Goal: Task Accomplishment & Management: Complete application form

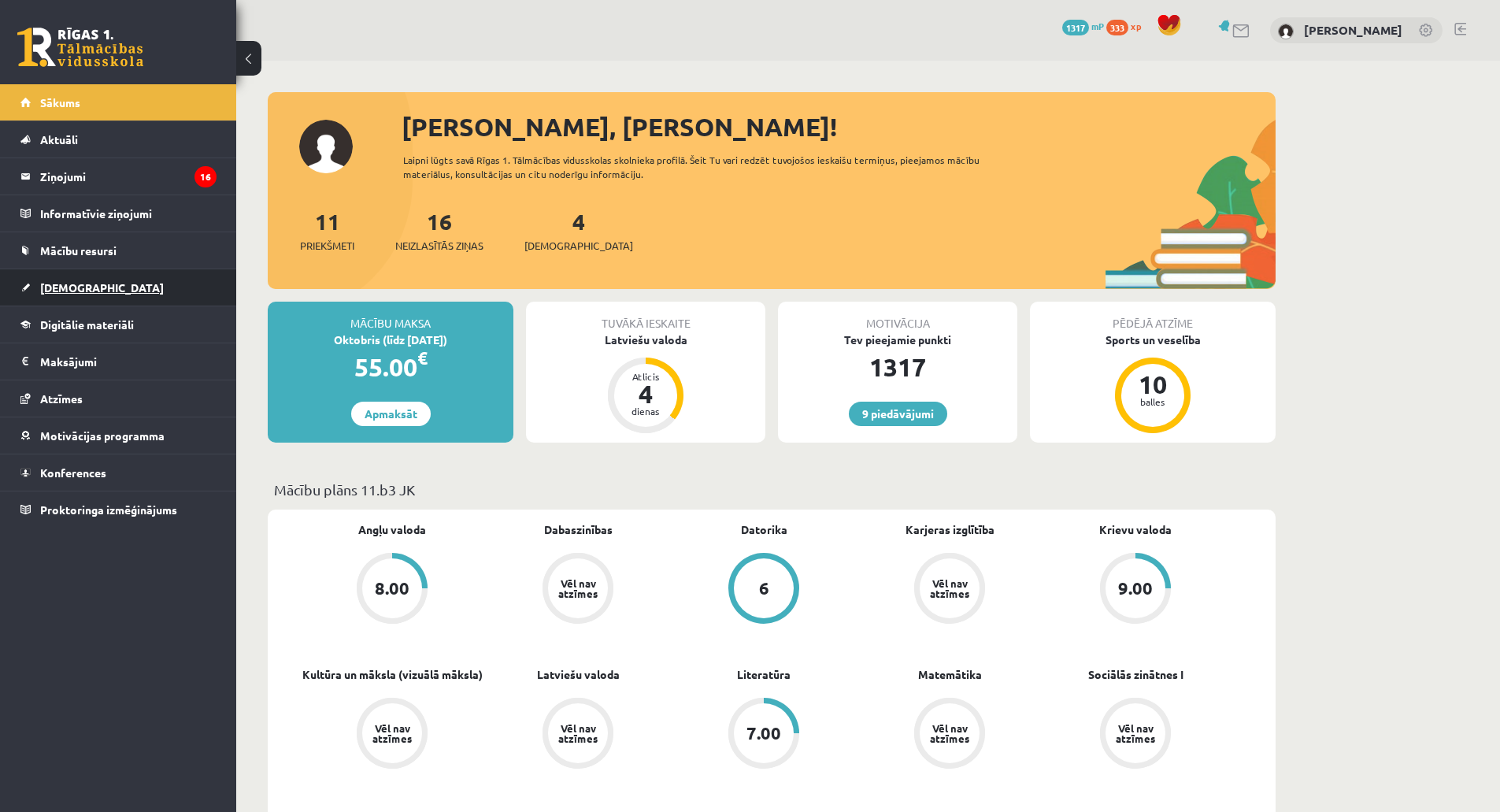
click at [111, 295] on link "[DEMOGRAPHIC_DATA]" at bounding box center [118, 287] width 196 height 36
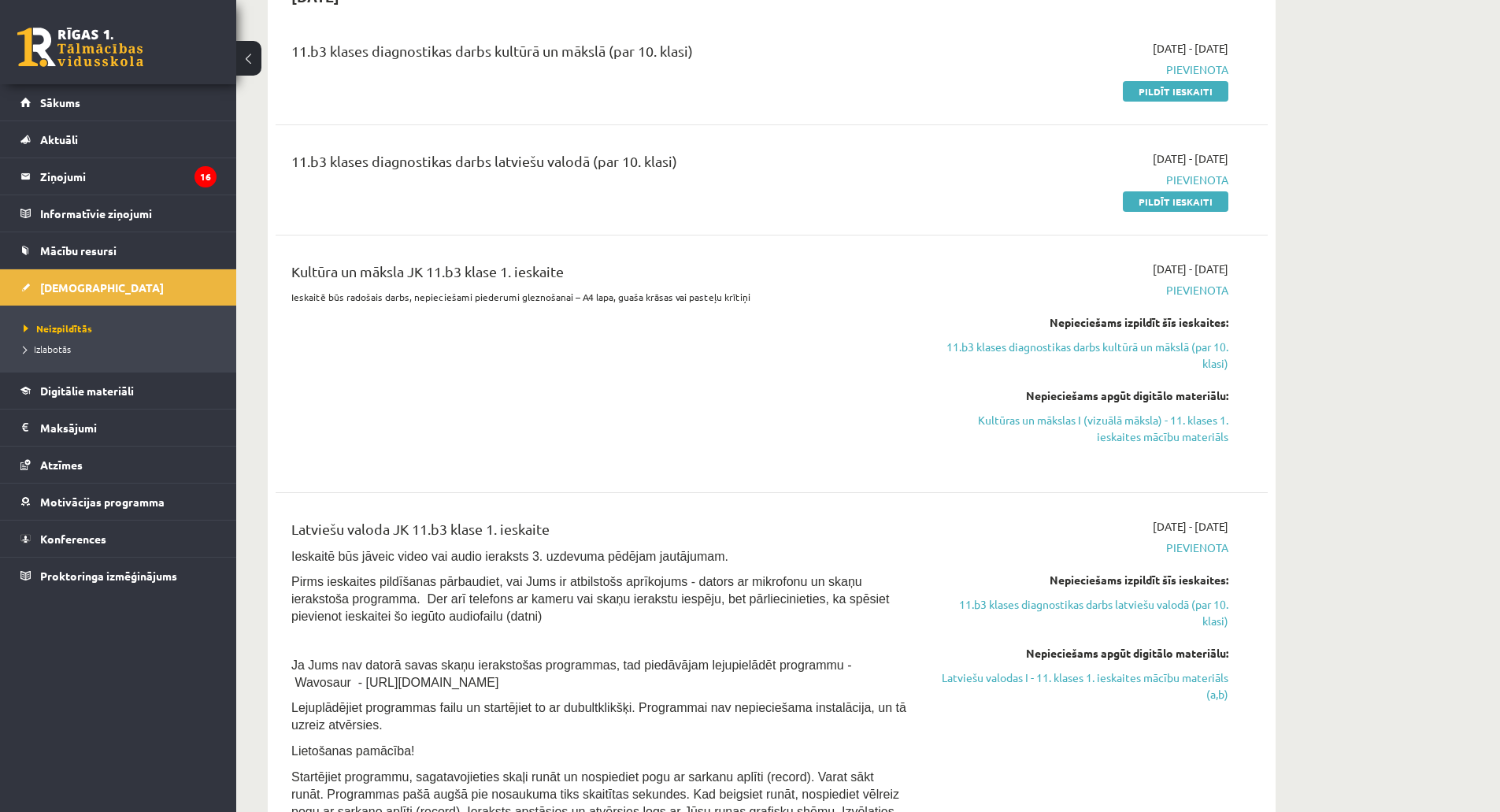
scroll to position [315, 0]
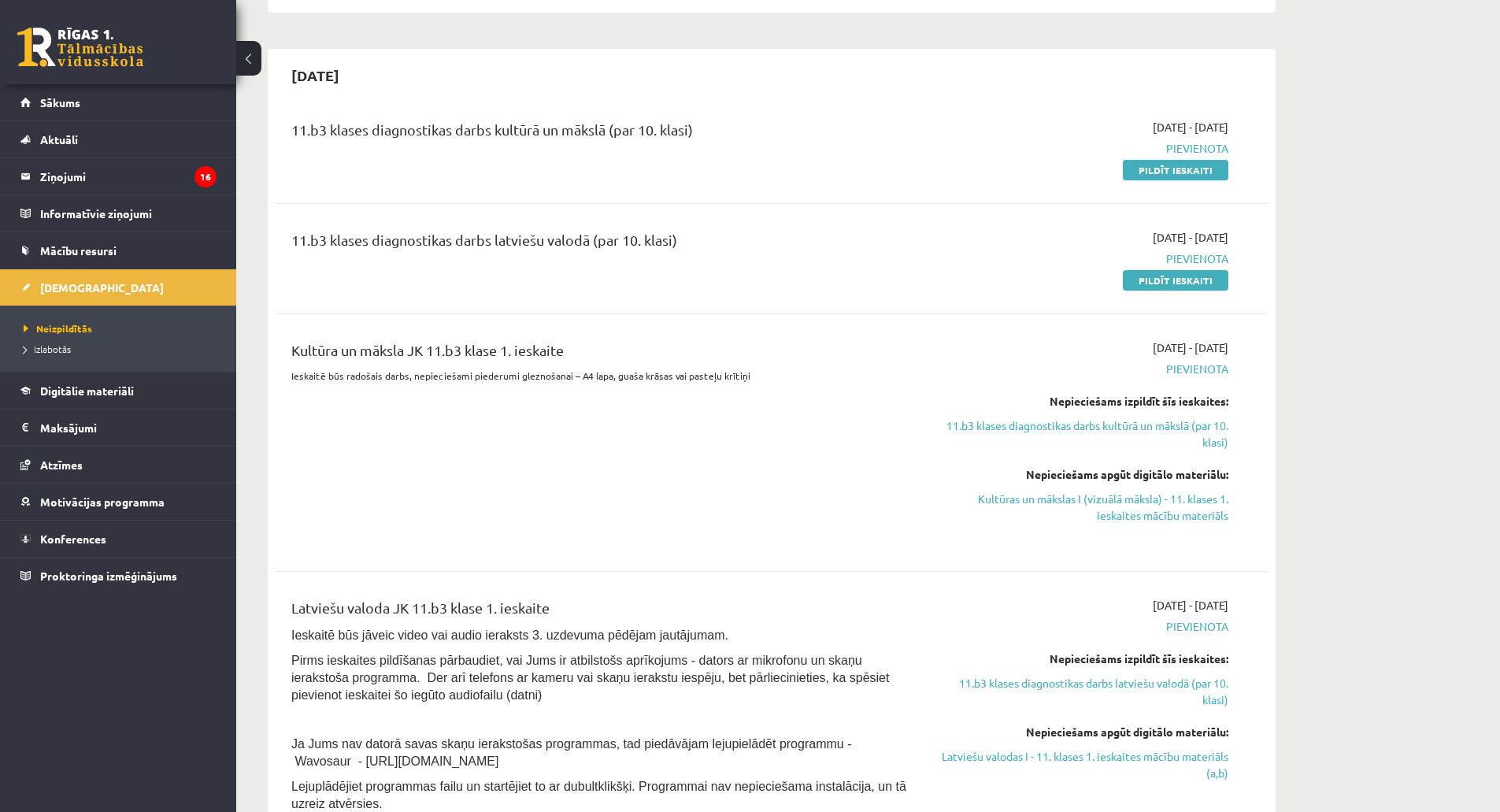
drag, startPoint x: 1172, startPoint y: 279, endPoint x: 838, endPoint y: 59, distance: 399.9
click at [1172, 279] on link "Pildīt ieskaiti" at bounding box center [1176, 280] width 105 height 20
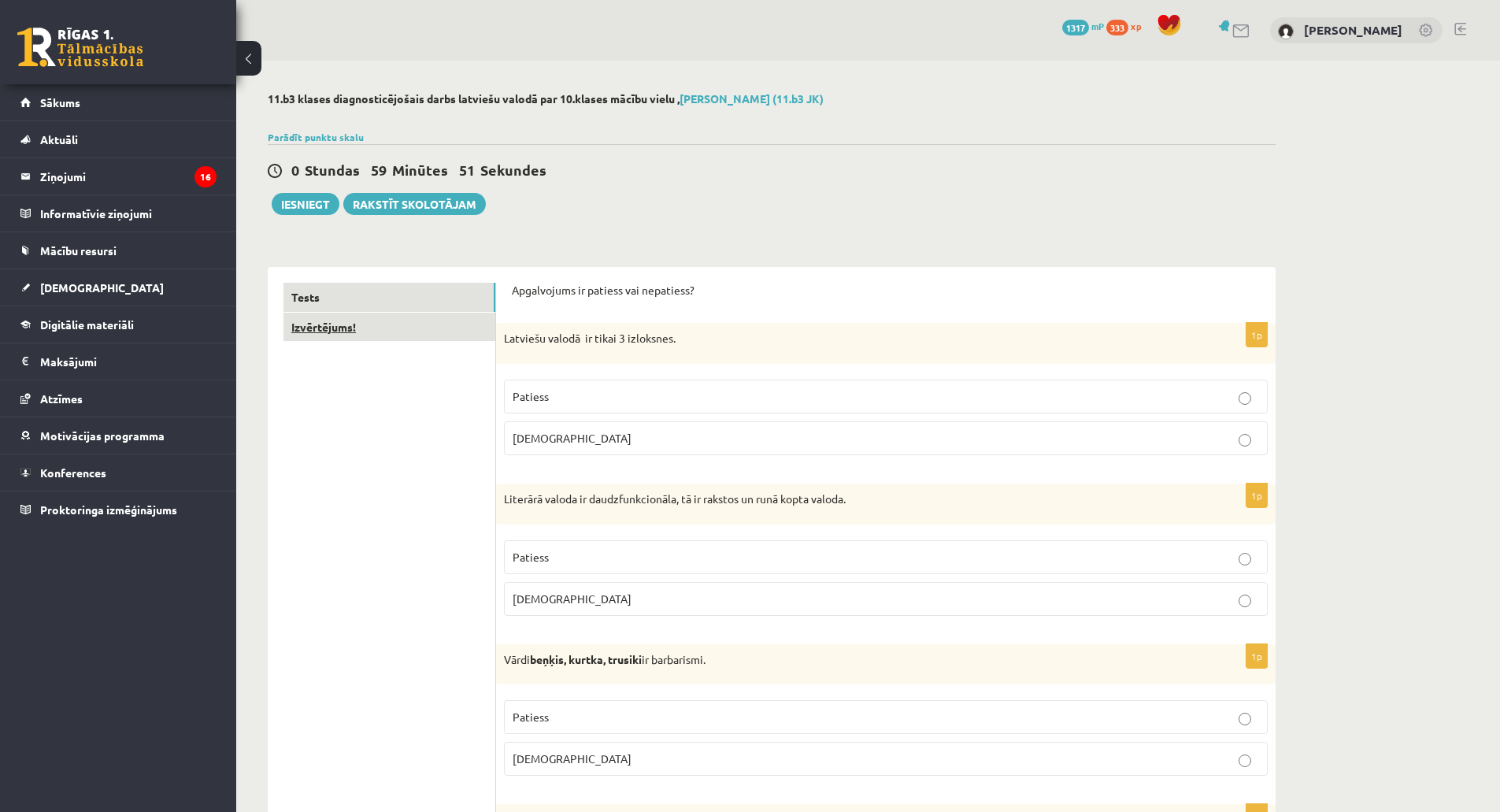
click at [392, 330] on link "Izvērtējums!" at bounding box center [389, 327] width 212 height 29
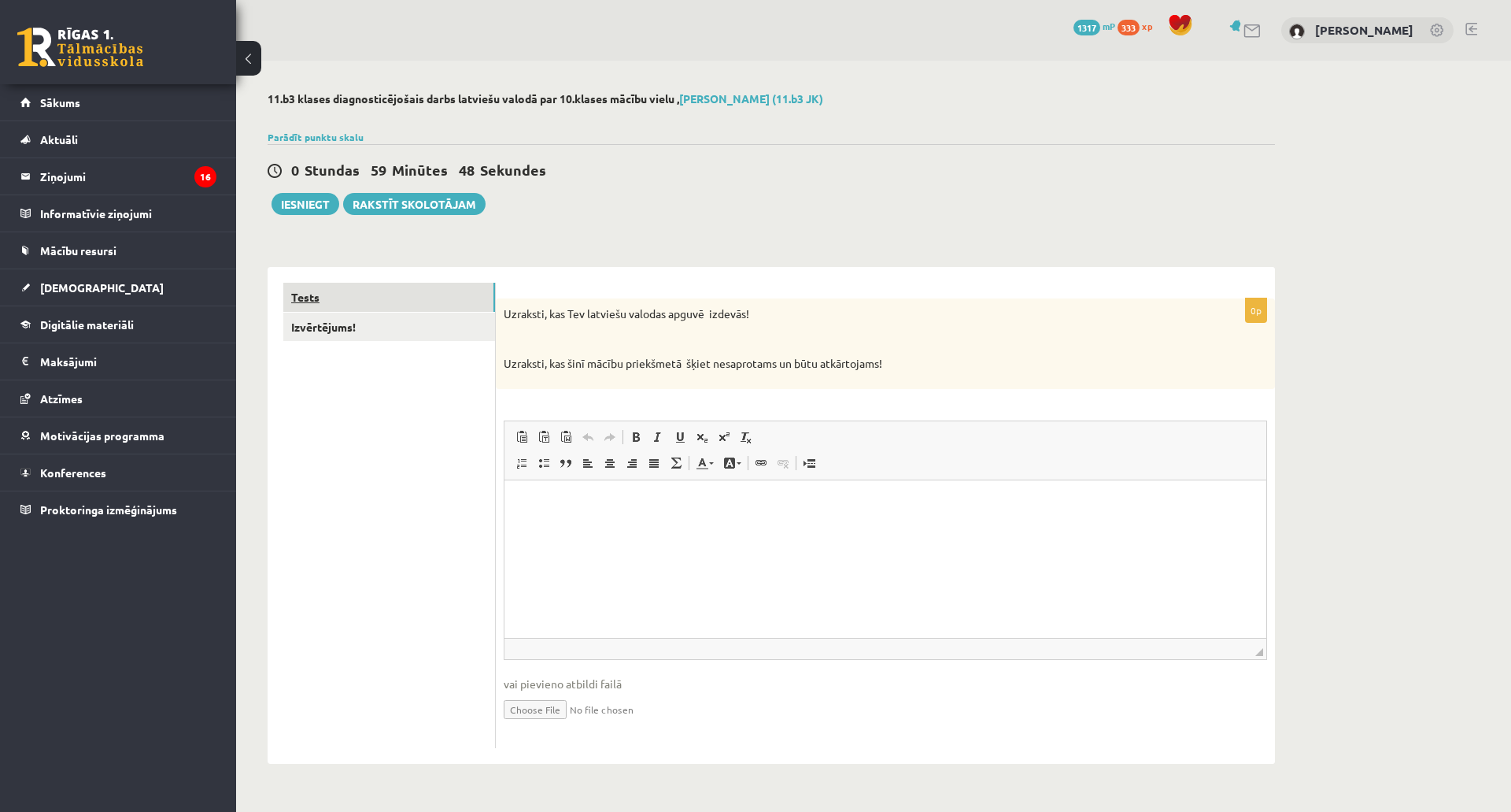
click at [401, 304] on link "Tests" at bounding box center [388, 298] width 212 height 29
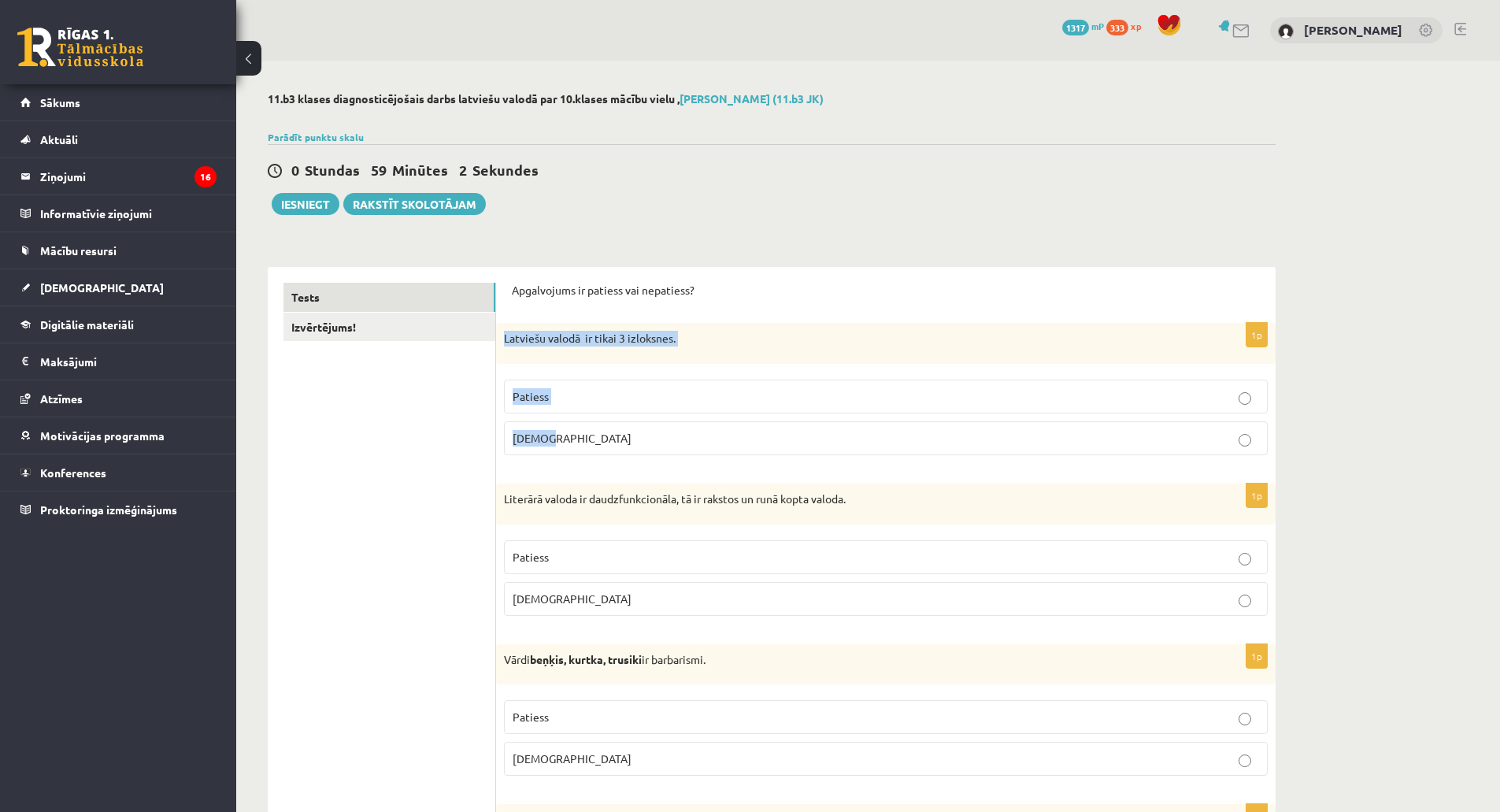
drag, startPoint x: 510, startPoint y: 340, endPoint x: 633, endPoint y: 439, distance: 157.9
click at [633, 439] on div "1p Latviešu valodā ir tikai 3 izloksnes. Patiess Aplams" at bounding box center [886, 395] width 779 height 144
copy div "Latviešu valodā ir tikai 3 izloksnes. Patiess Aplams"
click at [501, 438] on div "1p Latviešu valodā ir tikai 3 izloksnes. Patiess Aplams" at bounding box center [886, 395] width 779 height 144
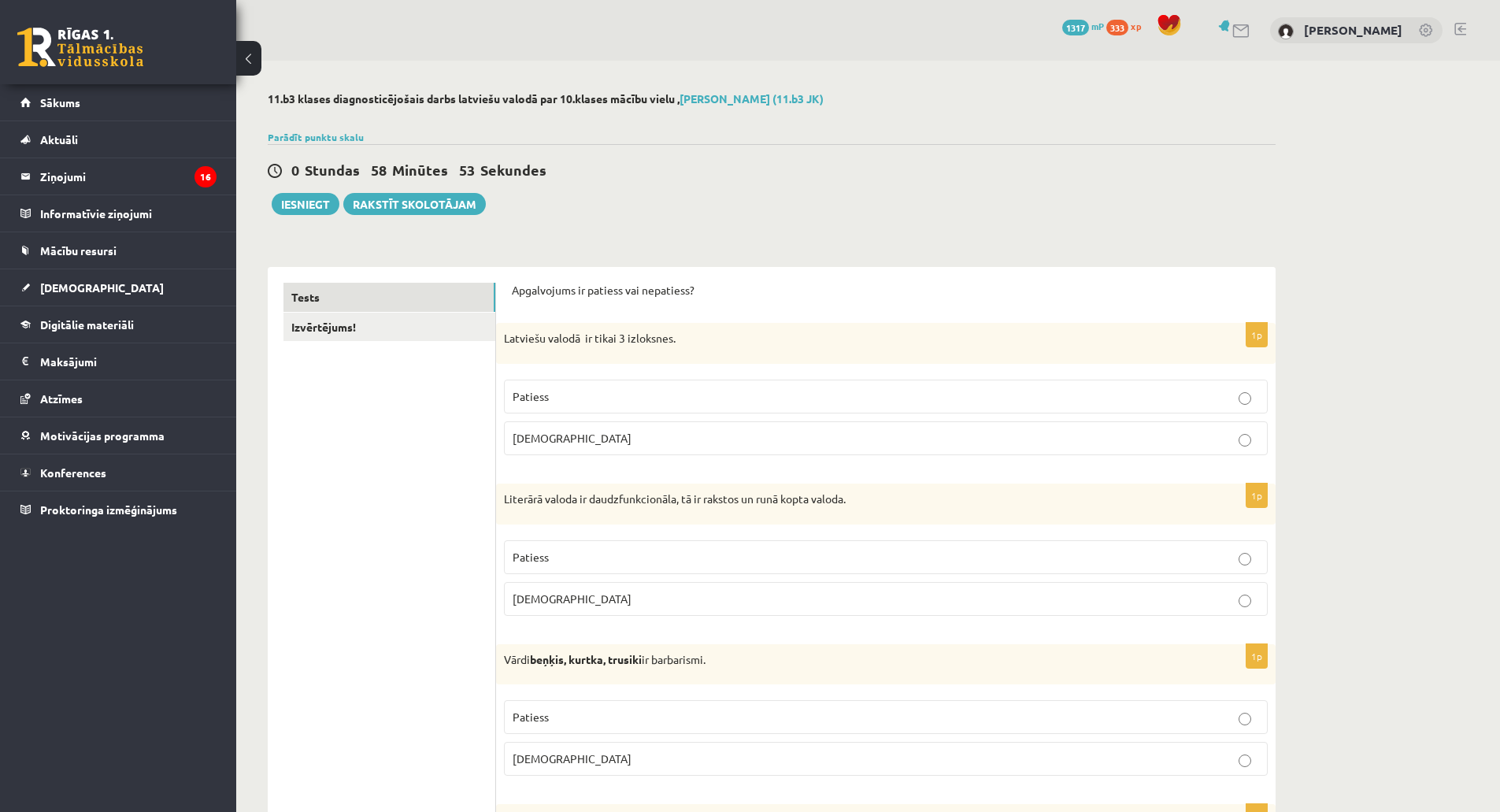
click at [521, 442] on span "Aplams" at bounding box center [572, 437] width 119 height 15
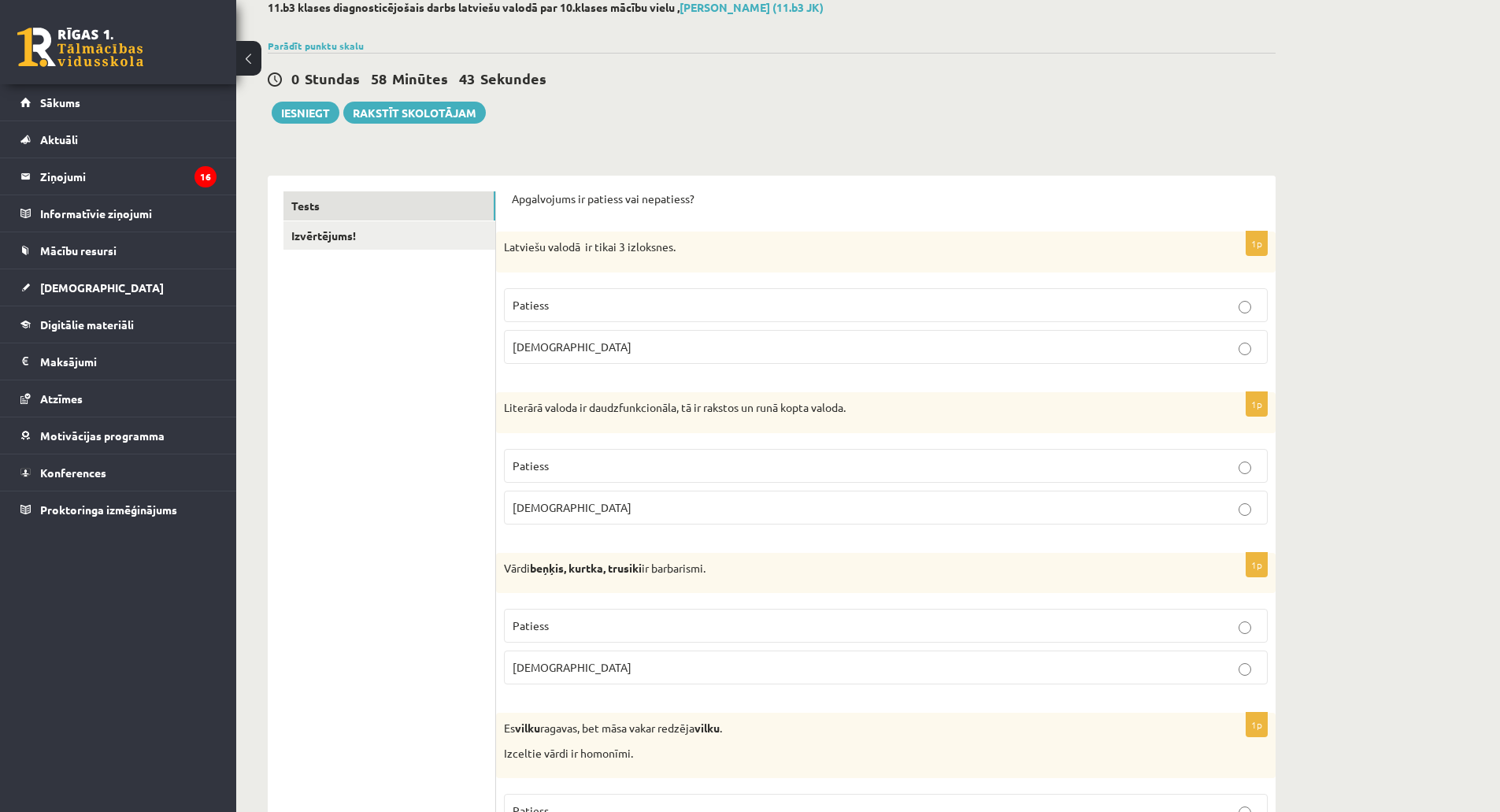
scroll to position [157, 0]
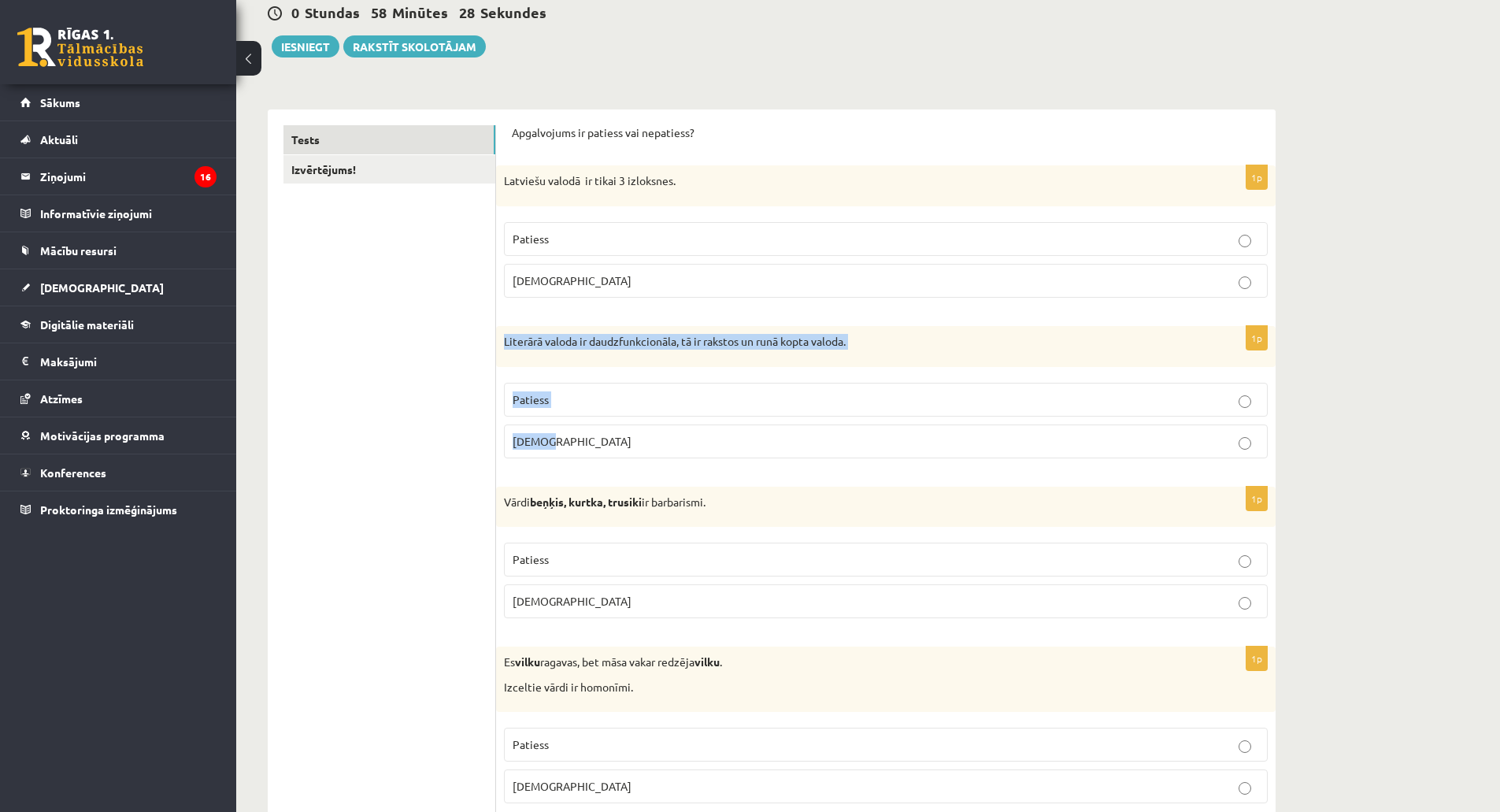
drag, startPoint x: 505, startPoint y: 344, endPoint x: 582, endPoint y: 429, distance: 114.7
click at [582, 429] on div "1p Literārā valoda ir daudzfunkcionāla, tā ir rakstos un runā kopta valoda. Pat…" at bounding box center [886, 398] width 779 height 144
copy div "Literārā valoda ir daudzfunkcionāla, tā ir rakstos un runā kopta valoda. Paties…"
click at [517, 407] on p "Patiess" at bounding box center [886, 399] width 747 height 17
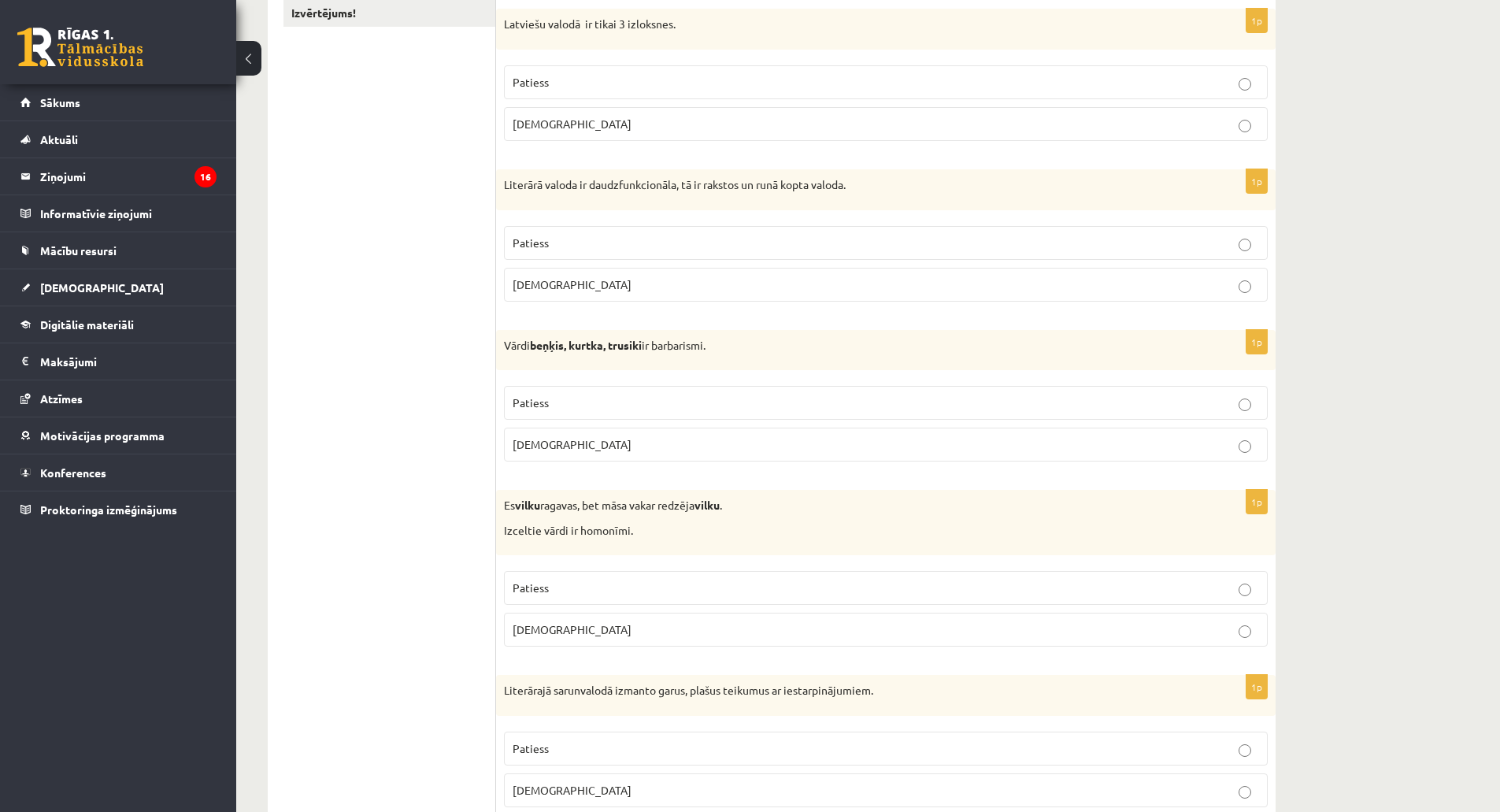
scroll to position [315, 0]
drag, startPoint x: 505, startPoint y: 345, endPoint x: 571, endPoint y: 438, distance: 114.0
click at [571, 438] on div "1p Vārdi beņķis, kurtka, trusiki ir barbarismi. Patiess Aplams" at bounding box center [886, 401] width 779 height 144
copy div "Vārdi beņķis, kurtka, trusiki ir barbarismi. Patiess Aplams"
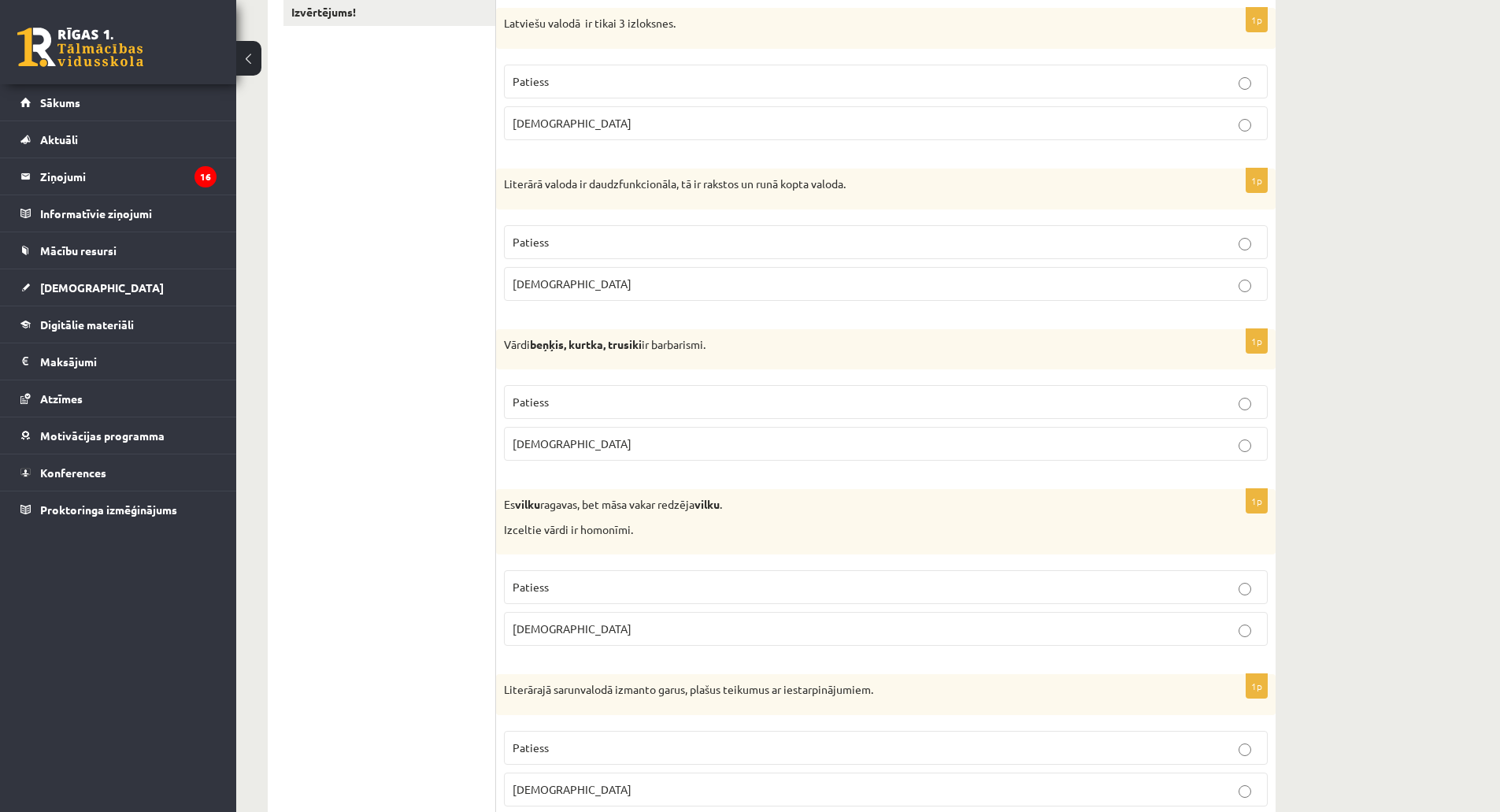
drag, startPoint x: 533, startPoint y: 392, endPoint x: 535, endPoint y: 401, distance: 9.2
click at [533, 391] on label "Patiess" at bounding box center [886, 401] width 764 height 34
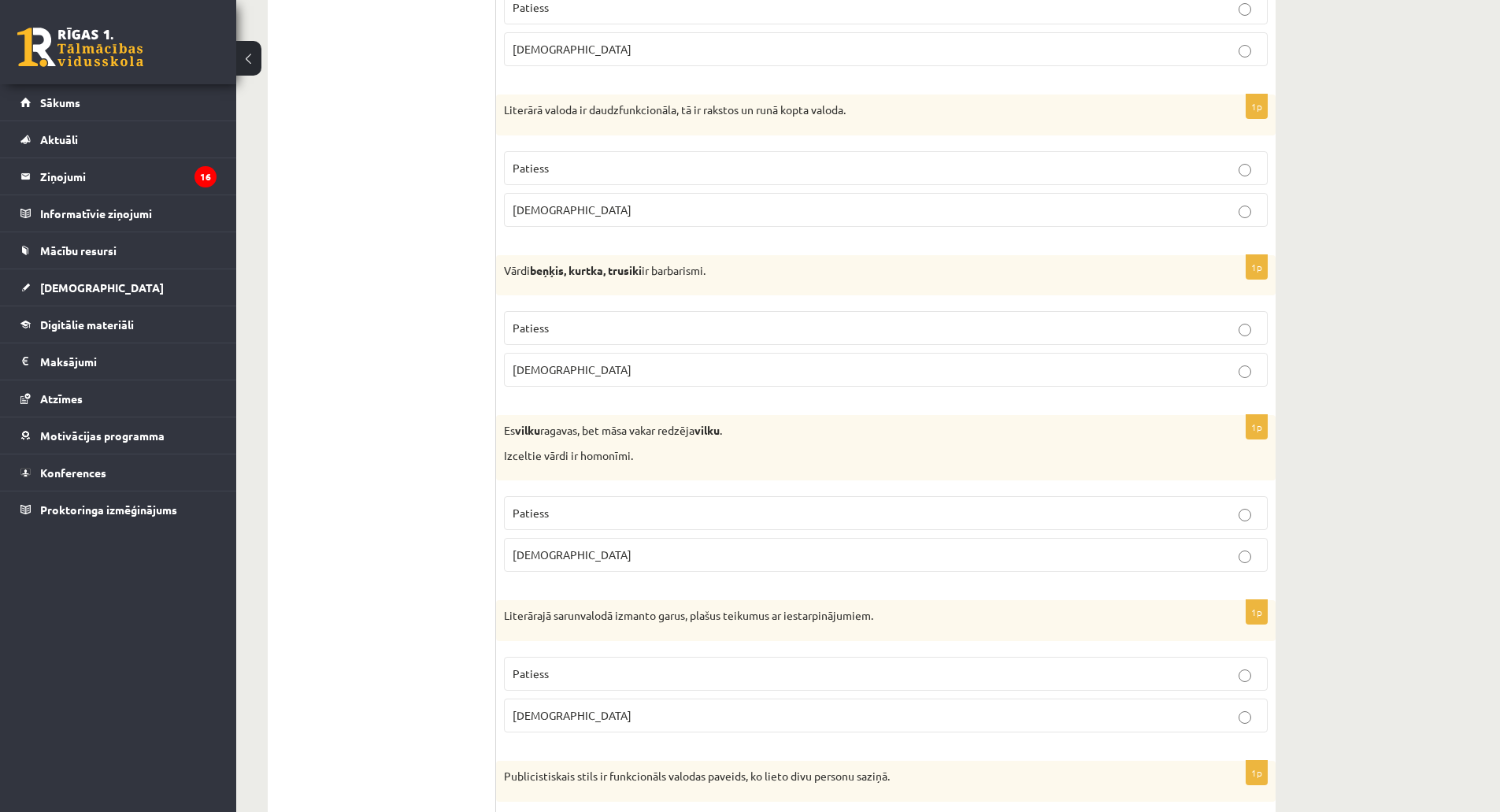
scroll to position [472, 0]
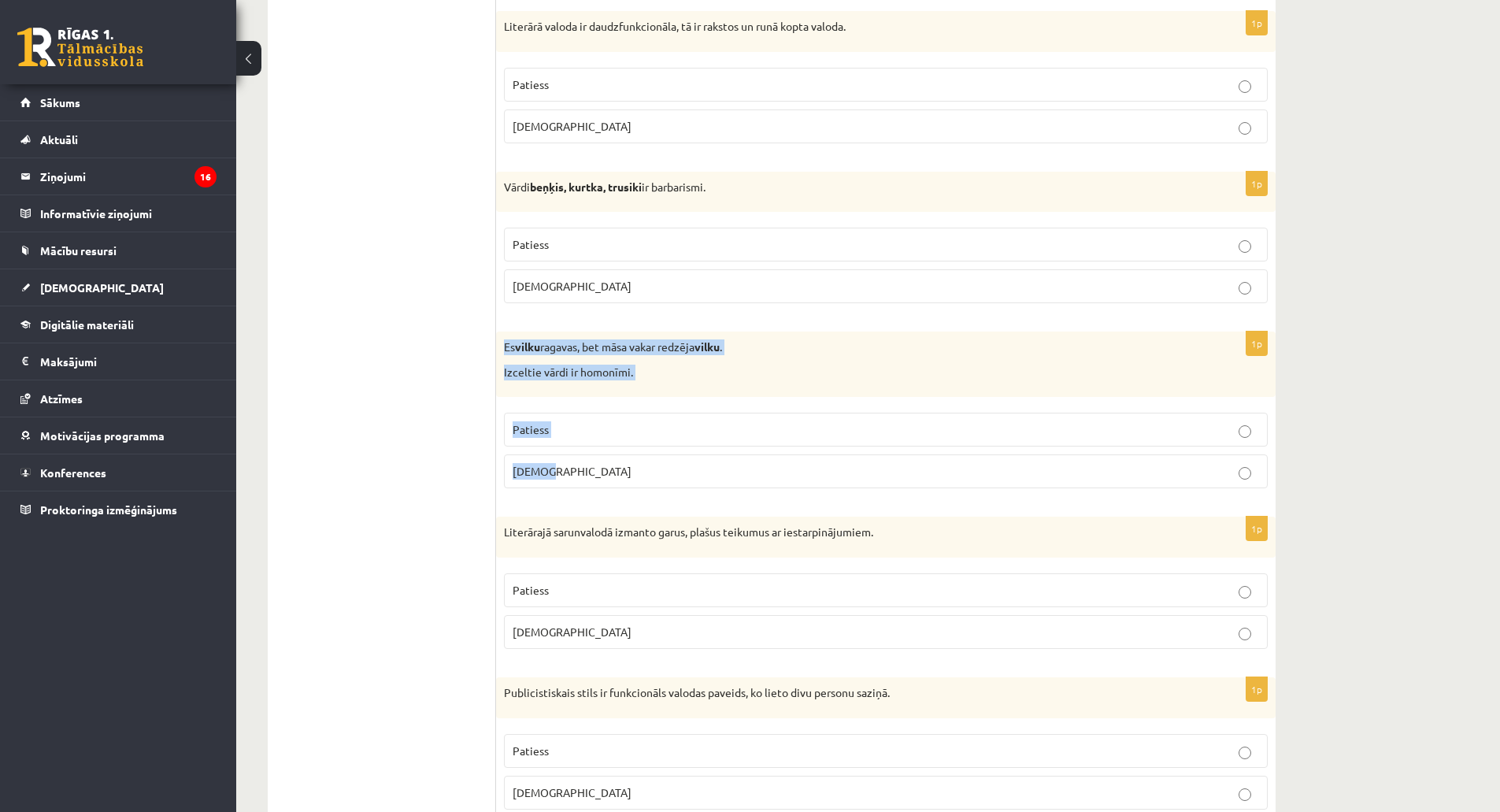
drag, startPoint x: 502, startPoint y: 347, endPoint x: 580, endPoint y: 454, distance: 132.4
click at [580, 454] on div "1p Es vilku ragavas, bet māsa vakar redzēja vilku . Izceltie vārdi ir homonīmi.…" at bounding box center [886, 416] width 779 height 169
copy div "Es vilku ragavas, bet māsa vakar redzēja vilku . Izceltie vārdi ir homonīmi. Pa…"
drag, startPoint x: 421, startPoint y: 373, endPoint x: 459, endPoint y: 394, distance: 43.4
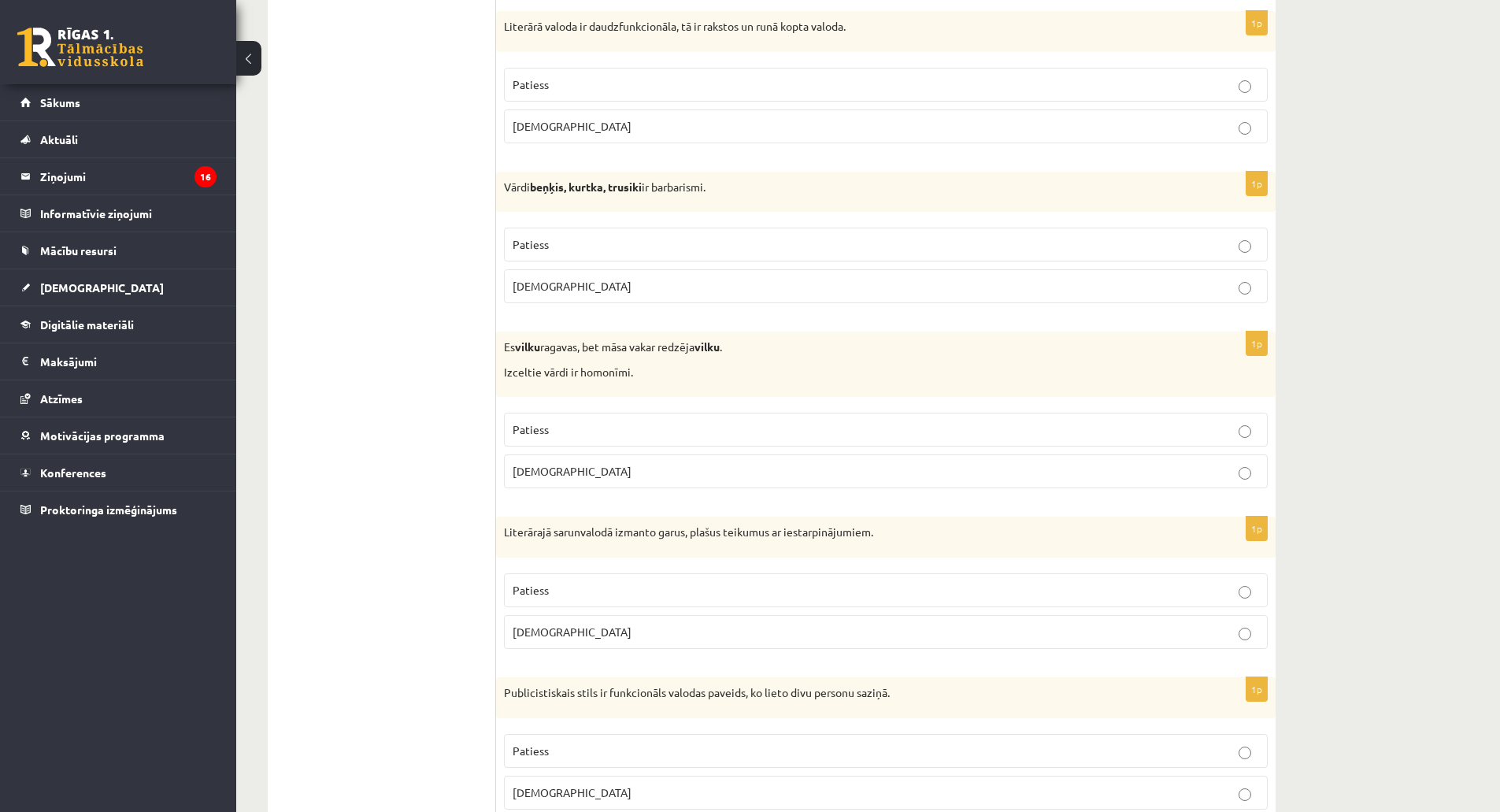
click at [535, 426] on span "Patiess" at bounding box center [530, 428] width 36 height 15
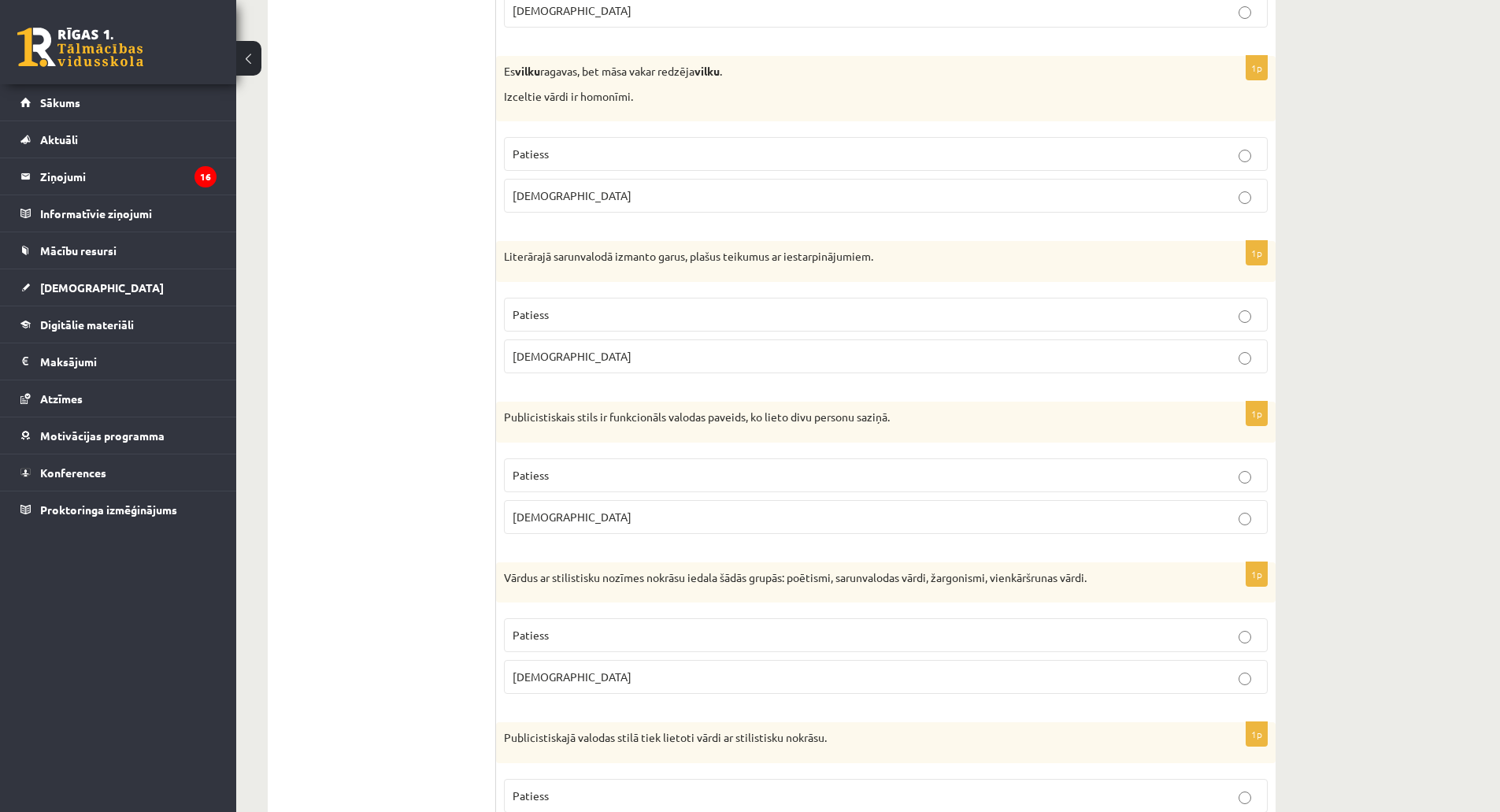
scroll to position [788, 0]
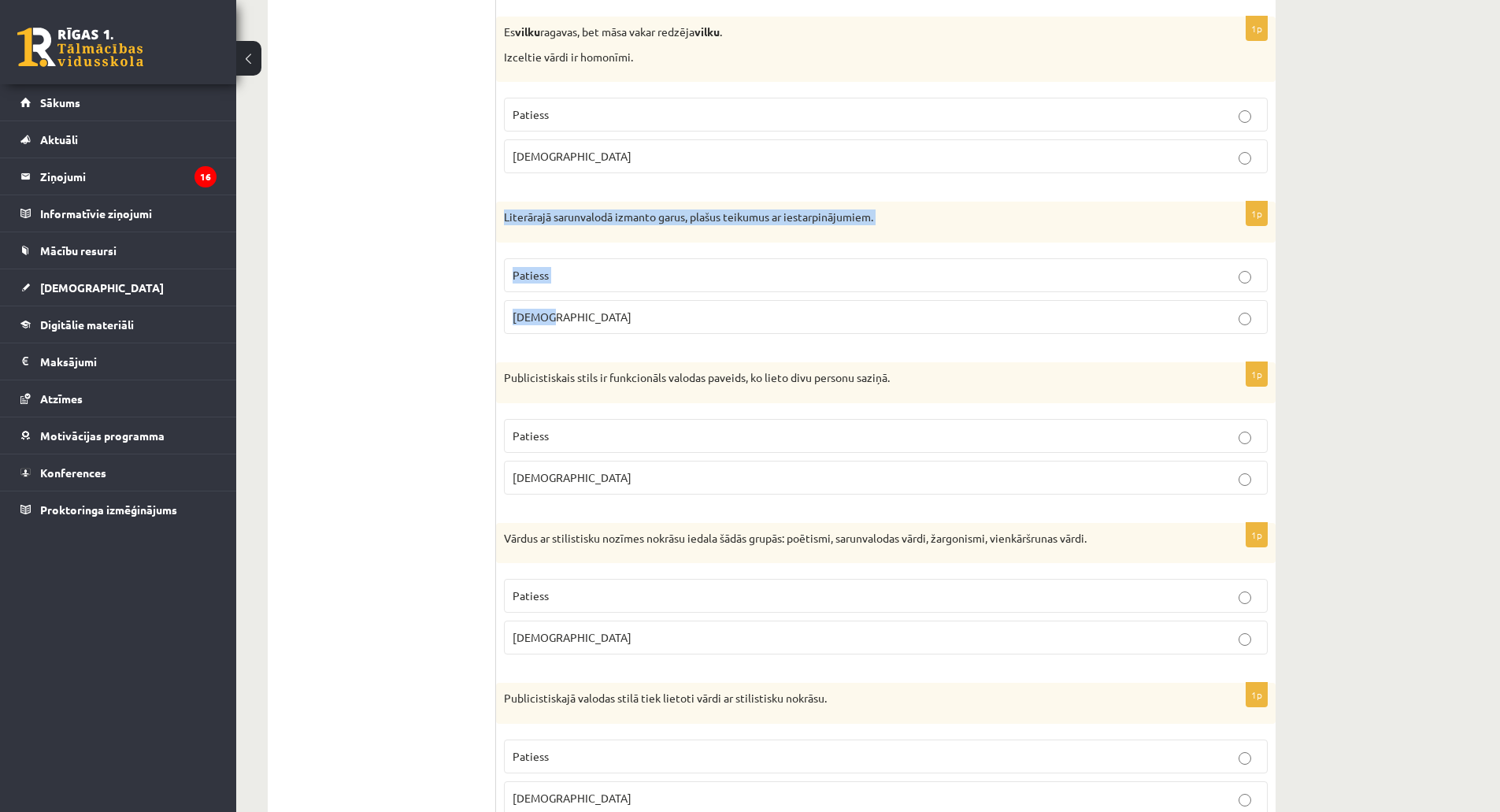
drag, startPoint x: 503, startPoint y: 218, endPoint x: 578, endPoint y: 304, distance: 114.1
click at [578, 304] on div "1p Literārajā sarunvalodā izmanto garus, plašus teikumus ar iestarpinājumiem. P…" at bounding box center [886, 273] width 779 height 144
copy div "Literārajā sarunvalodā izmanto garus, plašus teikumus ar iestarpinājumiem. Pati…"
click at [524, 313] on span "Aplams" at bounding box center [572, 316] width 119 height 15
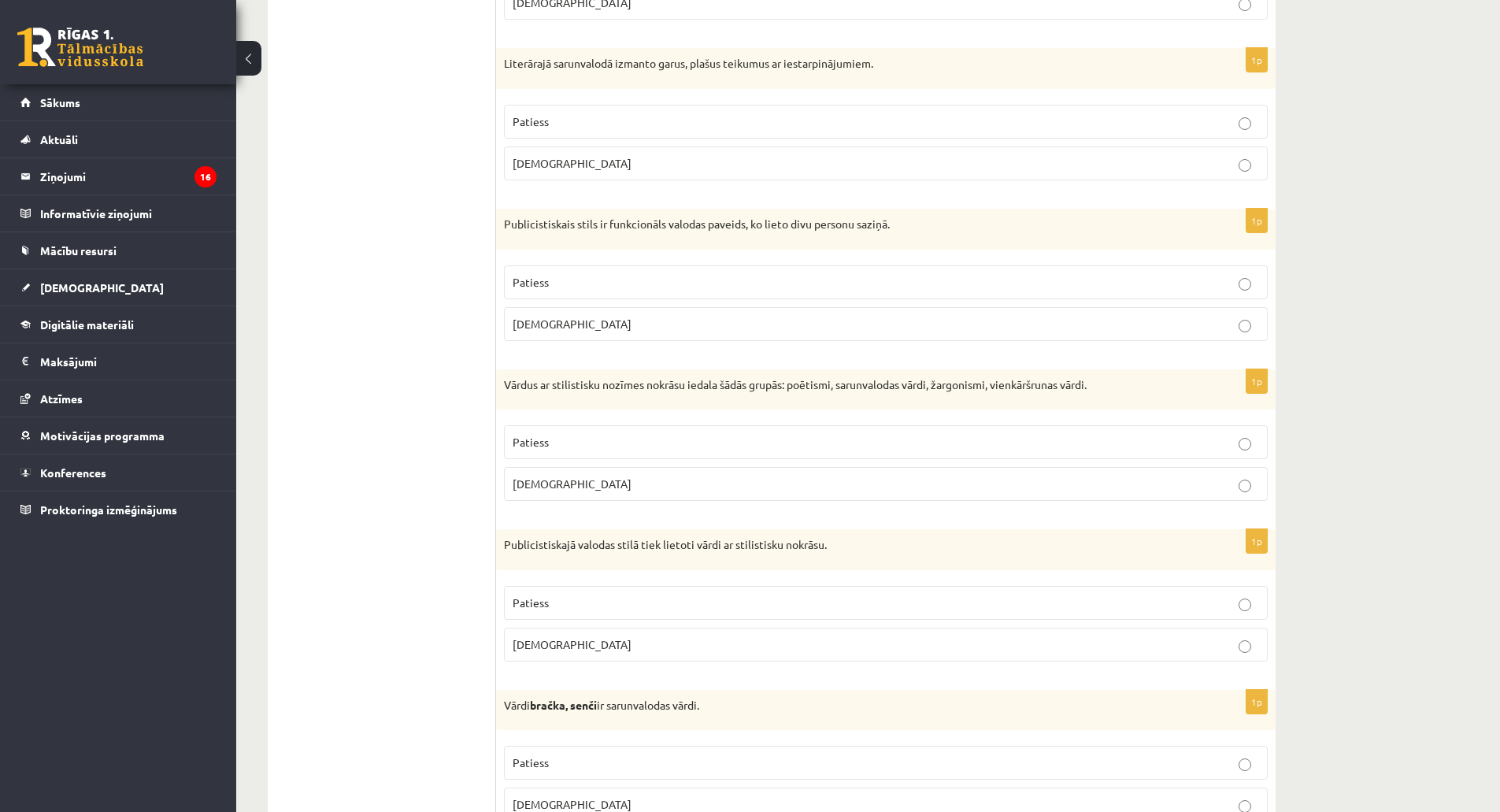
scroll to position [945, 0]
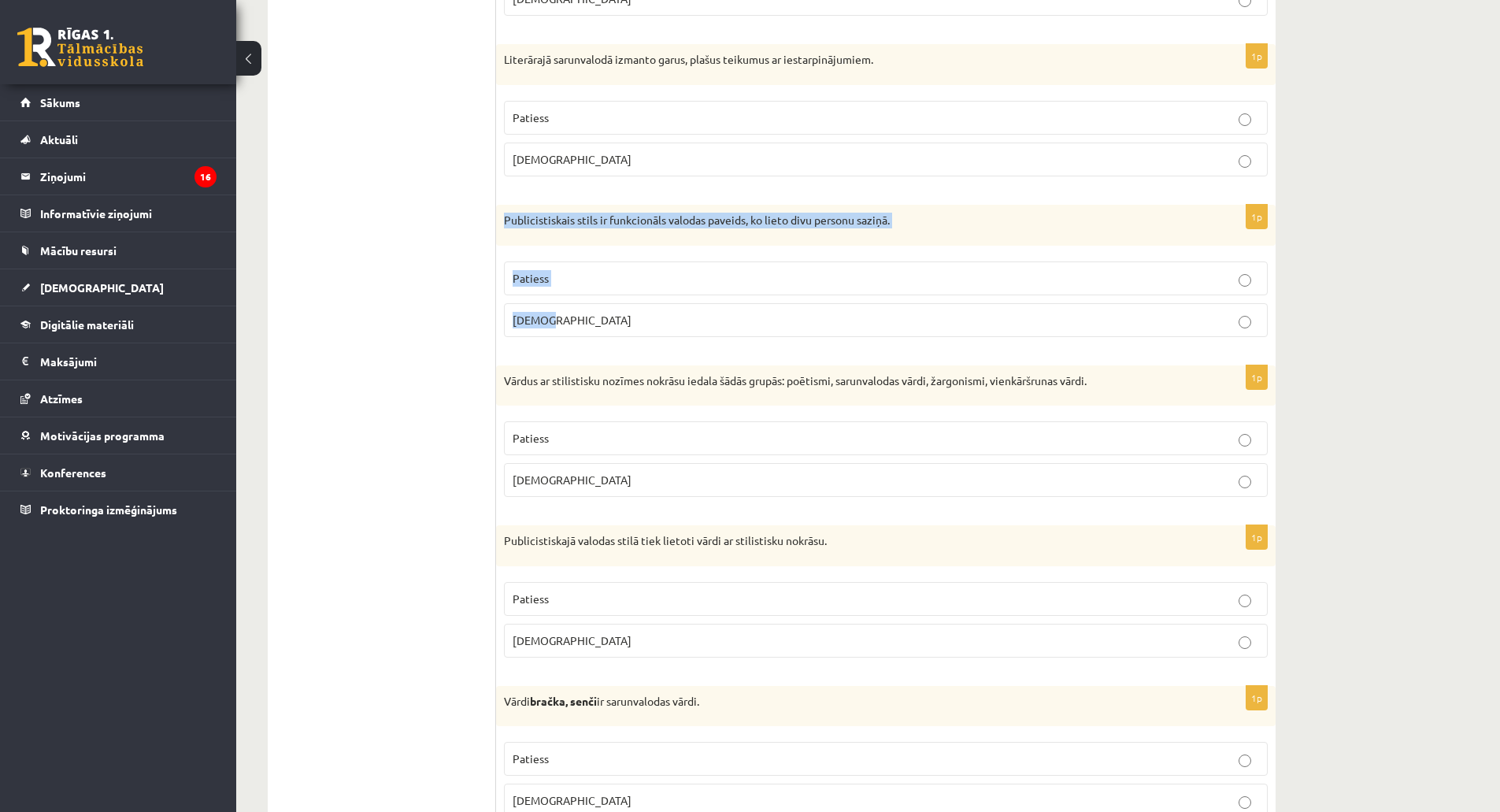
drag, startPoint x: 503, startPoint y: 221, endPoint x: 567, endPoint y: 318, distance: 116.2
click at [567, 318] on div "1p Publicistiskais stils ir funkcionāls valodas paveids, ko lieto divu personu …" at bounding box center [886, 277] width 779 height 144
copy div "Publicistiskais stils ir funkcionāls valodas paveids, ko lieto divu personu saz…"
click at [537, 311] on p "Aplams" at bounding box center [886, 319] width 747 height 17
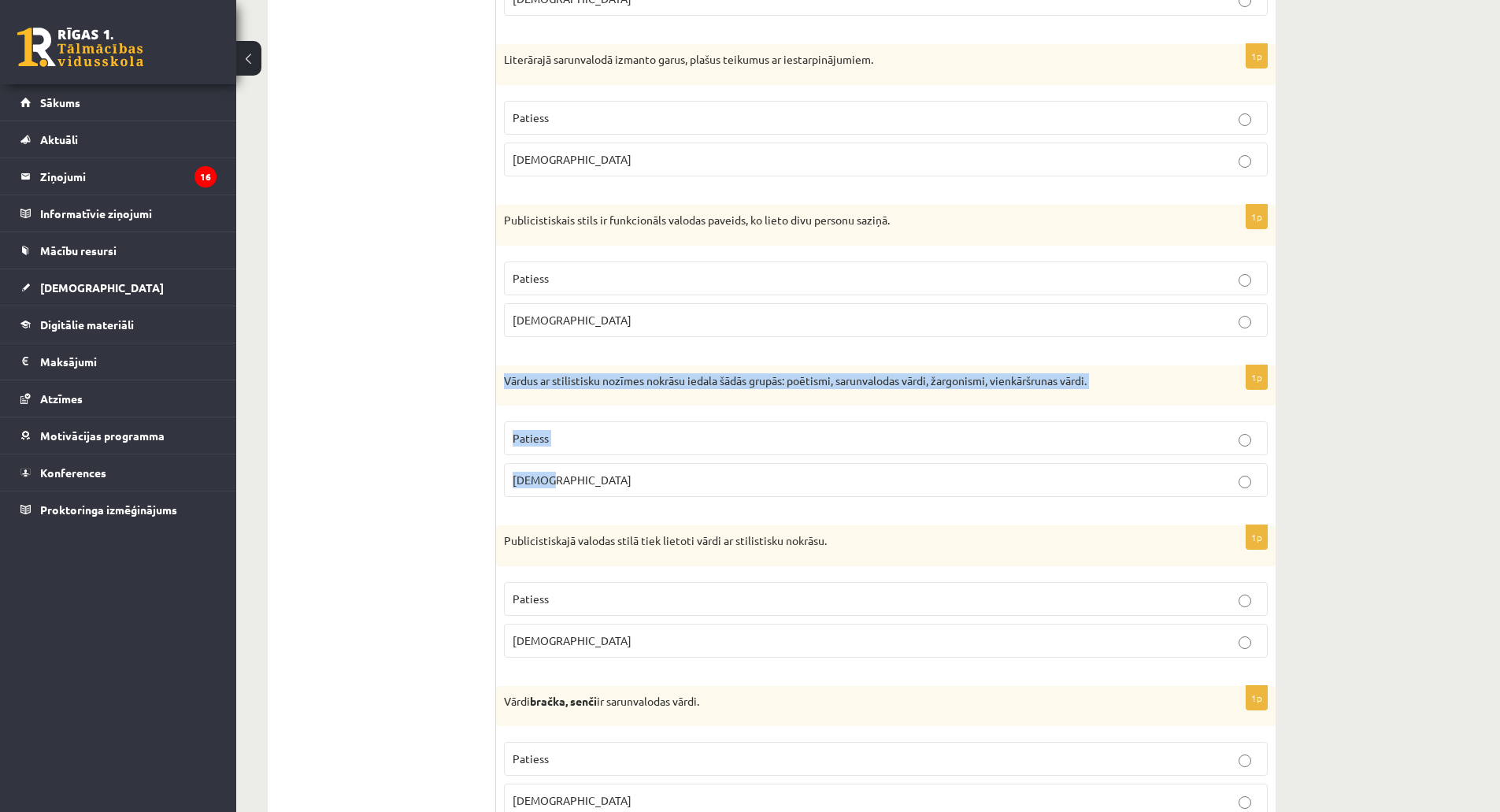
drag, startPoint x: 506, startPoint y: 380, endPoint x: 572, endPoint y: 468, distance: 110.0
click at [572, 468] on div "1p Vārdus ar stilistisku nozīmes nokrāsu iedala šādās grupās: poētismi, sarunva…" at bounding box center [886, 437] width 779 height 144
copy div "Vārdus ar stilistisku nozīmes nokrāsu iedala šādās grupās: poētismi, sarunvalod…"
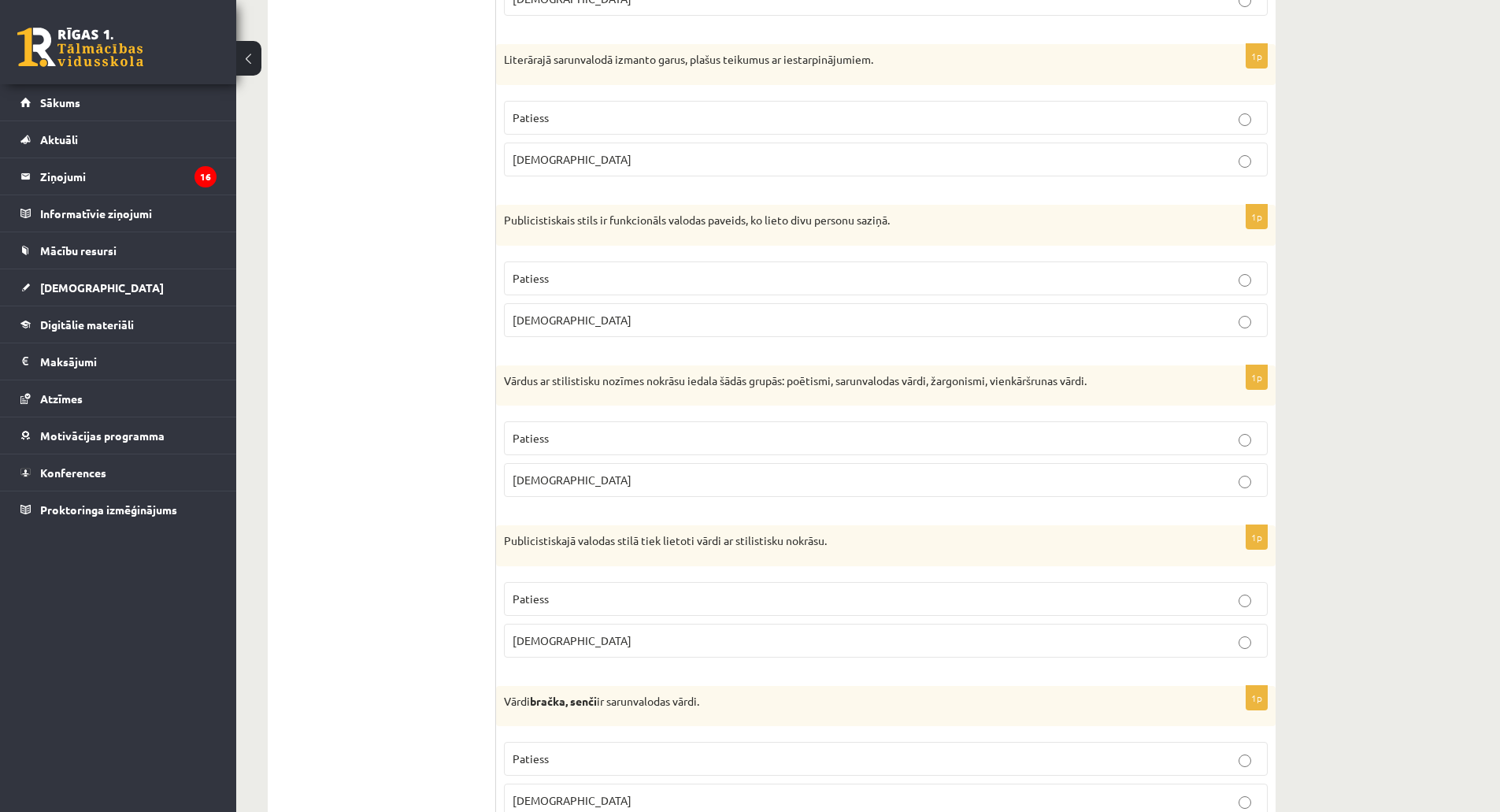
click at [526, 439] on span "Patiess" at bounding box center [530, 437] width 36 height 15
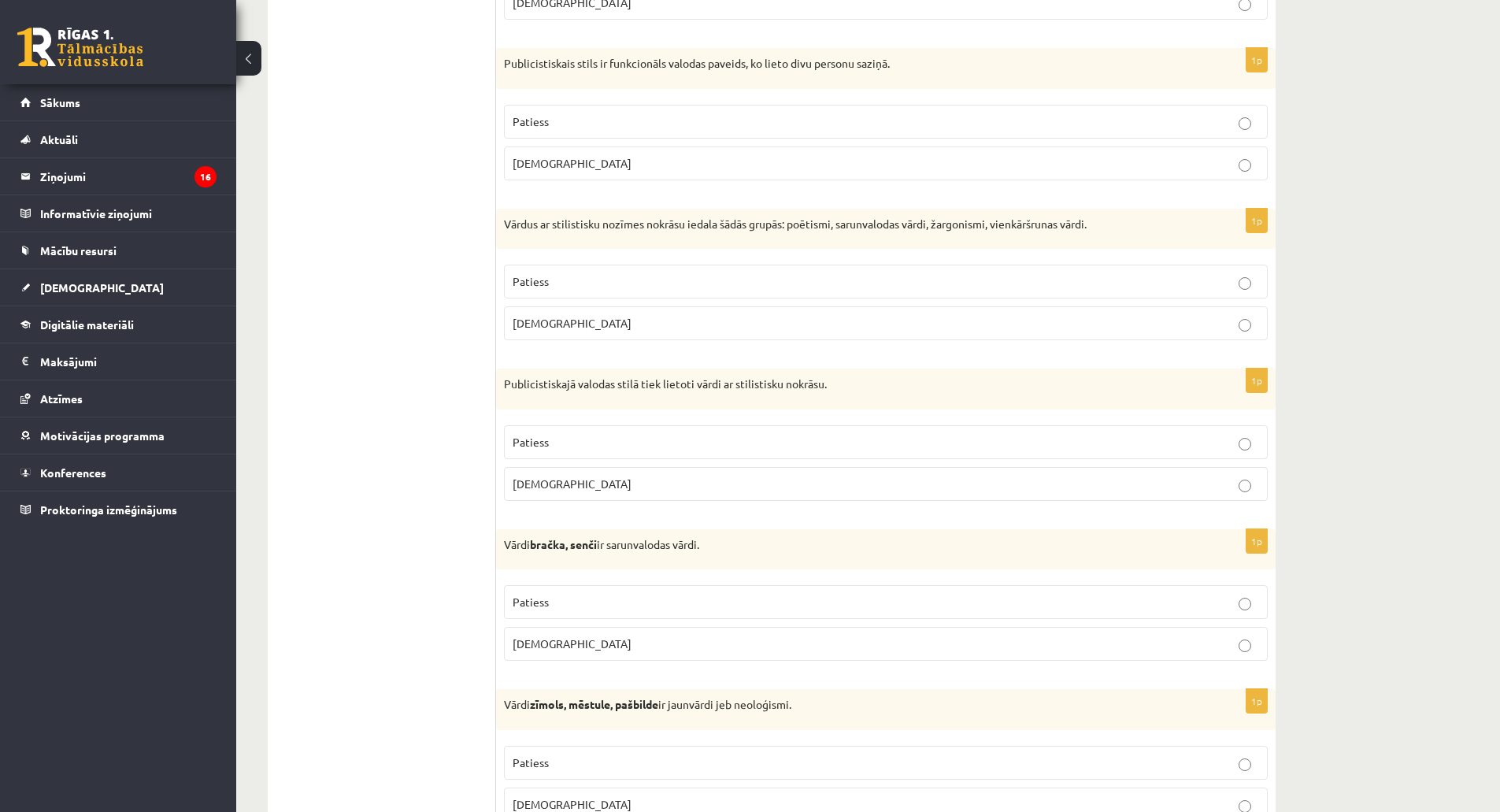
scroll to position [1102, 0]
drag, startPoint x: 505, startPoint y: 384, endPoint x: 597, endPoint y: 462, distance: 120.6
click at [597, 462] on div "1p Publicistiskajā valodas stilā tiek lietoti vārdi ar stilistisku nokrāsu. Pat…" at bounding box center [886, 440] width 779 height 144
copy div "Publicistiskajā valodas stilā tiek lietoti vārdi ar stilistisku nokrāsu. Paties…"
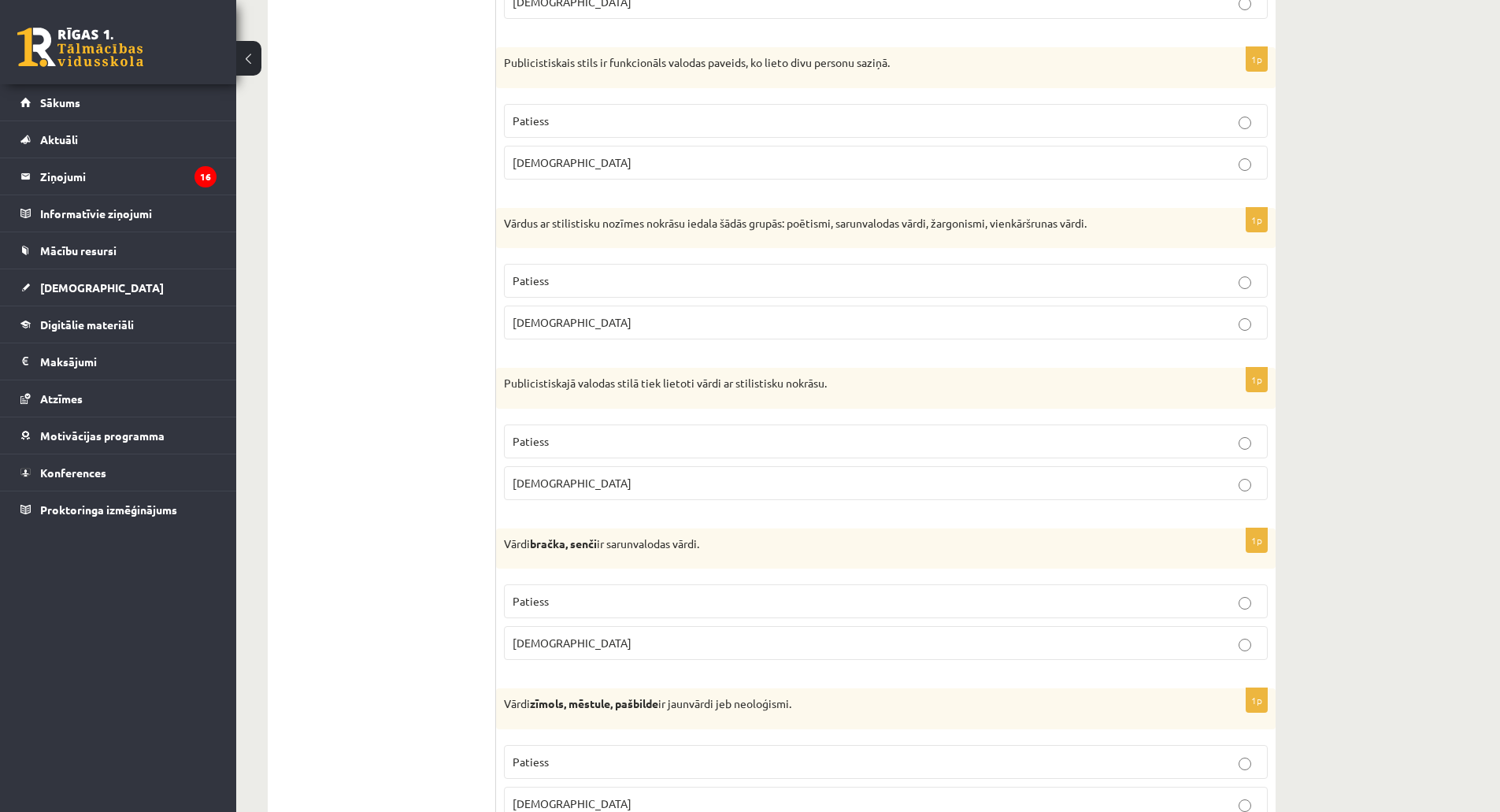
click at [567, 436] on p "Patiess" at bounding box center [886, 441] width 747 height 17
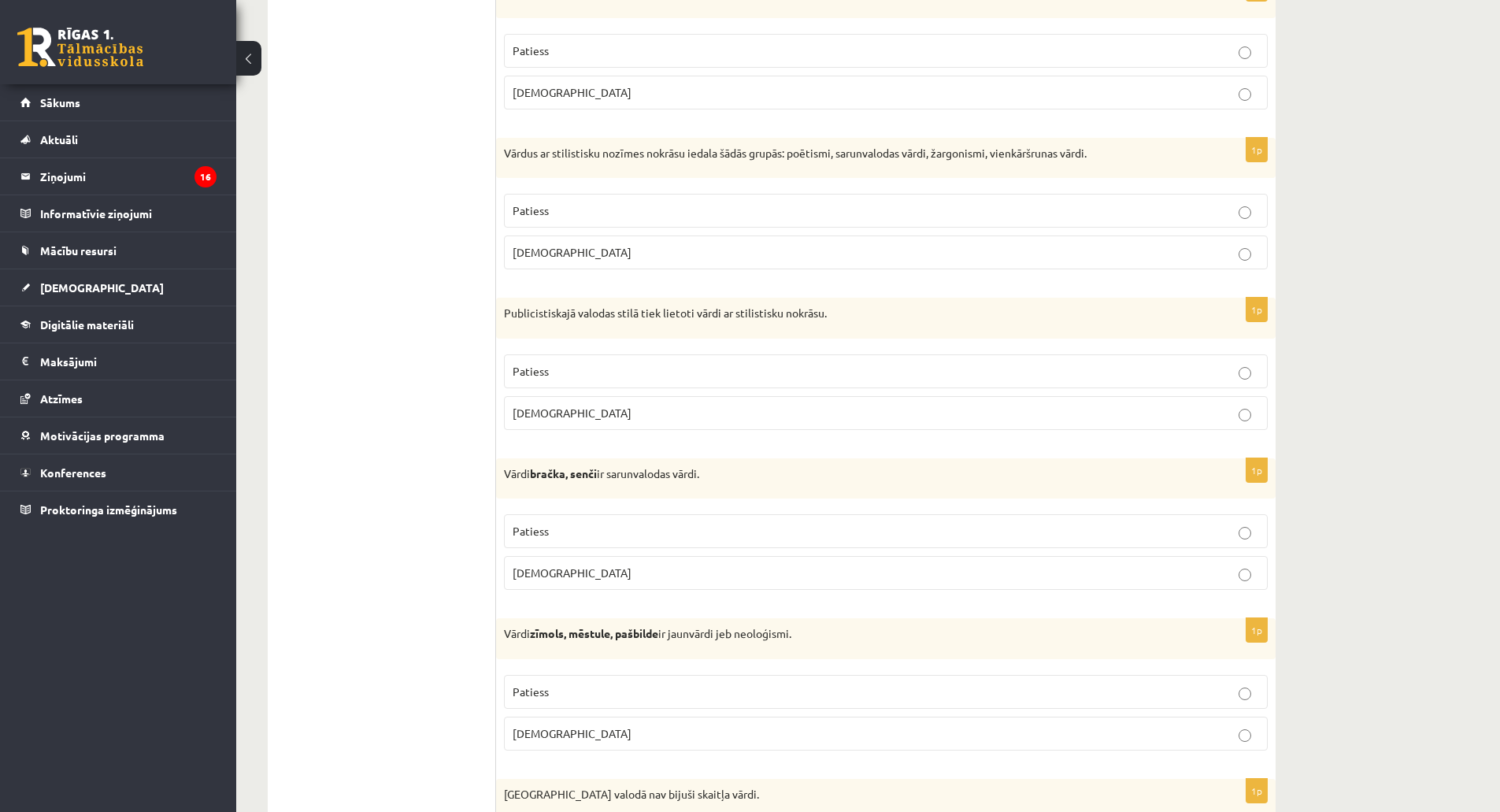
scroll to position [1259, 0]
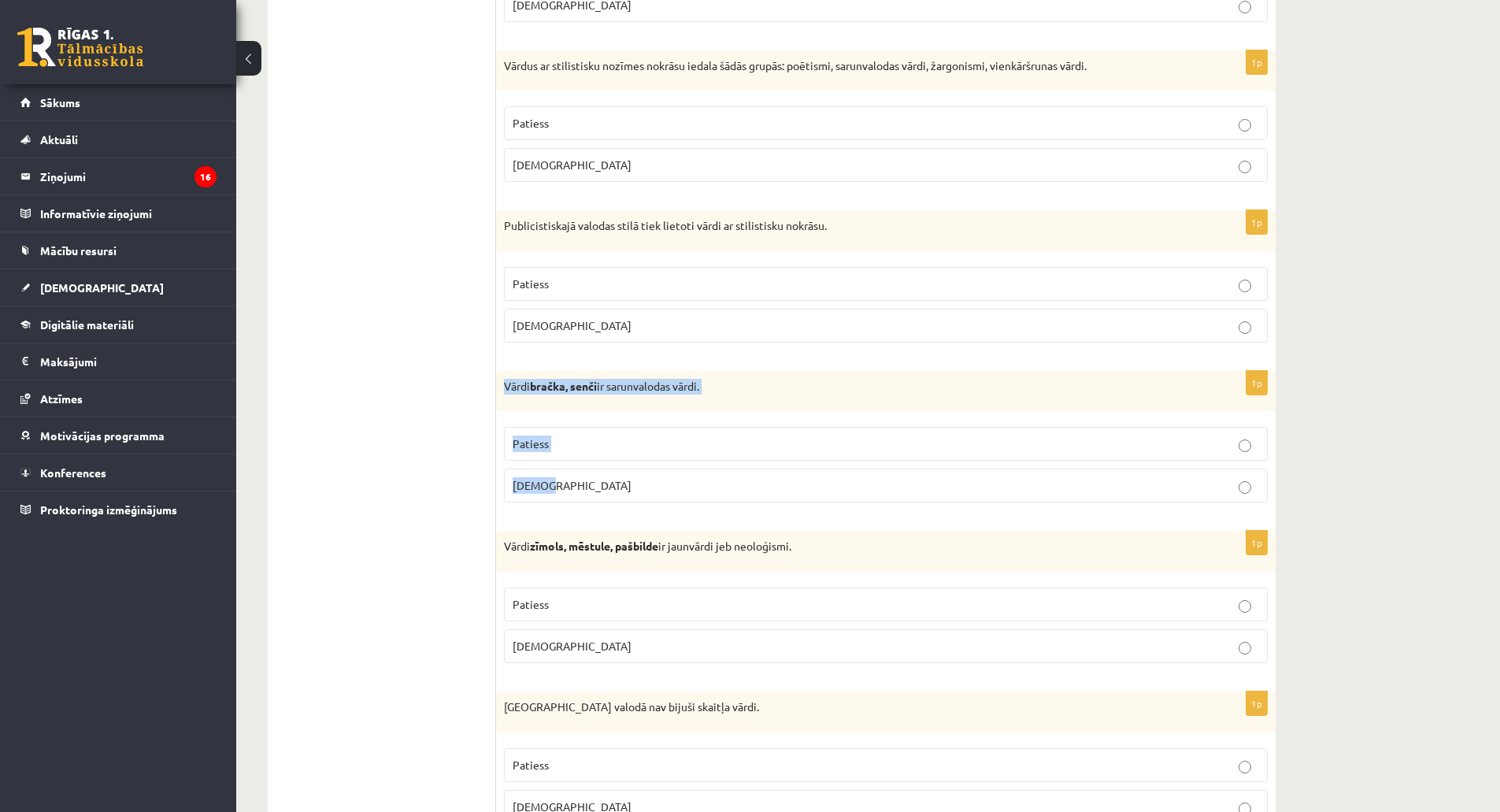
drag, startPoint x: 505, startPoint y: 386, endPoint x: 576, endPoint y: 473, distance: 112.3
click at [576, 473] on div "1p Vārdi bračka, senči ir sarunvalodas vārdi. Patiess Aplams" at bounding box center [886, 443] width 779 height 144
copy div "Vārdi bračka, senči ir sarunvalodas vārdi. Patiess Aplams"
click at [572, 447] on p "Patiess" at bounding box center [886, 443] width 747 height 17
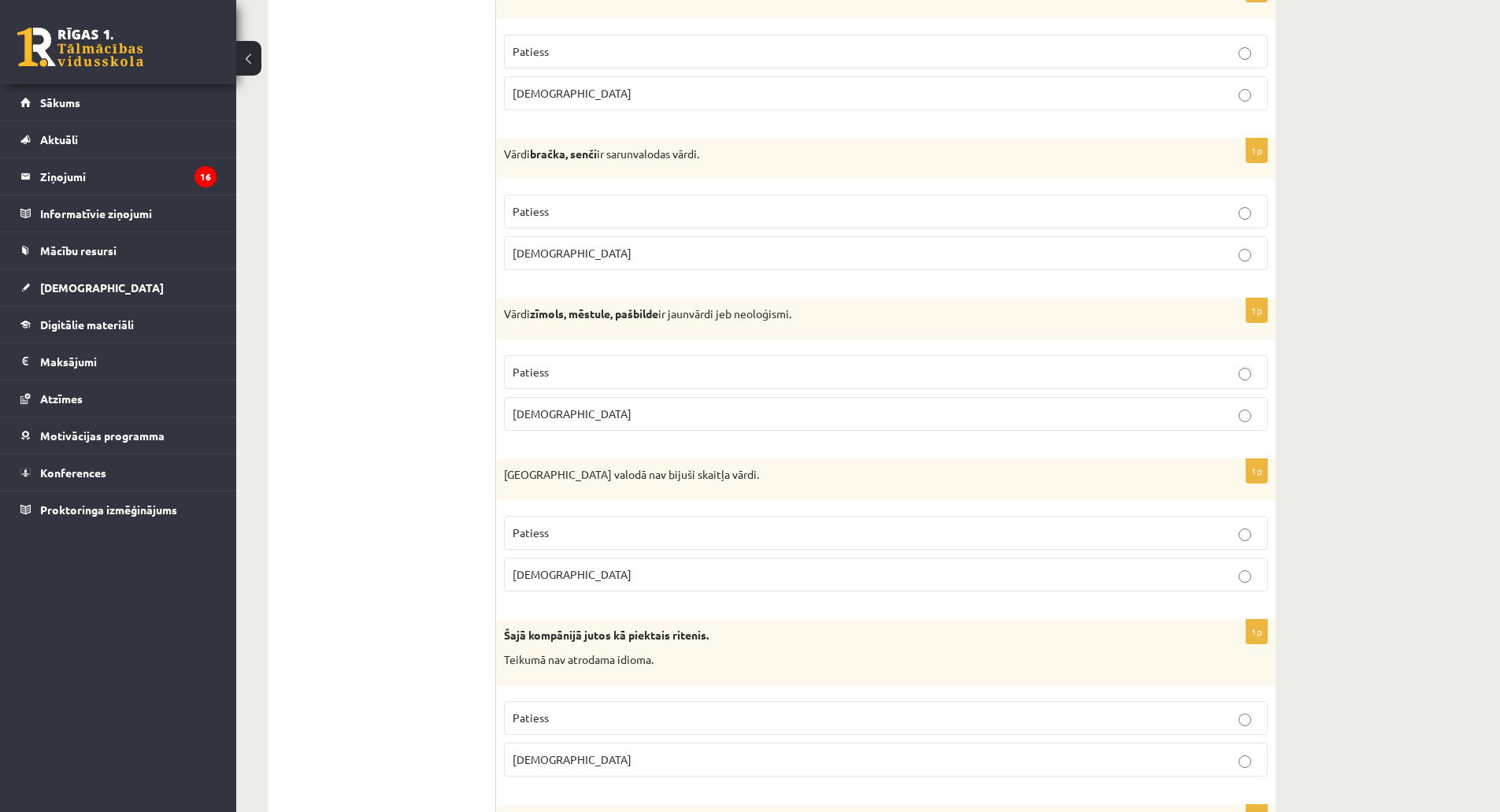
scroll to position [1495, 0]
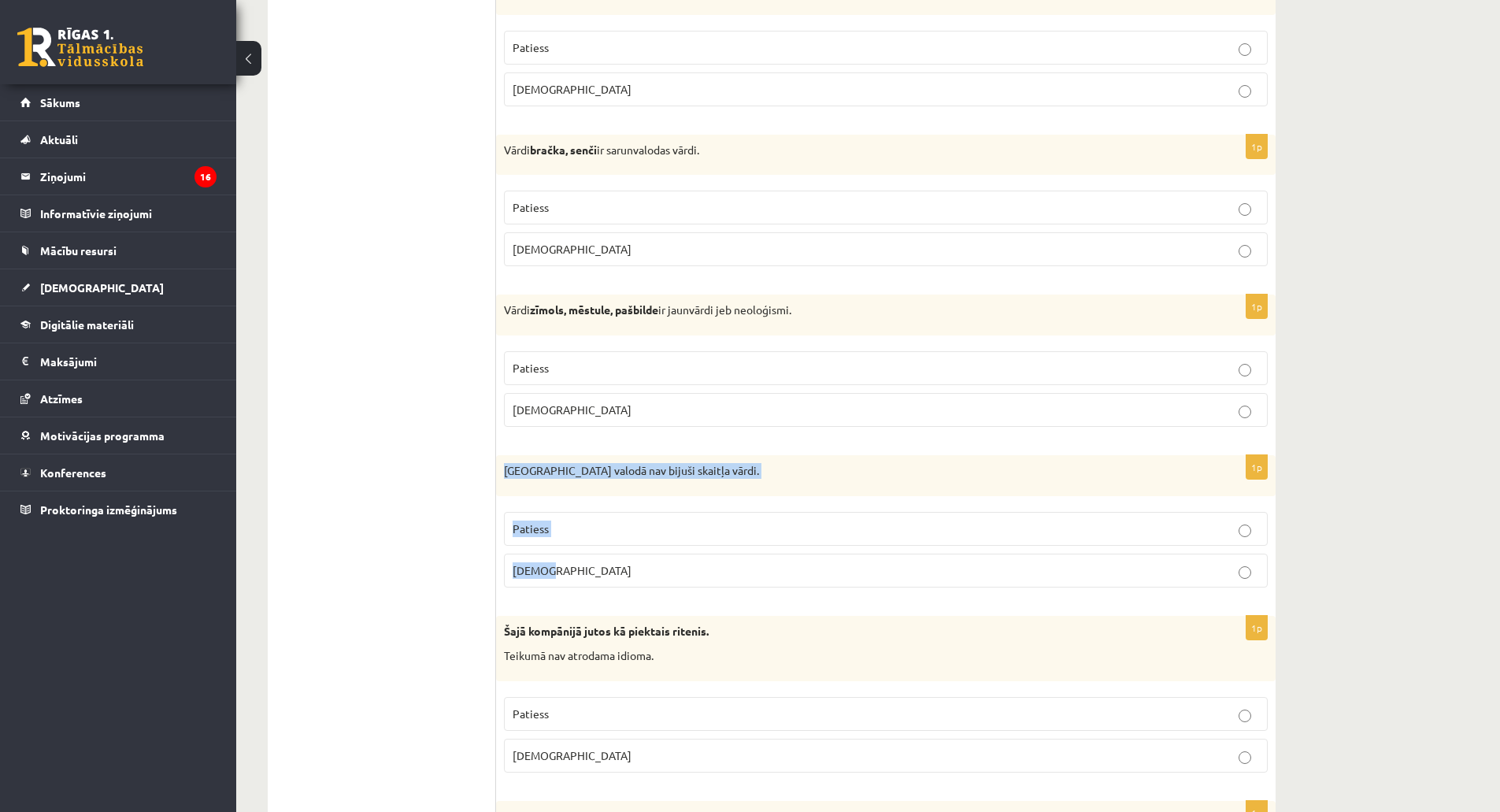
drag, startPoint x: 502, startPoint y: 470, endPoint x: 582, endPoint y: 564, distance: 123.4
click at [582, 564] on div "1p Pirmatnējā valodā nav bijuši skaitļa vārdi. Patiess Aplams" at bounding box center [886, 527] width 779 height 144
copy div "Pirmatnējā valodā nav bijuši skaitļa vārdi. Patiess Aplams"
click at [538, 580] on label "Aplams" at bounding box center [886, 570] width 764 height 34
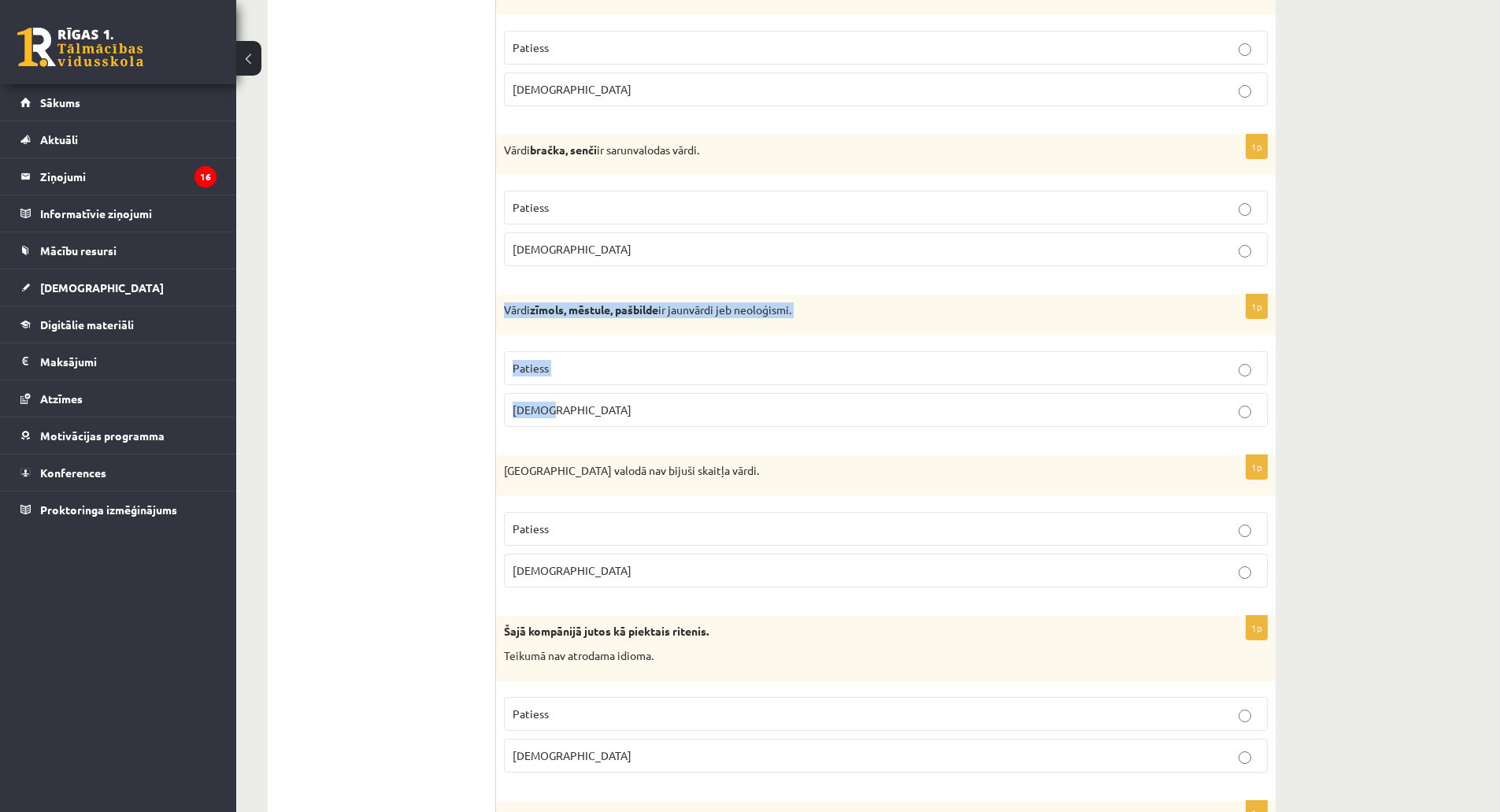
drag, startPoint x: 506, startPoint y: 311, endPoint x: 569, endPoint y: 403, distance: 111.5
click at [569, 403] on div "1p Vārdi zīmols, mēstule, pašbilde ir jaunvārdi jeb neoloģismi. Patiess Aplams" at bounding box center [886, 367] width 779 height 144
click at [524, 417] on p "Aplams" at bounding box center [886, 409] width 747 height 17
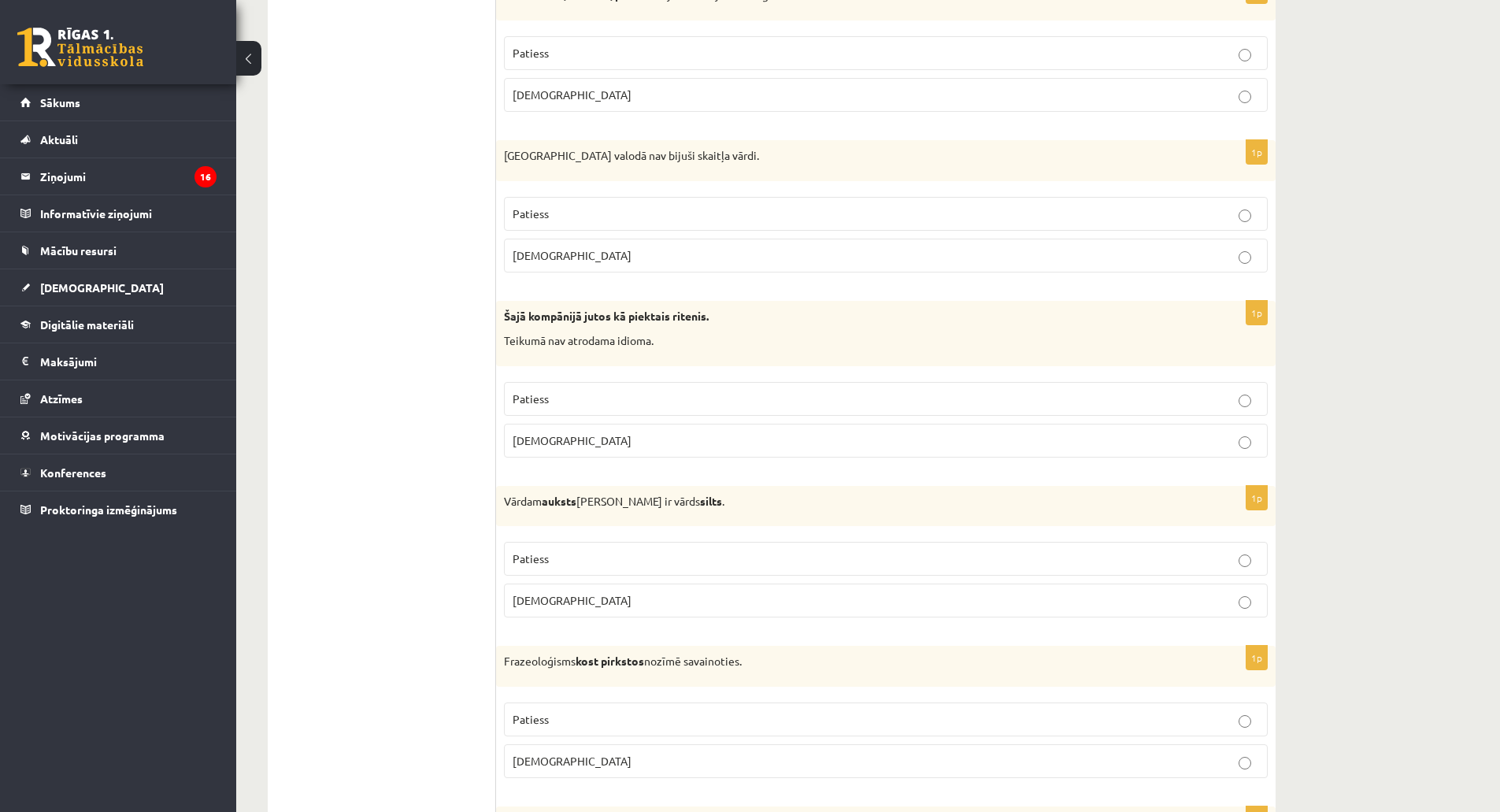
scroll to position [1889, 0]
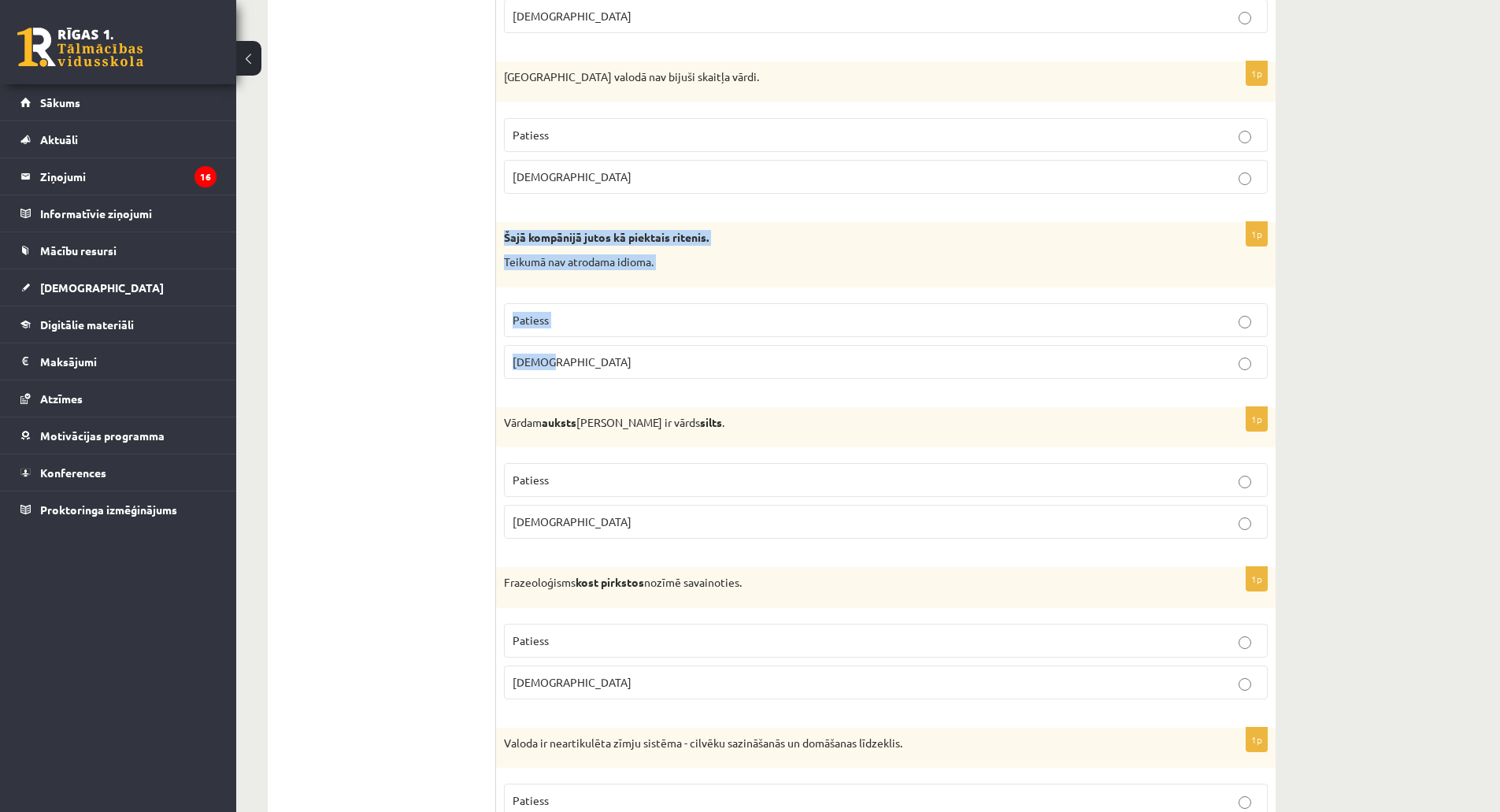
drag, startPoint x: 505, startPoint y: 240, endPoint x: 560, endPoint y: 360, distance: 132.0
click at [560, 360] on div "1p Šajā kompānijā jutos kā piektais ritenis. Teikumā nav atrodama idioma. Patie…" at bounding box center [886, 305] width 779 height 169
click at [524, 360] on span "Aplams" at bounding box center [572, 361] width 119 height 15
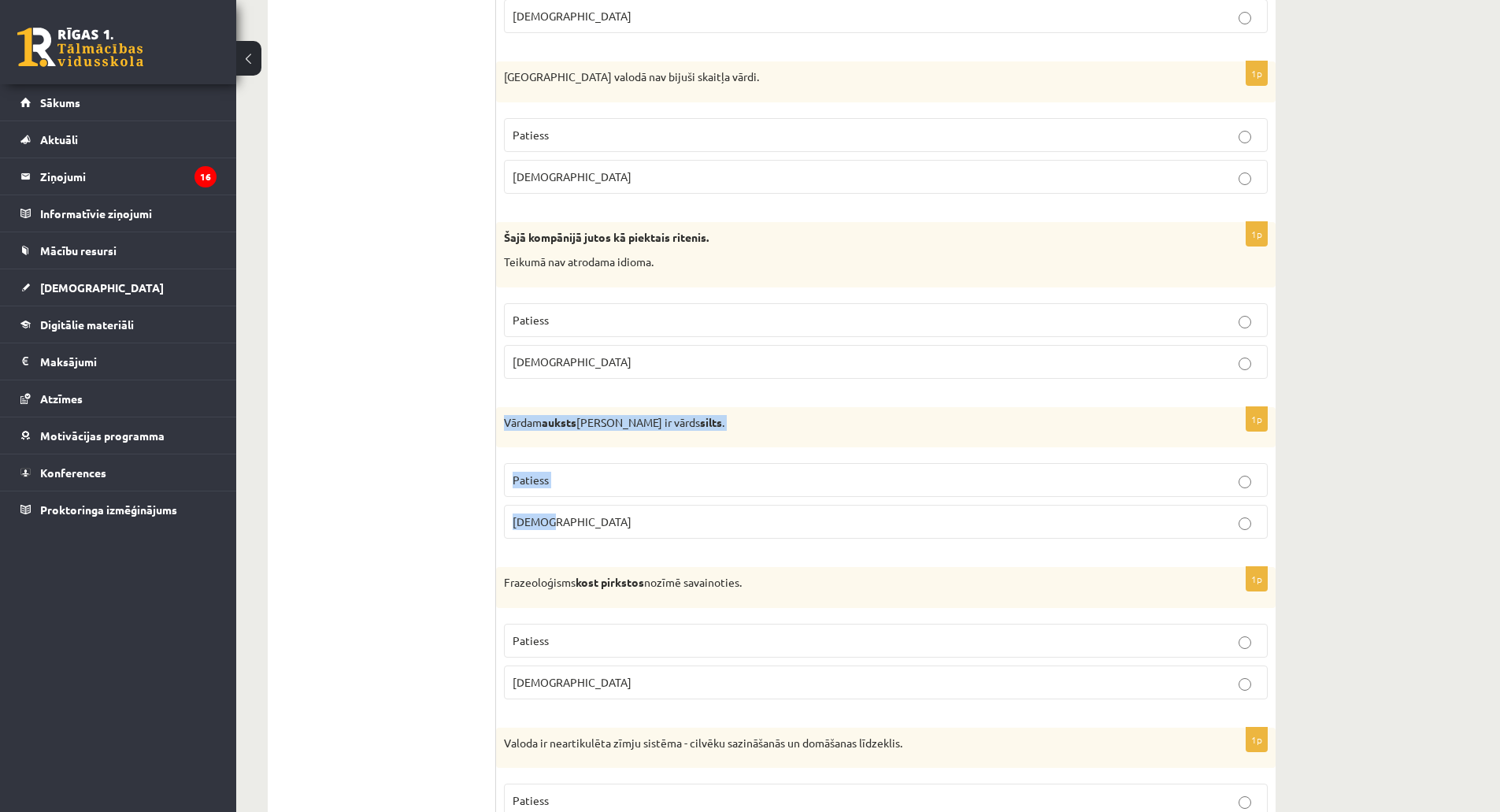
drag, startPoint x: 507, startPoint y: 424, endPoint x: 581, endPoint y: 507, distance: 111.2
click at [581, 507] on div "1p Vārdam auksts antonīms ir vārds silts . Patiess Aplams" at bounding box center [886, 479] width 779 height 144
click at [515, 484] on span "Patiess" at bounding box center [530, 479] width 36 height 15
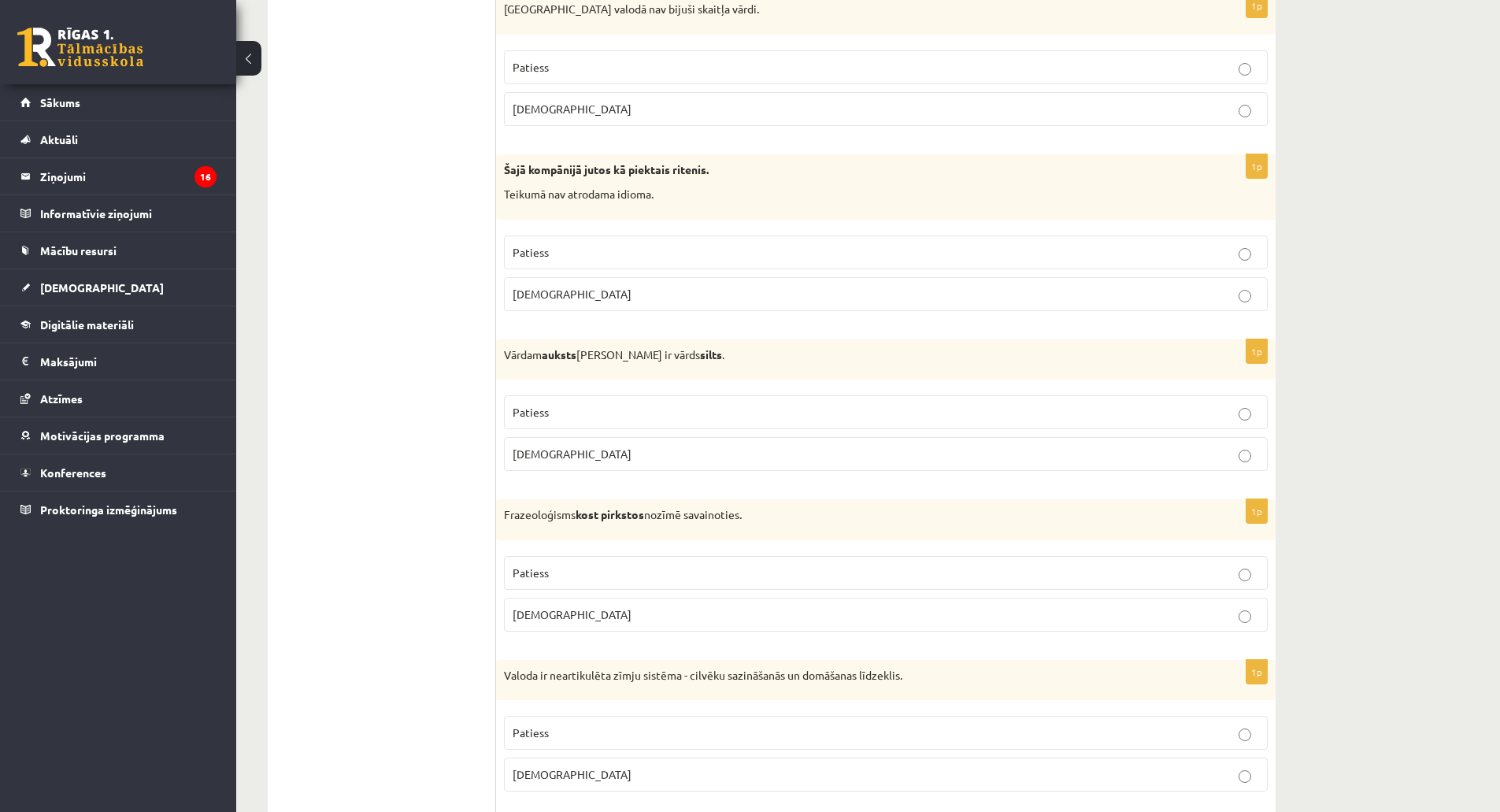
scroll to position [2126, 0]
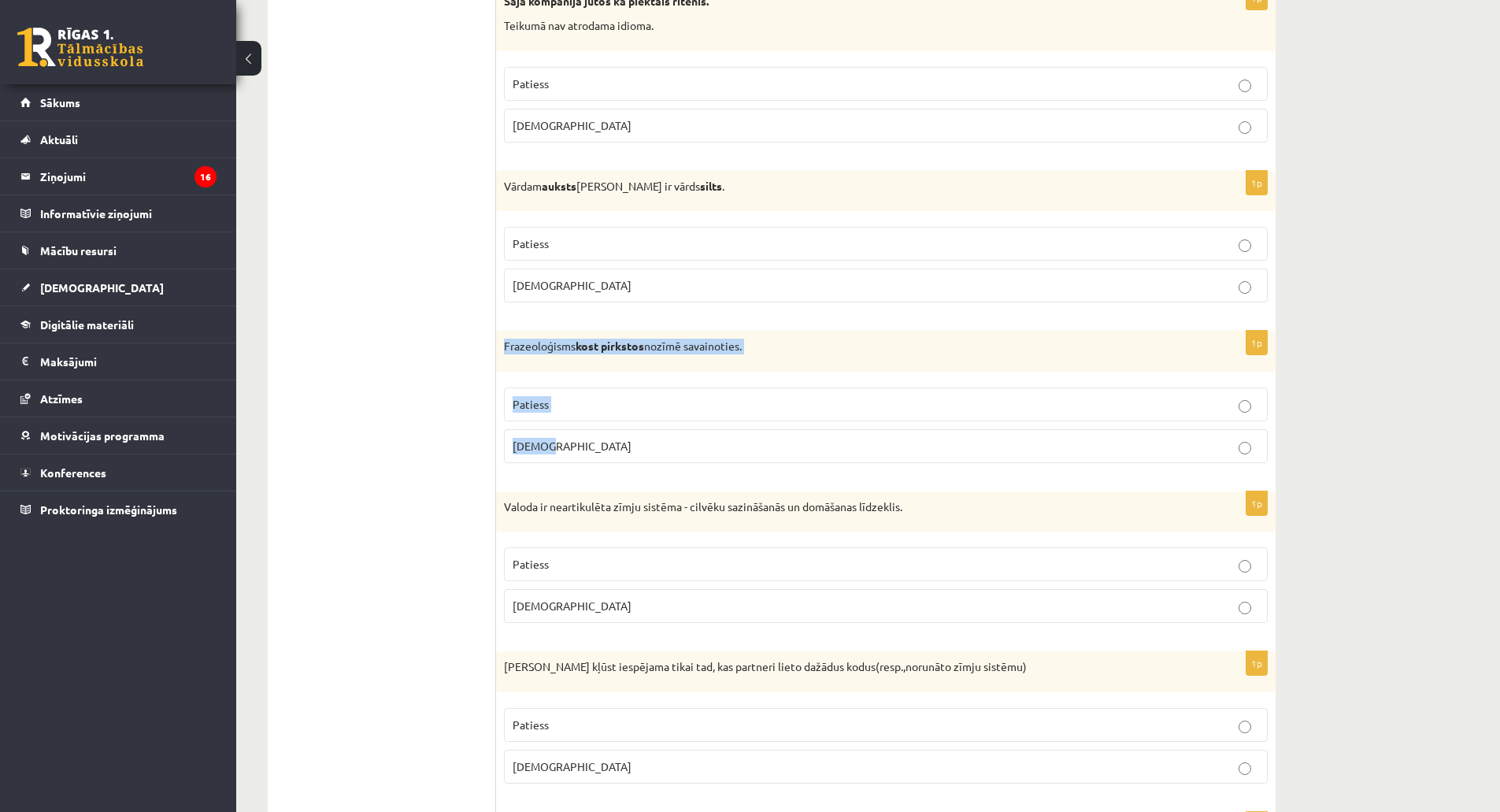
drag, startPoint x: 506, startPoint y: 345, endPoint x: 613, endPoint y: 436, distance: 140.5
click at [613, 436] on div "1p Frazeoloģisms kost pirkstos nozīmē savainoties. Patiess Aplams" at bounding box center [886, 403] width 779 height 144
click at [482, 429] on ul "Tests Izvērtējums!" at bounding box center [390, 598] width 213 height 4883
click at [527, 440] on span "Aplams" at bounding box center [572, 445] width 119 height 15
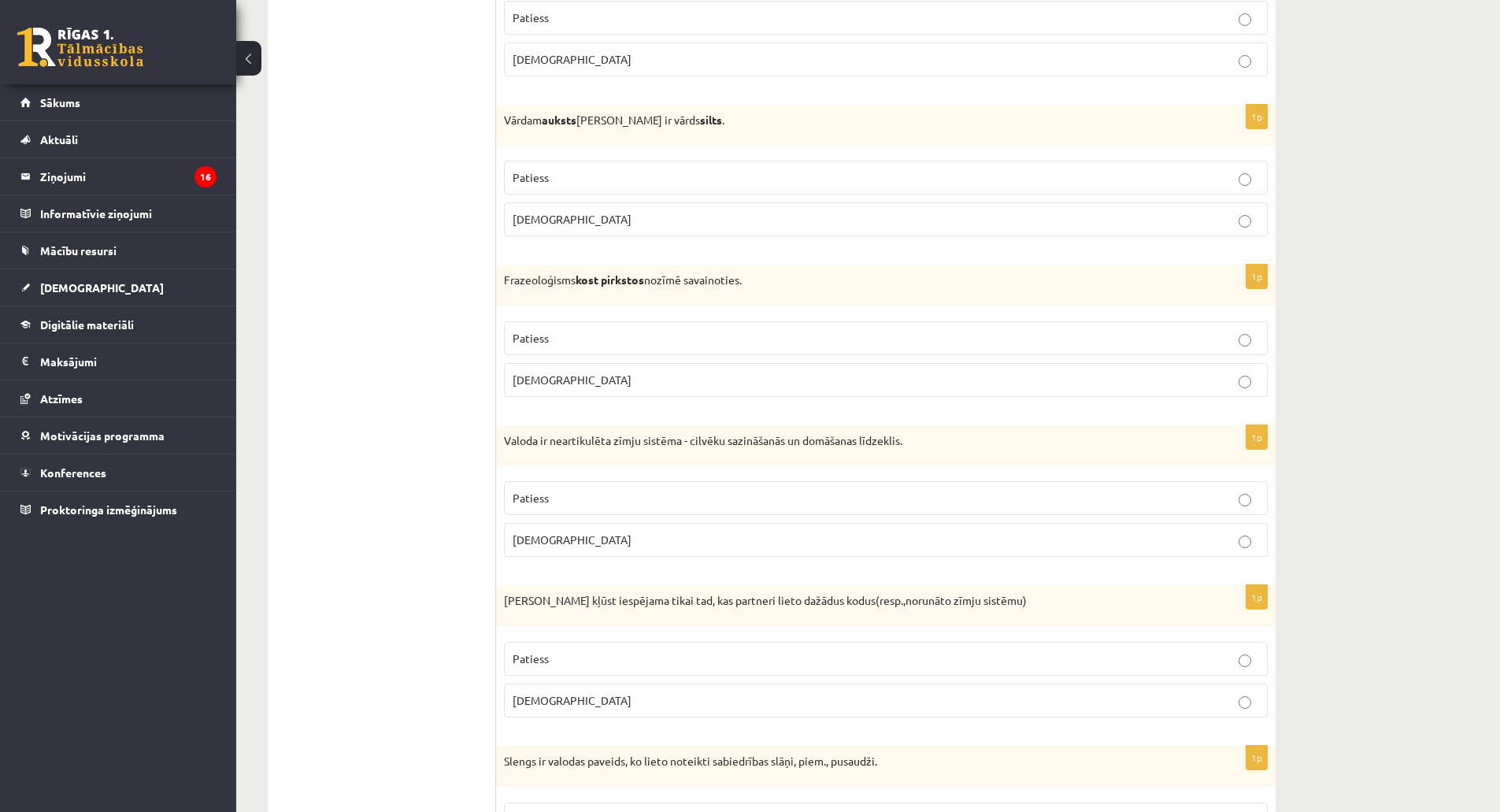
scroll to position [2283, 0]
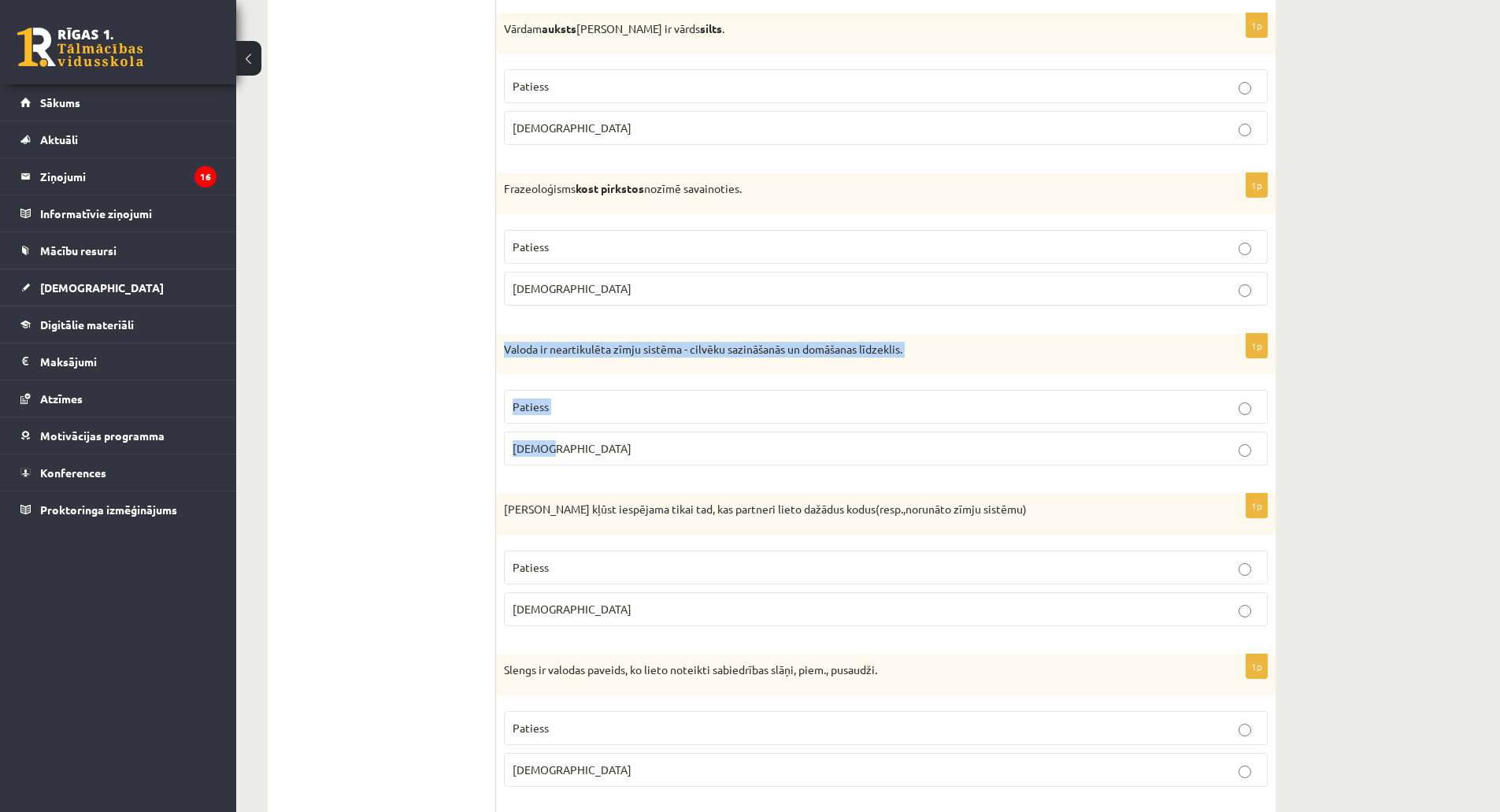
drag, startPoint x: 504, startPoint y: 349, endPoint x: 613, endPoint y: 446, distance: 145.9
click at [613, 446] on div "1p Valoda ir neartikulēta zīmju sistēma - cilvēku sazināšanās un domāšanas līdz…" at bounding box center [886, 406] width 779 height 144
click at [400, 317] on ul "Tests Izvērtējums!" at bounding box center [390, 441] width 213 height 4883
click at [546, 445] on span "Aplams" at bounding box center [572, 448] width 119 height 15
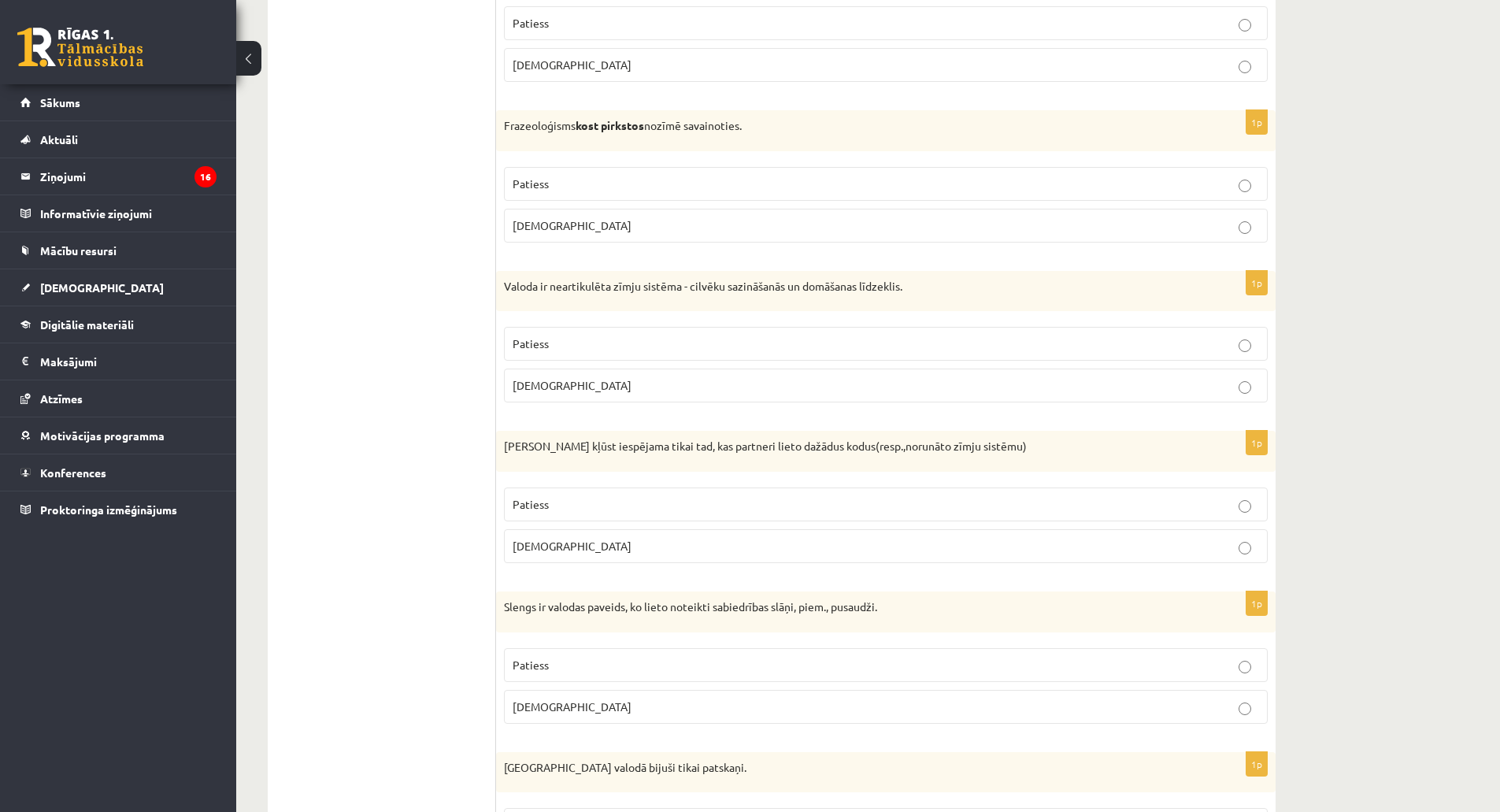
scroll to position [2440, 0]
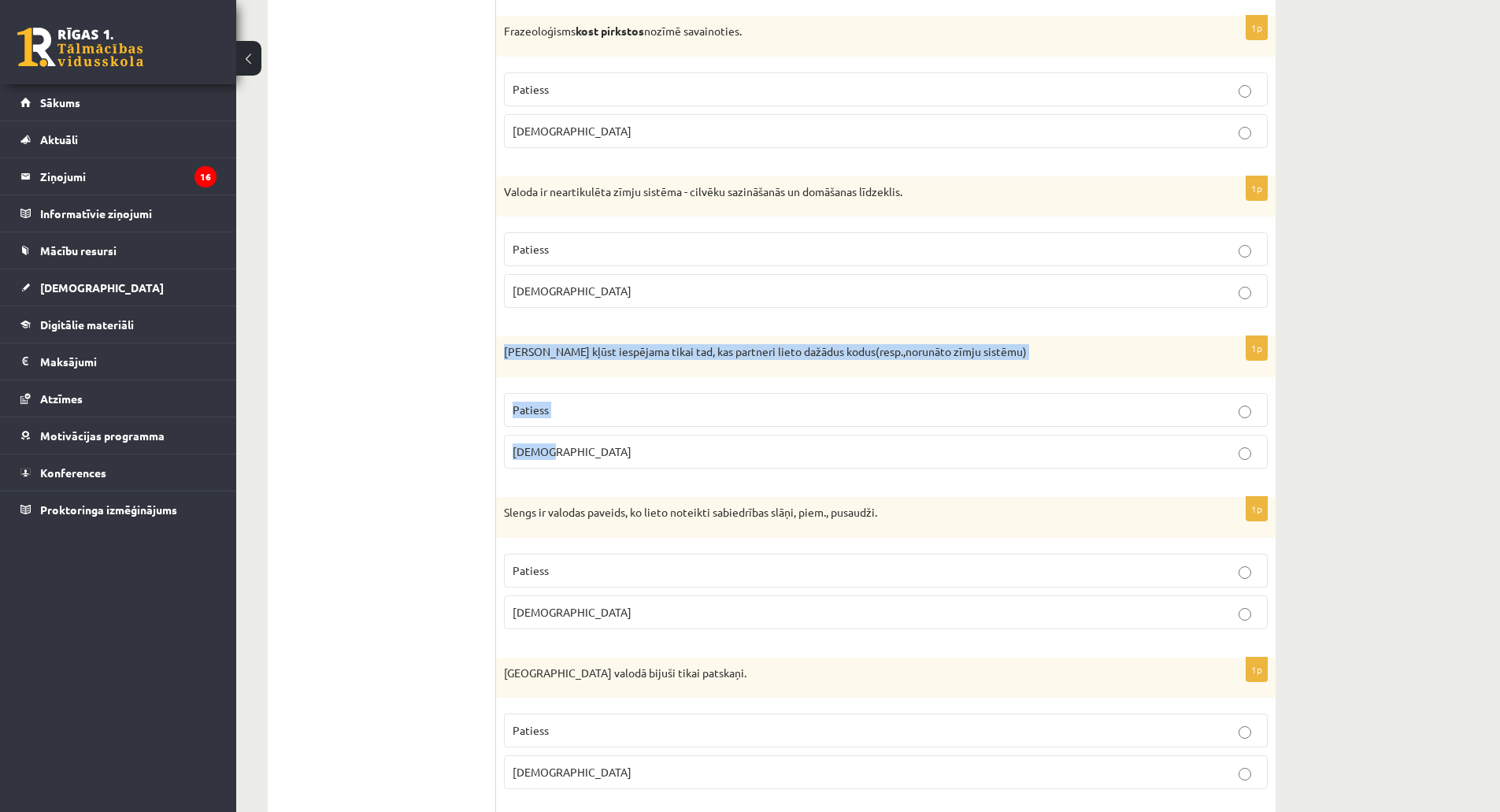
drag, startPoint x: 507, startPoint y: 354, endPoint x: 580, endPoint y: 438, distance: 111.3
click at [580, 438] on div "1p Saziņa kļūst iespējama tikai tad, kas partneri lieto dažādus kodus(resp.,nor…" at bounding box center [886, 408] width 779 height 144
click at [448, 454] on ul "Tests Izvērtējums!" at bounding box center [390, 283] width 213 height 4883
click at [502, 456] on div "1p Saziņa kļūst iespējama tikai tad, kas partneri lieto dažādus kodus(resp.,nor…" at bounding box center [886, 408] width 779 height 144
click at [516, 455] on span "Aplams" at bounding box center [572, 451] width 119 height 15
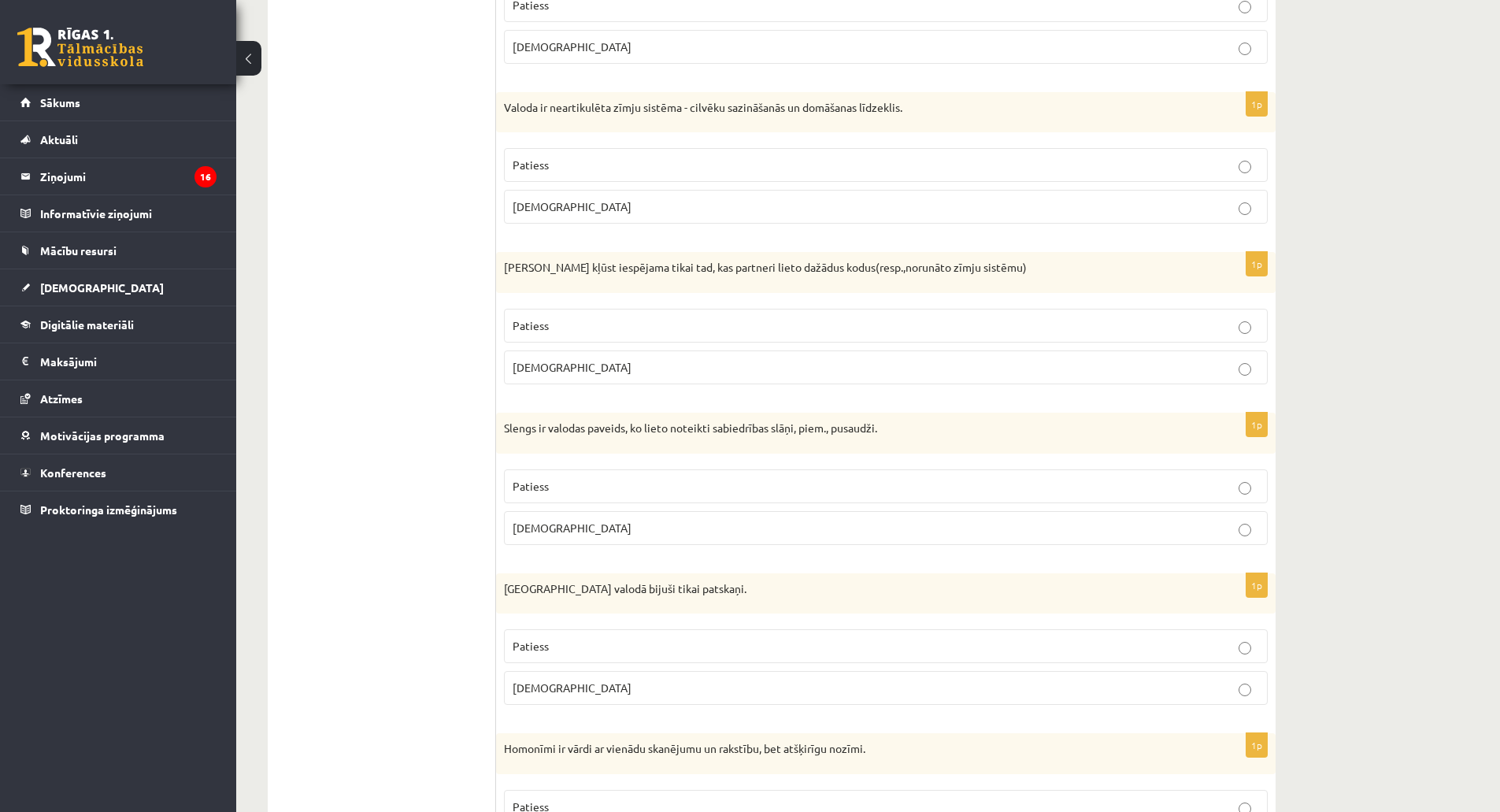
scroll to position [2597, 0]
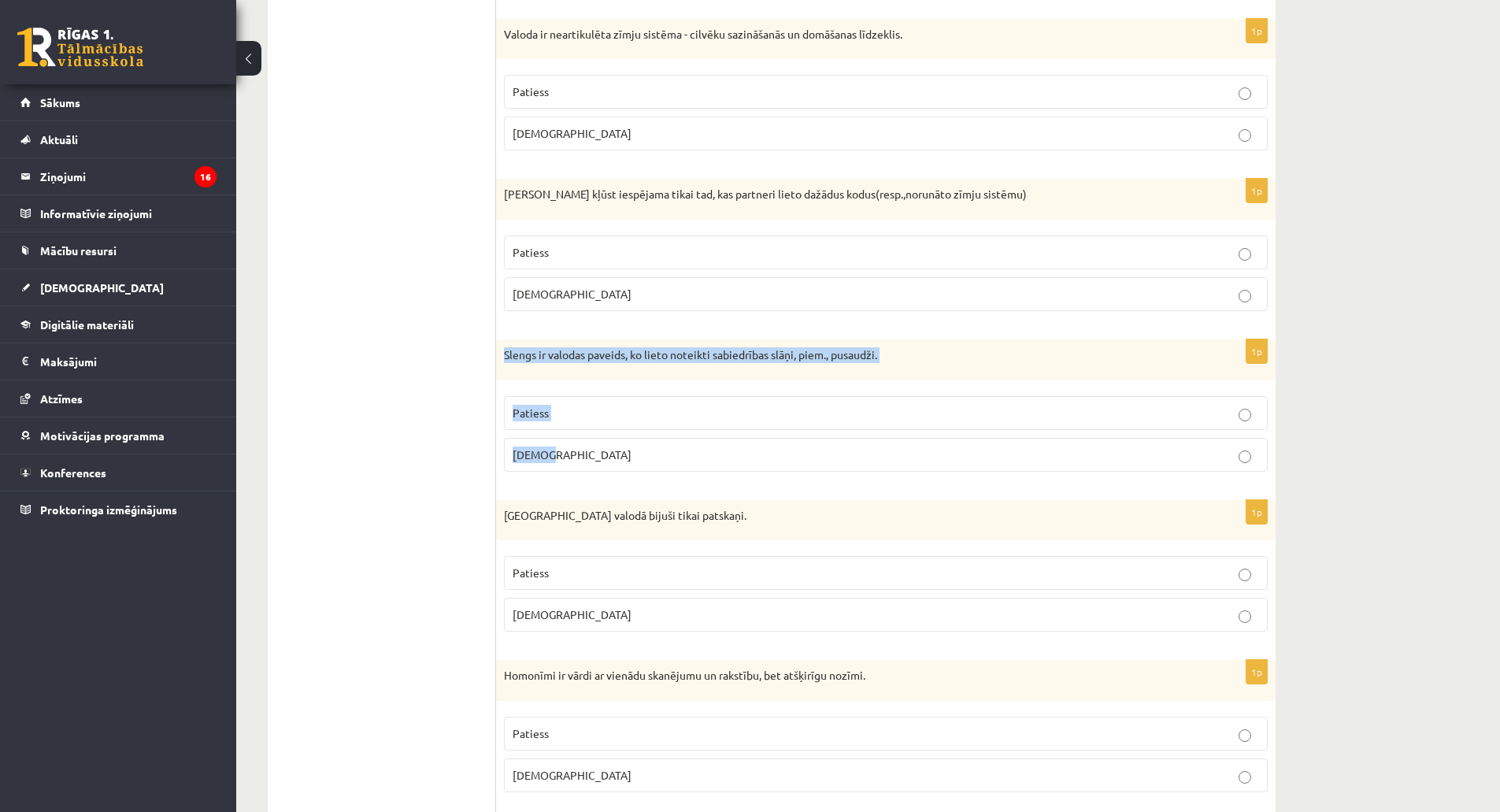
drag, startPoint x: 504, startPoint y: 359, endPoint x: 580, endPoint y: 466, distance: 131.2
click at [580, 466] on div "1p Slengs ir valodas paveids, ko lieto noteikti sabiedrības slāņi, piem., pusau…" at bounding box center [886, 412] width 779 height 144
click at [332, 254] on ul "Tests Izvērtējums!" at bounding box center [390, 126] width 213 height 4883
click at [542, 404] on label "Patiess" at bounding box center [886, 413] width 764 height 34
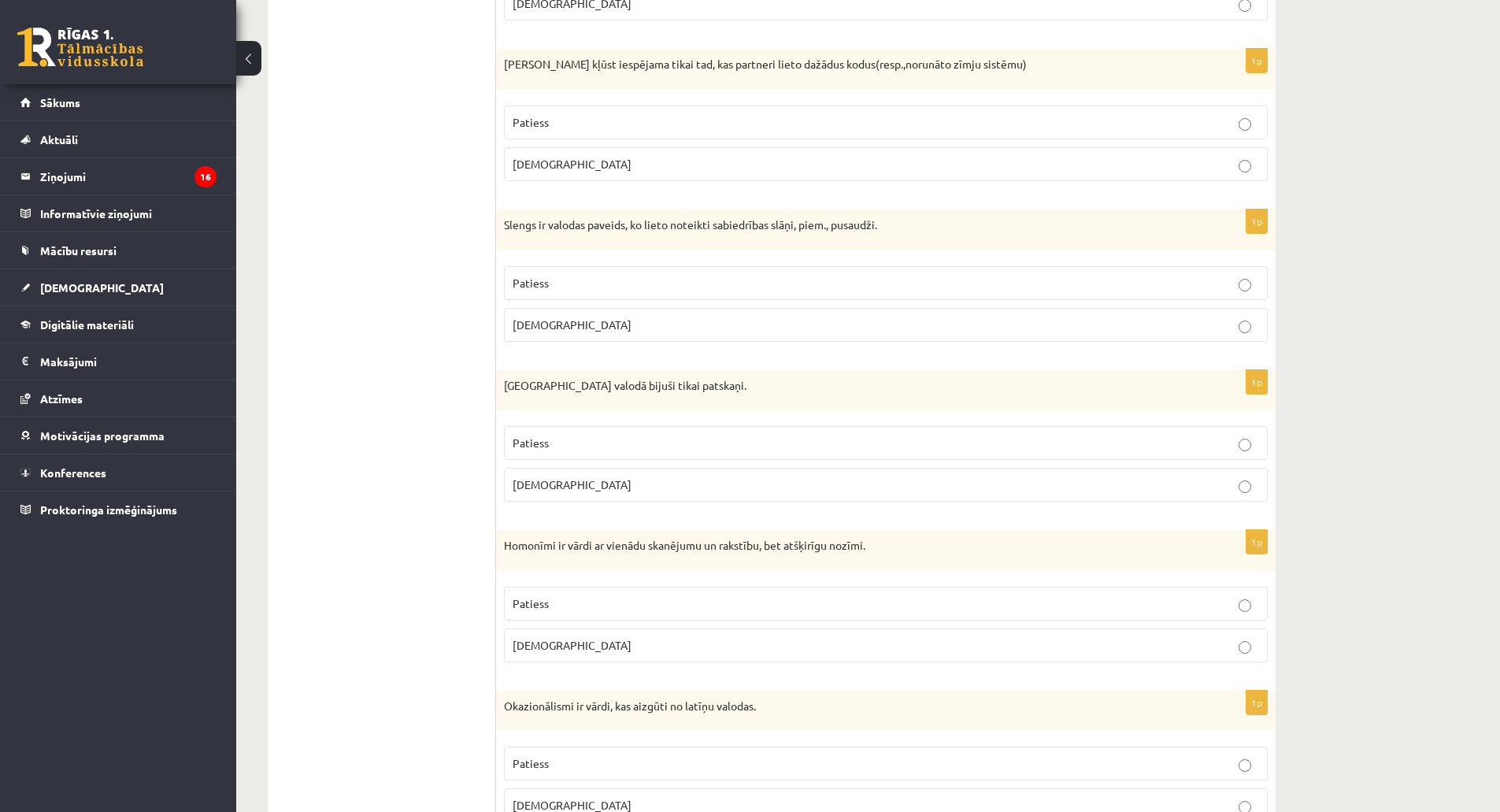
scroll to position [2755, 0]
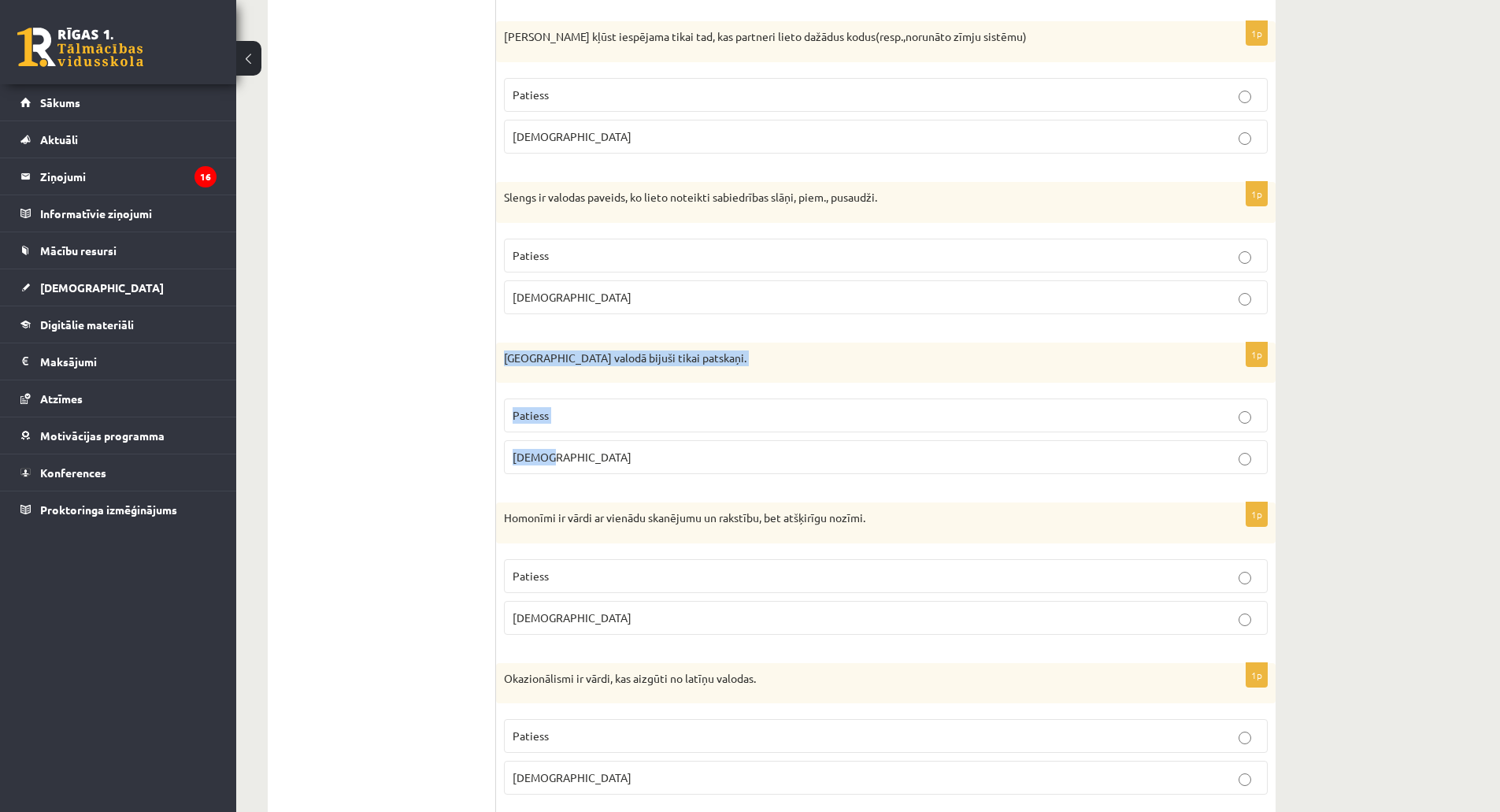
drag, startPoint x: 504, startPoint y: 357, endPoint x: 584, endPoint y: 447, distance: 120.4
click at [584, 447] on div "1p Pirmatnējā valodā bijuši tikai patskaņi. Patiess Aplams" at bounding box center [886, 415] width 779 height 144
click at [551, 454] on p "Aplams" at bounding box center [886, 457] width 747 height 17
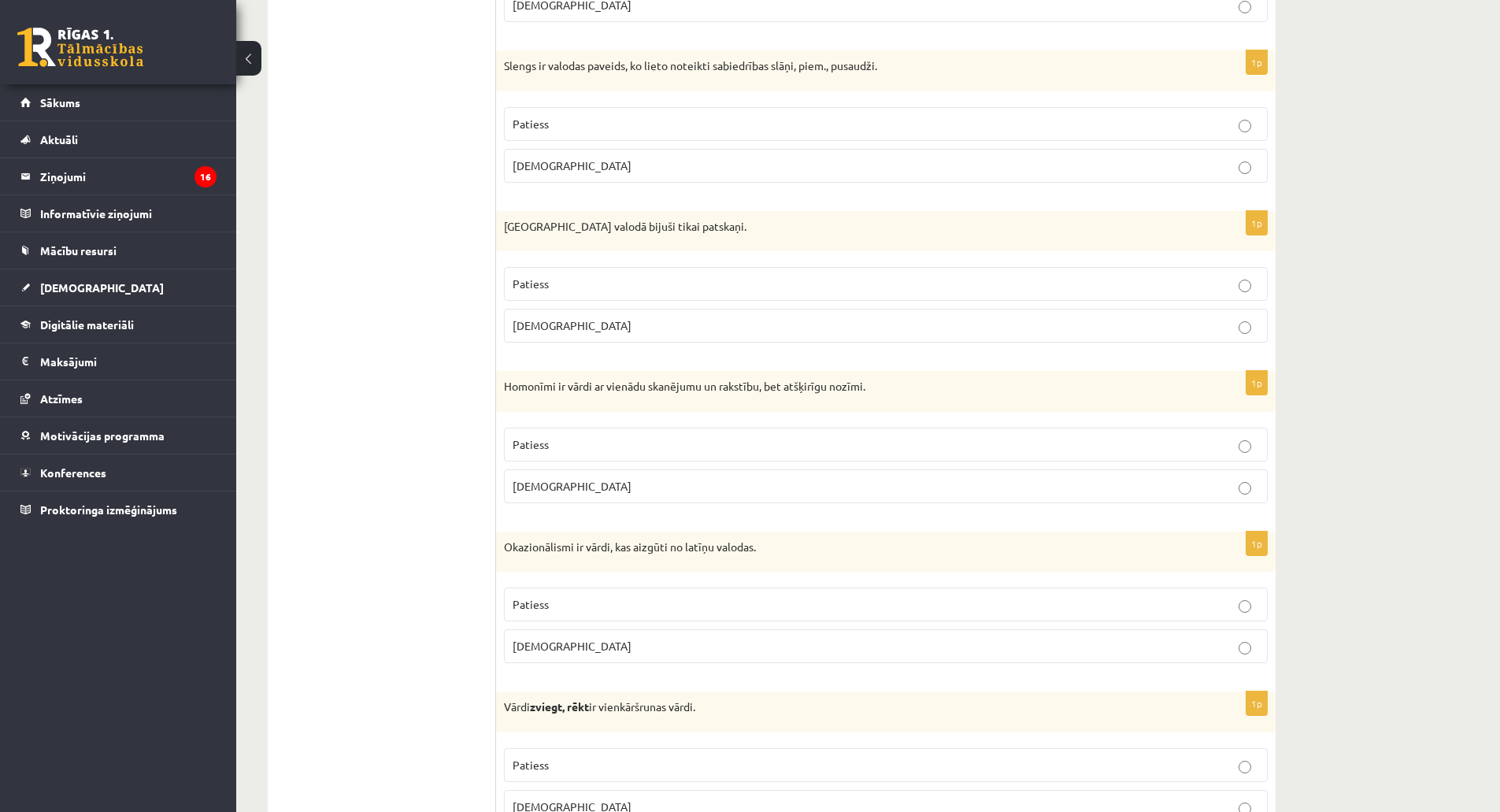
scroll to position [2912, 0]
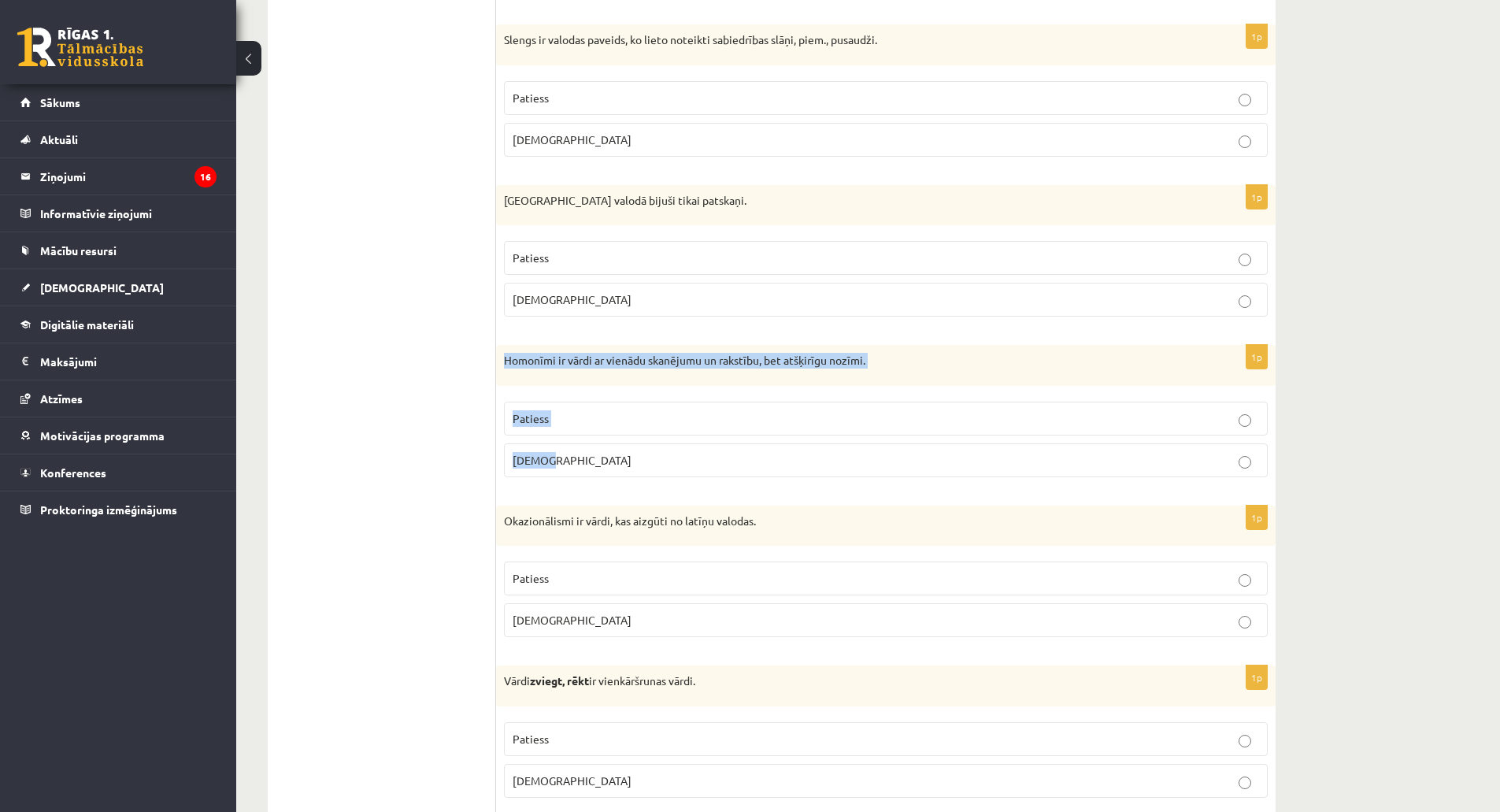
drag, startPoint x: 507, startPoint y: 364, endPoint x: 588, endPoint y: 460, distance: 125.6
click at [588, 460] on div "1p Homonīmi ir vārdi ar vienādu skanējumu un rakstību, bet atšķirīgu nozīmi. Pa…" at bounding box center [886, 417] width 779 height 144
click at [545, 421] on span "Patiess" at bounding box center [530, 418] width 36 height 15
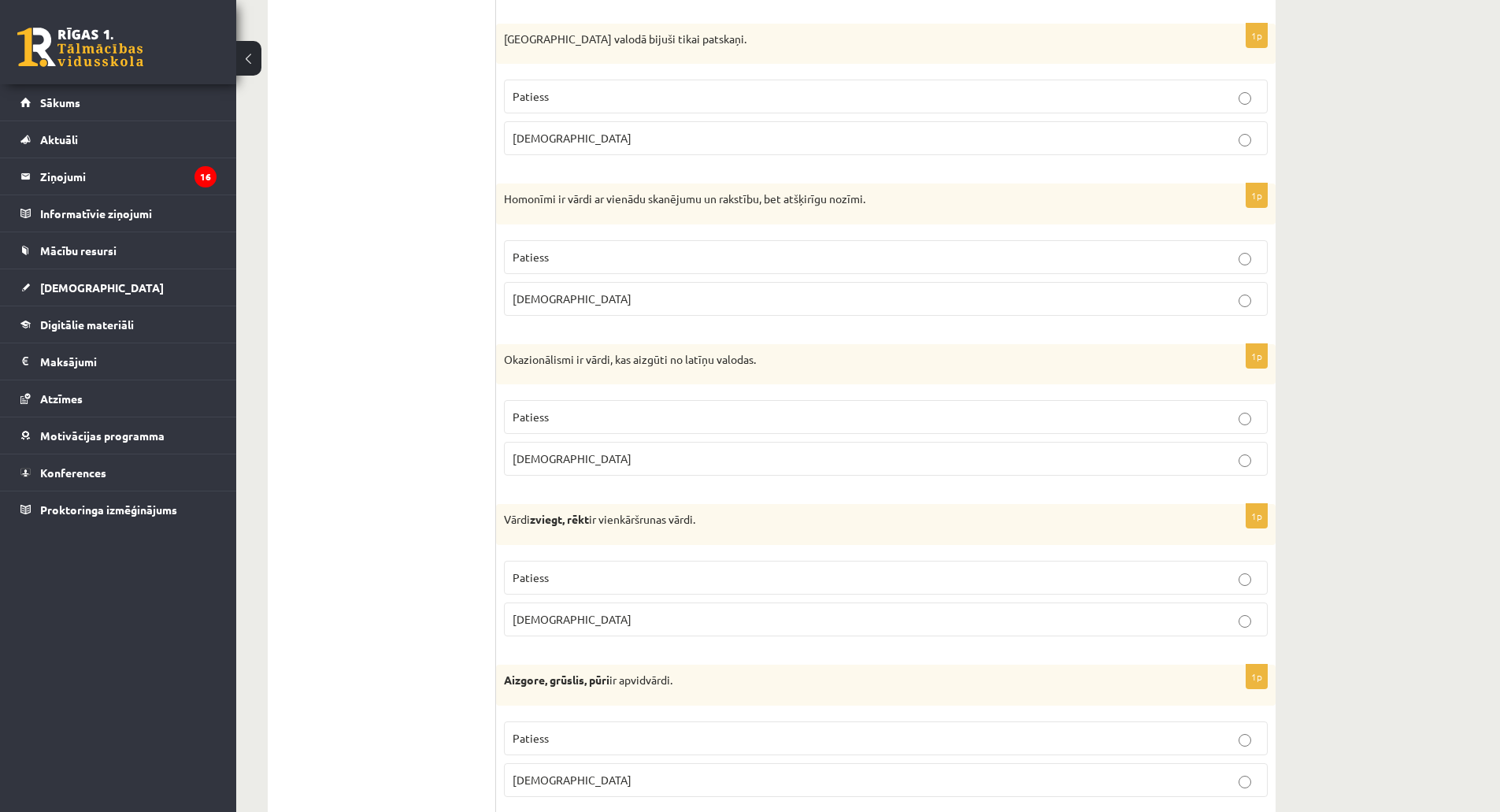
scroll to position [3148, 0]
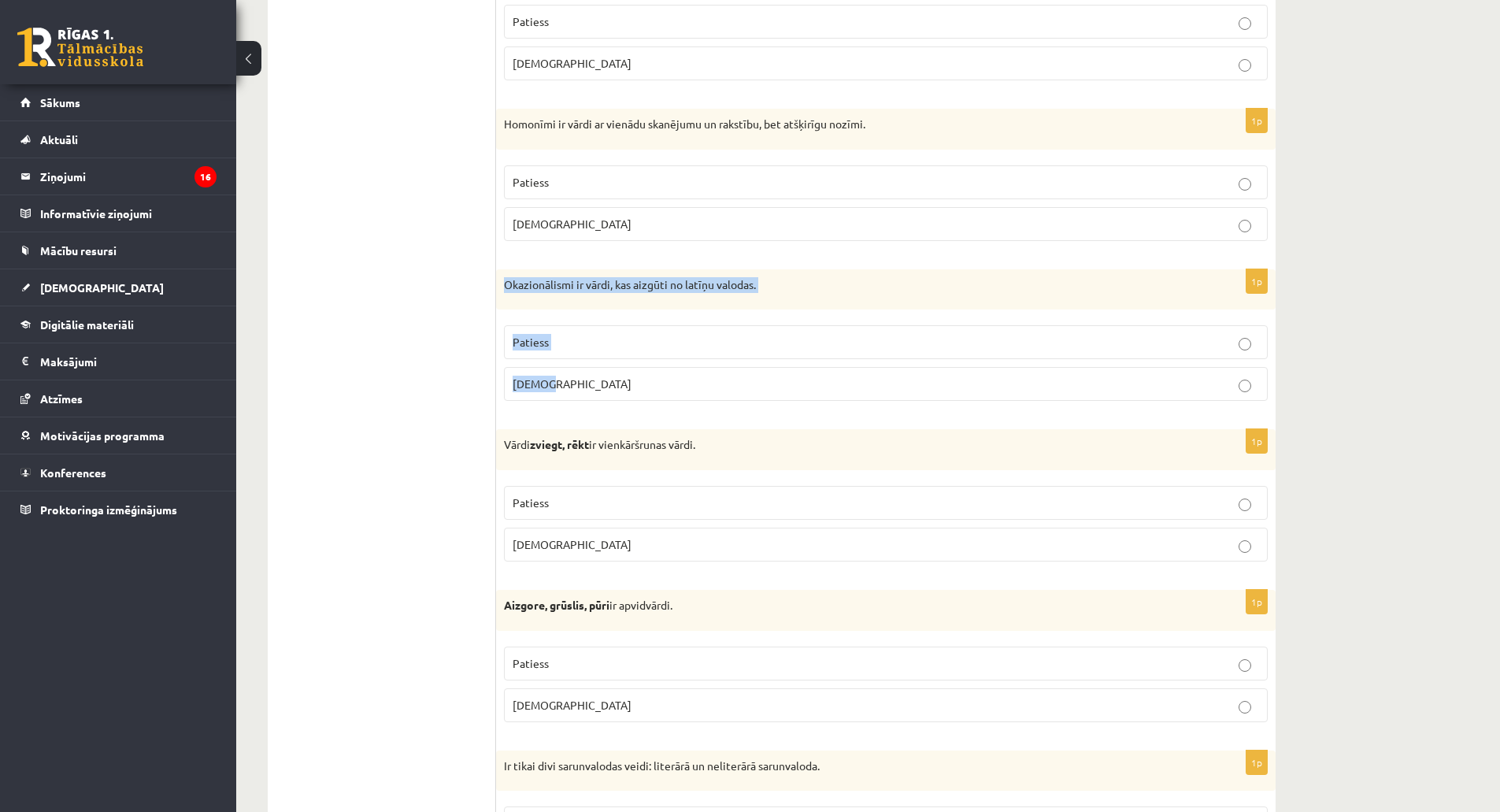
drag, startPoint x: 504, startPoint y: 285, endPoint x: 581, endPoint y: 368, distance: 113.2
click at [581, 368] on div "1p Okazionālismi ir vārdi, kas aizgūti no latīņu valodas. Patiess Aplams" at bounding box center [886, 342] width 779 height 144
click at [529, 392] on p "Aplams" at bounding box center [886, 384] width 747 height 17
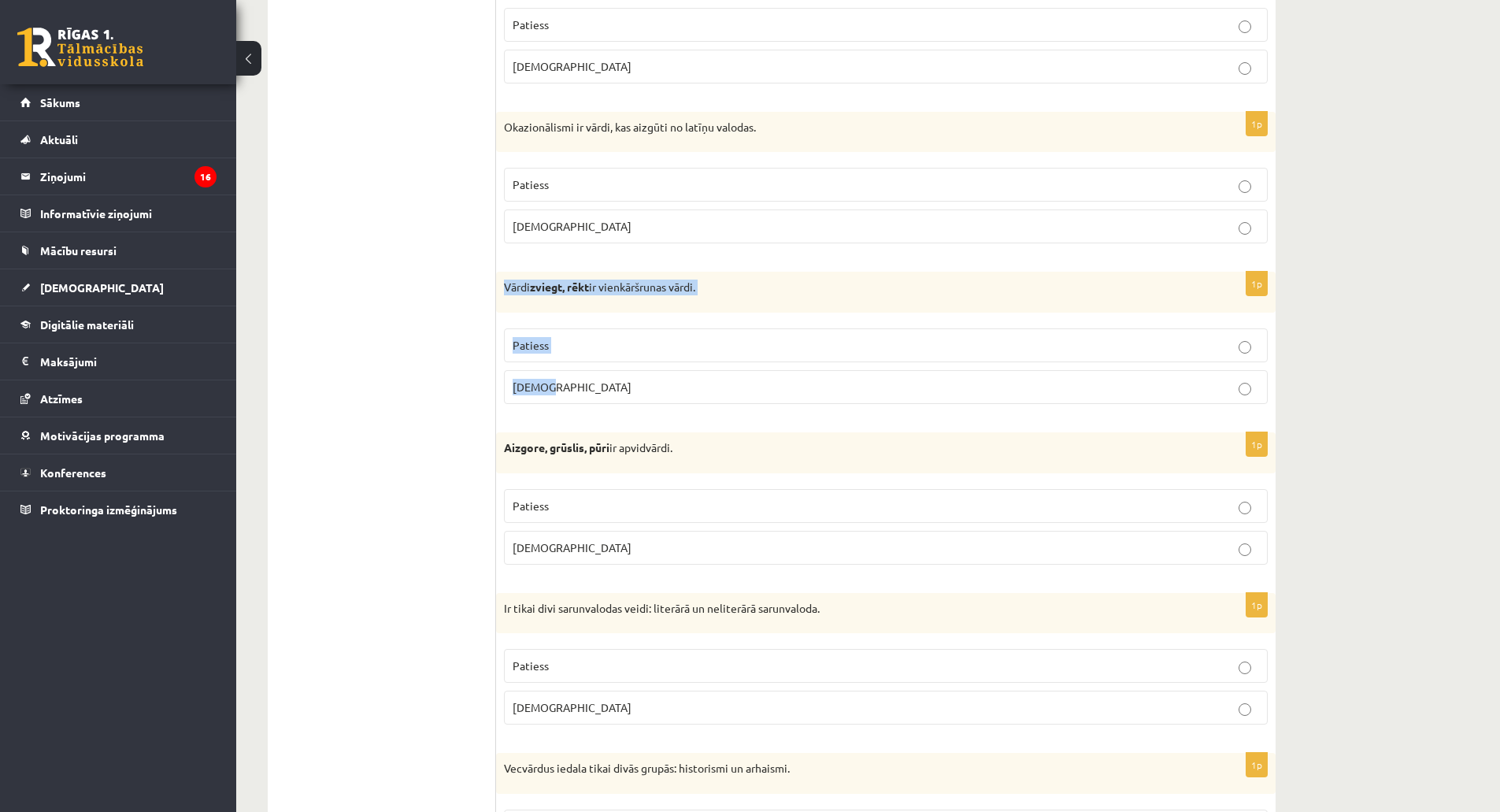
drag, startPoint x: 504, startPoint y: 289, endPoint x: 559, endPoint y: 386, distance: 111.5
click at [559, 386] on div "1p Vārdi zviegt, rēkt ir vienkāršrunas vārdi. Patiess Aplams" at bounding box center [886, 344] width 779 height 144
click at [562, 333] on label "Patiess" at bounding box center [886, 345] width 764 height 34
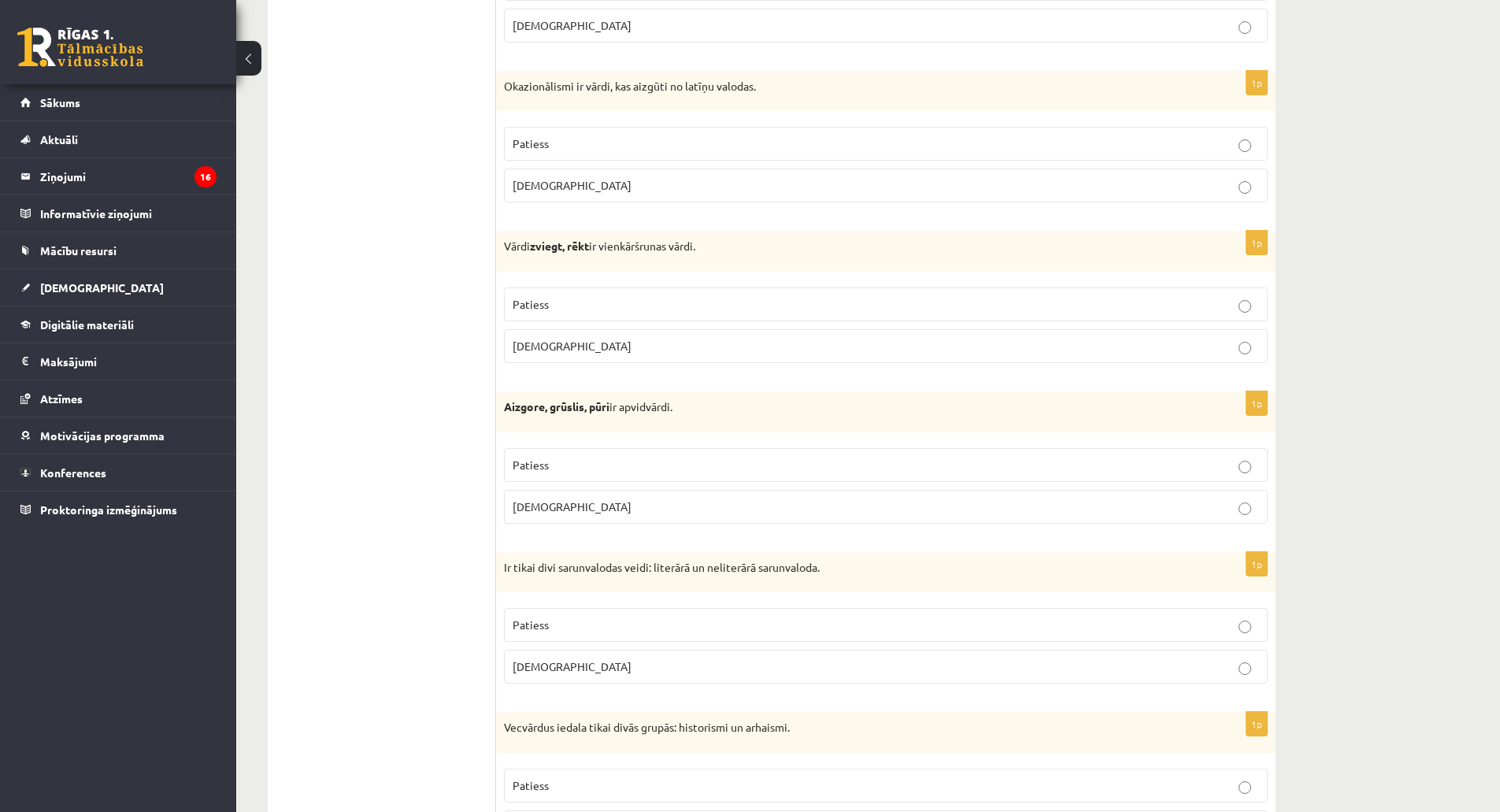
scroll to position [3385, 0]
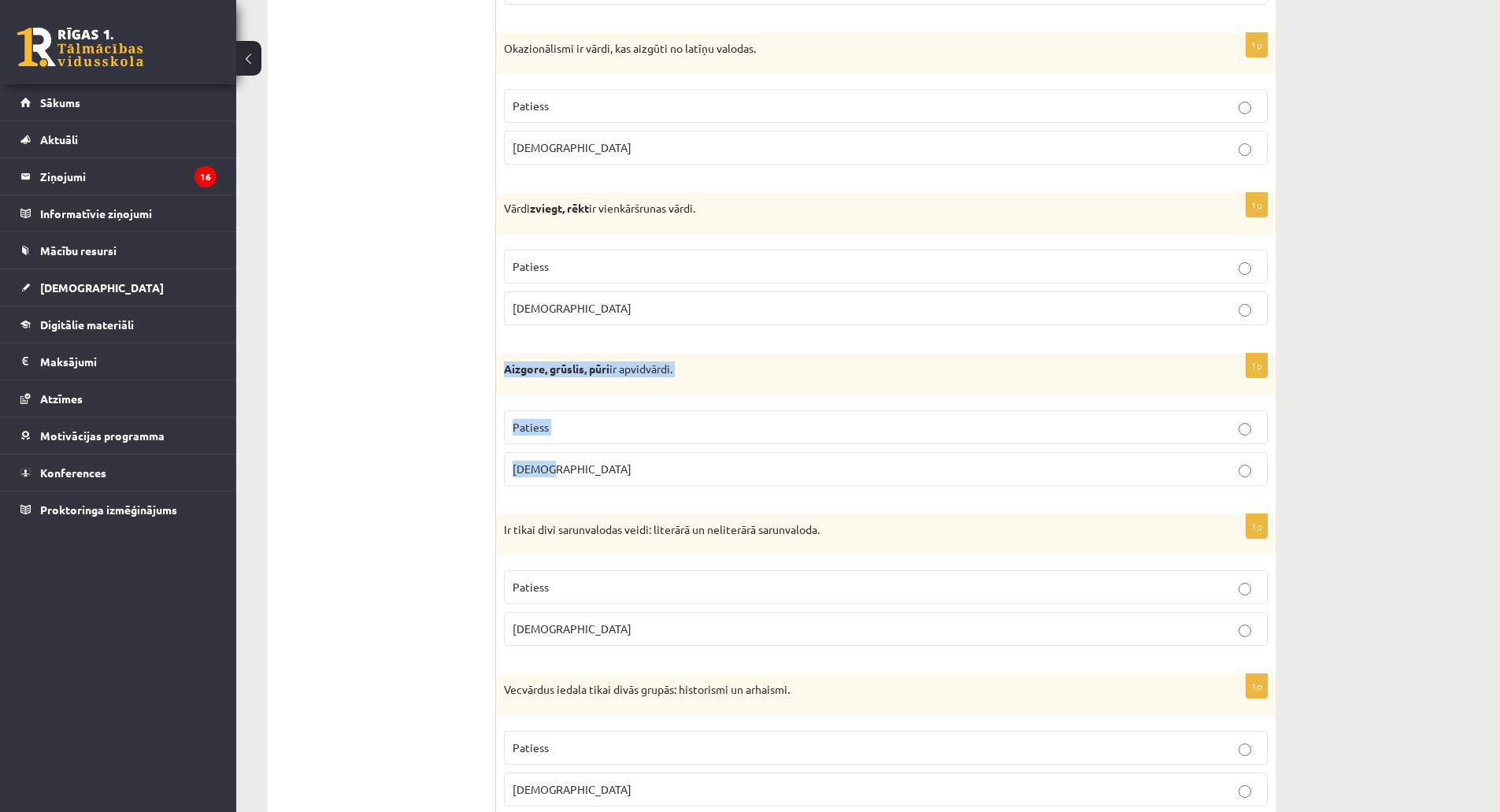
drag, startPoint x: 505, startPoint y: 367, endPoint x: 585, endPoint y: 460, distance: 122.7
click at [585, 460] on div "1p Aizgore, grūslis, pūri ir apvidvārdi. Patiess Aplams" at bounding box center [886, 426] width 779 height 144
click at [524, 435] on p "Patiess" at bounding box center [886, 426] width 747 height 17
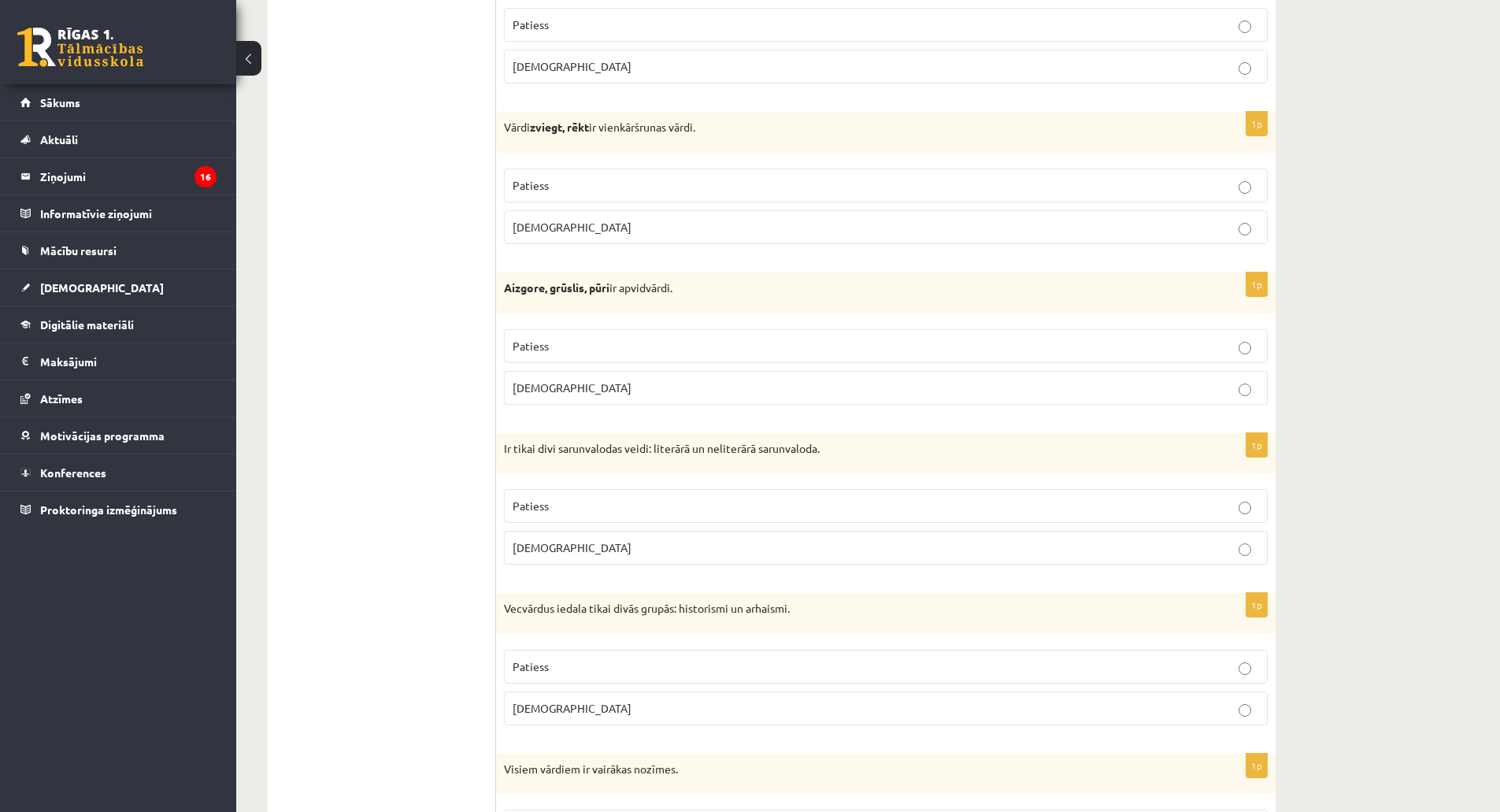
scroll to position [3542, 0]
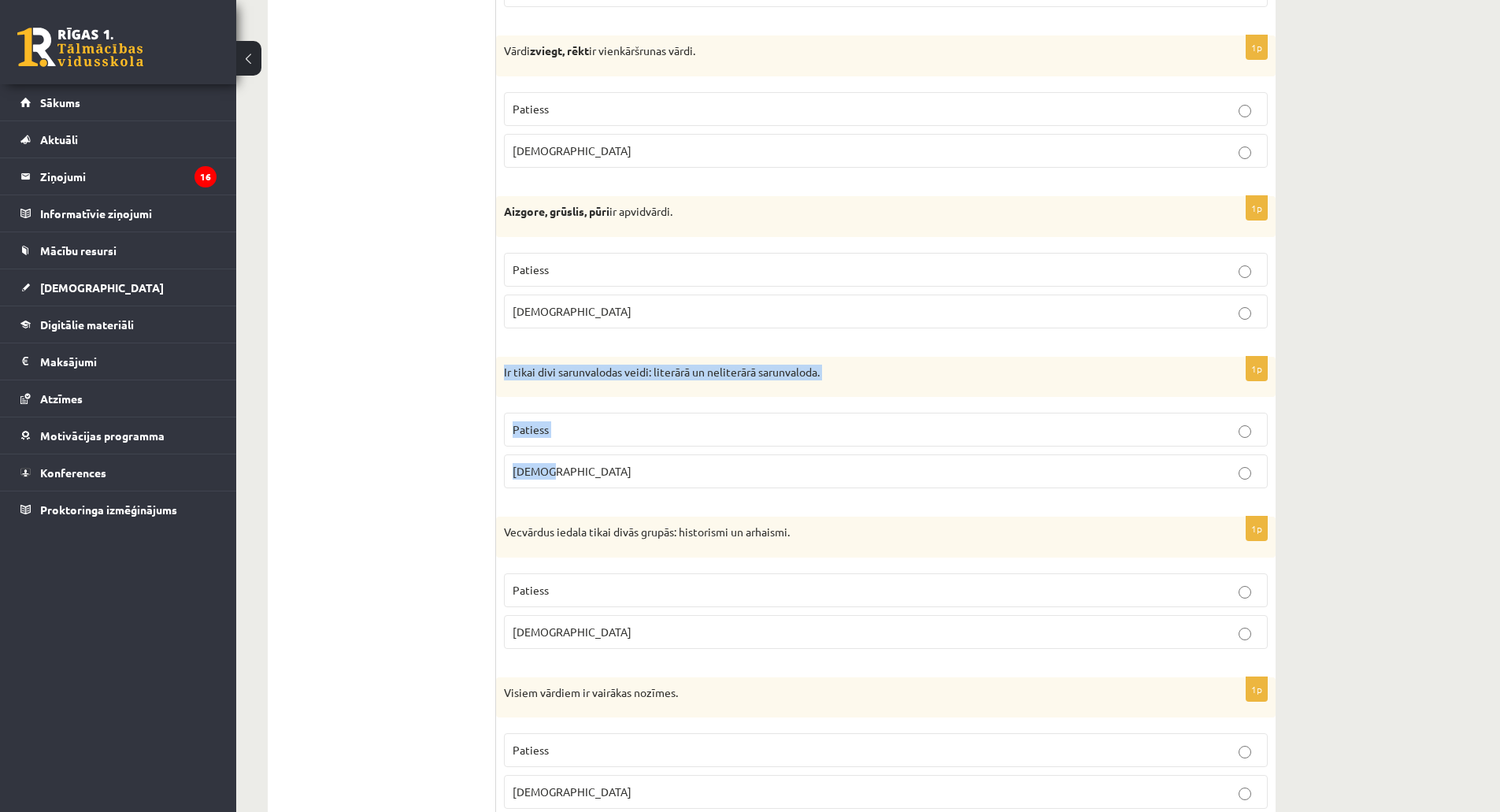
drag, startPoint x: 505, startPoint y: 375, endPoint x: 582, endPoint y: 458, distance: 113.2
click at [587, 458] on div "1p Ir tikai divi sarunvalodas veidi: literārā un neliterārā sarunvaloda. Paties…" at bounding box center [886, 428] width 779 height 144
click at [541, 468] on span "Aplams" at bounding box center [572, 470] width 119 height 15
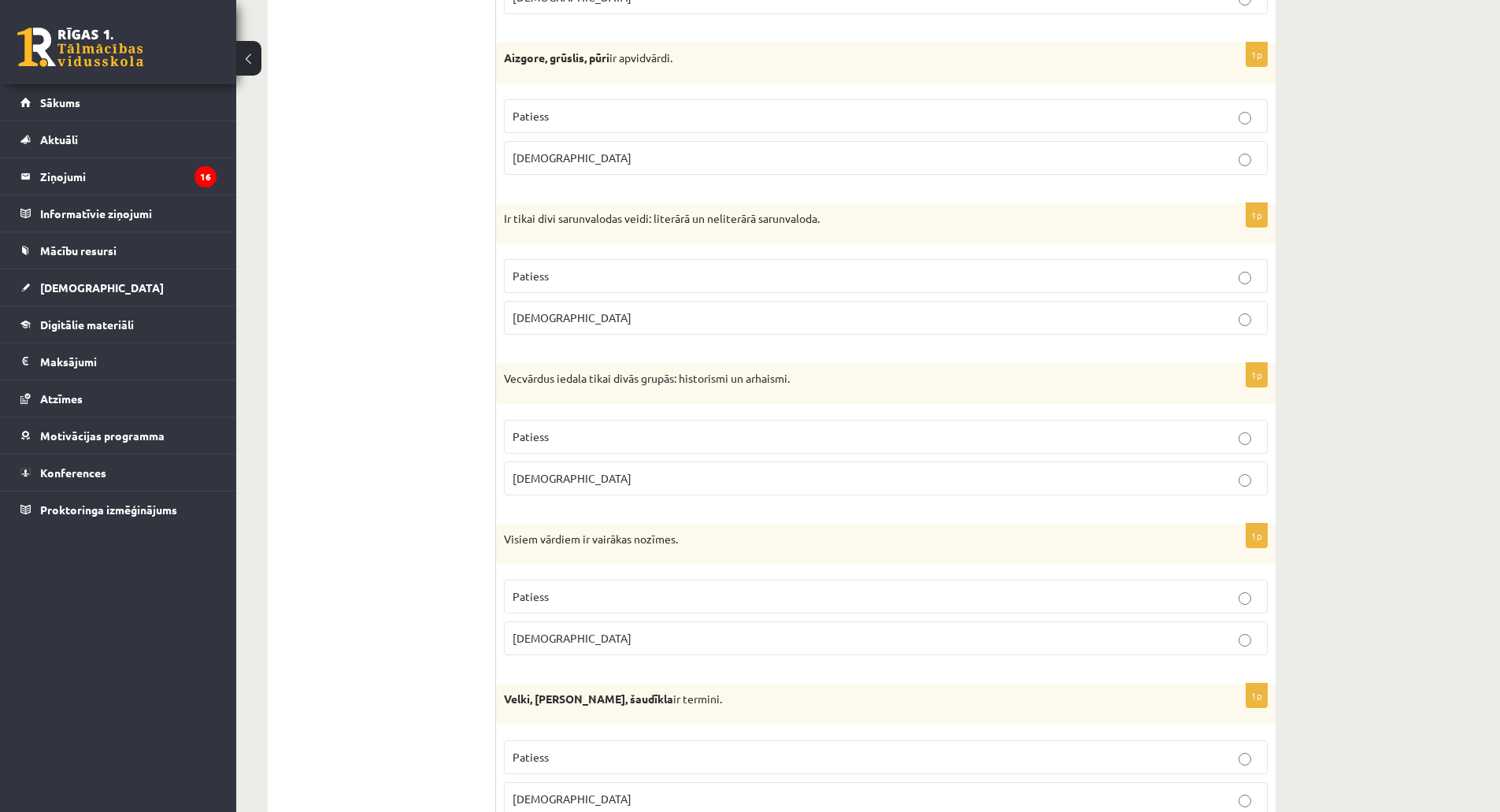
scroll to position [3700, 0]
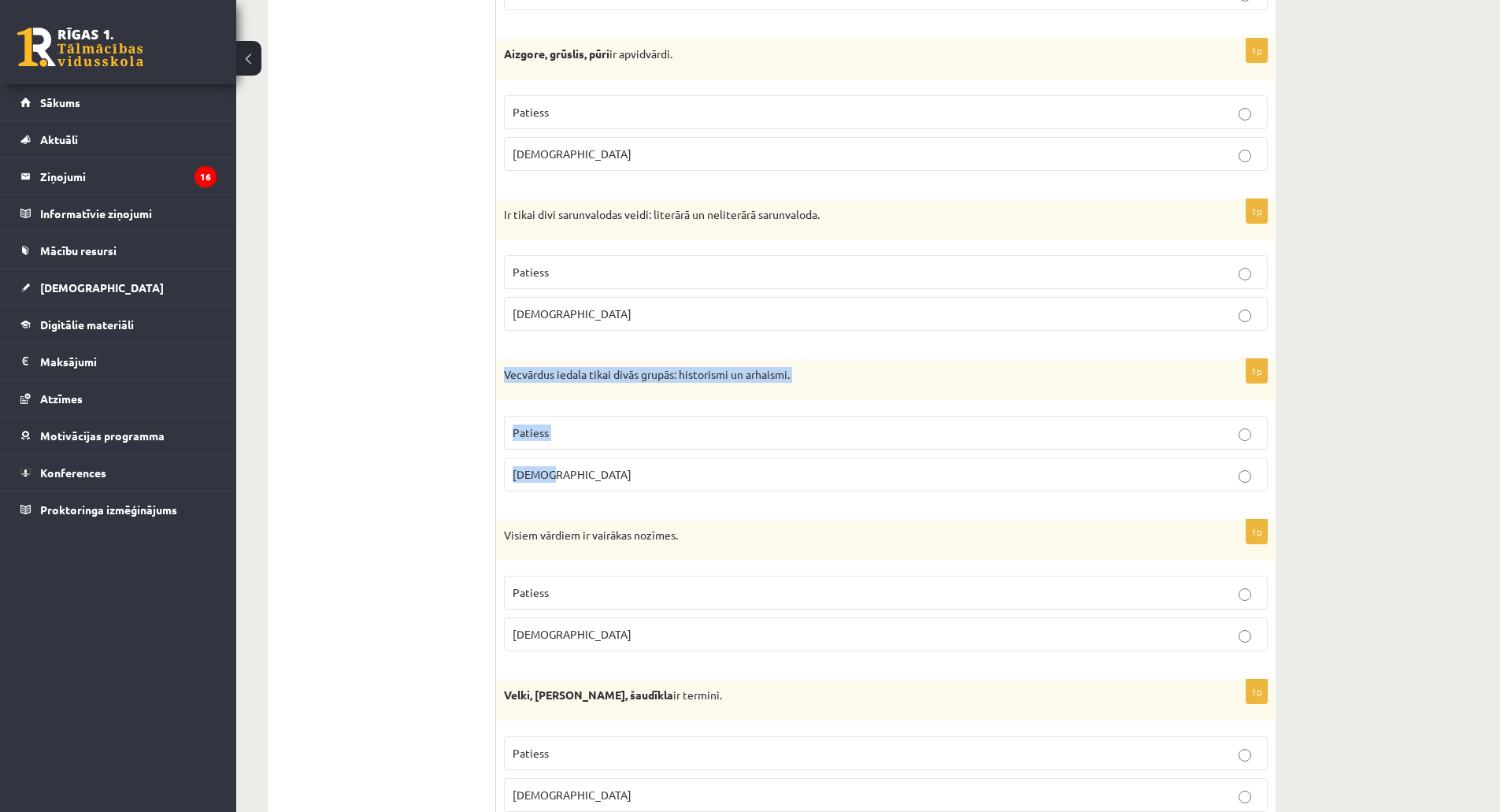
drag, startPoint x: 505, startPoint y: 377, endPoint x: 593, endPoint y: 464, distance: 123.7
click at [593, 464] on div "1p Vecvārdus iedala tikai divās grupās: historismi un arhaismi. Patiess Aplams" at bounding box center [886, 431] width 779 height 144
click at [551, 440] on p "Patiess" at bounding box center [886, 432] width 747 height 17
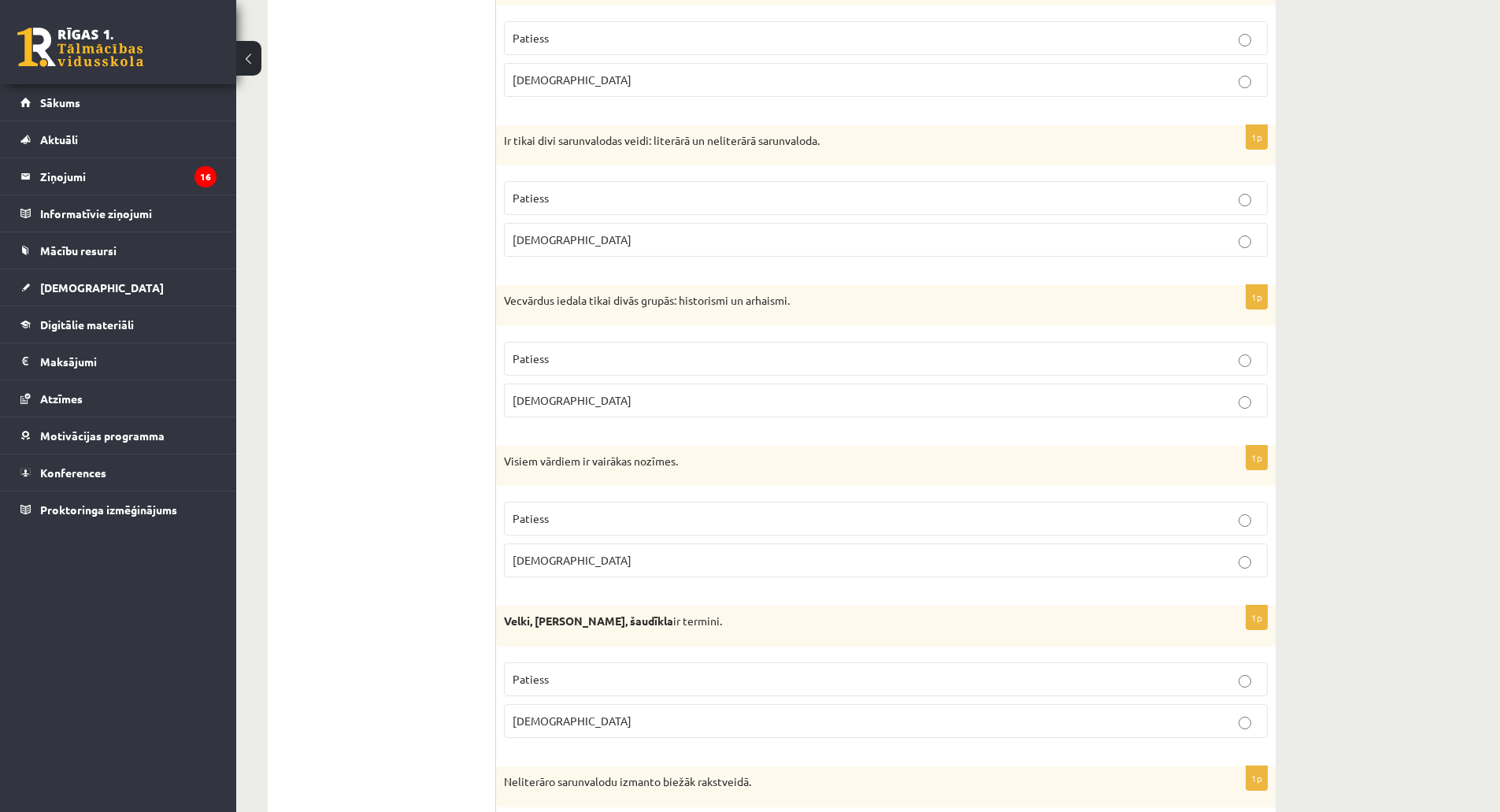
scroll to position [3857, 0]
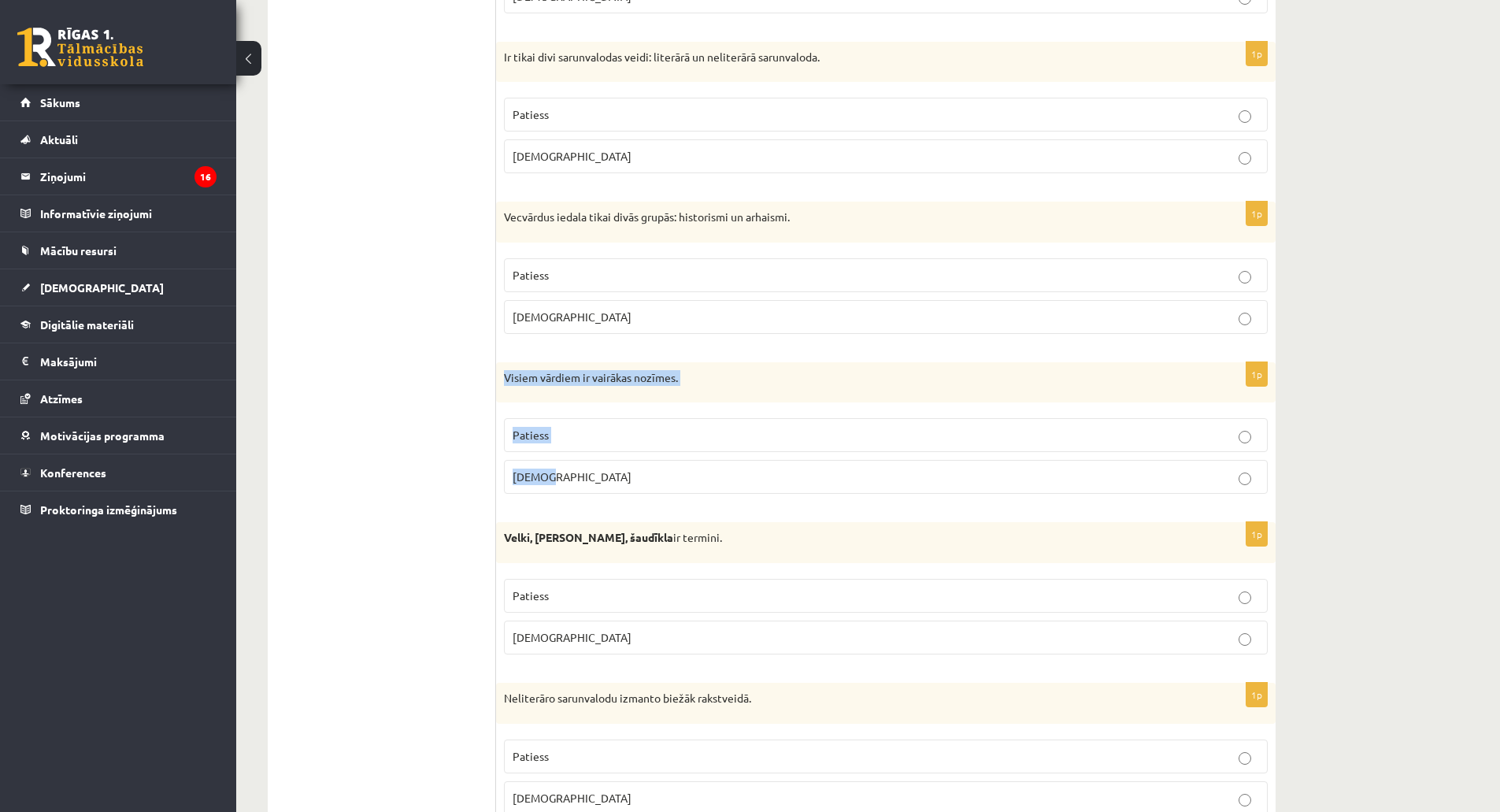
drag, startPoint x: 503, startPoint y: 379, endPoint x: 594, endPoint y: 472, distance: 130.1
click at [594, 472] on div "1p Visiem vārdiem ir vairākas nozīmes. Patiess Aplams" at bounding box center [886, 434] width 779 height 144
click at [531, 479] on span "Aplams" at bounding box center [572, 476] width 119 height 15
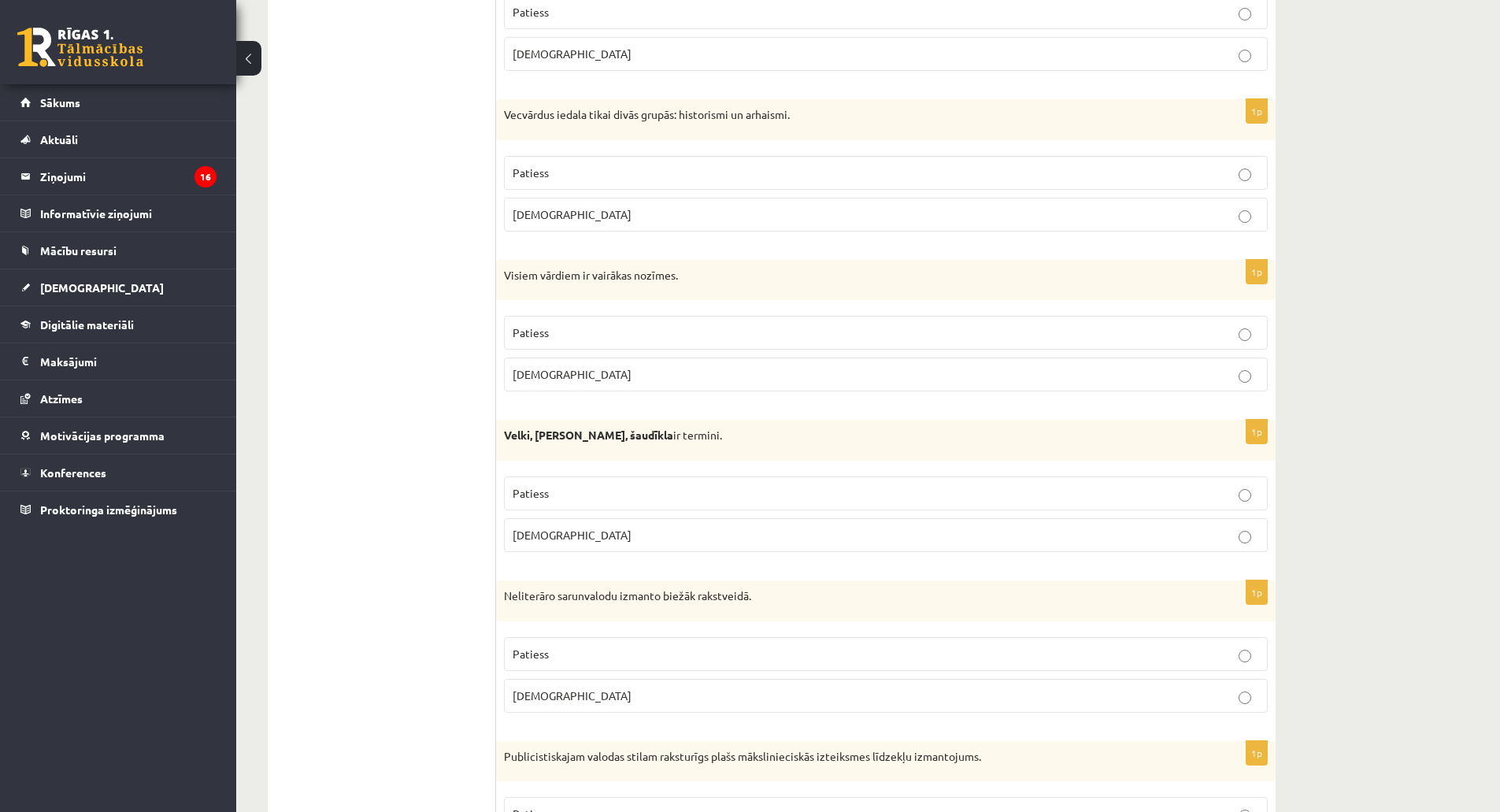
scroll to position [4093, 0]
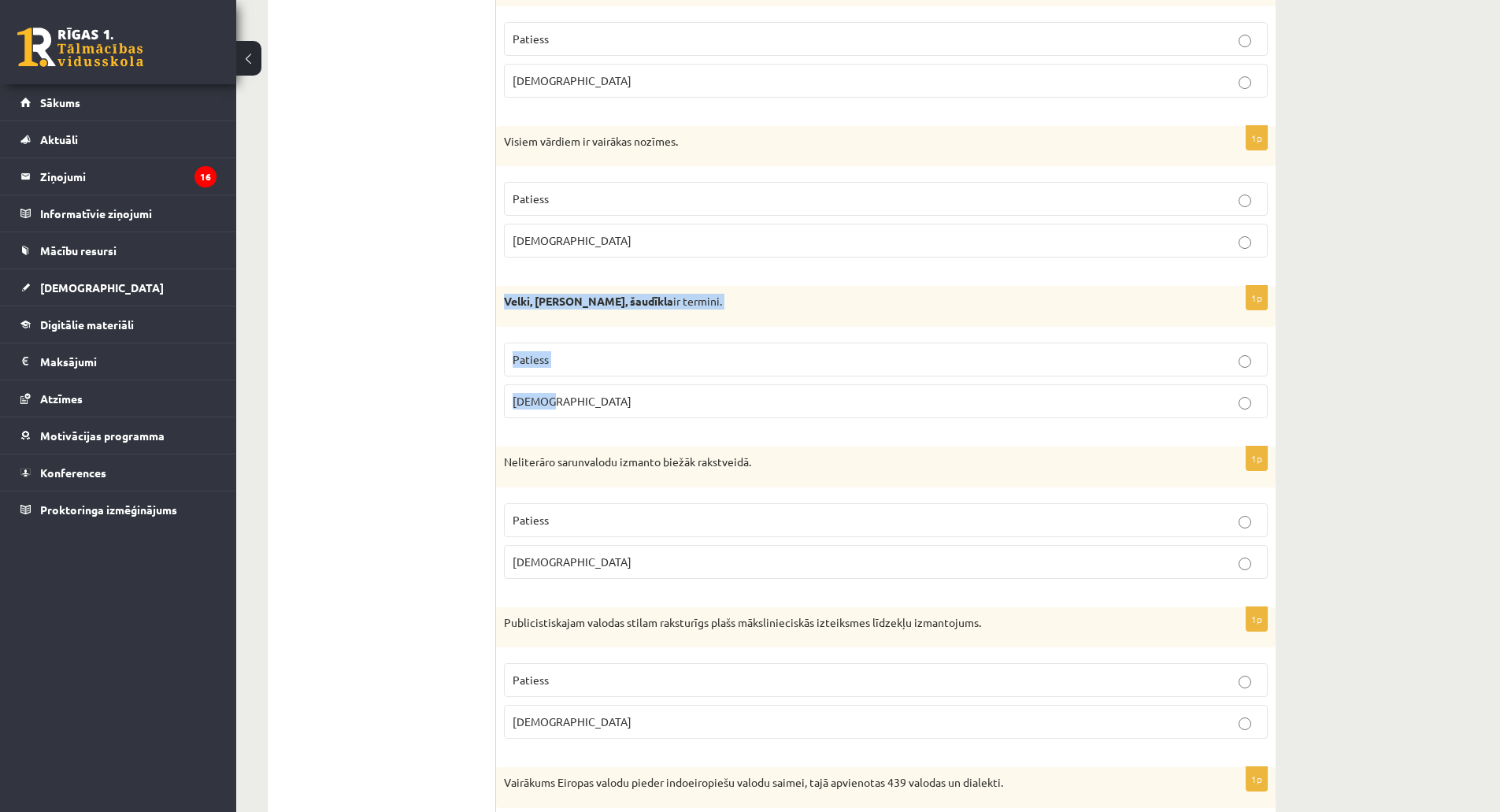
drag, startPoint x: 507, startPoint y: 303, endPoint x: 606, endPoint y: 416, distance: 150.2
click at [606, 416] on div "1p Velki, meti, šaudīkla ir termini. Patiess Aplams" at bounding box center [886, 358] width 779 height 144
click at [577, 392] on label "Aplams" at bounding box center [886, 401] width 764 height 34
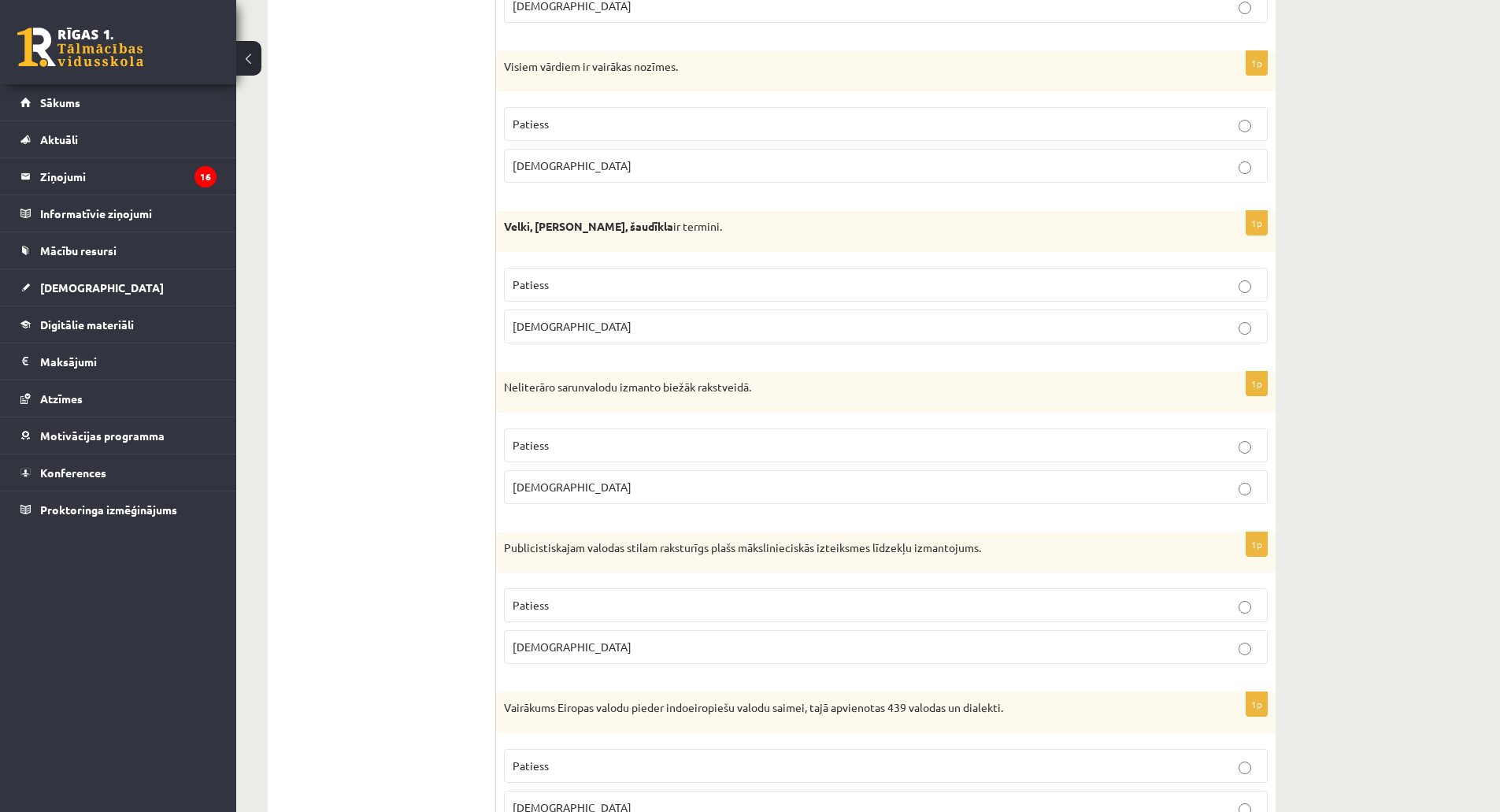
scroll to position [4165, 0]
drag, startPoint x: 504, startPoint y: 387, endPoint x: 594, endPoint y: 485, distance: 133.1
click at [594, 485] on div "1p Neliterāro sarunvalodu izmanto biežāk rakstveidā. Patiess Aplams" at bounding box center [886, 446] width 779 height 144
click at [565, 493] on p "Aplams" at bounding box center [886, 489] width 747 height 17
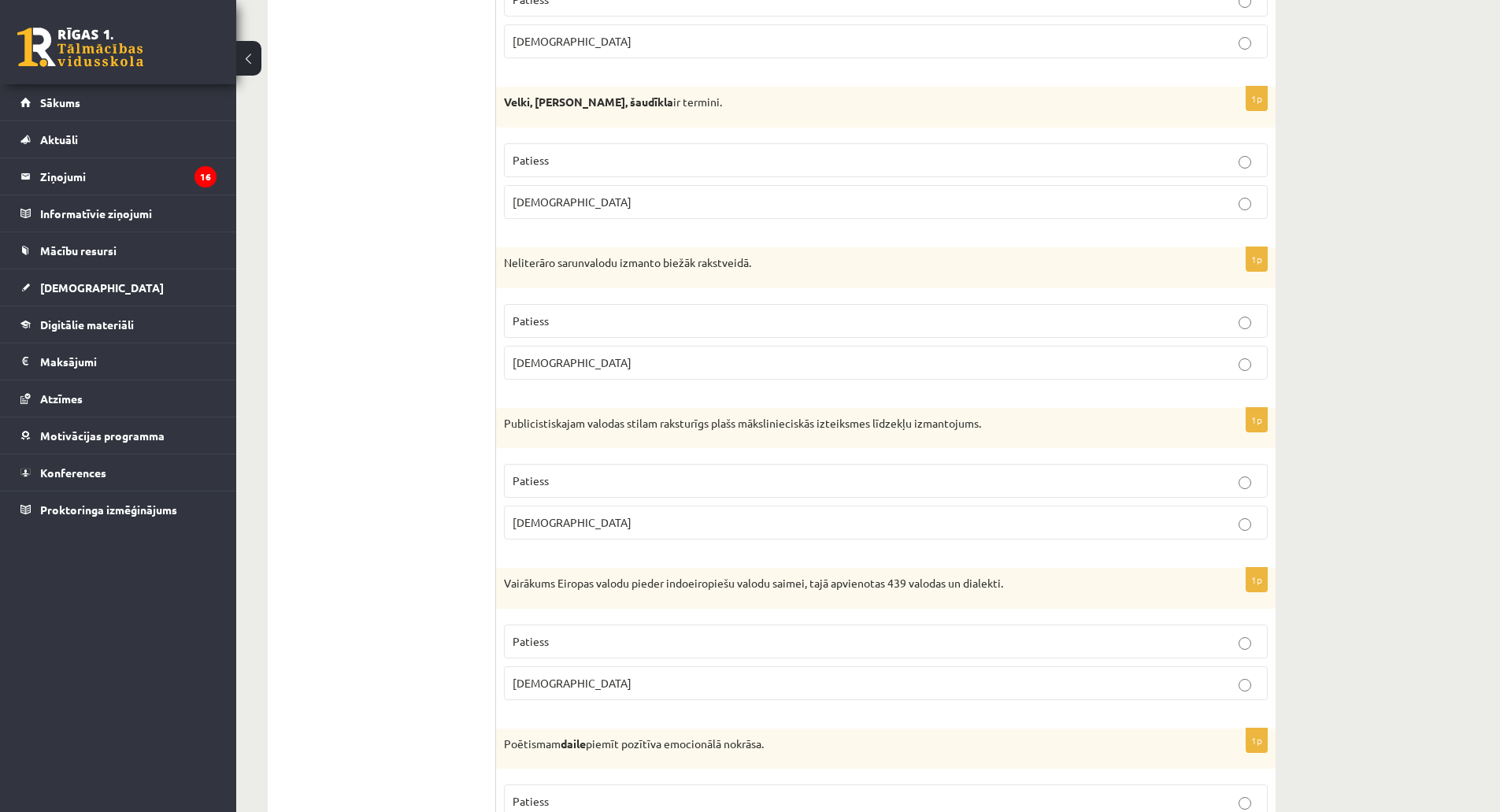
scroll to position [4323, 0]
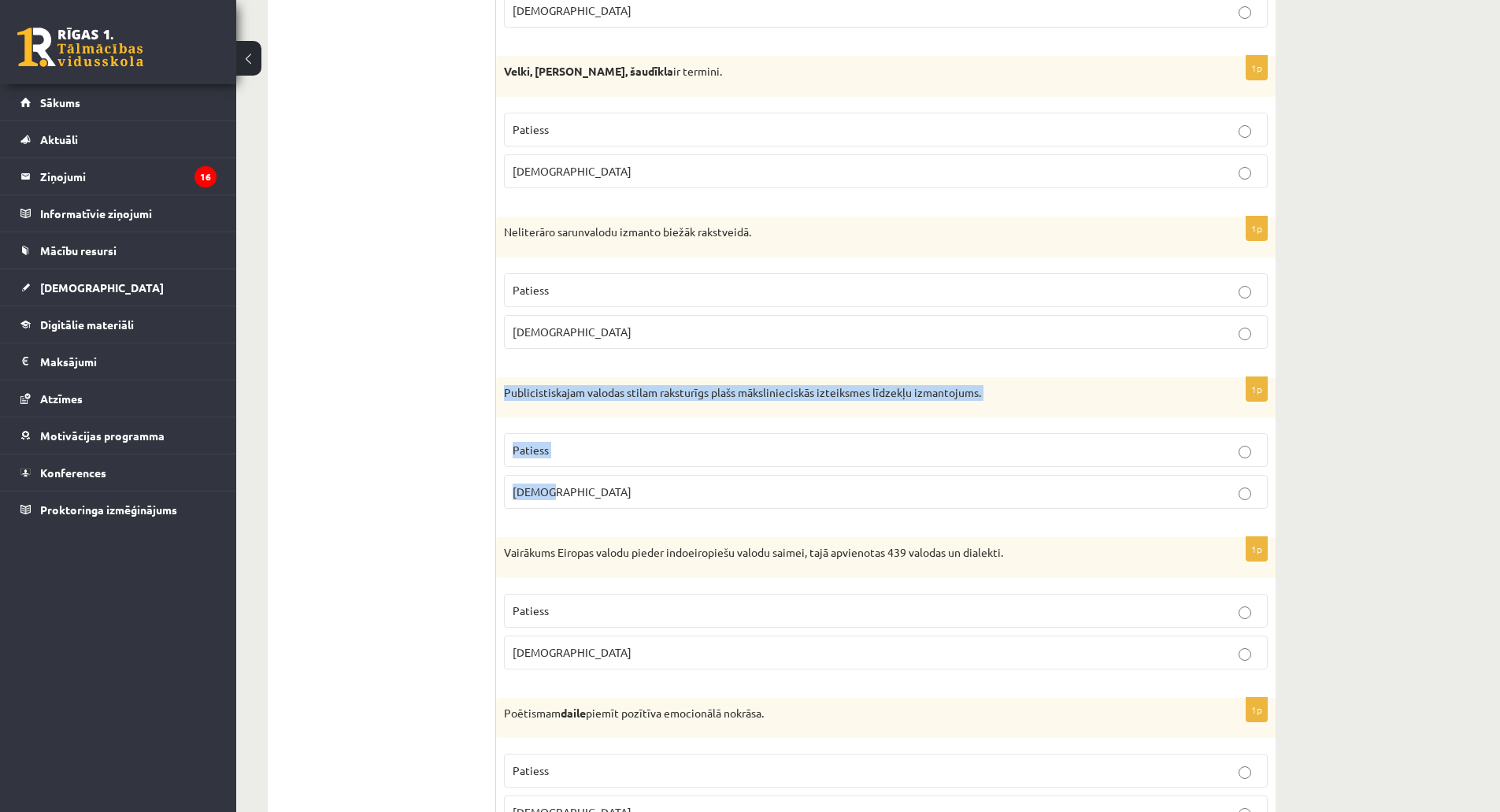
drag, startPoint x: 505, startPoint y: 393, endPoint x: 601, endPoint y: 494, distance: 139.3
click at [601, 494] on div "1p Publicistiskajam valodas stilam raksturīgs plašs mākslinieciskās izteiksmes …" at bounding box center [886, 449] width 779 height 144
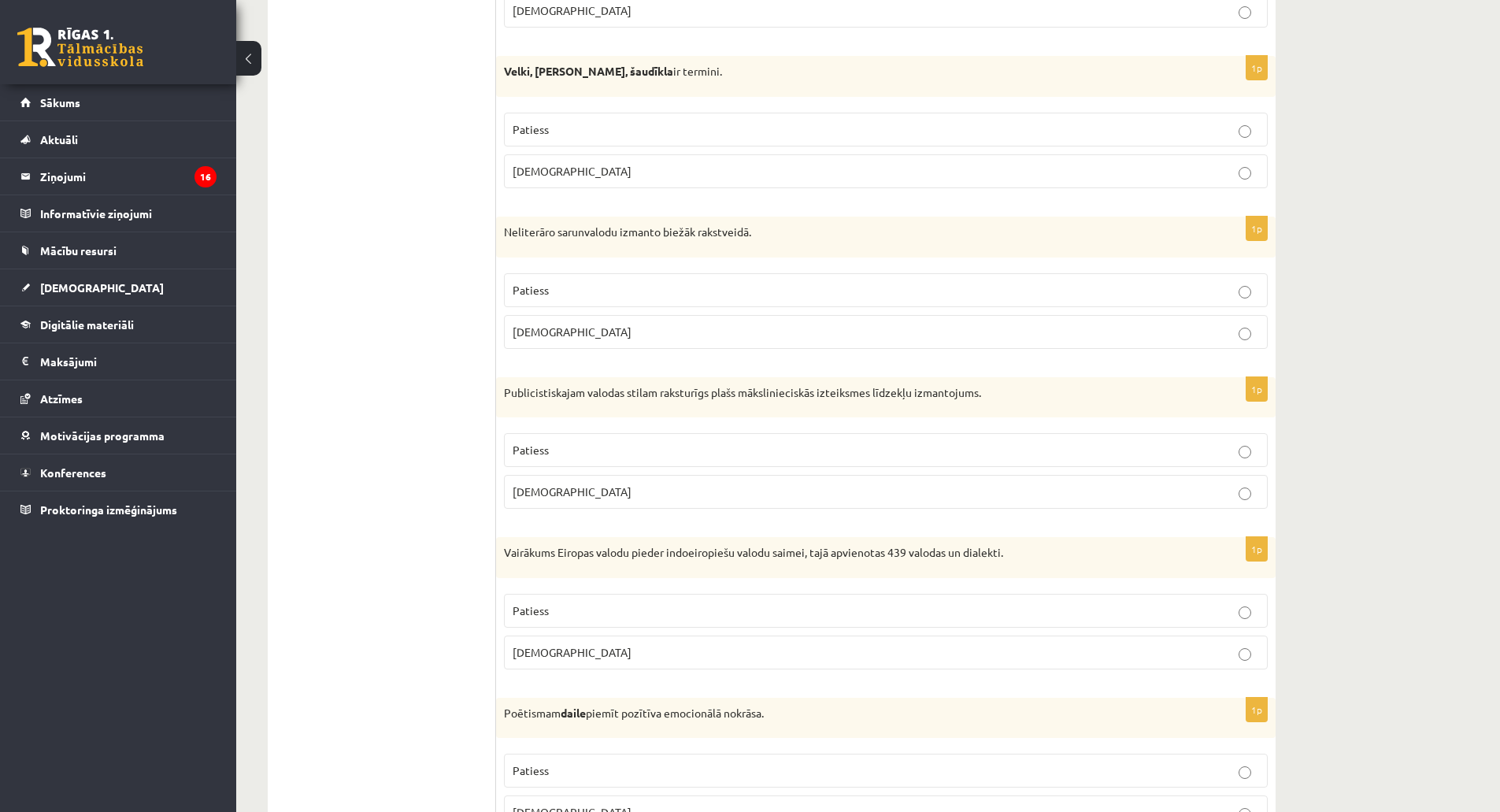
click at [547, 490] on span "Aplams" at bounding box center [572, 491] width 119 height 15
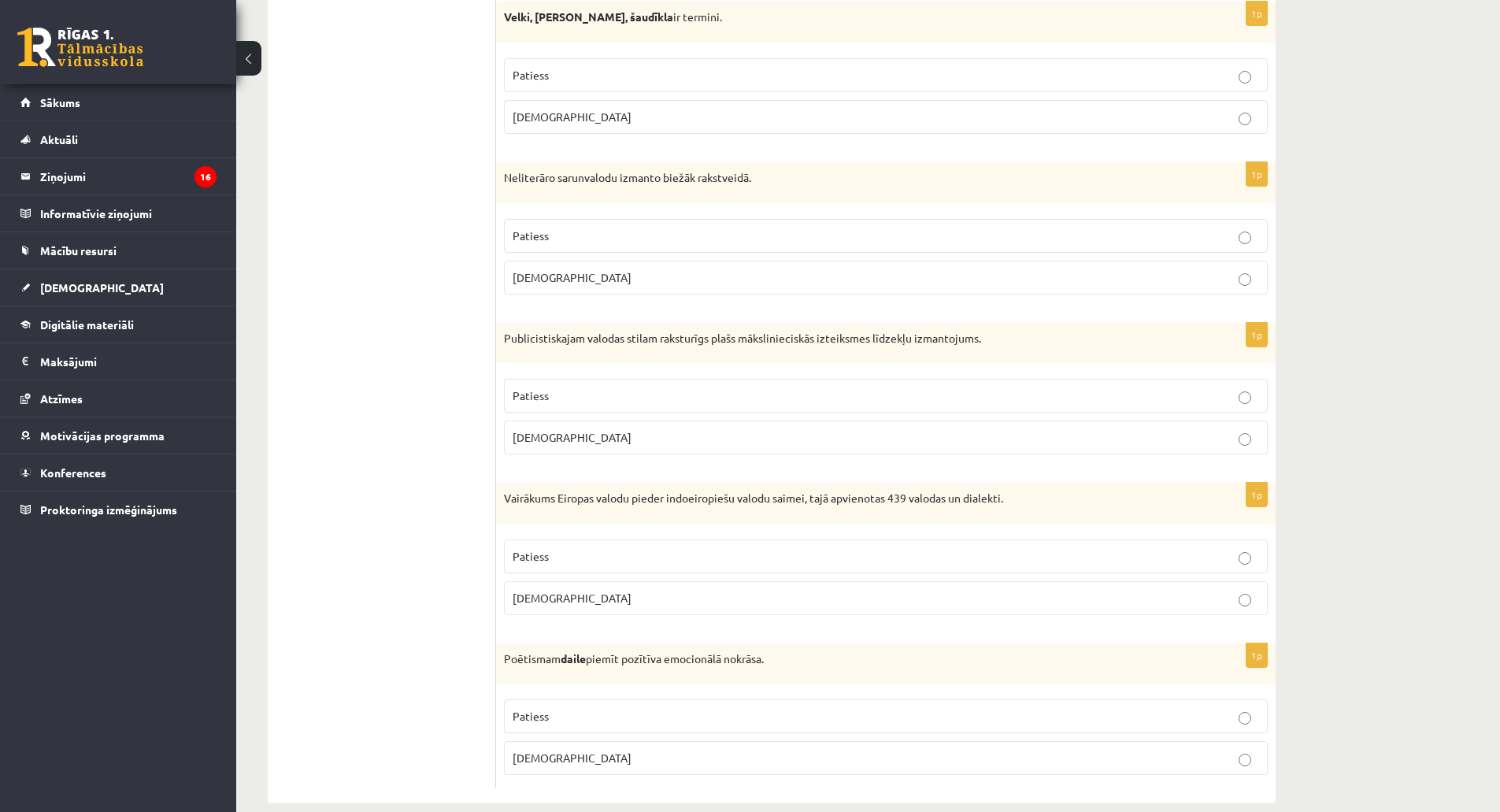
scroll to position [4402, 0]
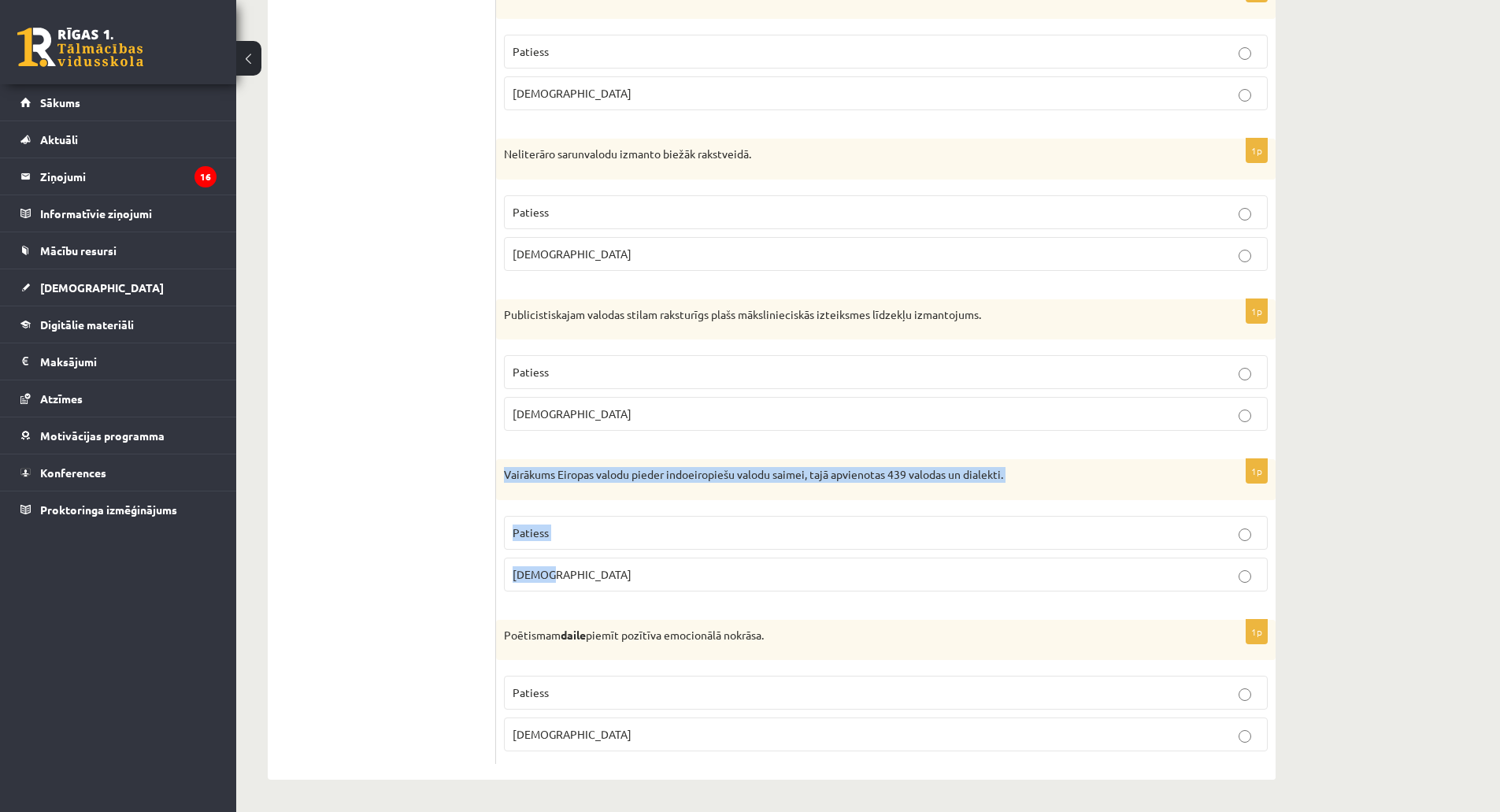
drag, startPoint x: 503, startPoint y: 474, endPoint x: 583, endPoint y: 584, distance: 136.0
click at [583, 584] on div "1p Vairākums Eiropas valodu pieder indoeiropiešu valodu saimei, tajā apvienotas…" at bounding box center [886, 531] width 779 height 144
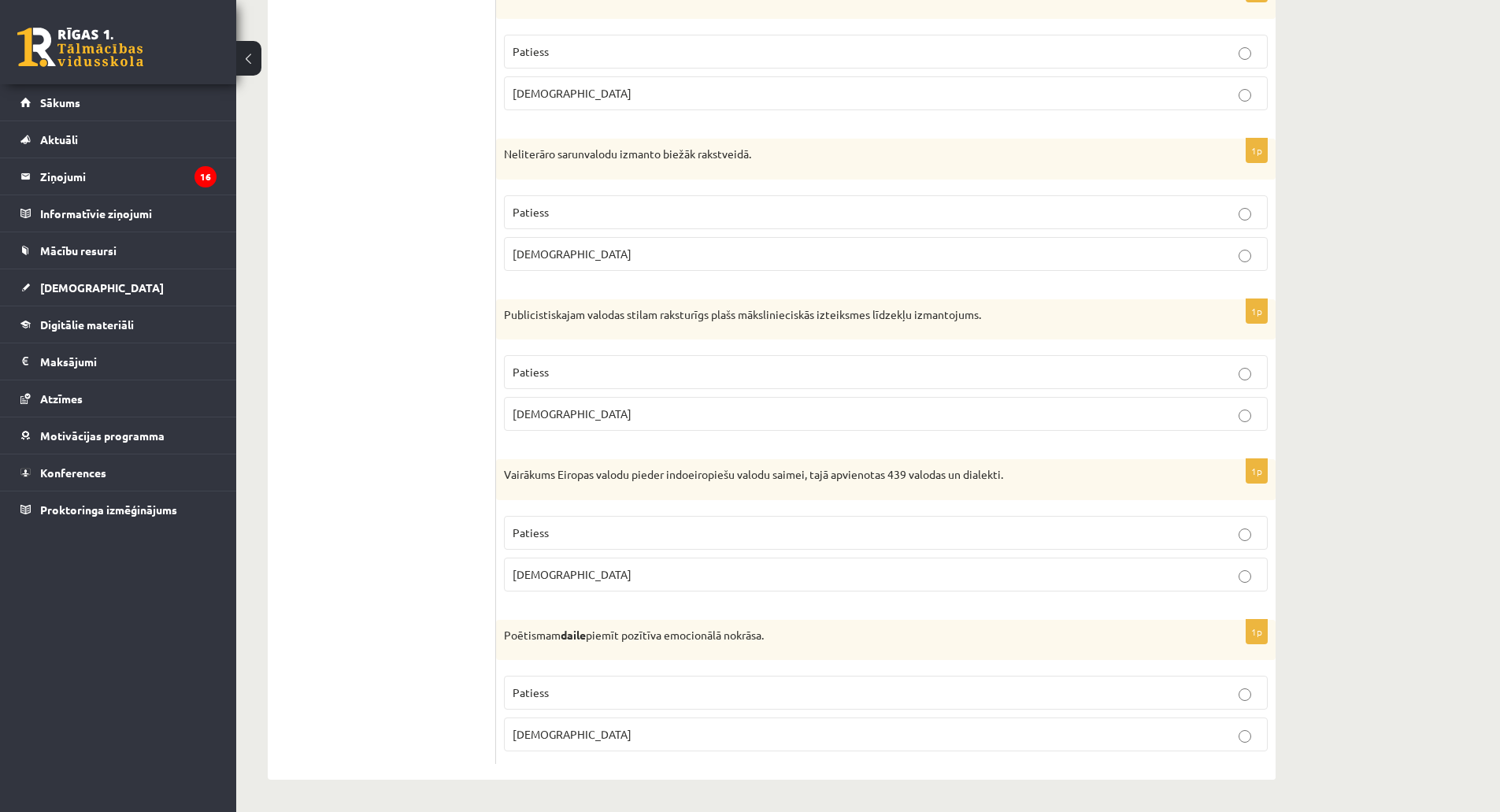
click at [532, 535] on span "Patiess" at bounding box center [530, 532] width 36 height 15
drag, startPoint x: 504, startPoint y: 636, endPoint x: 601, endPoint y: 734, distance: 137.9
click at [601, 734] on div "1p Poētismam daile piemīt pozītīva emocionālā nokrāsa. Patiess Aplams" at bounding box center [886, 692] width 779 height 144
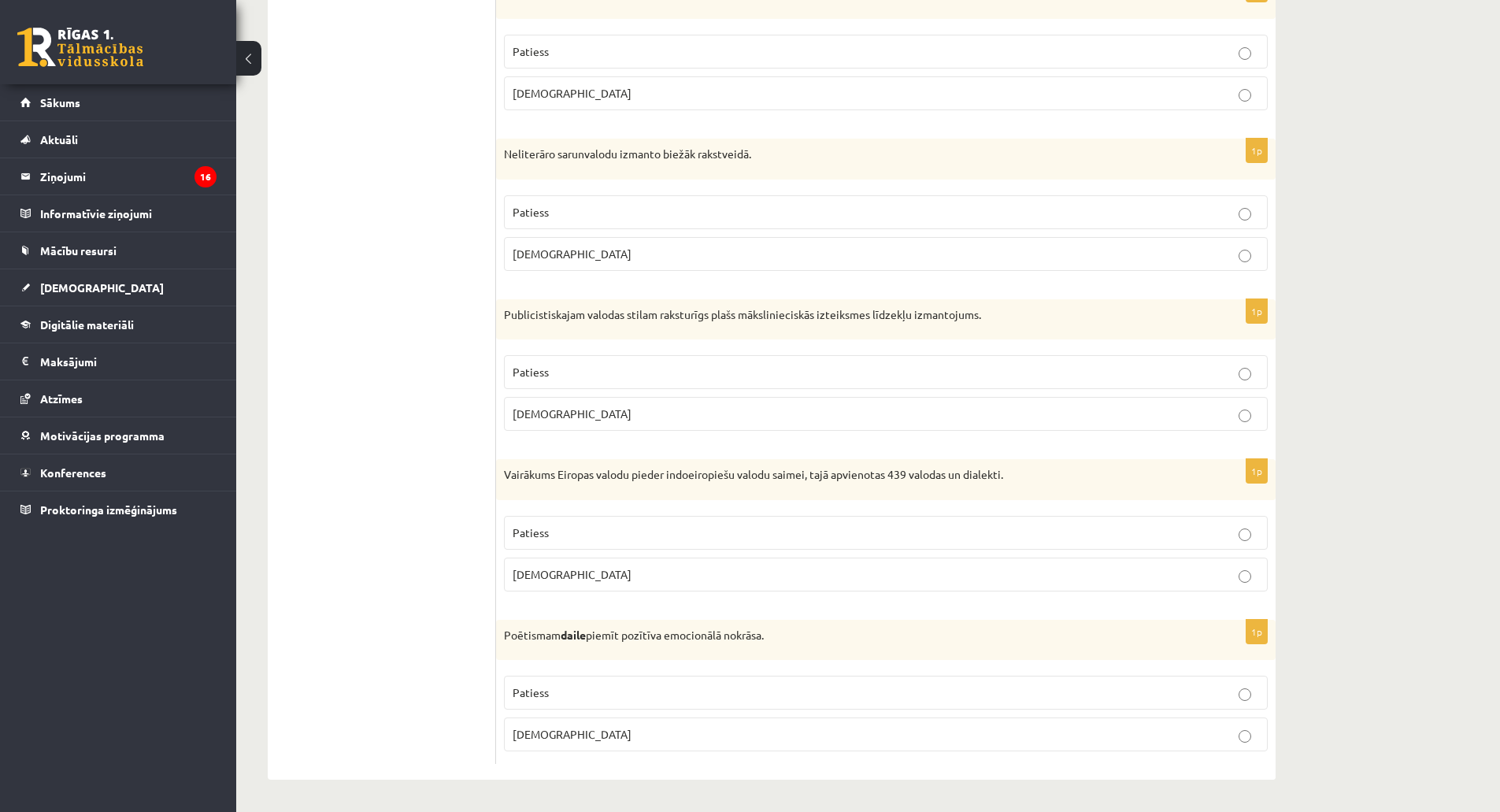
click at [537, 696] on span "Patiess" at bounding box center [530, 692] width 36 height 15
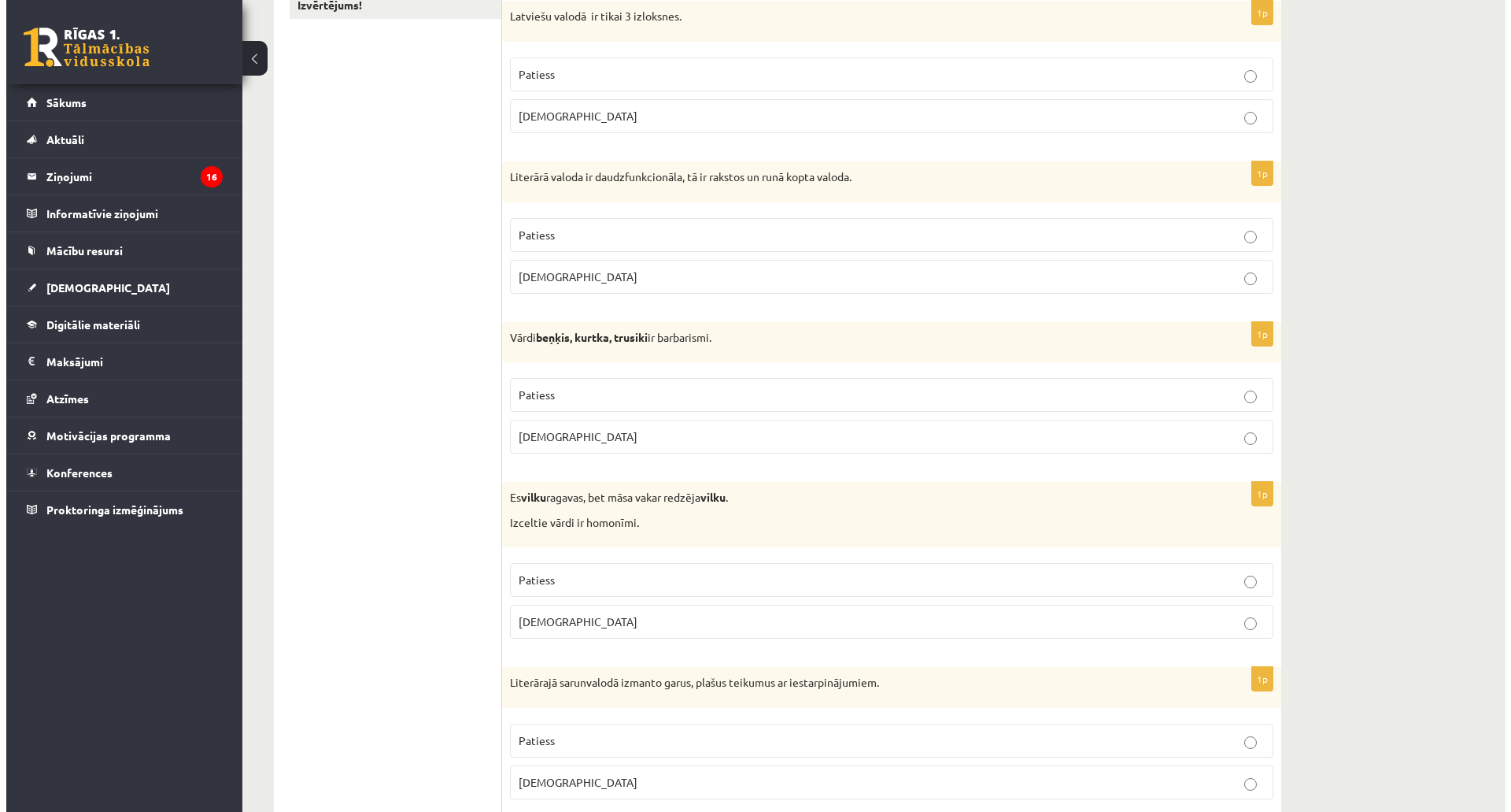
scroll to position [0, 0]
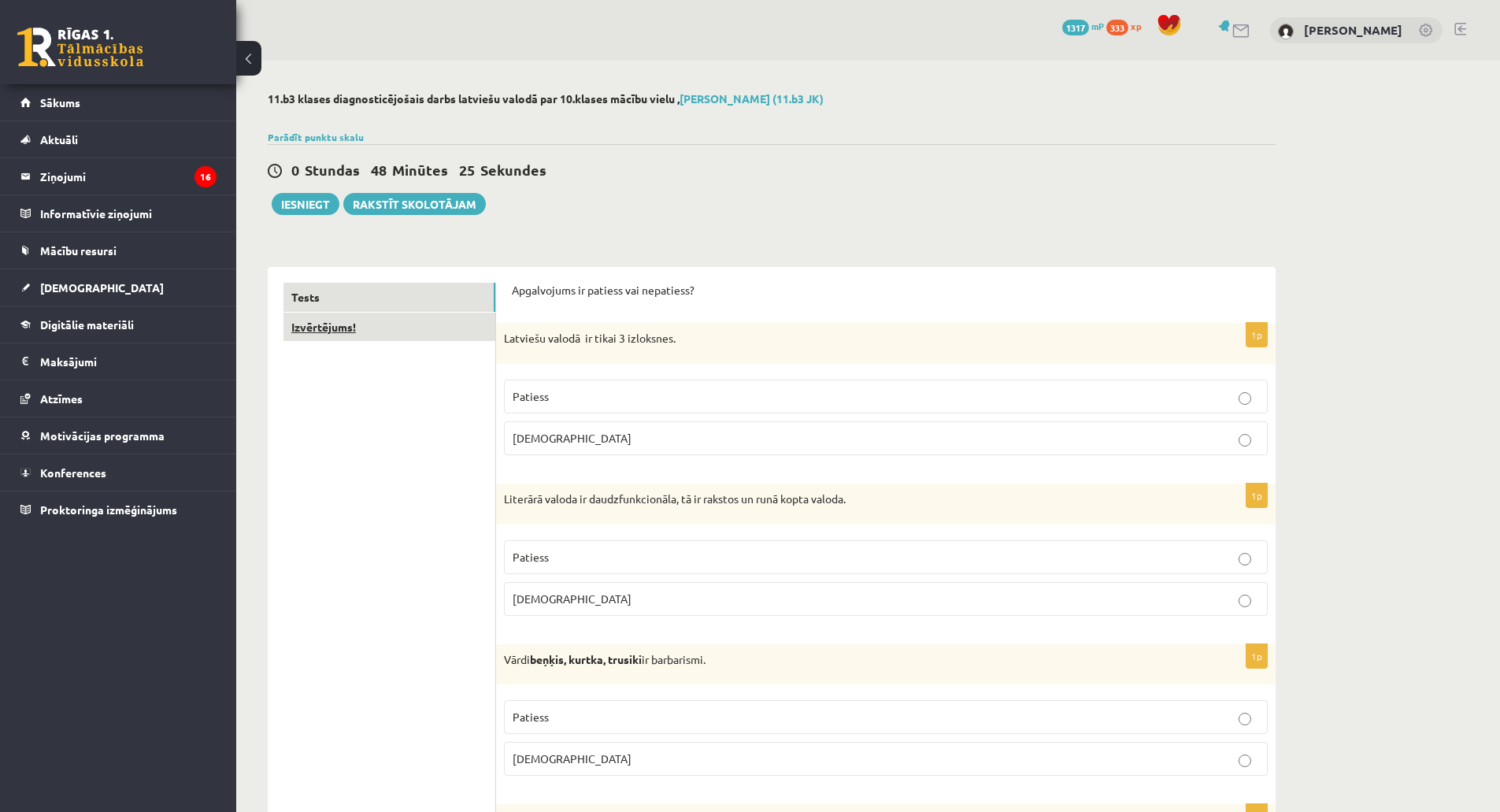
click at [418, 330] on link "Izvērtējums!" at bounding box center [389, 327] width 212 height 29
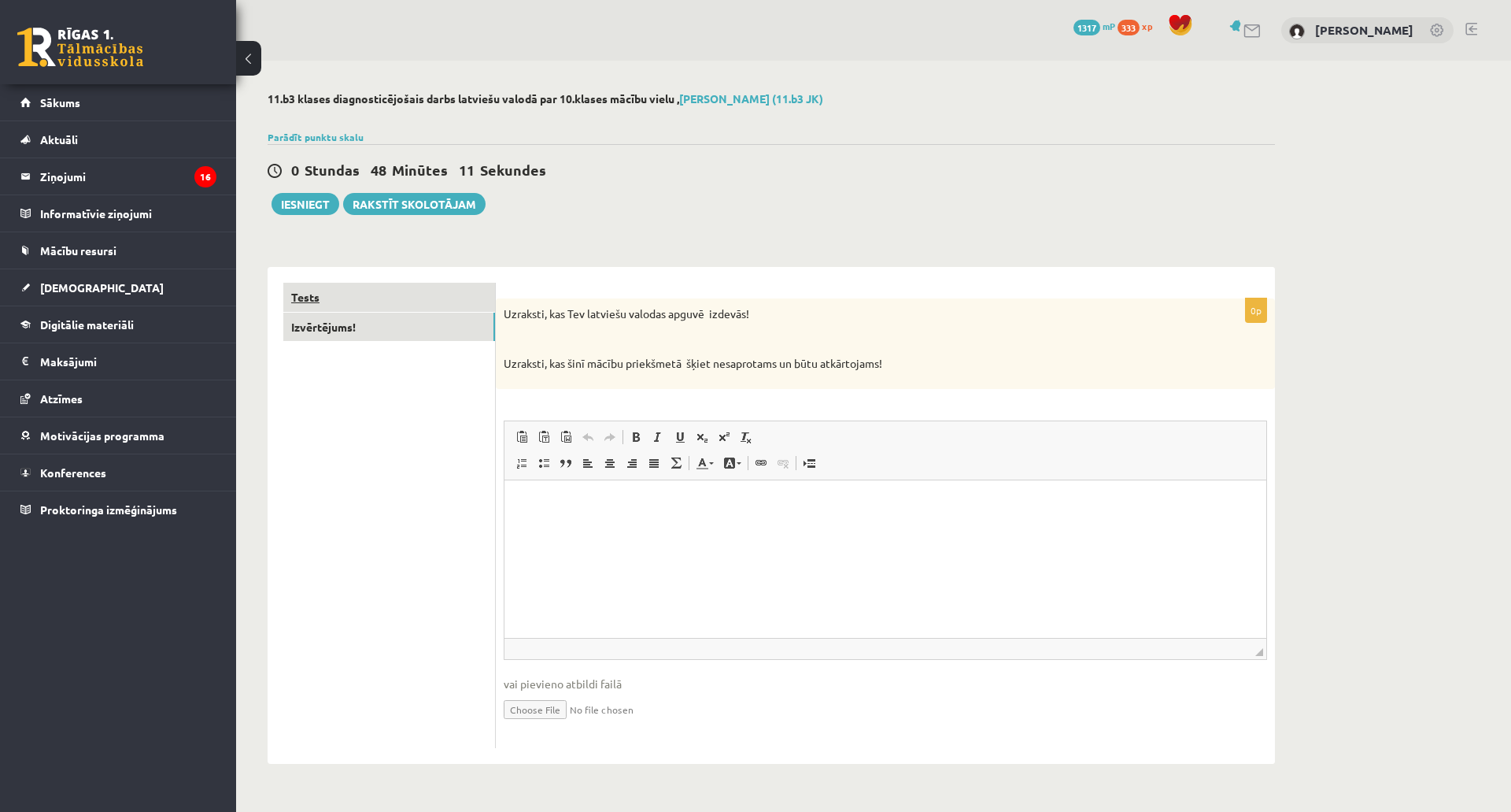
click at [375, 296] on link "Tests" at bounding box center [388, 298] width 212 height 29
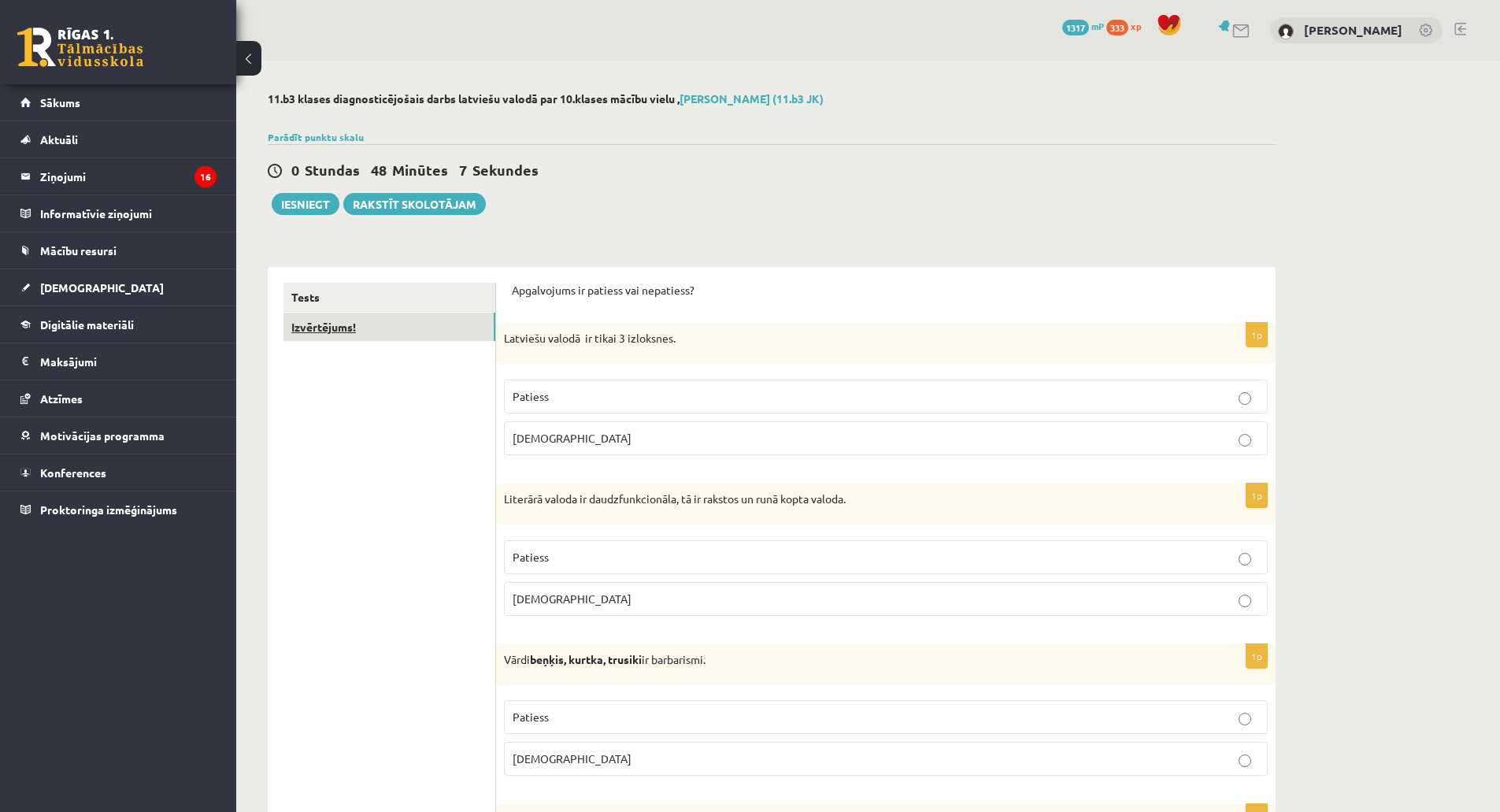
click at [367, 335] on link "Izvērtējums!" at bounding box center [389, 327] width 212 height 29
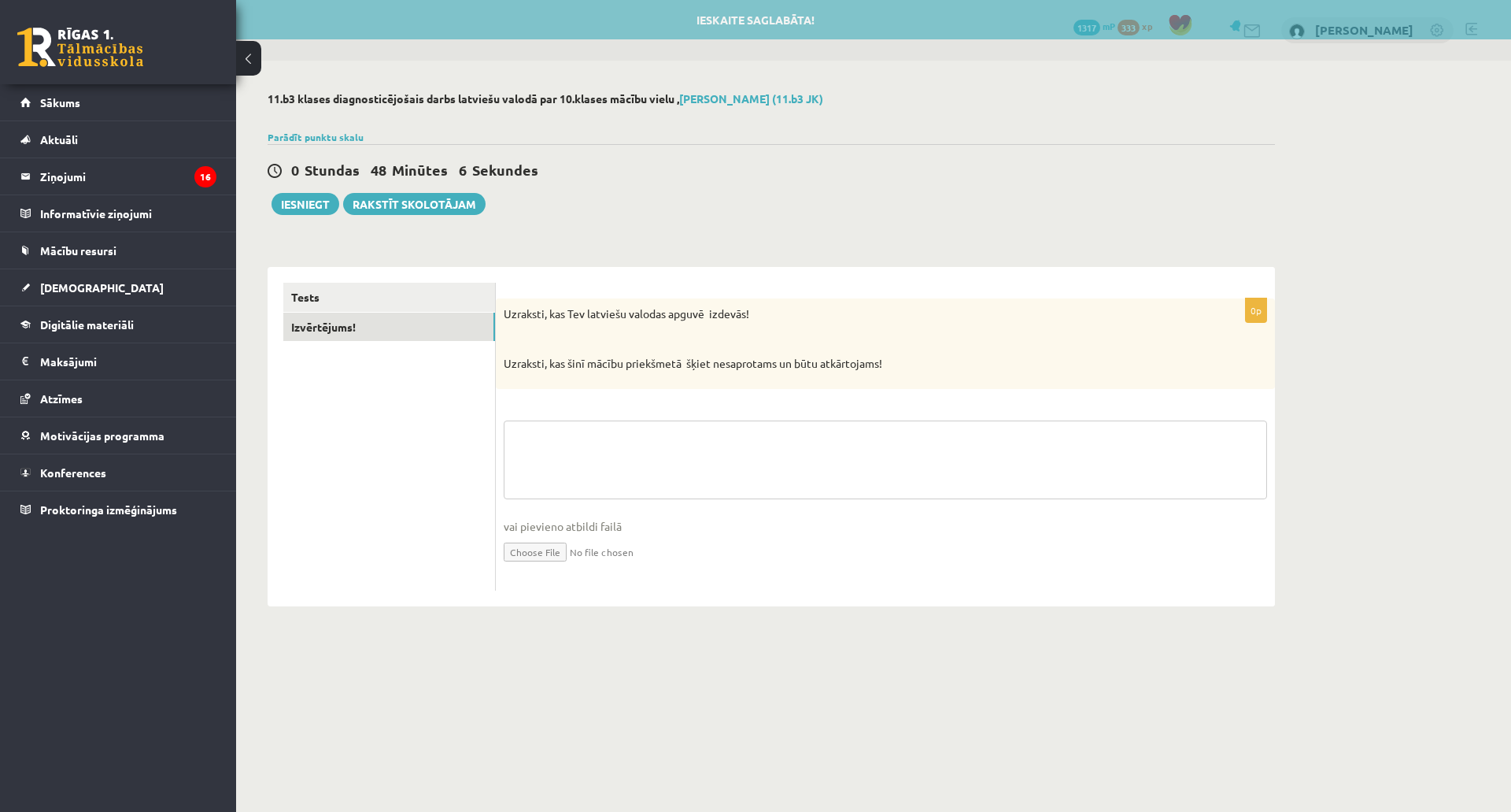
click at [563, 439] on textarea at bounding box center [885, 460] width 763 height 79
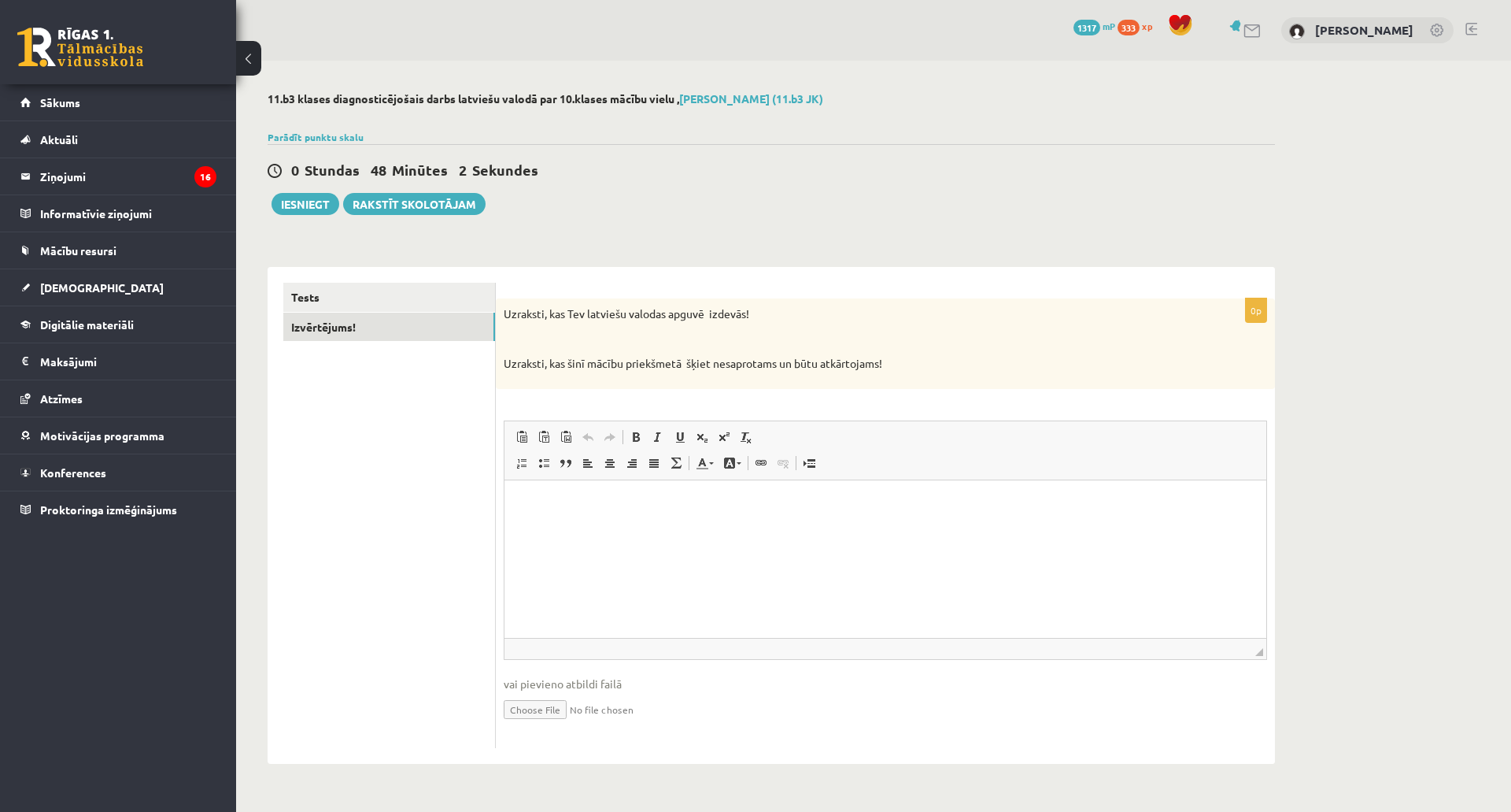
click at [558, 498] on p "Bagātinātā teksta redaktors, wiswyg-editor-user-answer-47433900276420" at bounding box center [885, 503] width 730 height 17
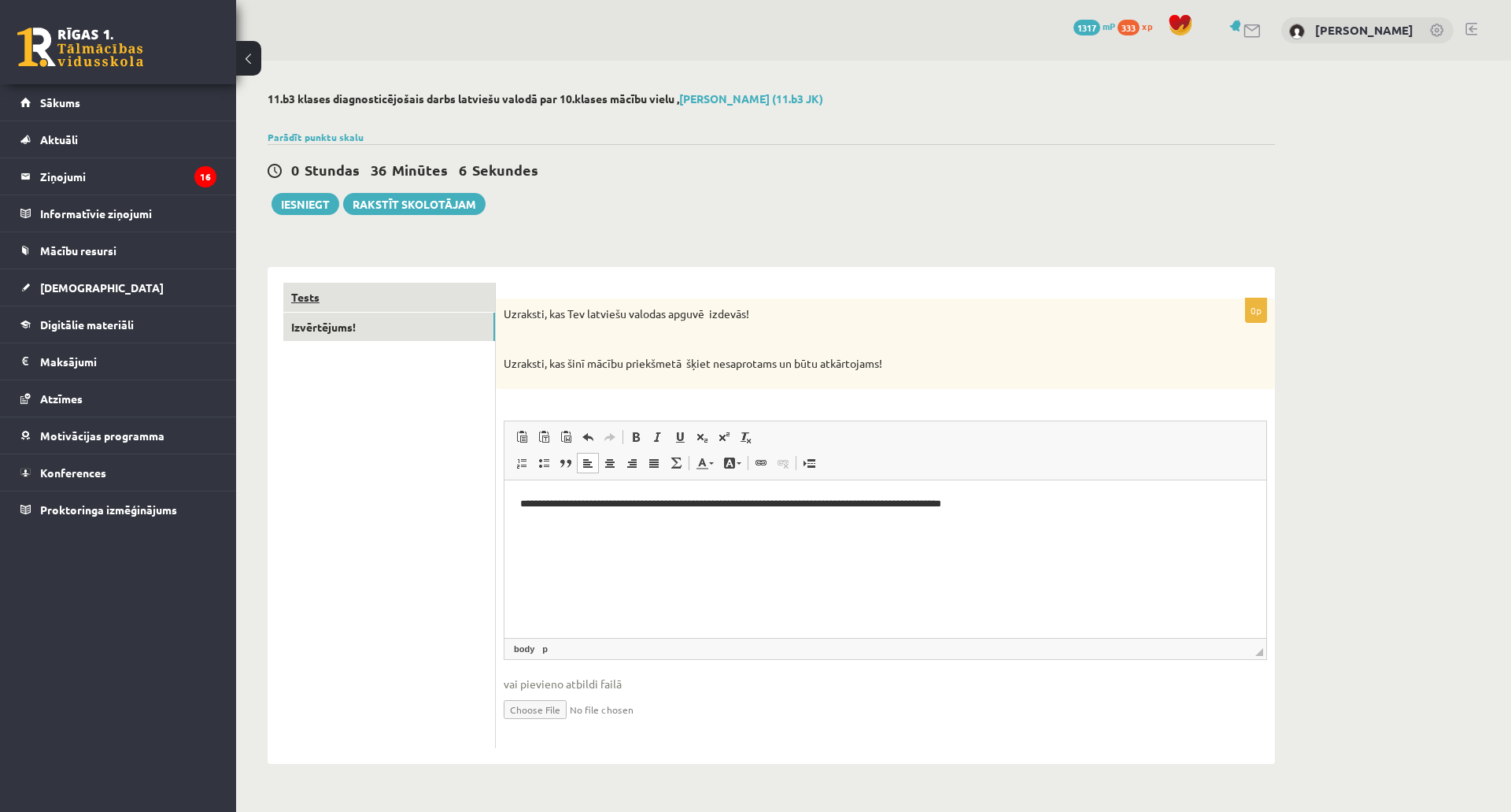
click at [411, 296] on link "Tests" at bounding box center [388, 298] width 212 height 29
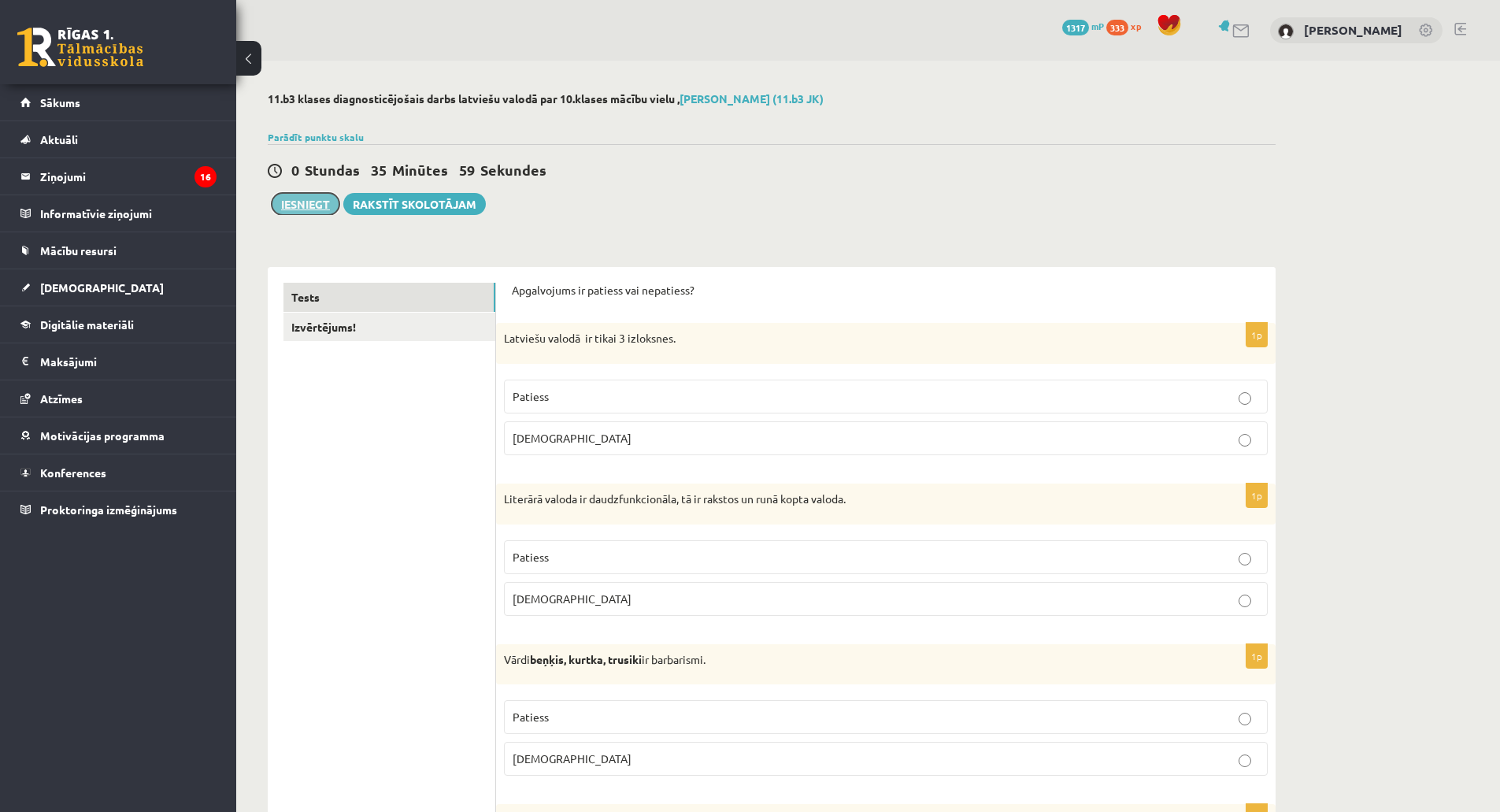
click at [328, 208] on button "Iesniegt" at bounding box center [305, 204] width 67 height 22
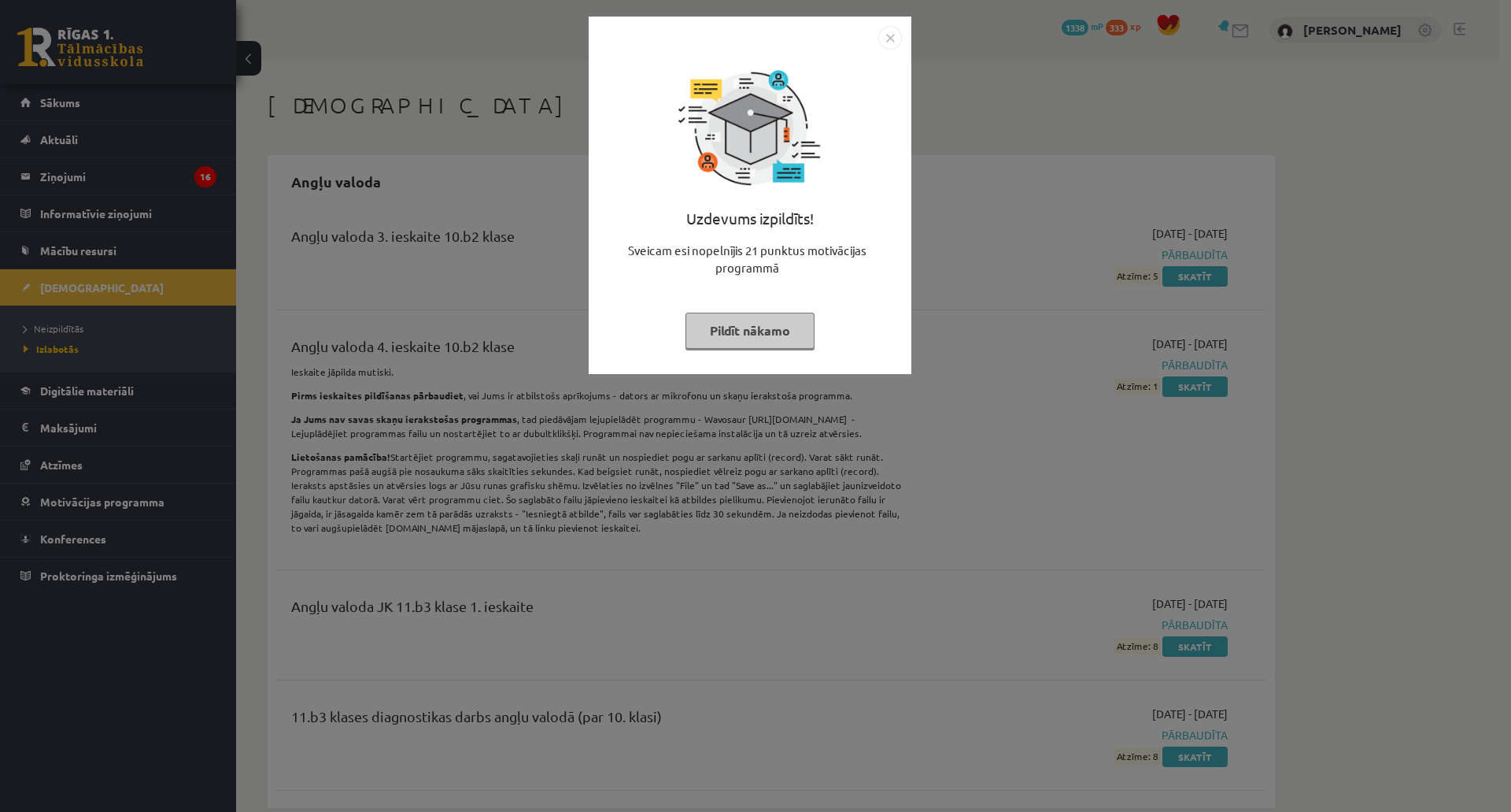
click at [888, 42] on img "Close" at bounding box center [890, 38] width 23 height 23
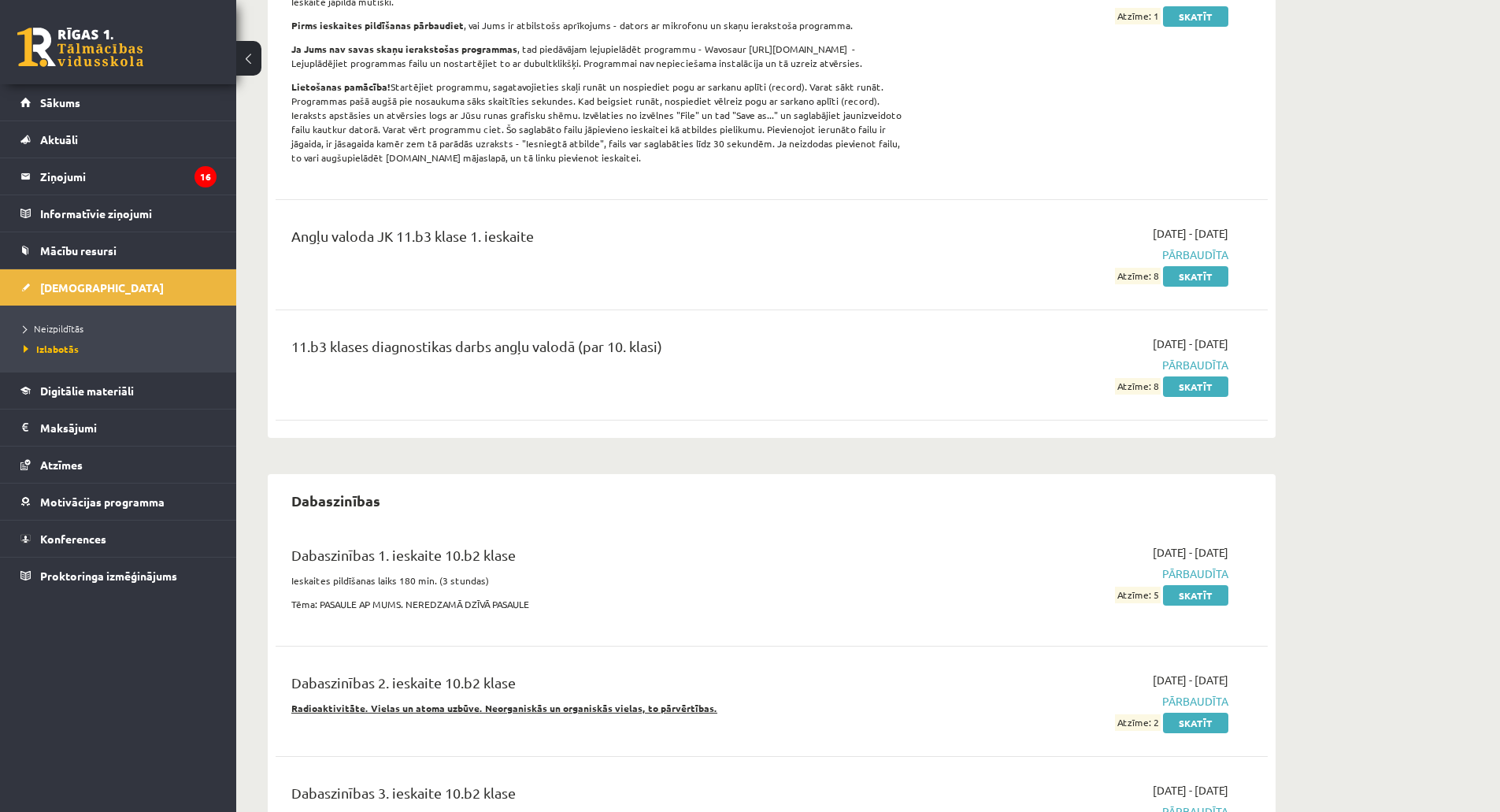
scroll to position [393, 0]
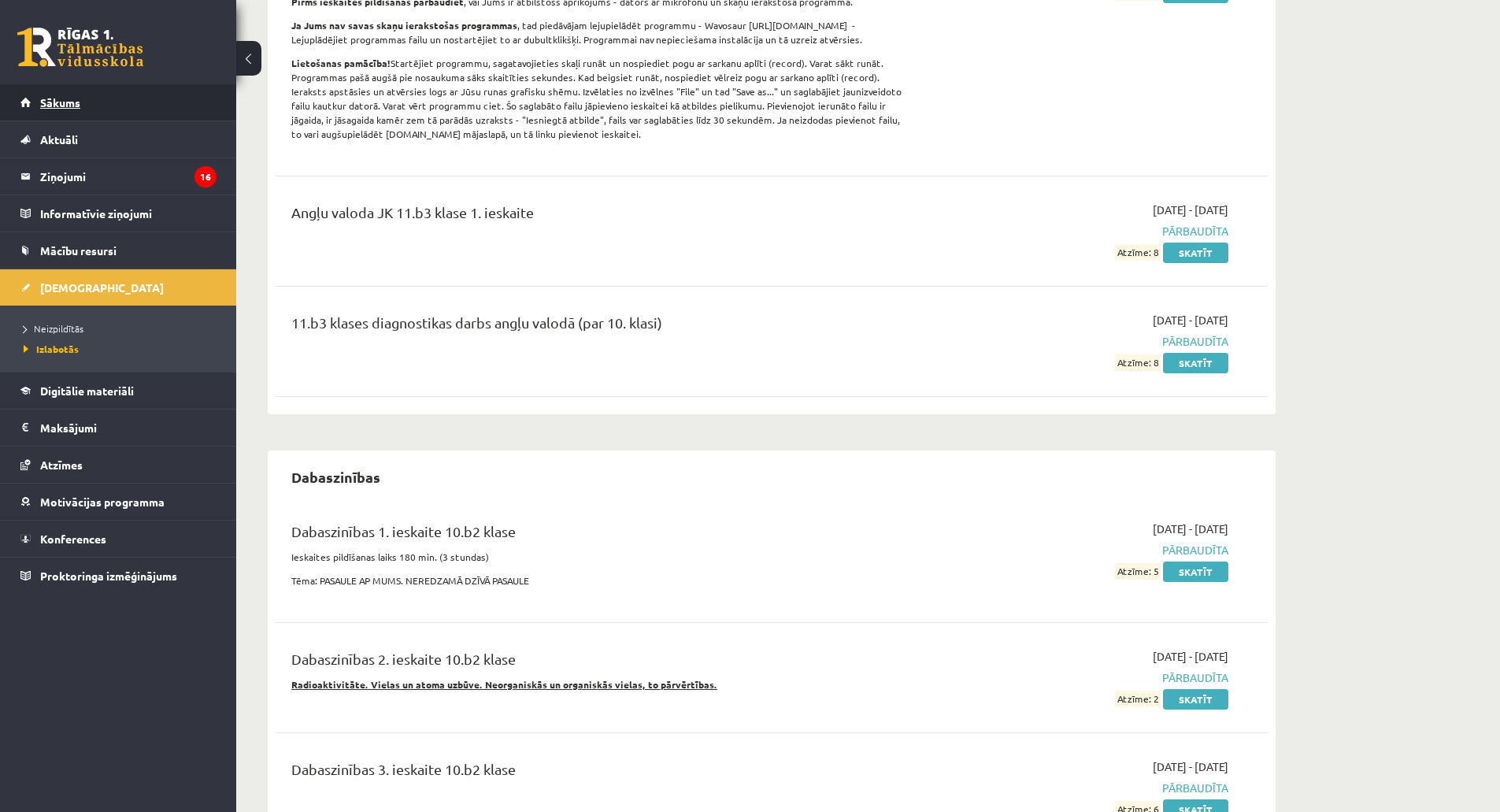
click at [148, 112] on link "Sākums" at bounding box center [118, 102] width 196 height 36
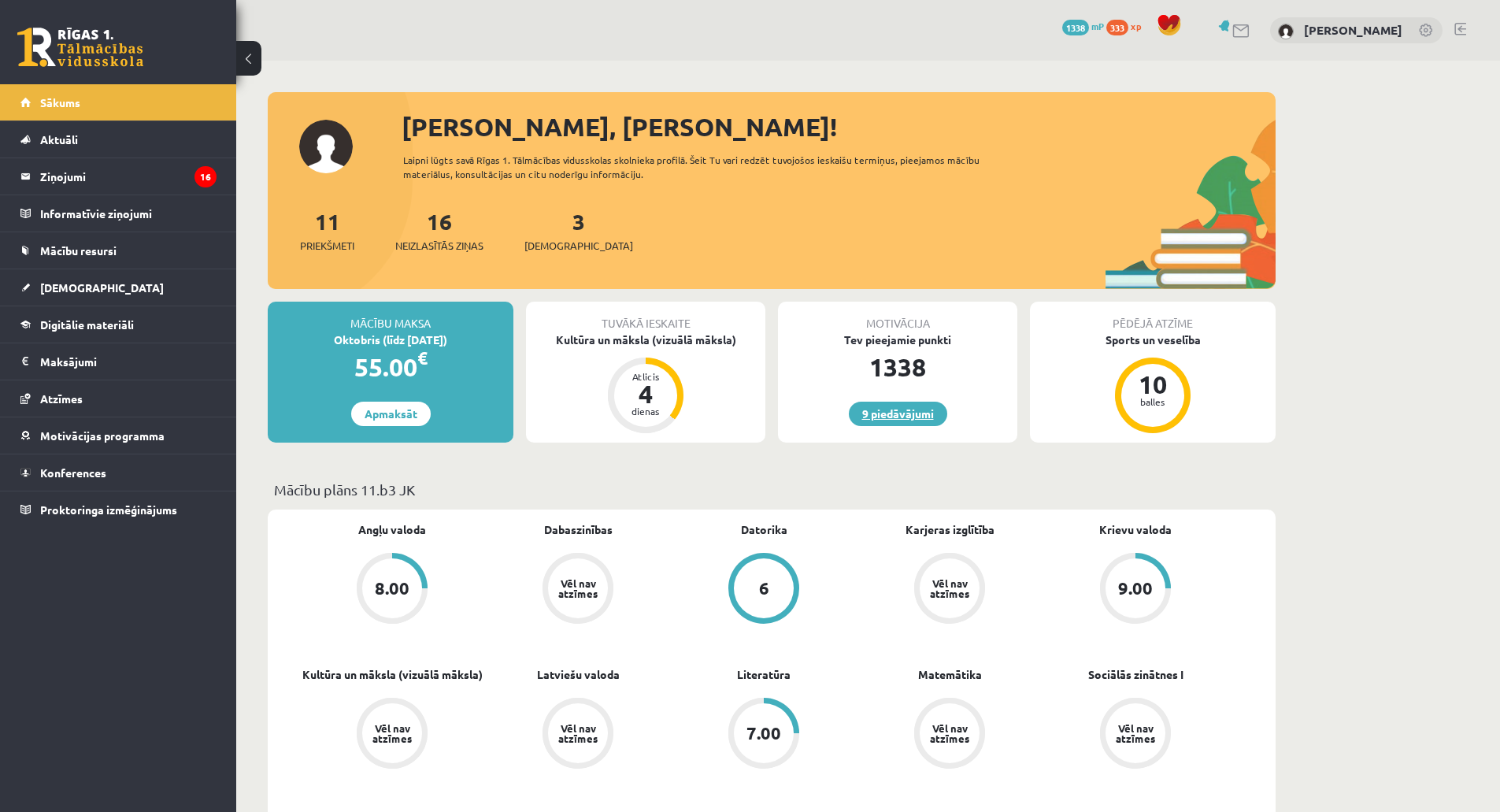
click at [858, 413] on link "9 piedāvājumi" at bounding box center [897, 413] width 99 height 24
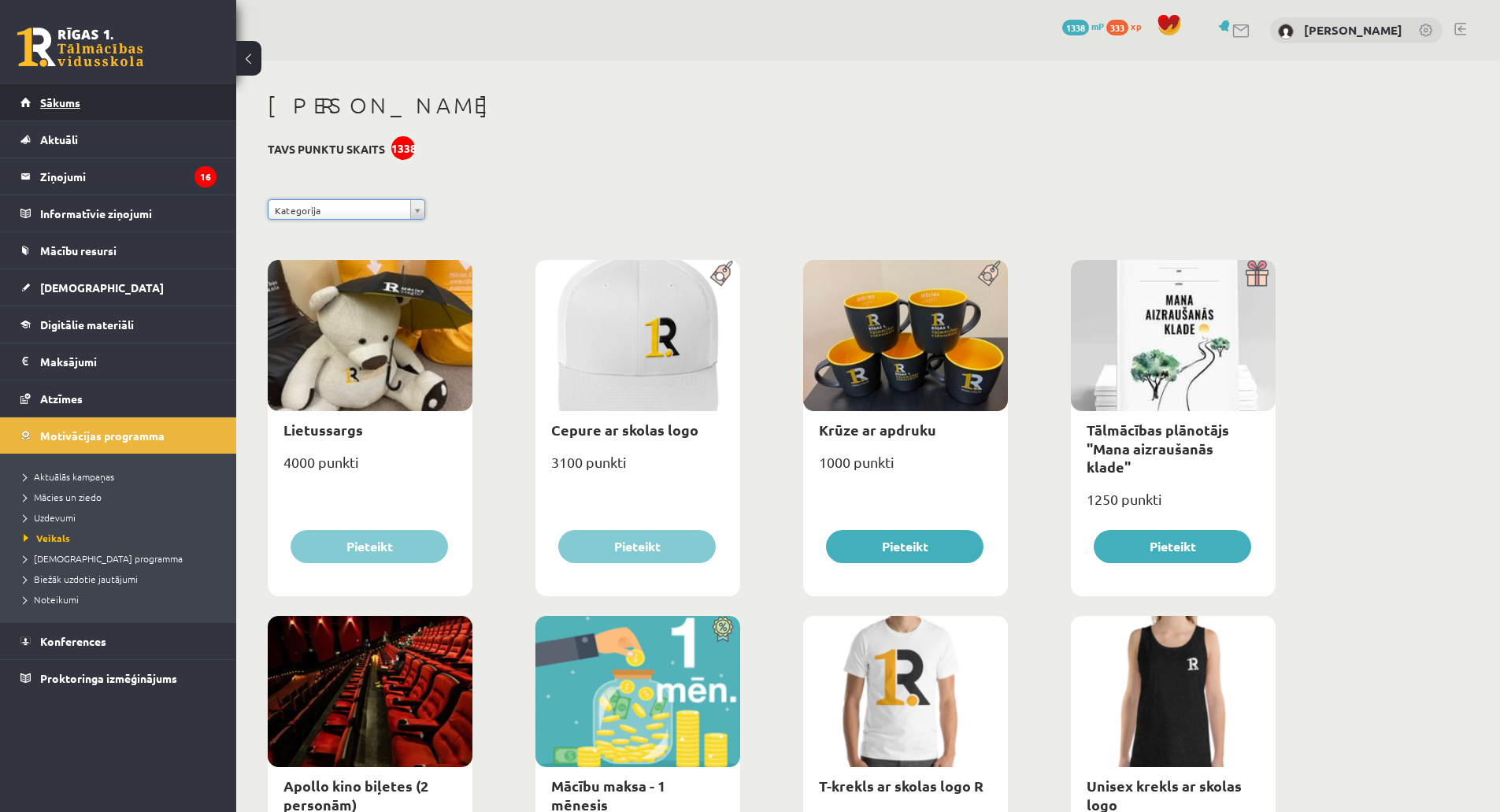
click at [92, 100] on link "Sākums" at bounding box center [118, 102] width 196 height 36
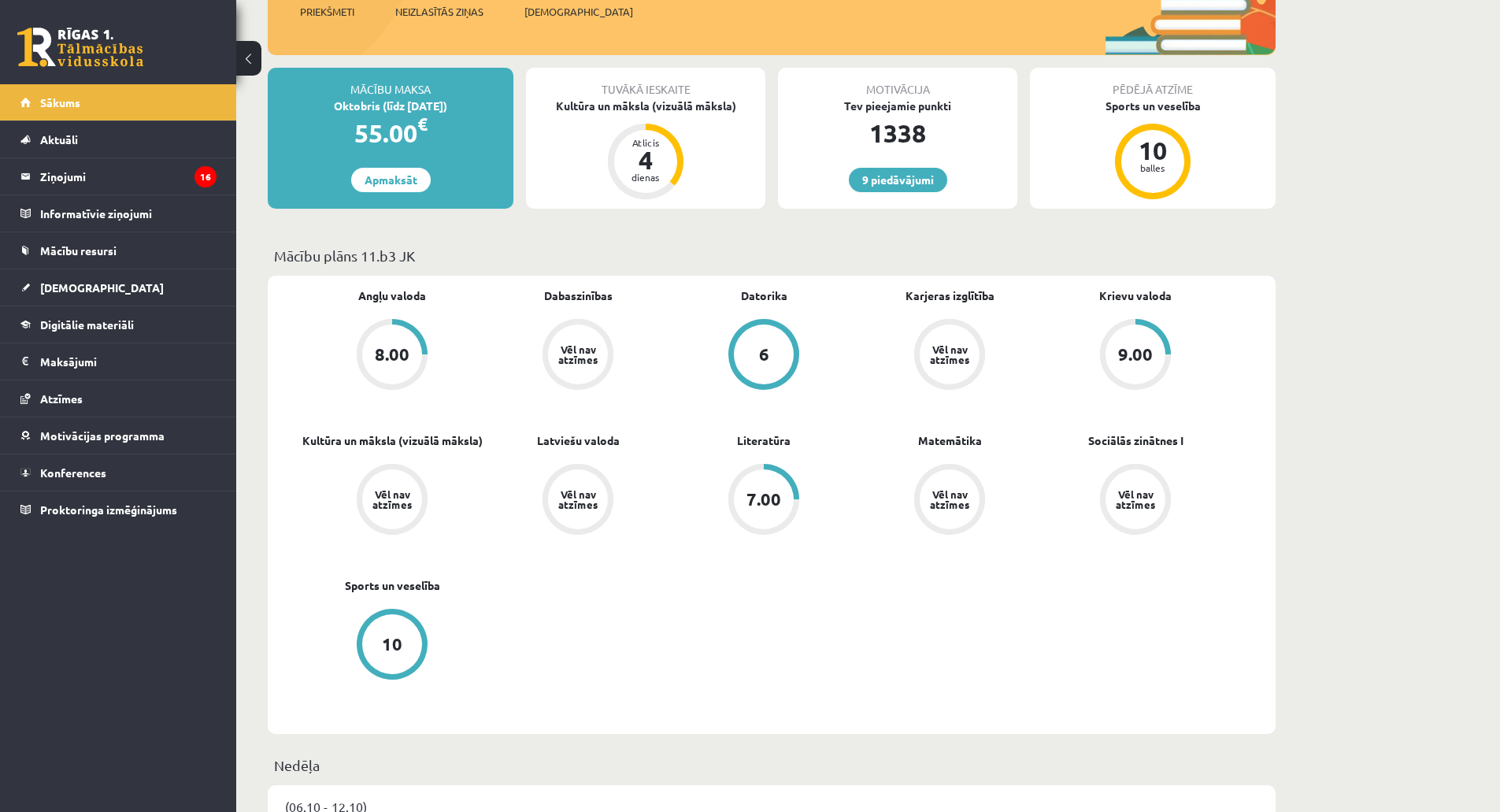
scroll to position [236, 0]
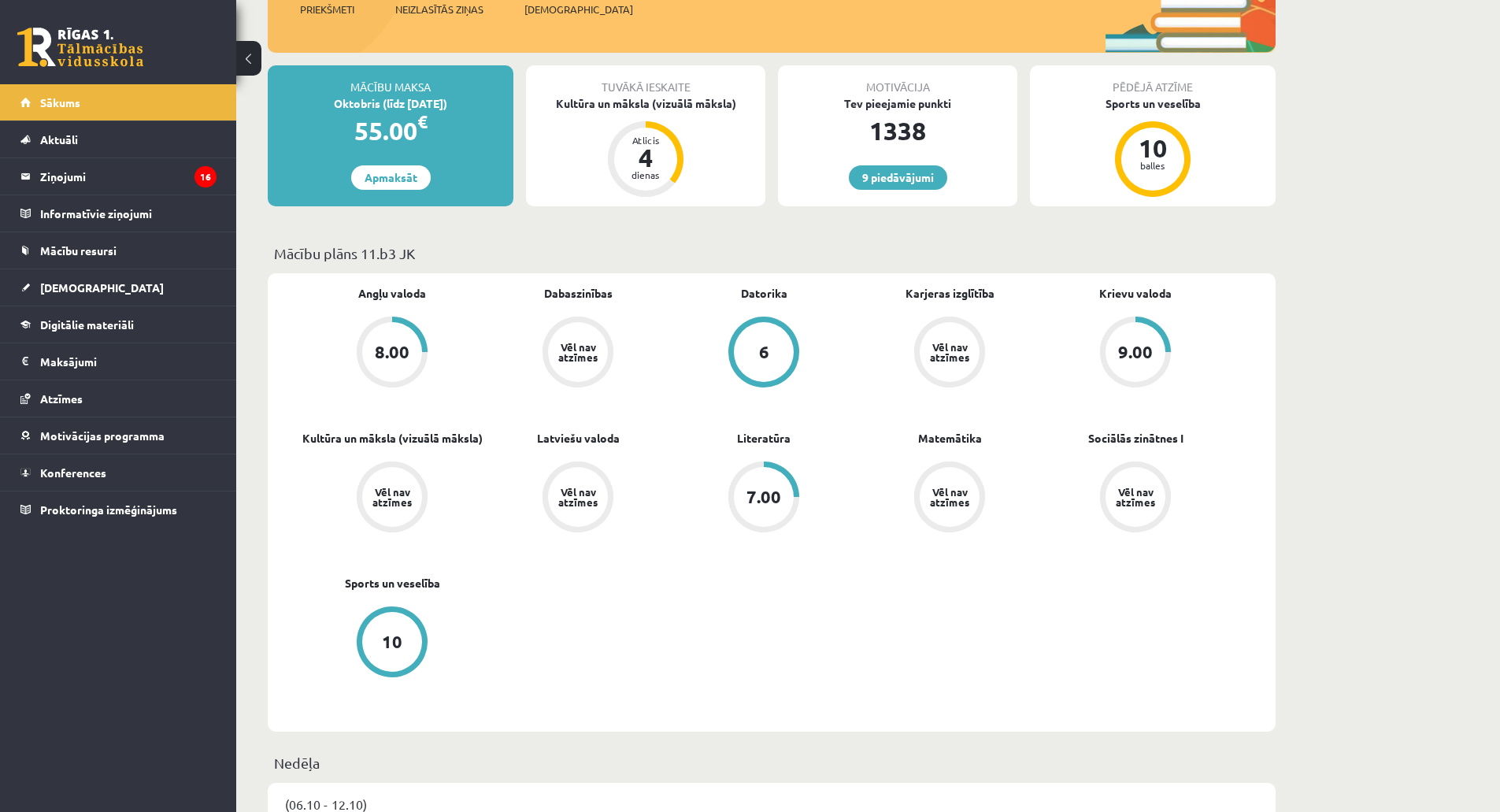
click at [771, 501] on div "7.00" at bounding box center [764, 497] width 34 height 18
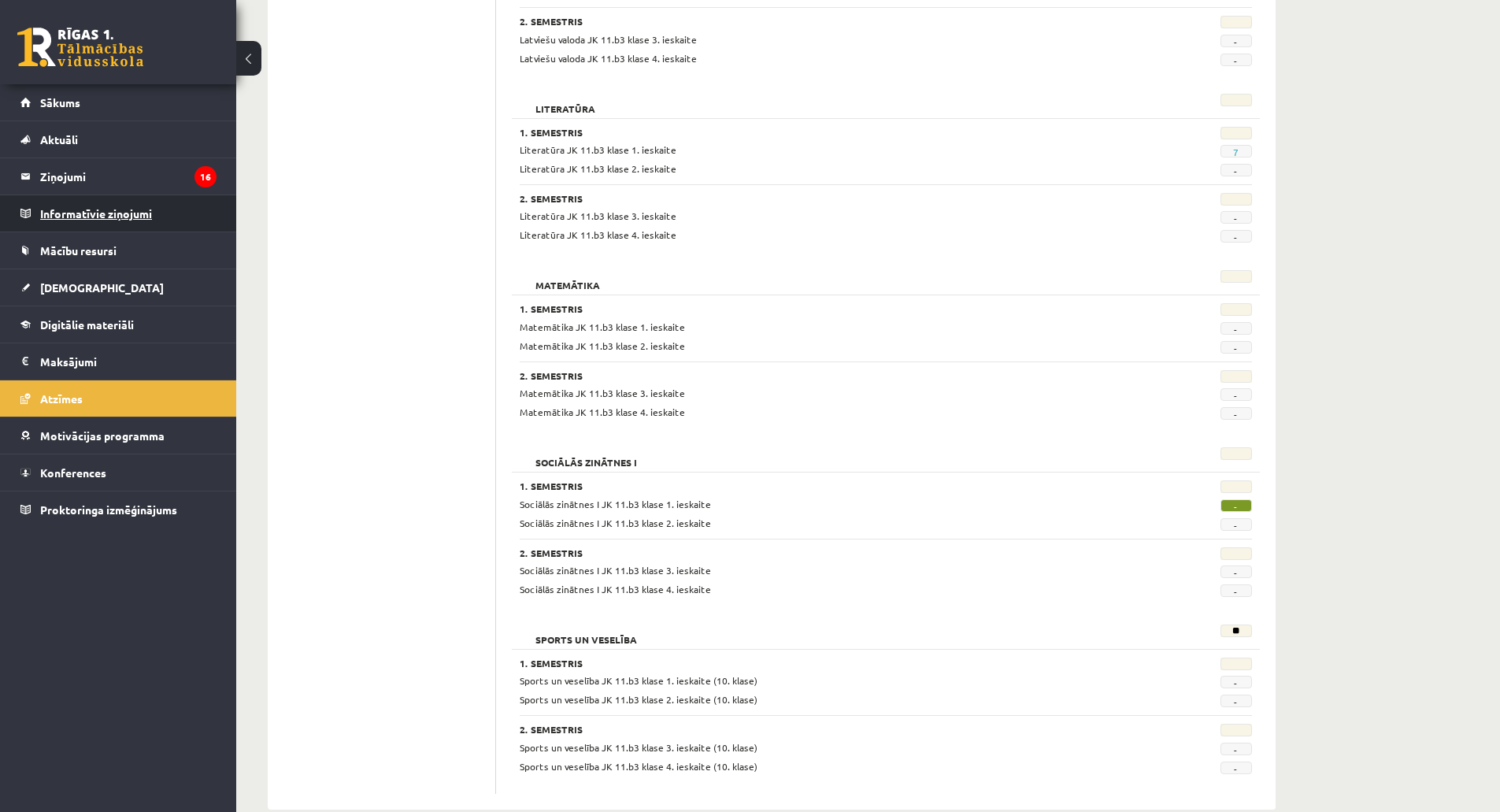
scroll to position [1178, 0]
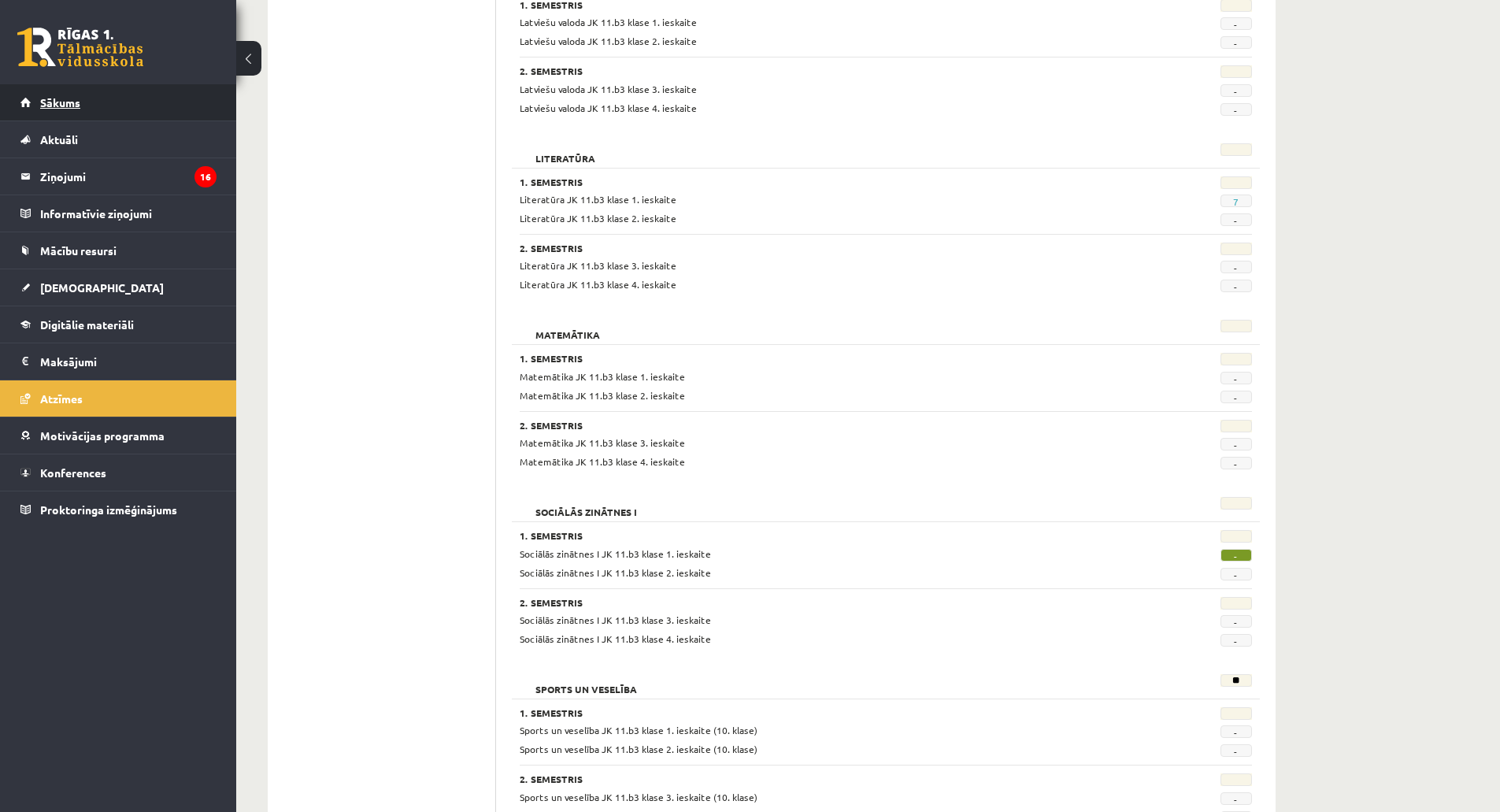
click at [114, 100] on link "Sākums" at bounding box center [118, 102] width 196 height 36
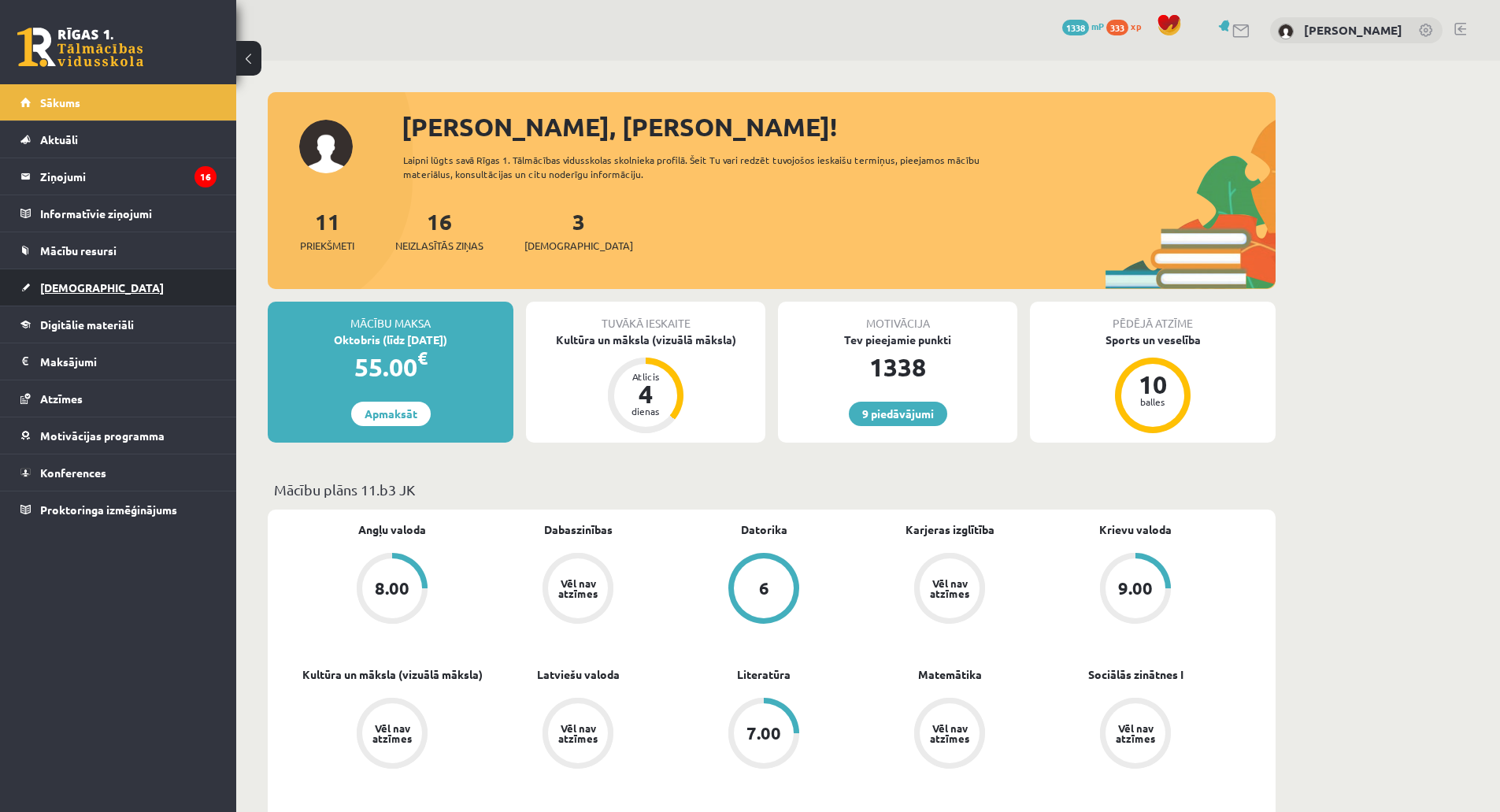
click at [122, 283] on link "[DEMOGRAPHIC_DATA]" at bounding box center [118, 287] width 196 height 36
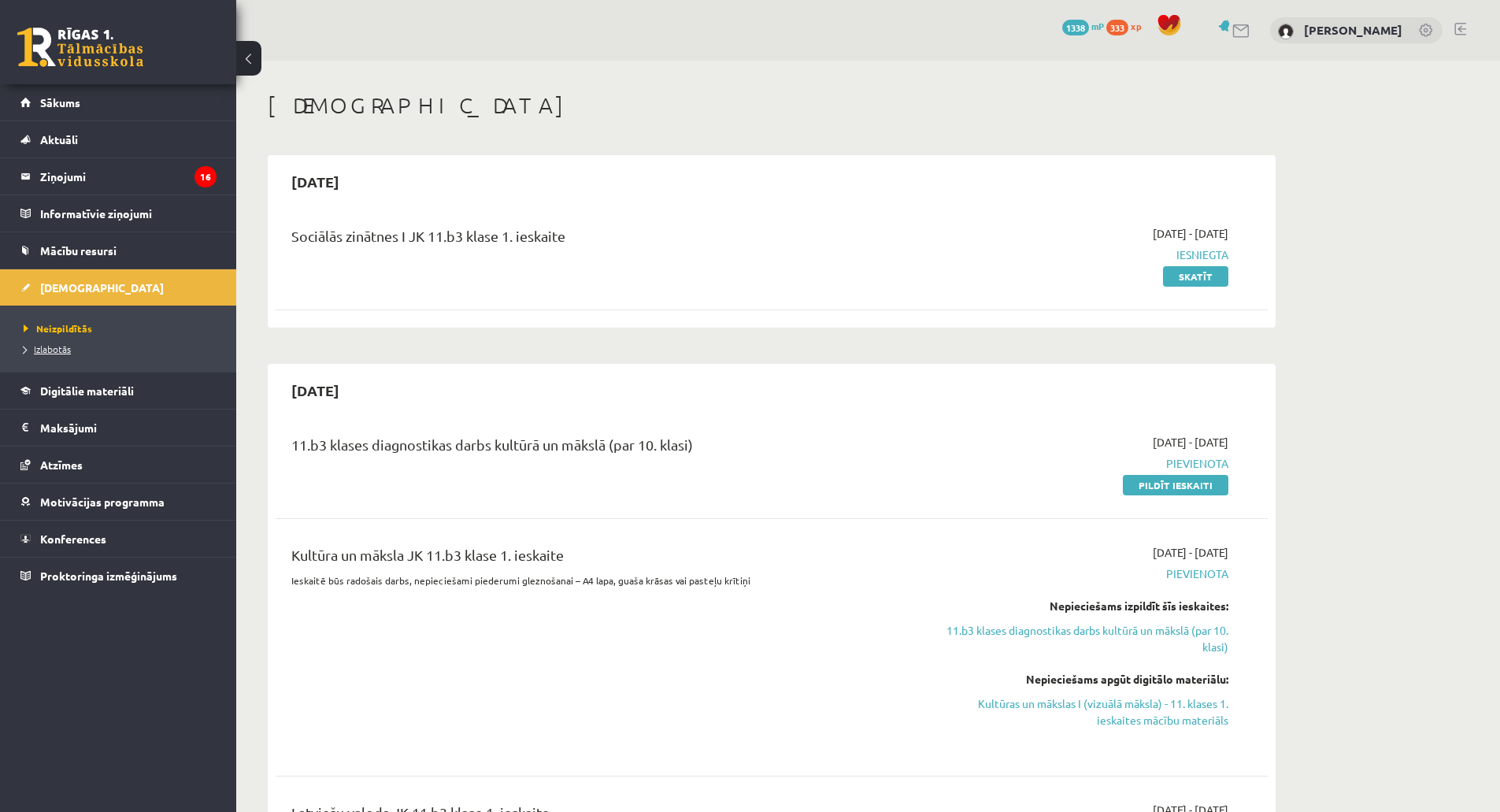
click at [63, 350] on span "Izlabotās" at bounding box center [47, 348] width 47 height 13
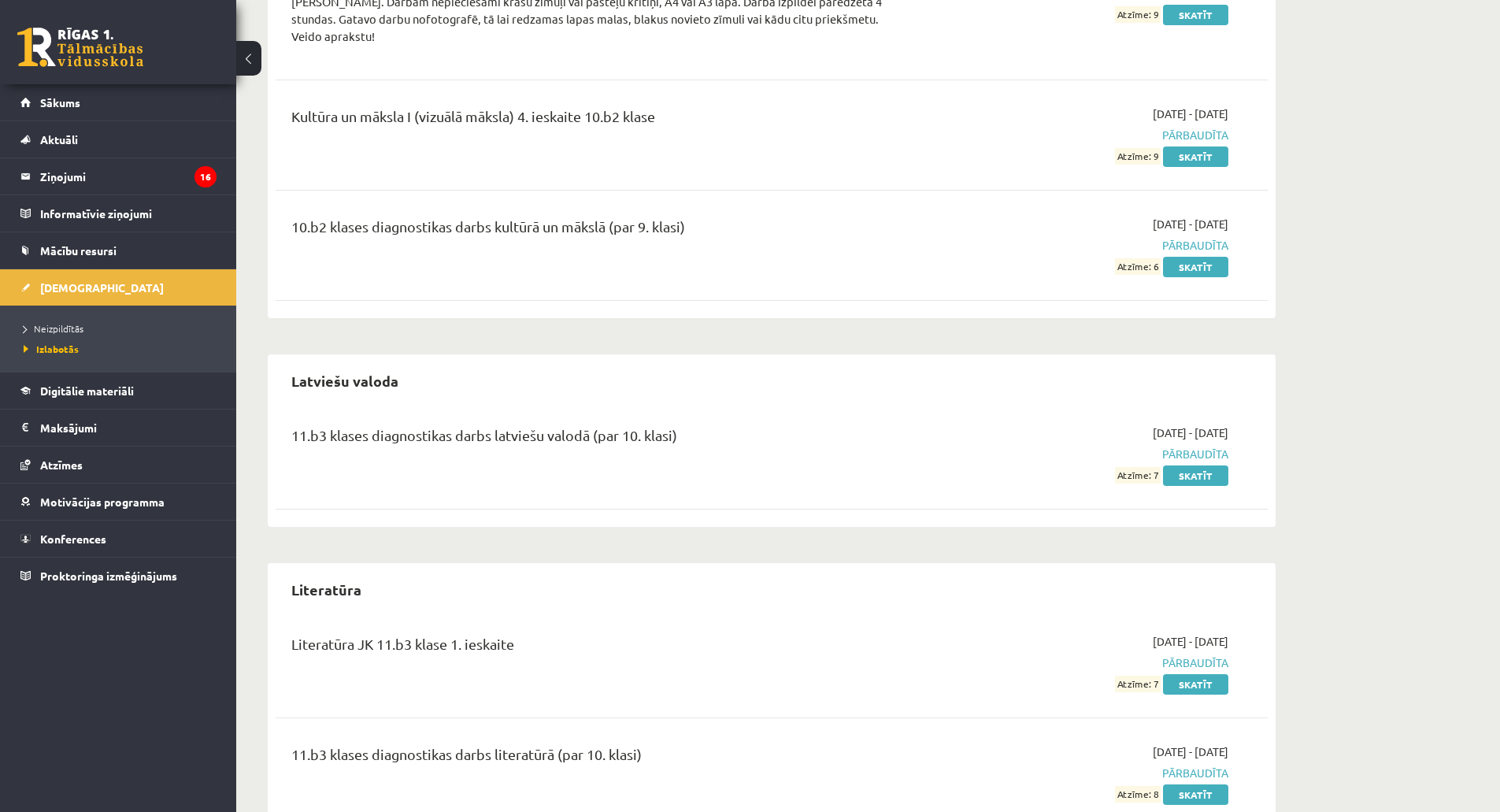
scroll to position [3542, 0]
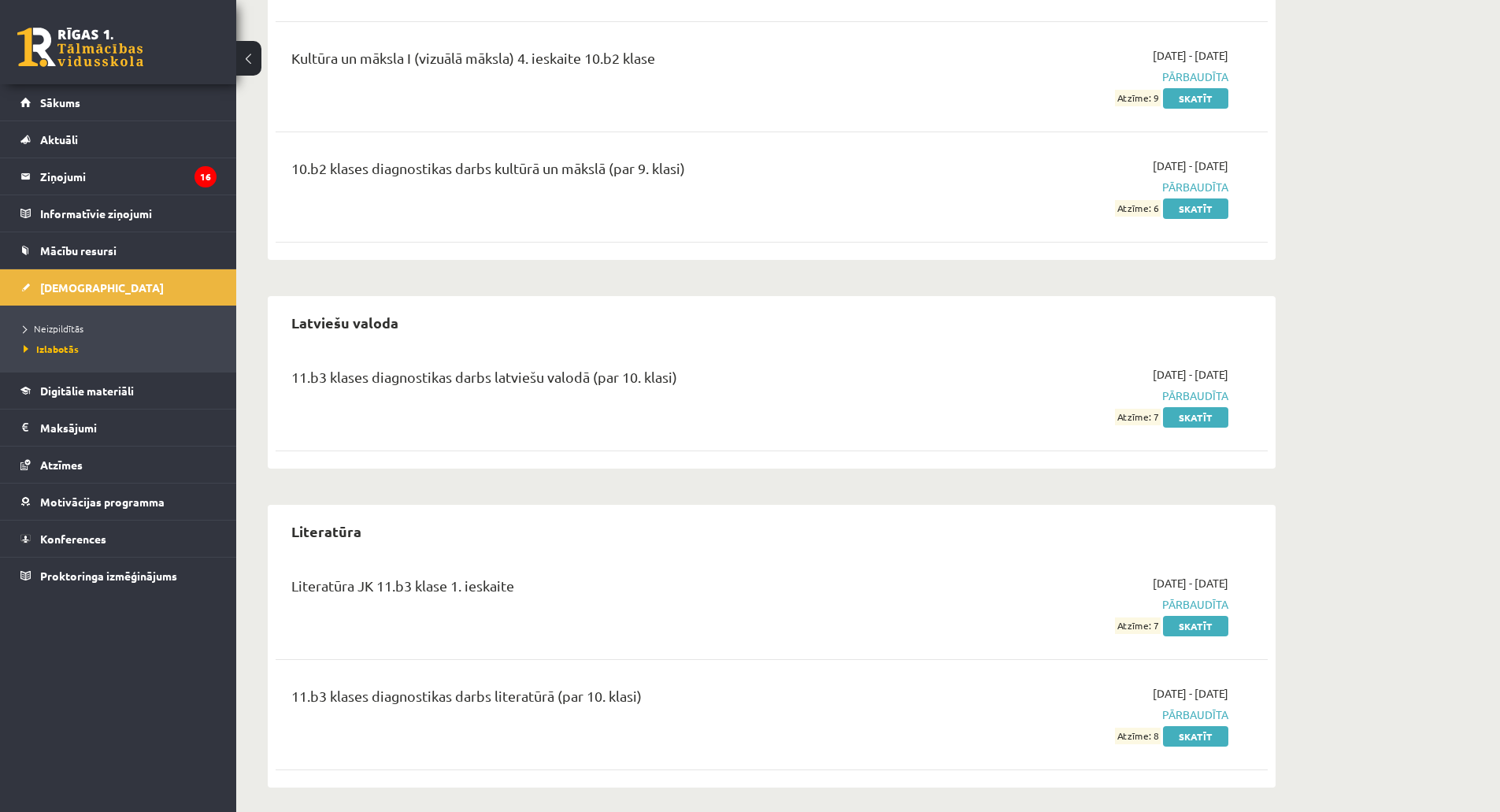
click at [1190, 621] on div "Literatūra JK 11.b3 klase 1. ieskaite 2025-09-16 - 2025-09-30 Pārbaudīta Atzīme…" at bounding box center [771, 604] width 992 height 91
click at [1190, 616] on link "Skatīt" at bounding box center [1195, 626] width 65 height 20
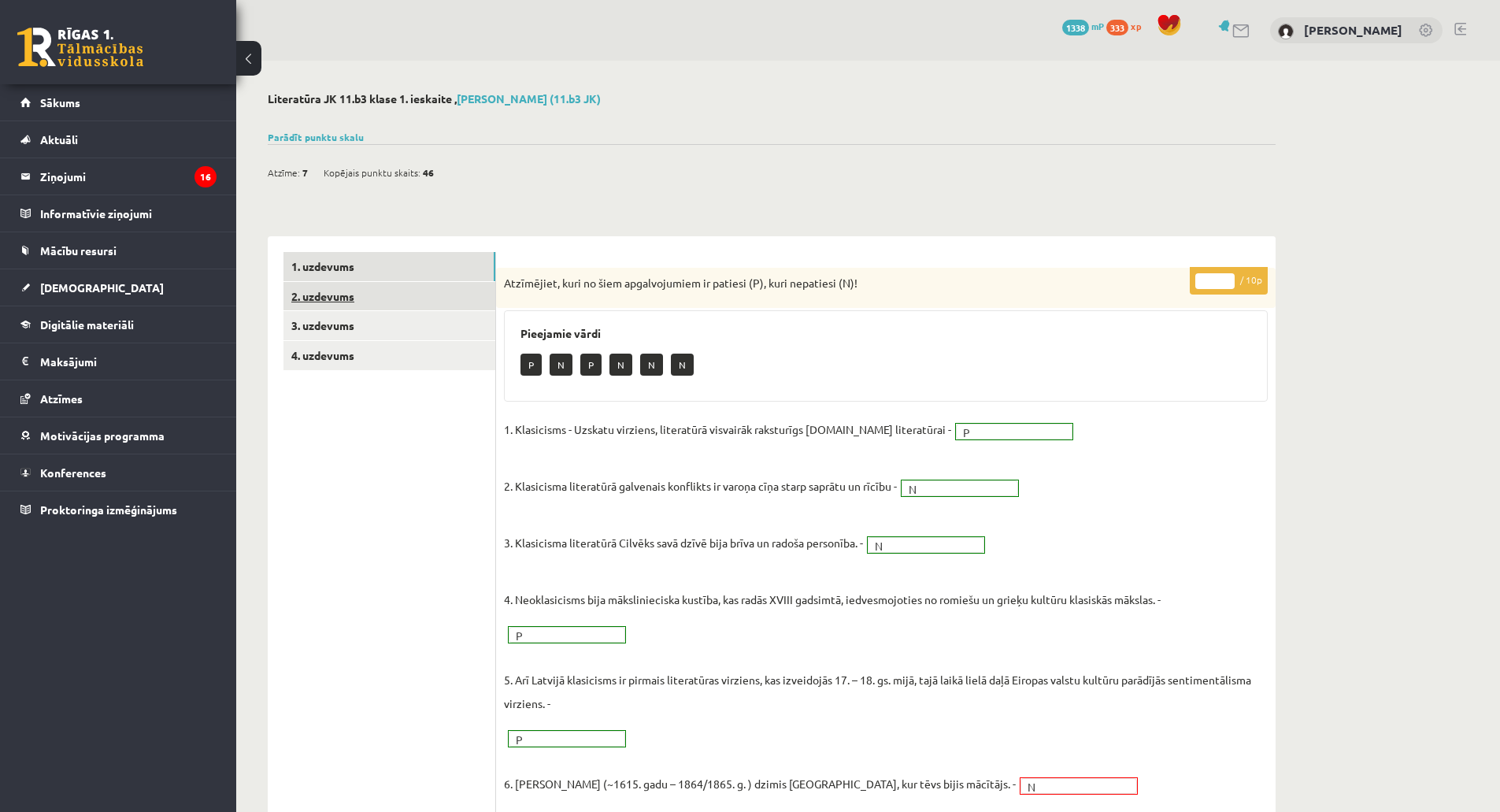
click at [353, 303] on link "2. uzdevums" at bounding box center [389, 297] width 212 height 29
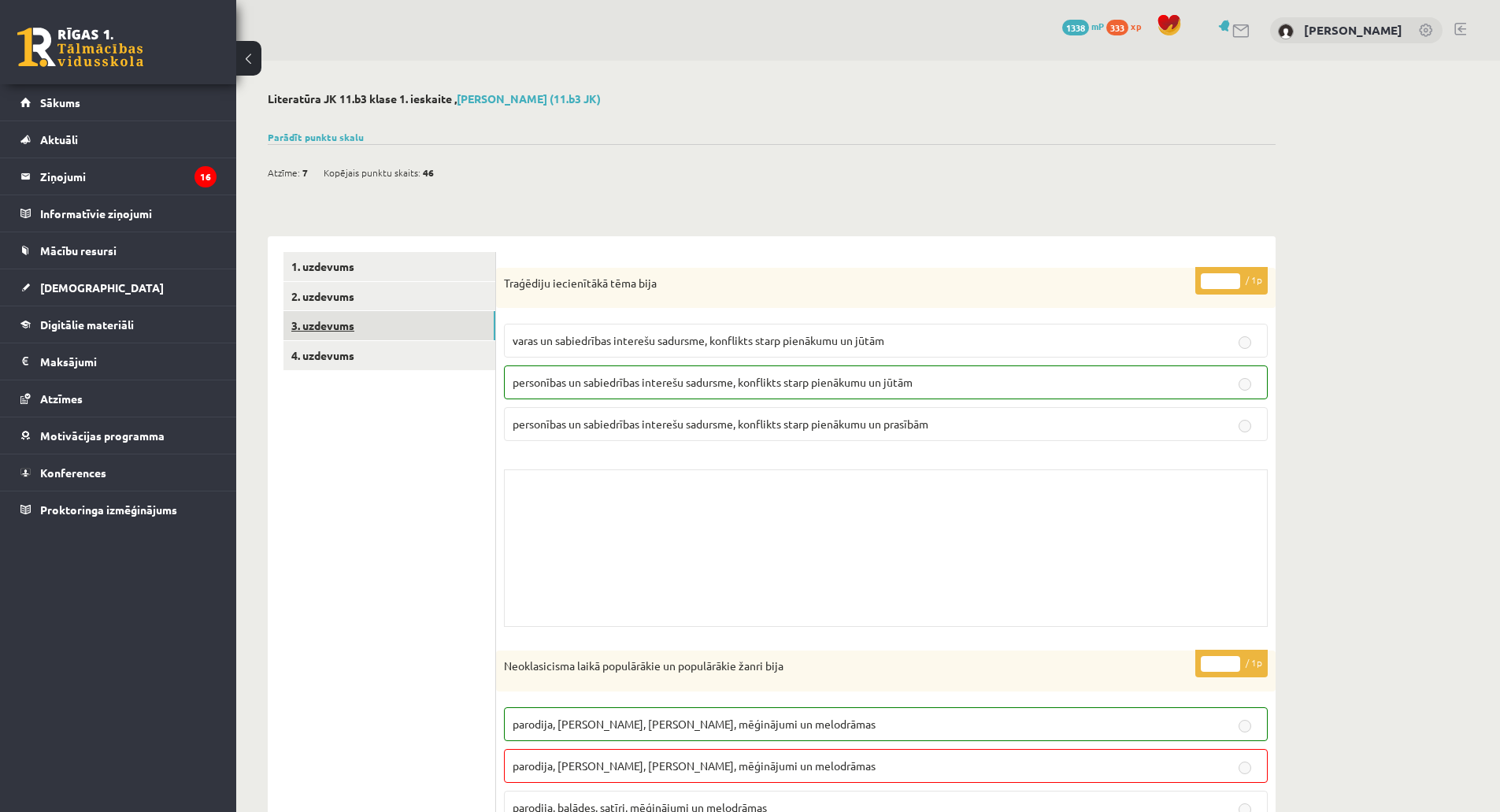
click at [360, 332] on link "3. uzdevums" at bounding box center [389, 326] width 212 height 29
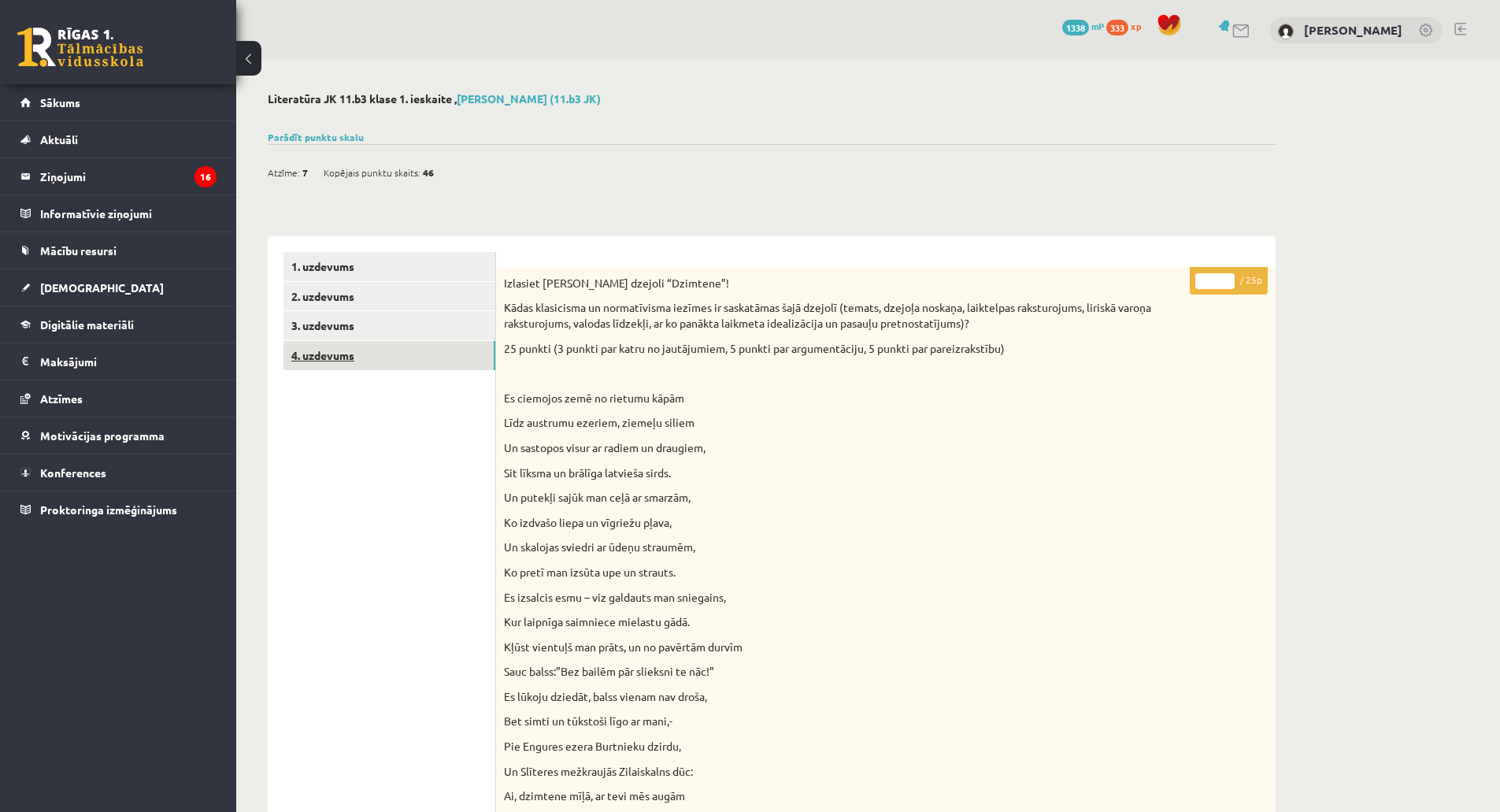
click at [320, 353] on link "4. uzdevums" at bounding box center [389, 355] width 212 height 29
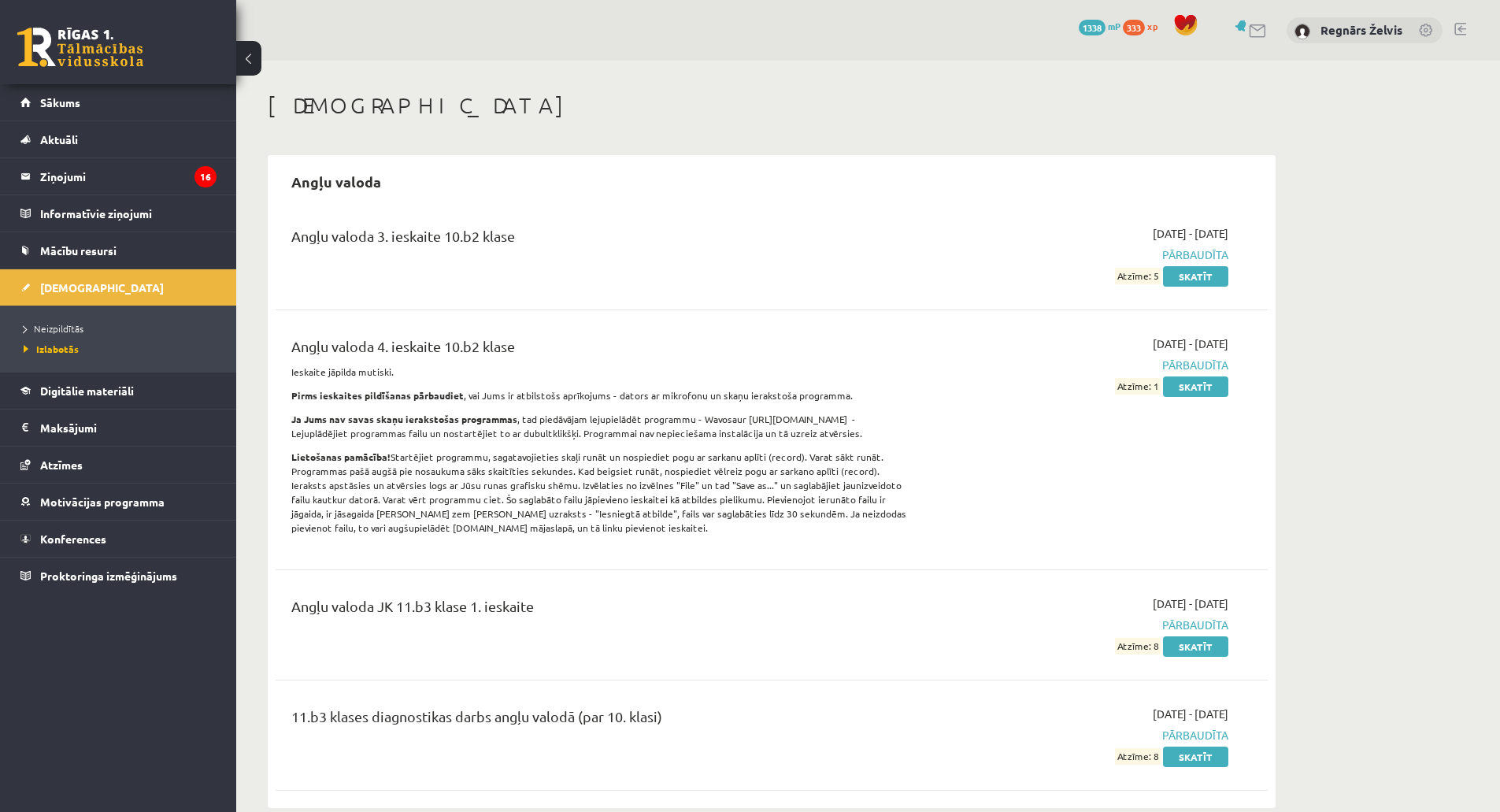
scroll to position [3542, 0]
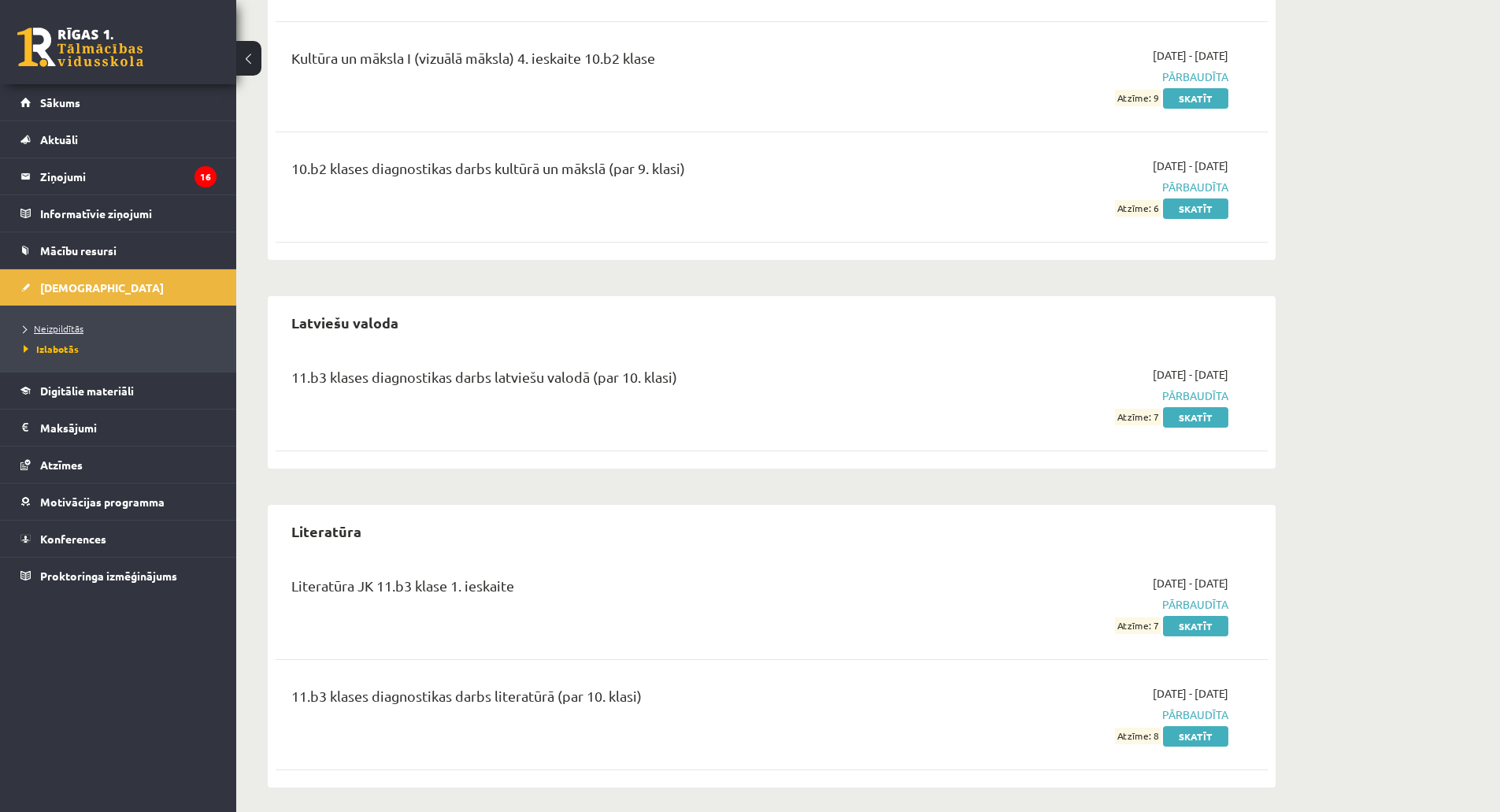
click at [85, 327] on link "Neizpildītās" at bounding box center [122, 328] width 197 height 15
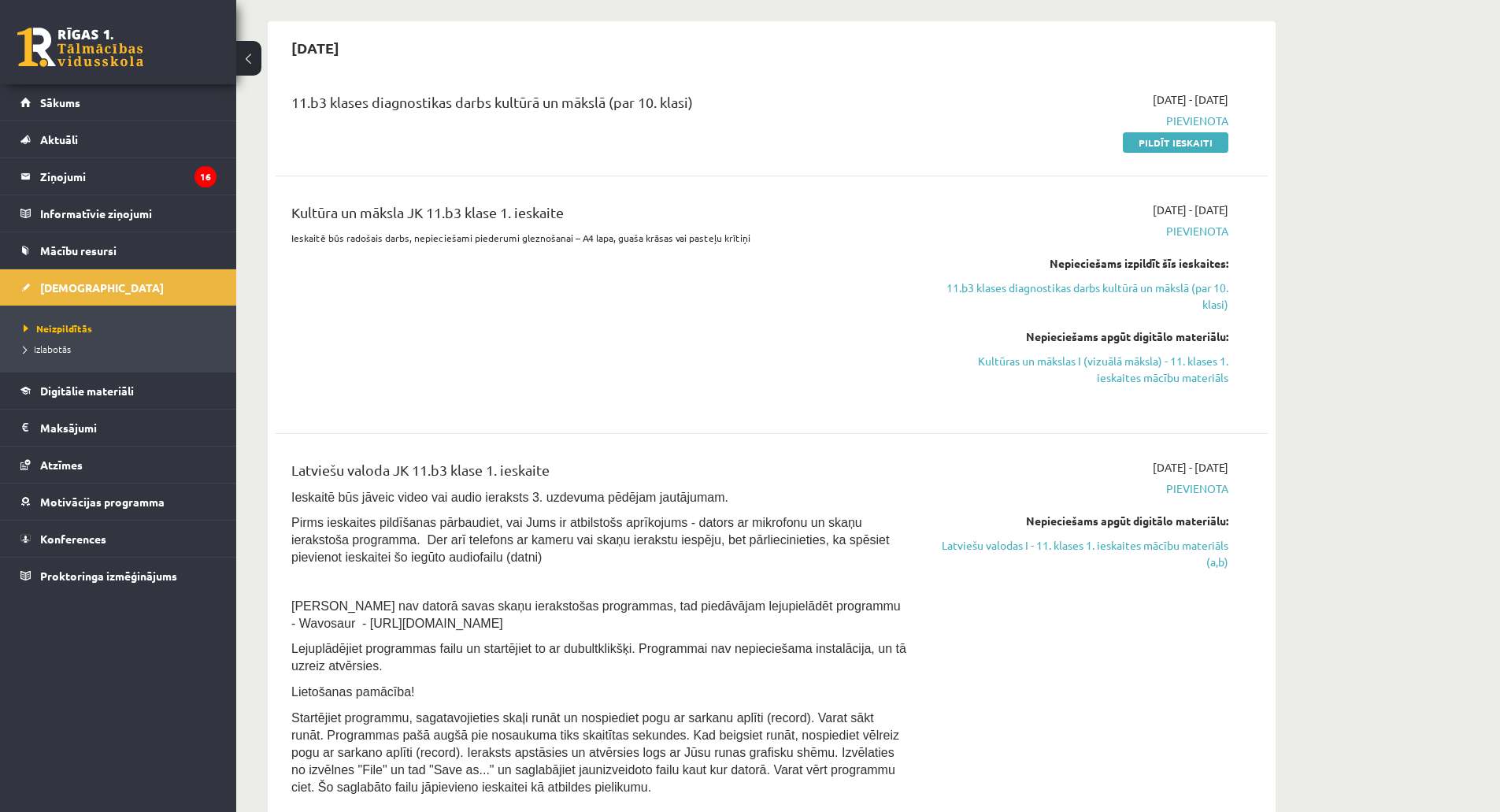
scroll to position [315, 0]
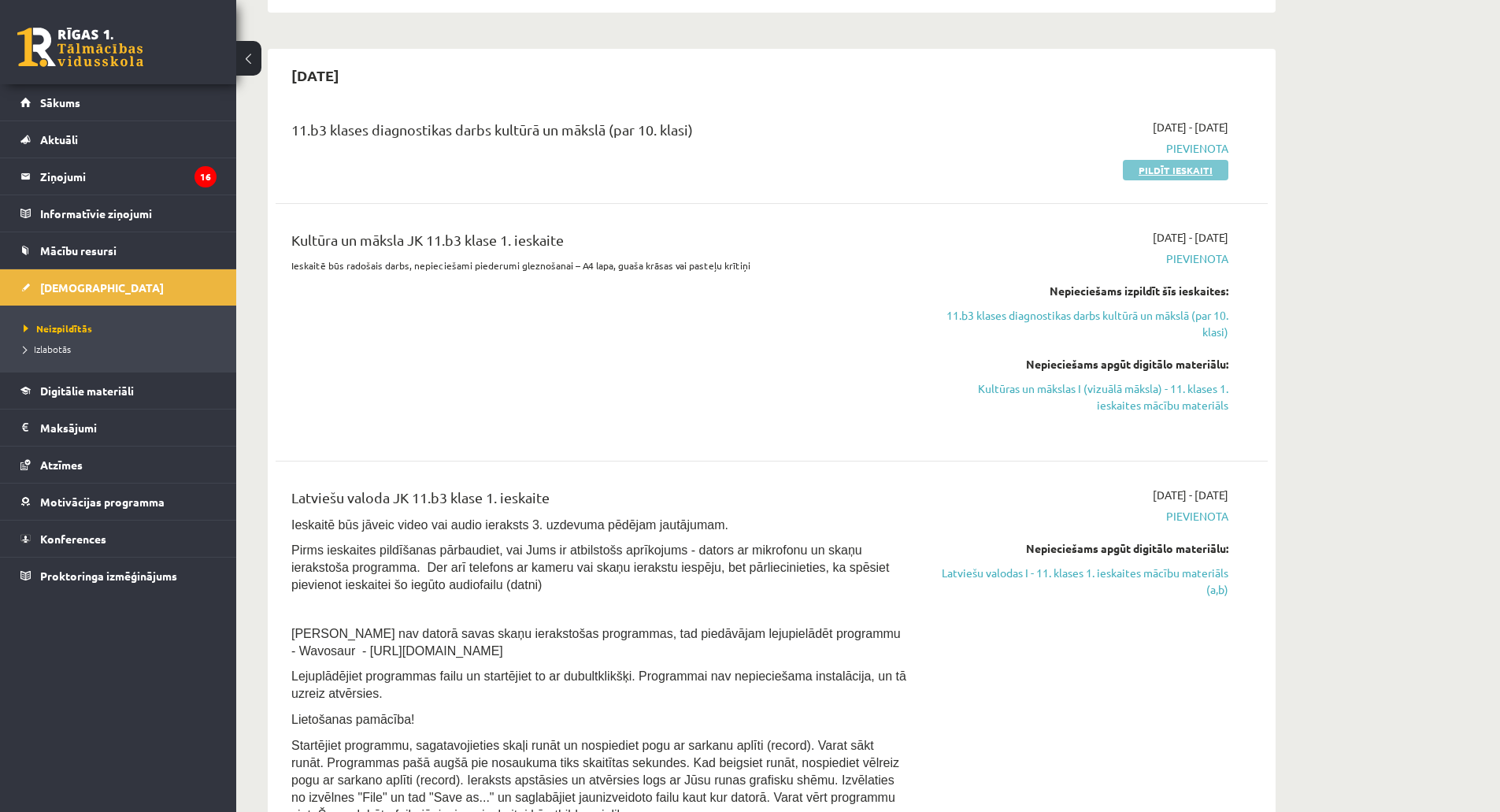
click at [1142, 169] on link "Pildīt ieskaiti" at bounding box center [1176, 170] width 105 height 20
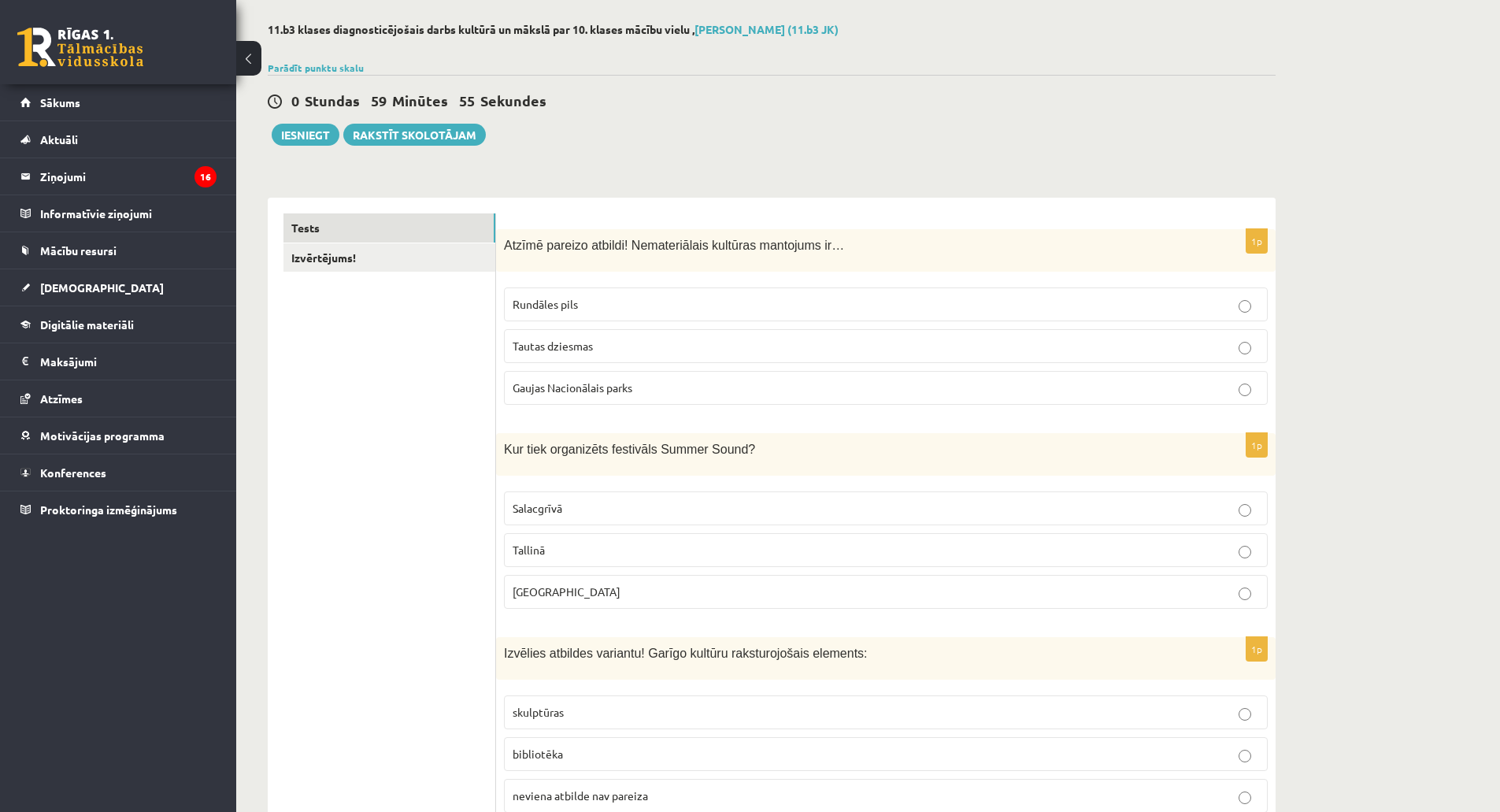
scroll to position [157, 0]
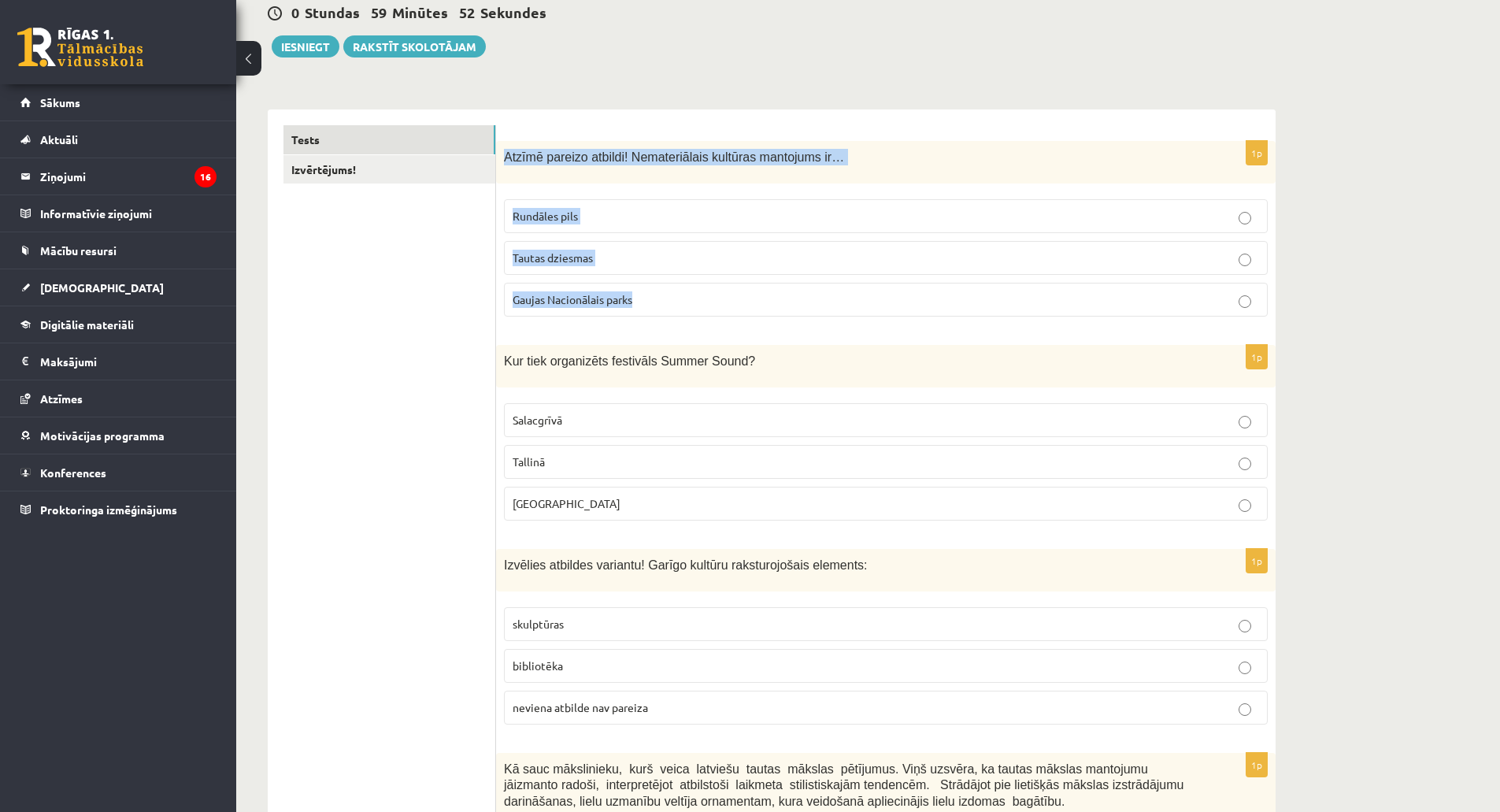
drag, startPoint x: 507, startPoint y: 160, endPoint x: 654, endPoint y: 302, distance: 204.4
click at [654, 302] on div "1p Atzīmē pareizo atbildi! Nemateriālais kultūras mantojums ir… Rundāles pils T…" at bounding box center [886, 234] width 779 height 188
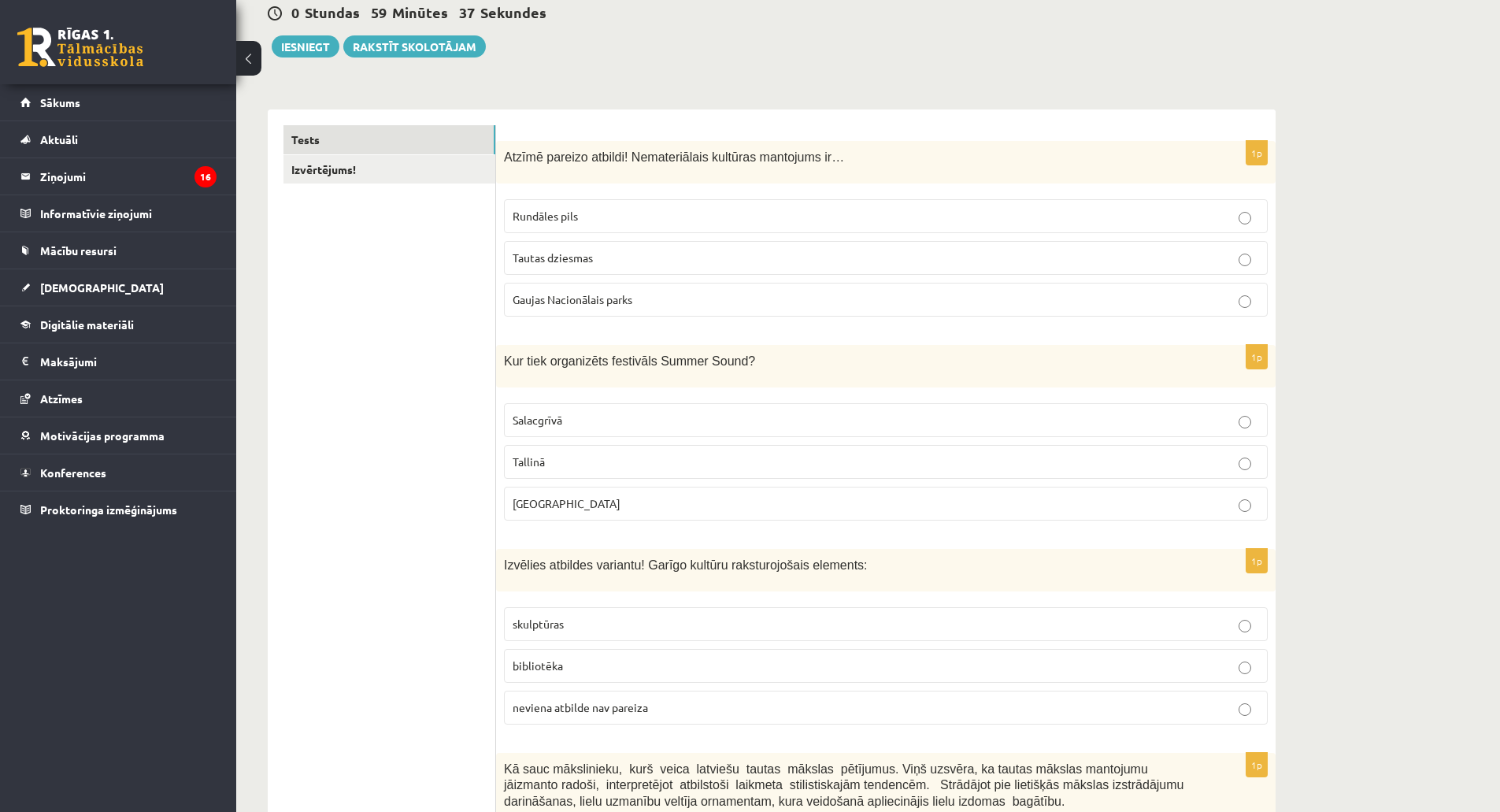
click at [523, 263] on span "Tautas dziesmas" at bounding box center [553, 257] width 80 height 15
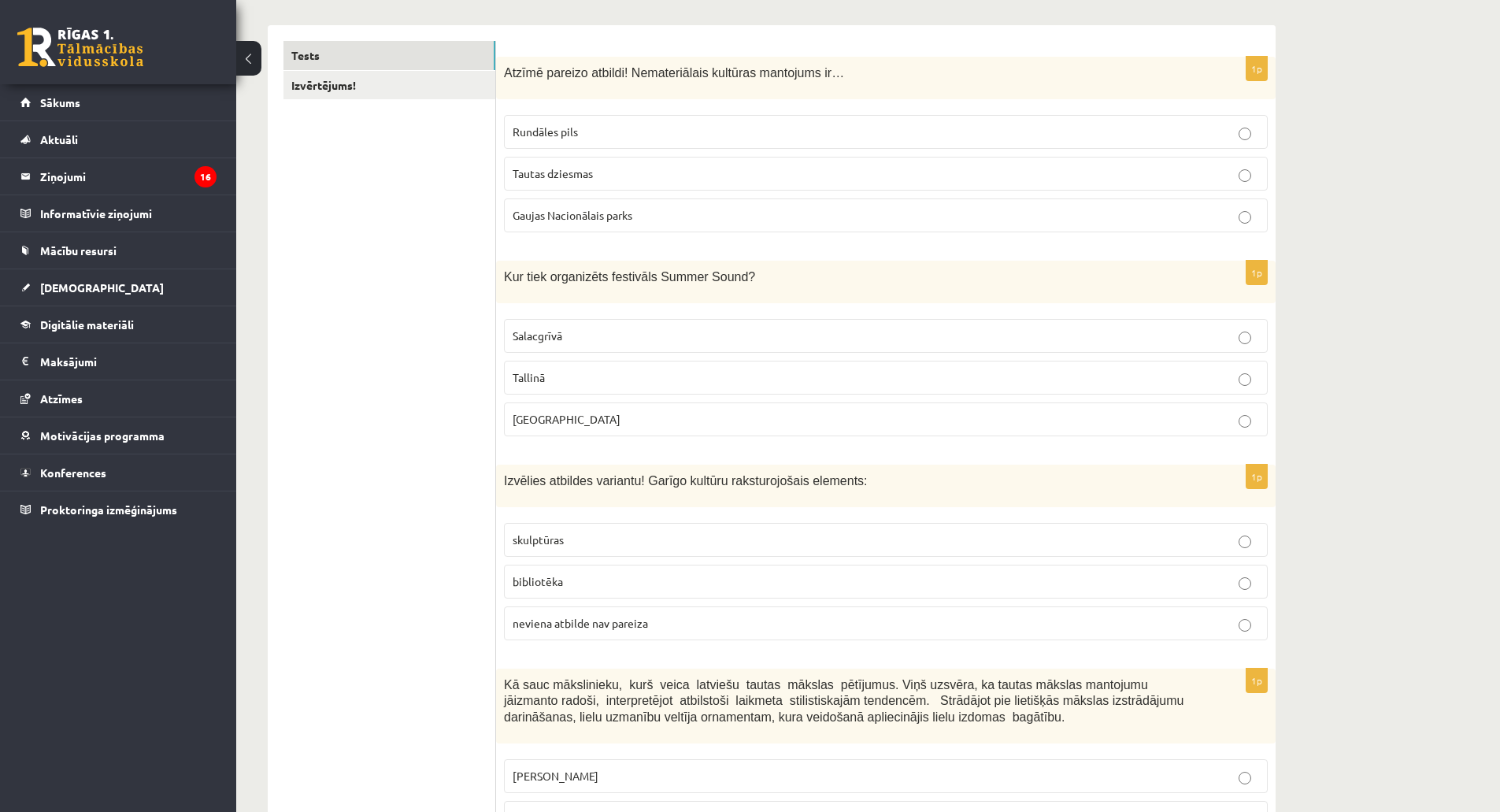
scroll to position [393, 0]
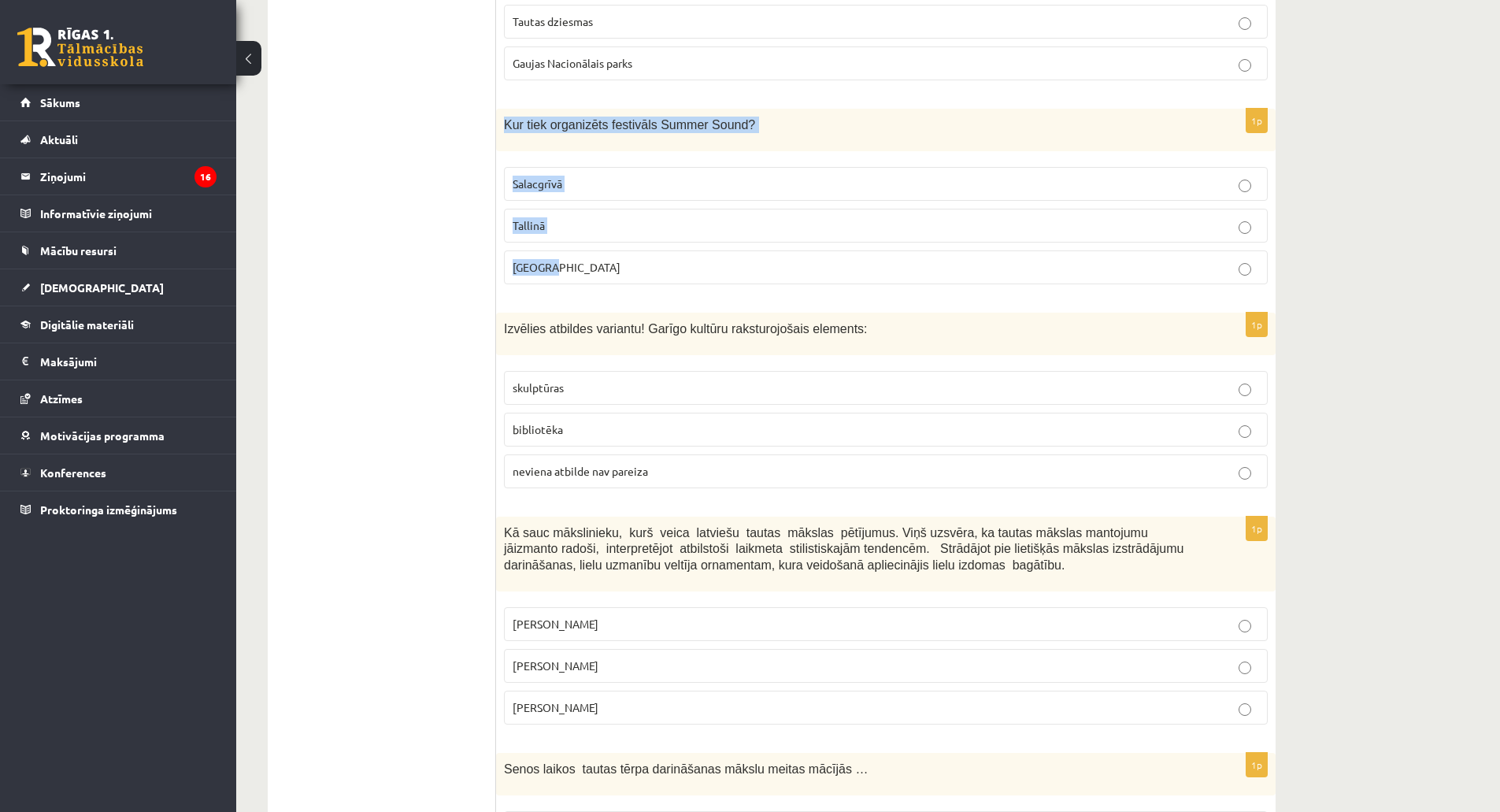
drag, startPoint x: 503, startPoint y: 124, endPoint x: 596, endPoint y: 270, distance: 173.1
click at [596, 270] on div "1p Kur tiek organizēts festivāls Summer Sound? Salacgrīvā Tallinā Liepājā" at bounding box center [886, 202] width 779 height 188
copy div "Kur tiek organizēts festivāls Summer Sound? Salacgrīvā Tallinā Liepājā"
drag, startPoint x: 417, startPoint y: 206, endPoint x: 433, endPoint y: 220, distance: 21.3
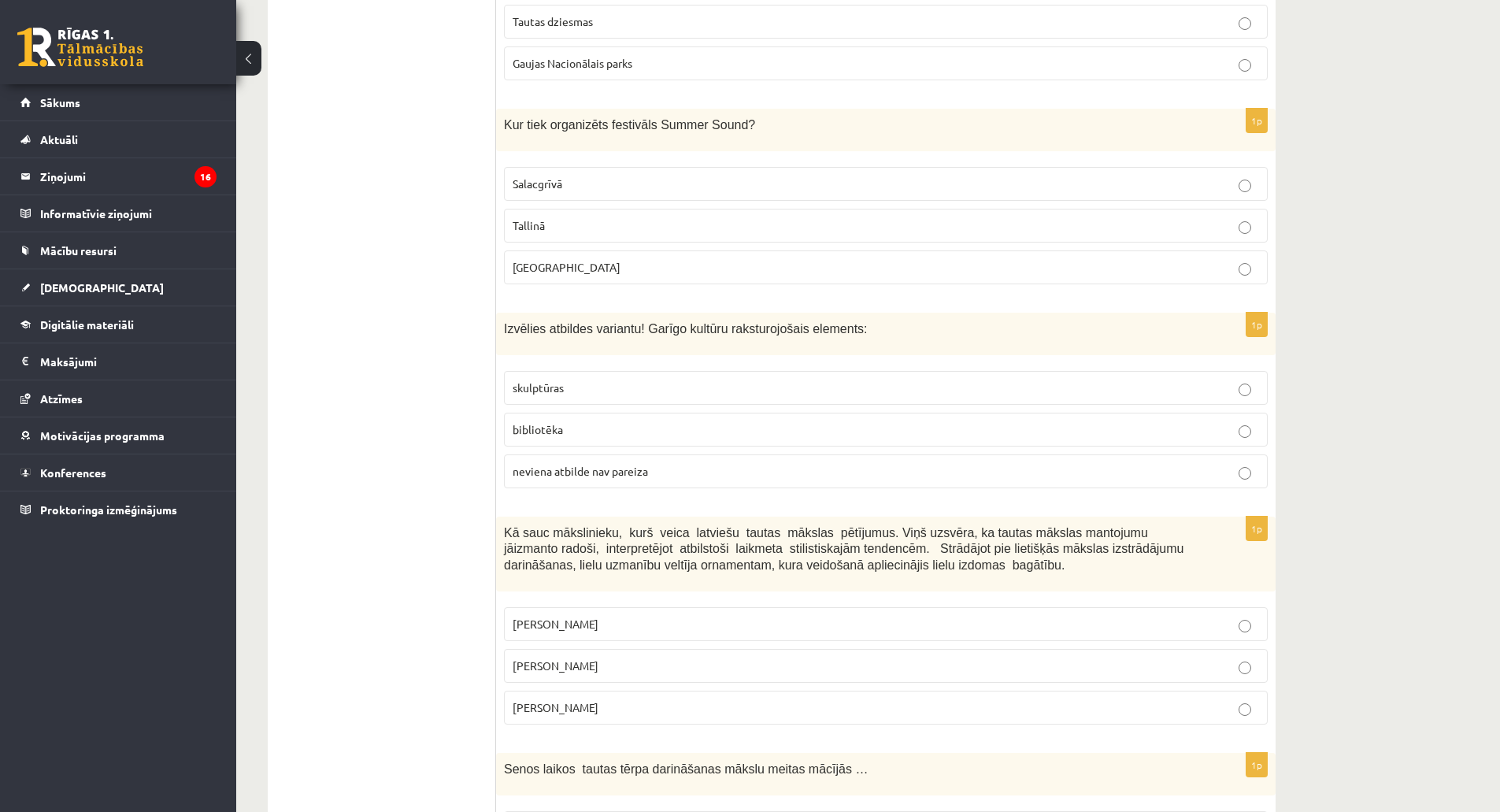
click at [515, 264] on span "Liepājā" at bounding box center [566, 266] width 107 height 15
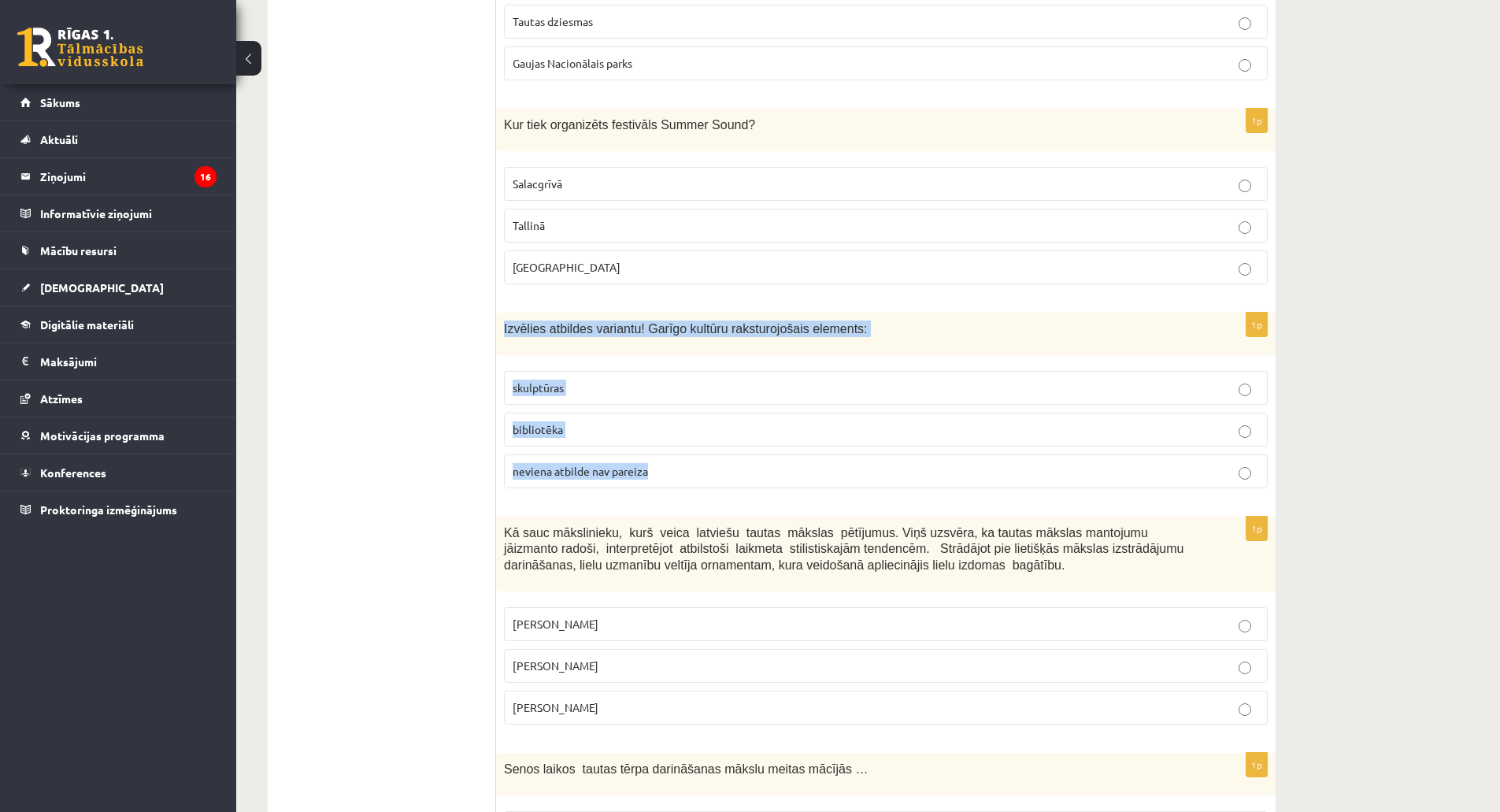
drag, startPoint x: 505, startPoint y: 329, endPoint x: 678, endPoint y: 478, distance: 228.3
click at [678, 478] on div "1p Izvēlies atbildes variantu! Garīgo kultūru raksturojošais elements: skulptūr…" at bounding box center [886, 406] width 779 height 188
copy div "Izvēlies atbildes variantu! Garīgo kultūru raksturojošais elements: skulptūras …"
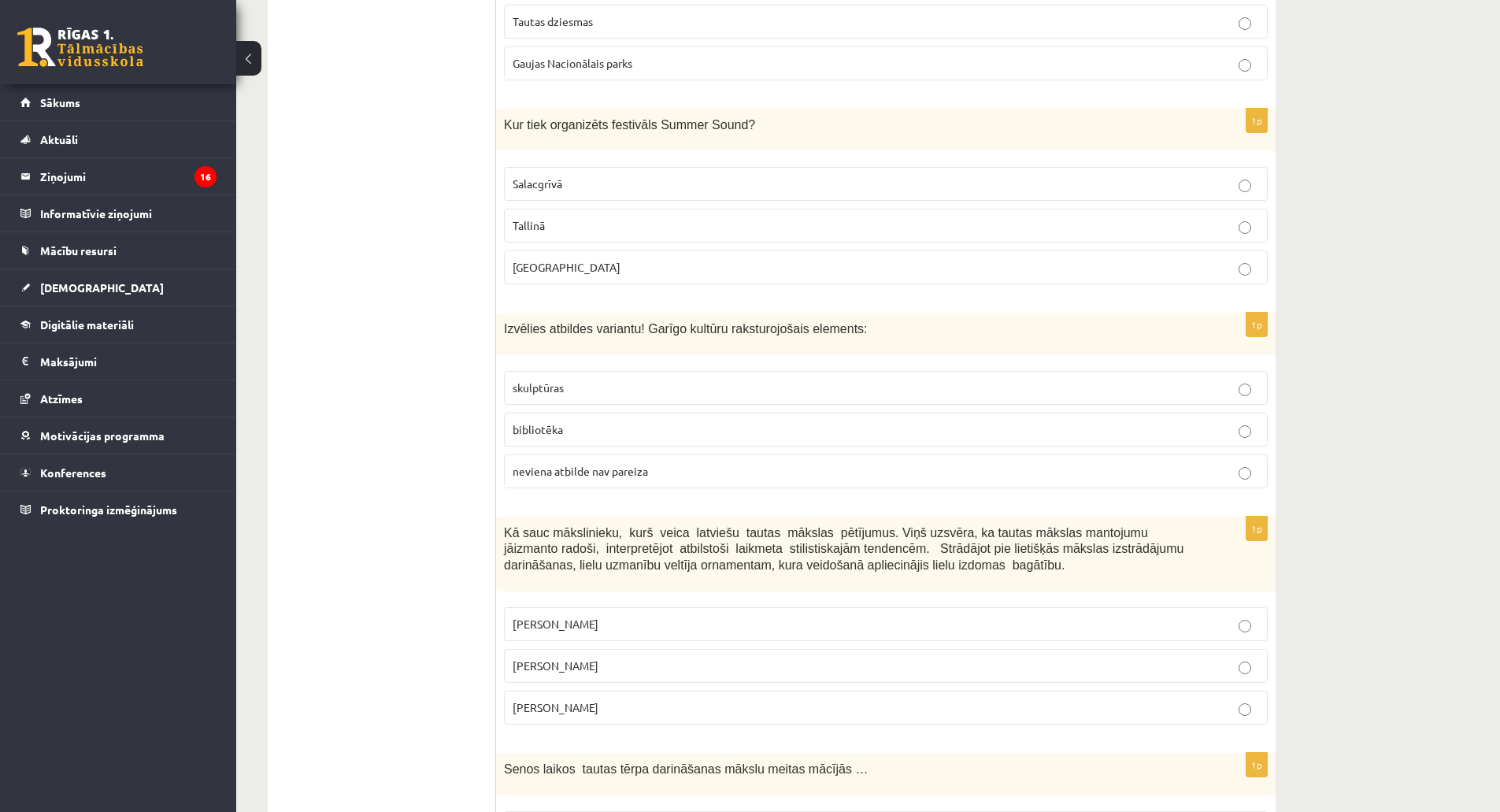
click at [534, 426] on span "bibliotēka" at bounding box center [538, 428] width 51 height 15
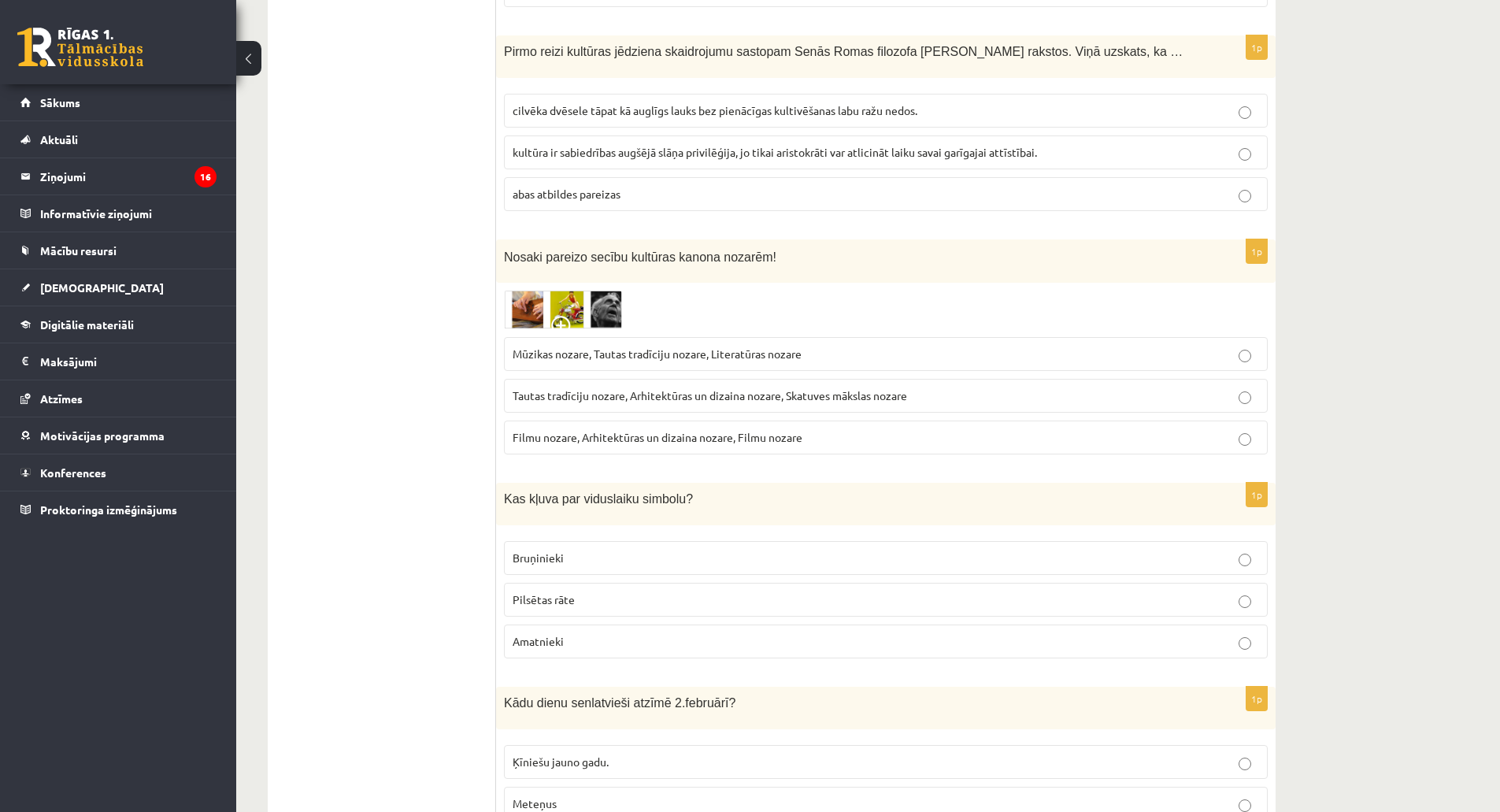
scroll to position [4566, 0]
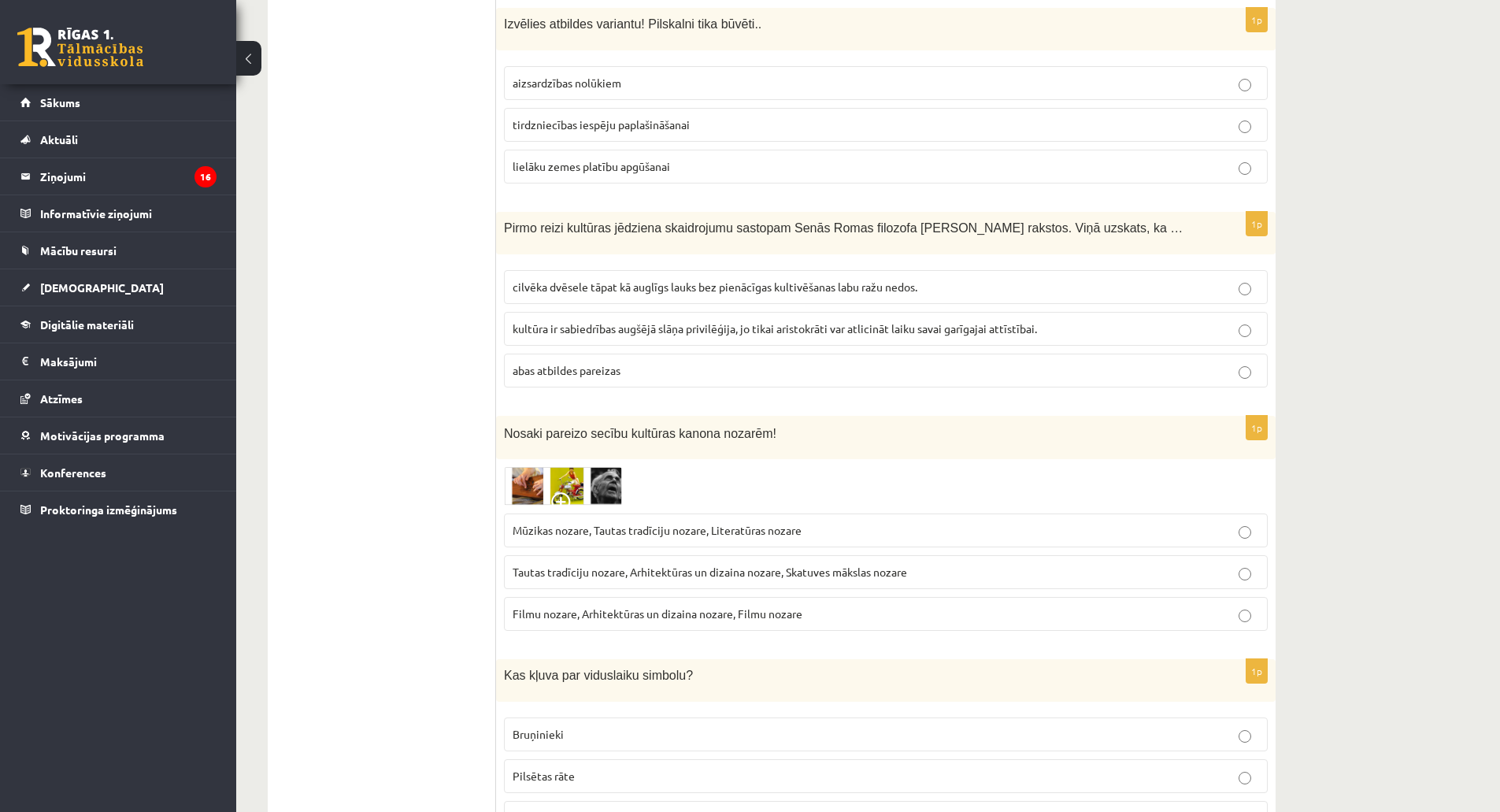
click at [547, 469] on img at bounding box center [562, 486] width 118 height 39
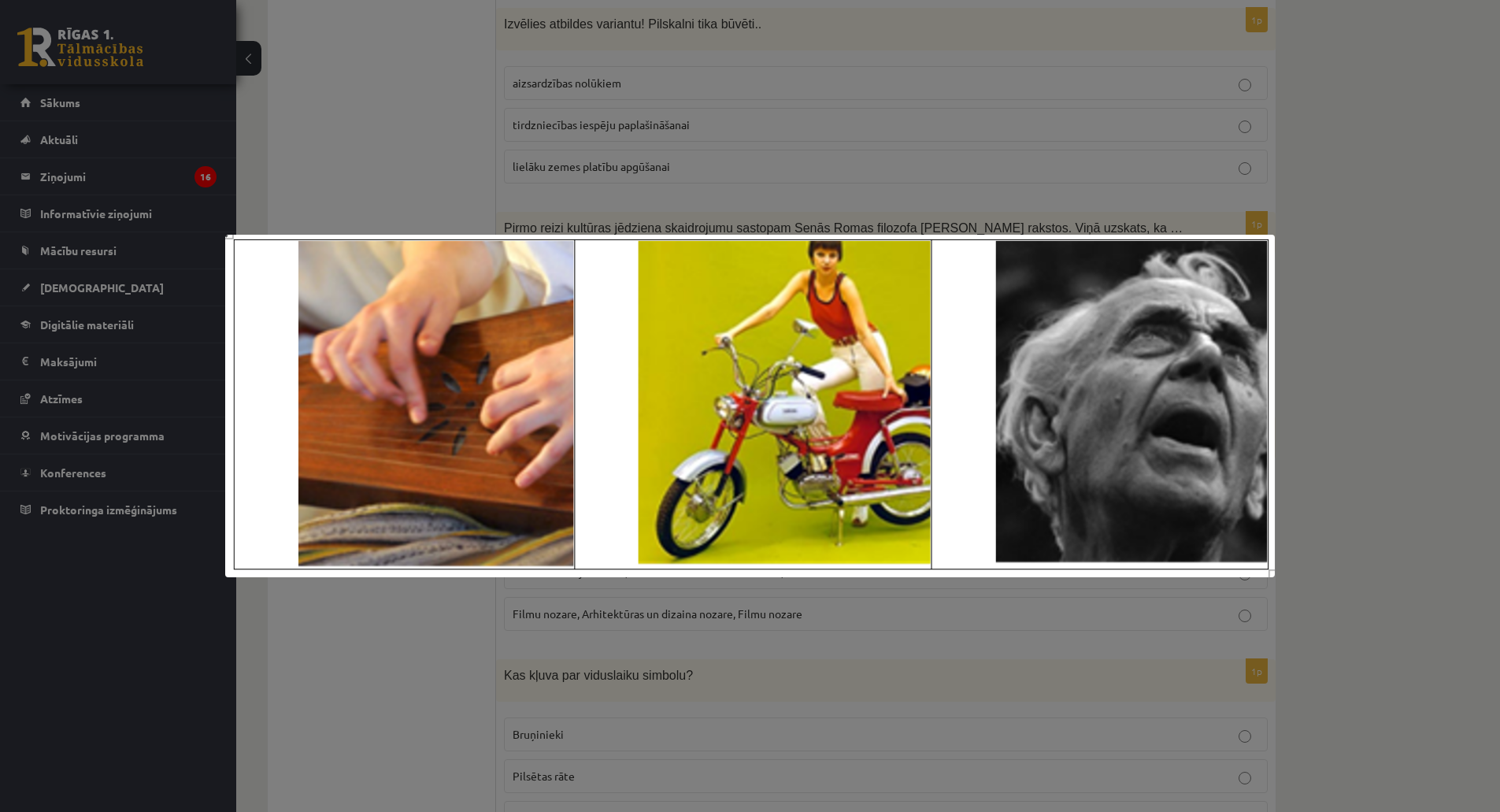
click at [480, 618] on div at bounding box center [750, 406] width 1500 height 812
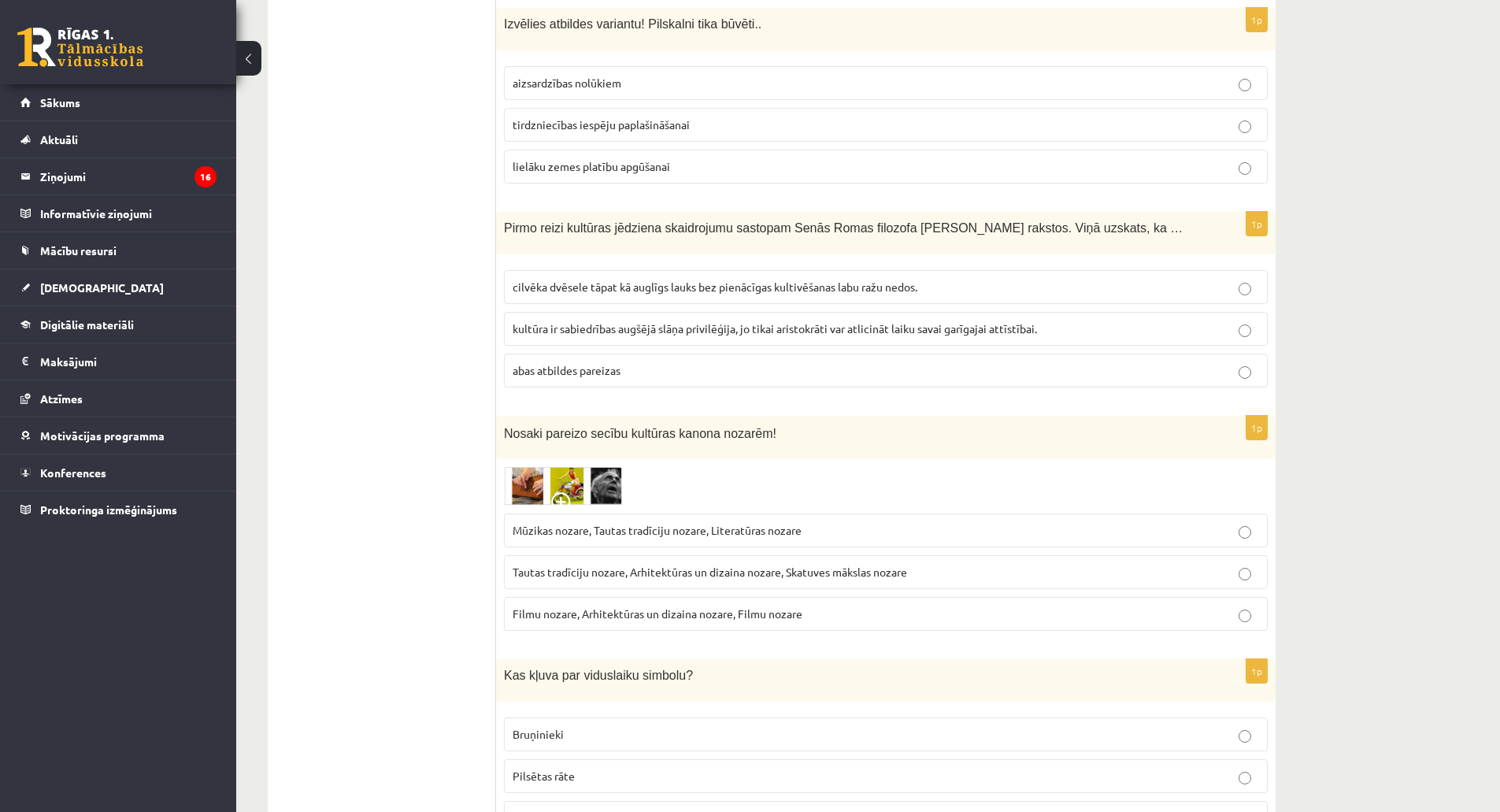
click at [554, 475] on img at bounding box center [562, 486] width 118 height 39
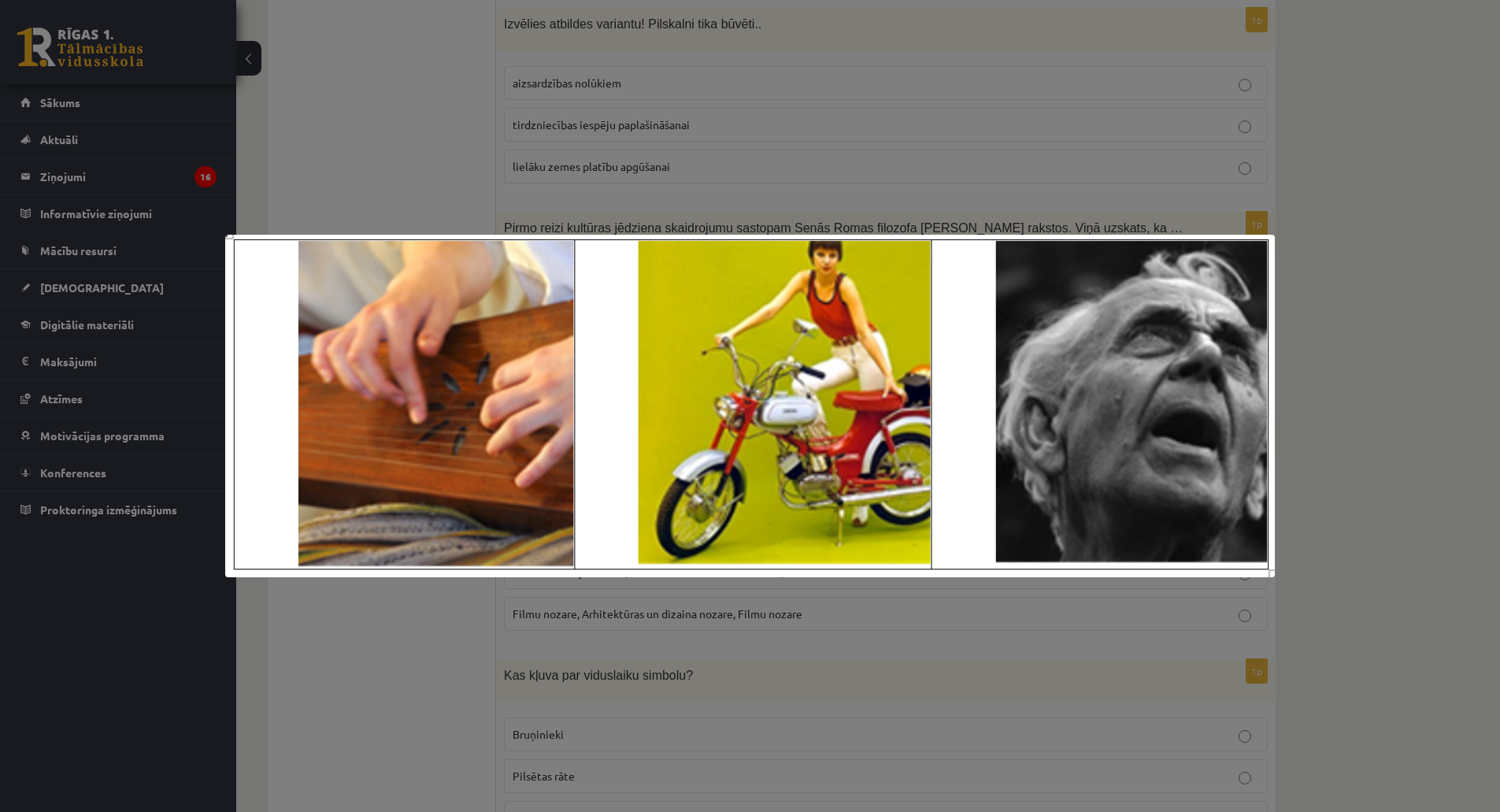
click at [553, 477] on img at bounding box center [751, 406] width 1051 height 344
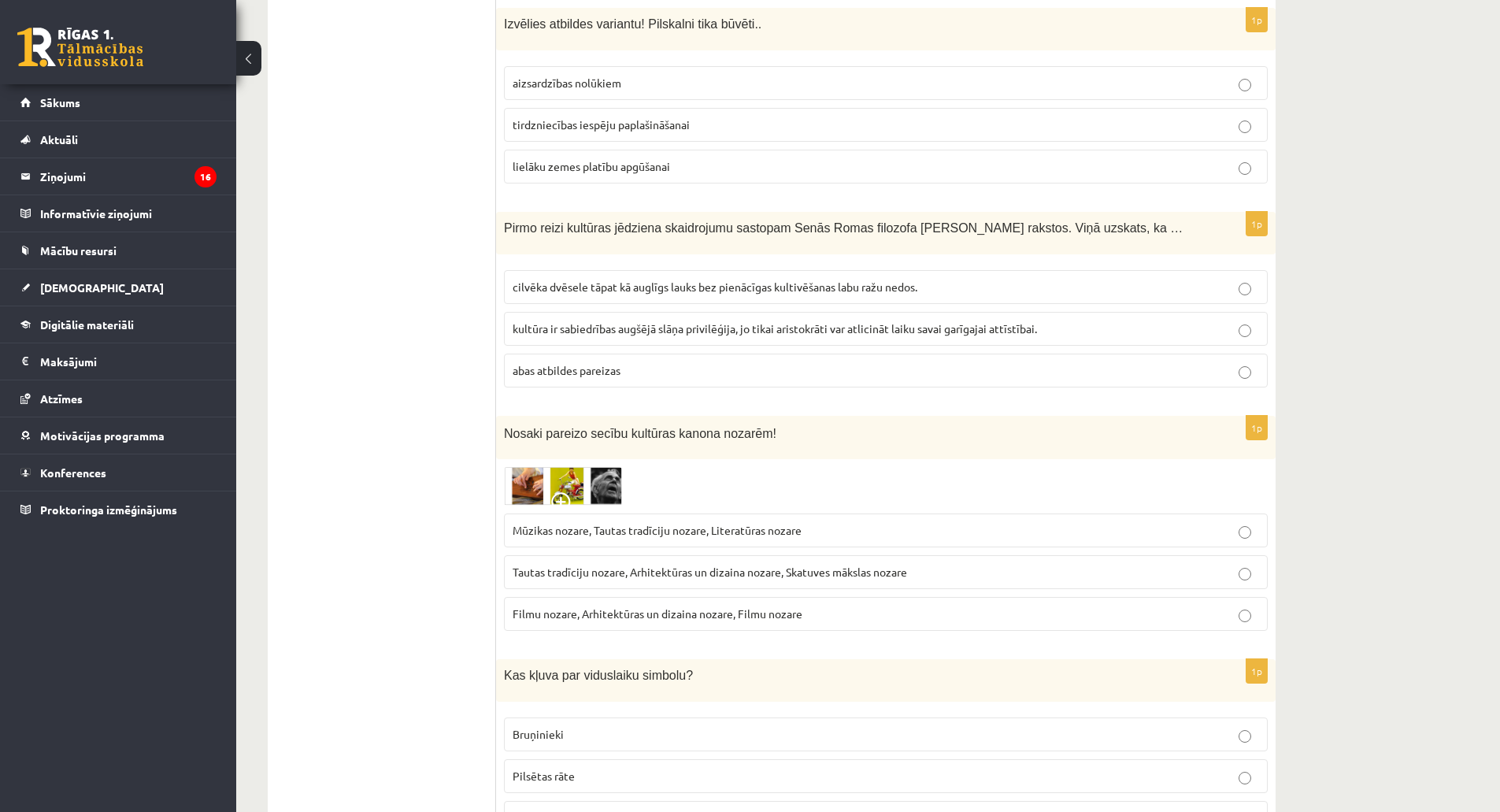
click at [609, 523] on span "Mūzikas nozare, Tautas tradīciju nozare, Literatūras nozare" at bounding box center [657, 530] width 289 height 15
click at [704, 522] on p "Mūzikas nozare, Tautas tradīciju nozare, Literatūras nozare" at bounding box center [886, 530] width 747 height 17
click at [535, 474] on img at bounding box center [562, 486] width 118 height 39
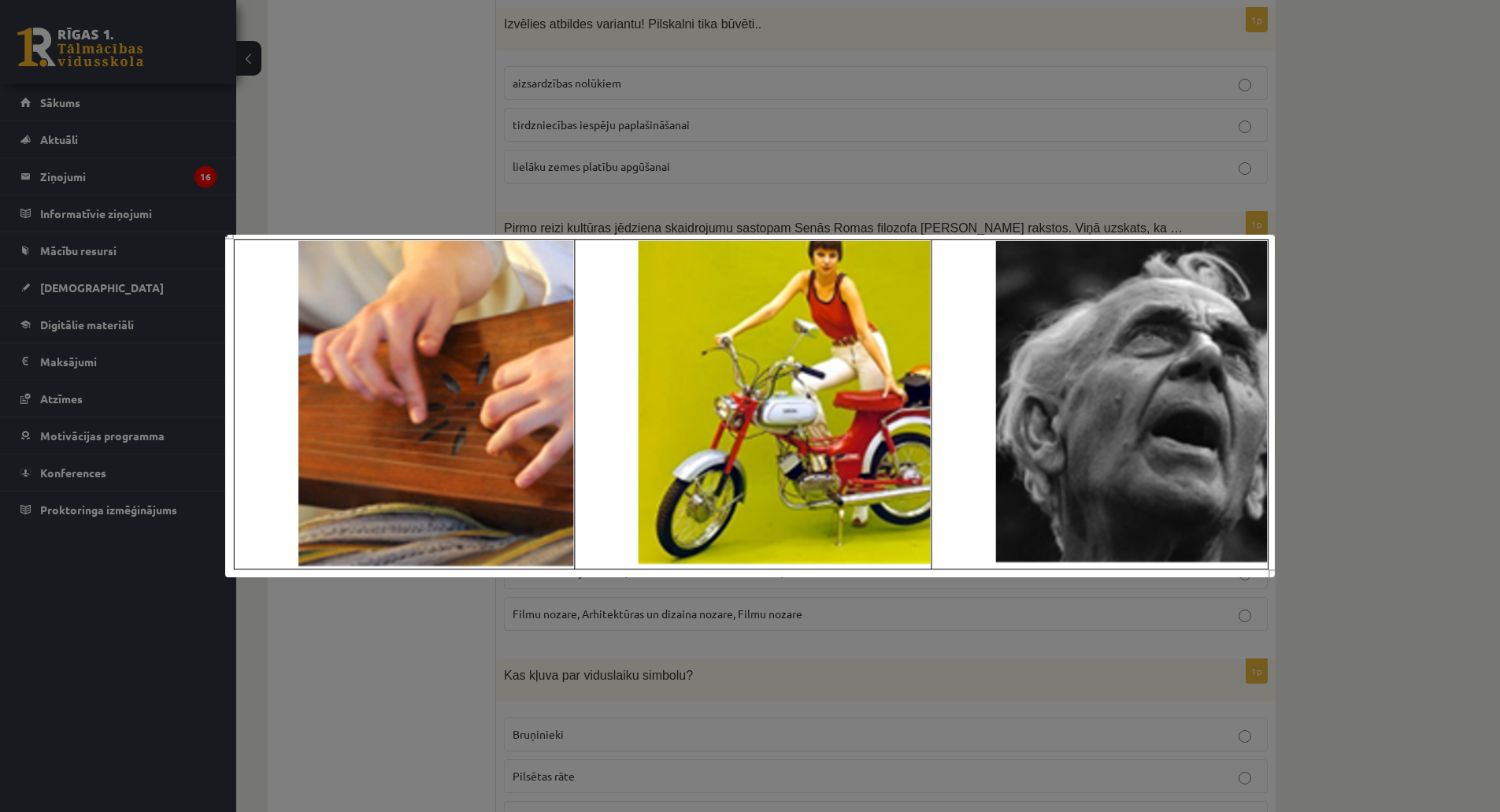
click at [535, 474] on img at bounding box center [751, 406] width 1051 height 344
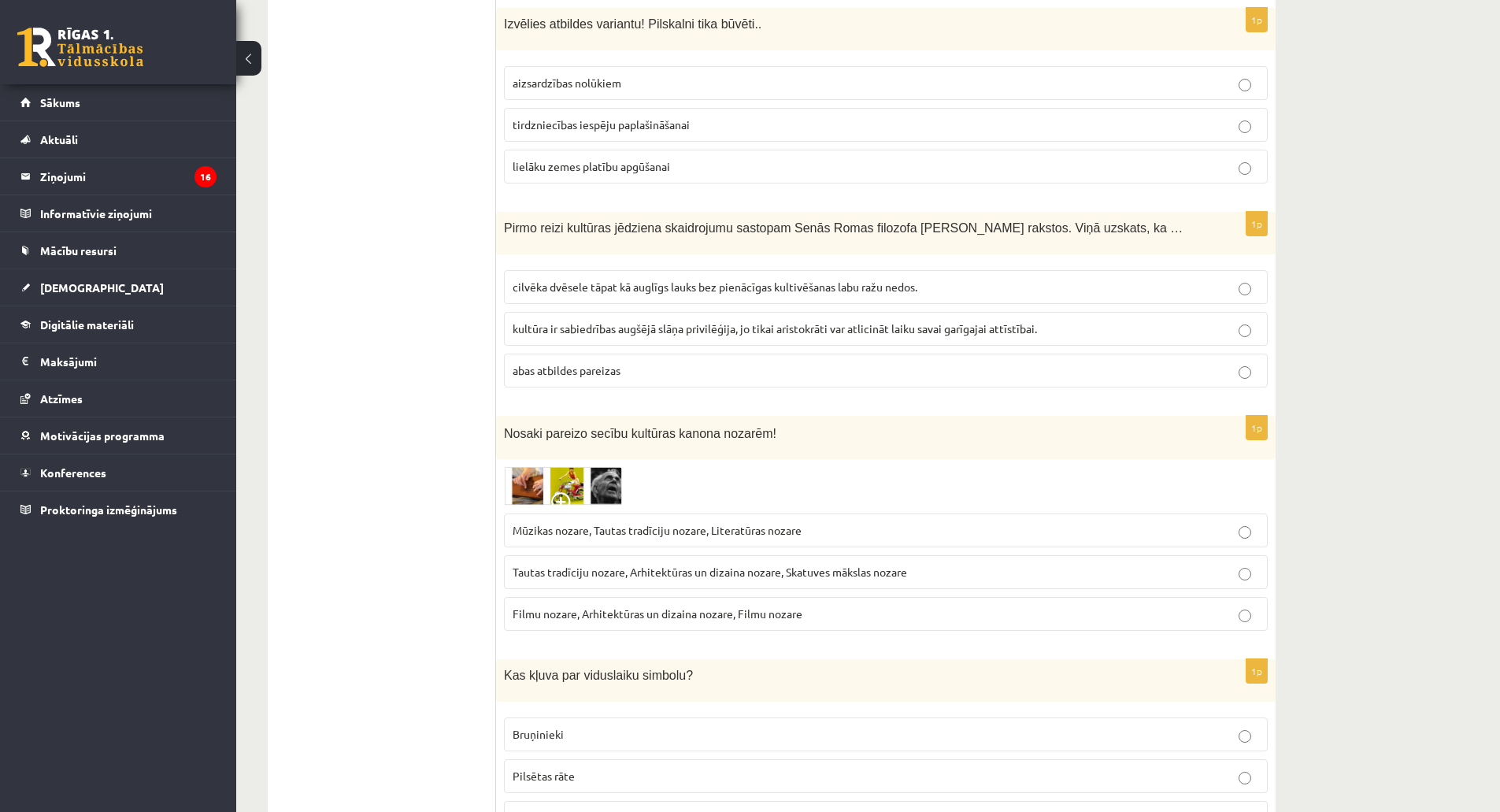
click at [617, 564] on span "Tautas tradīciju nozare, Arhitektūras un dizaina nozare, Skatuves mākslas nozare" at bounding box center [710, 571] width 395 height 15
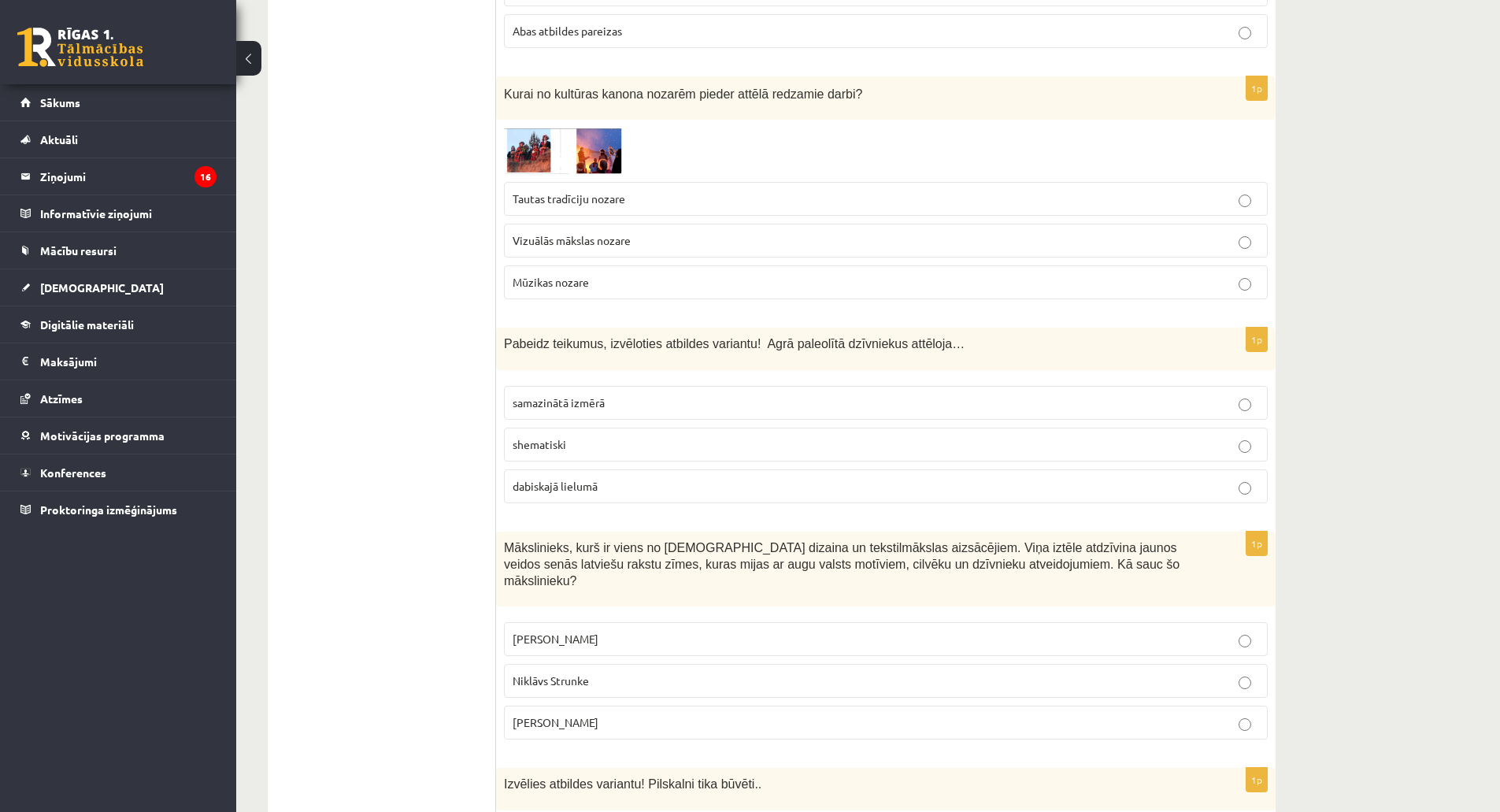
scroll to position [3778, 0]
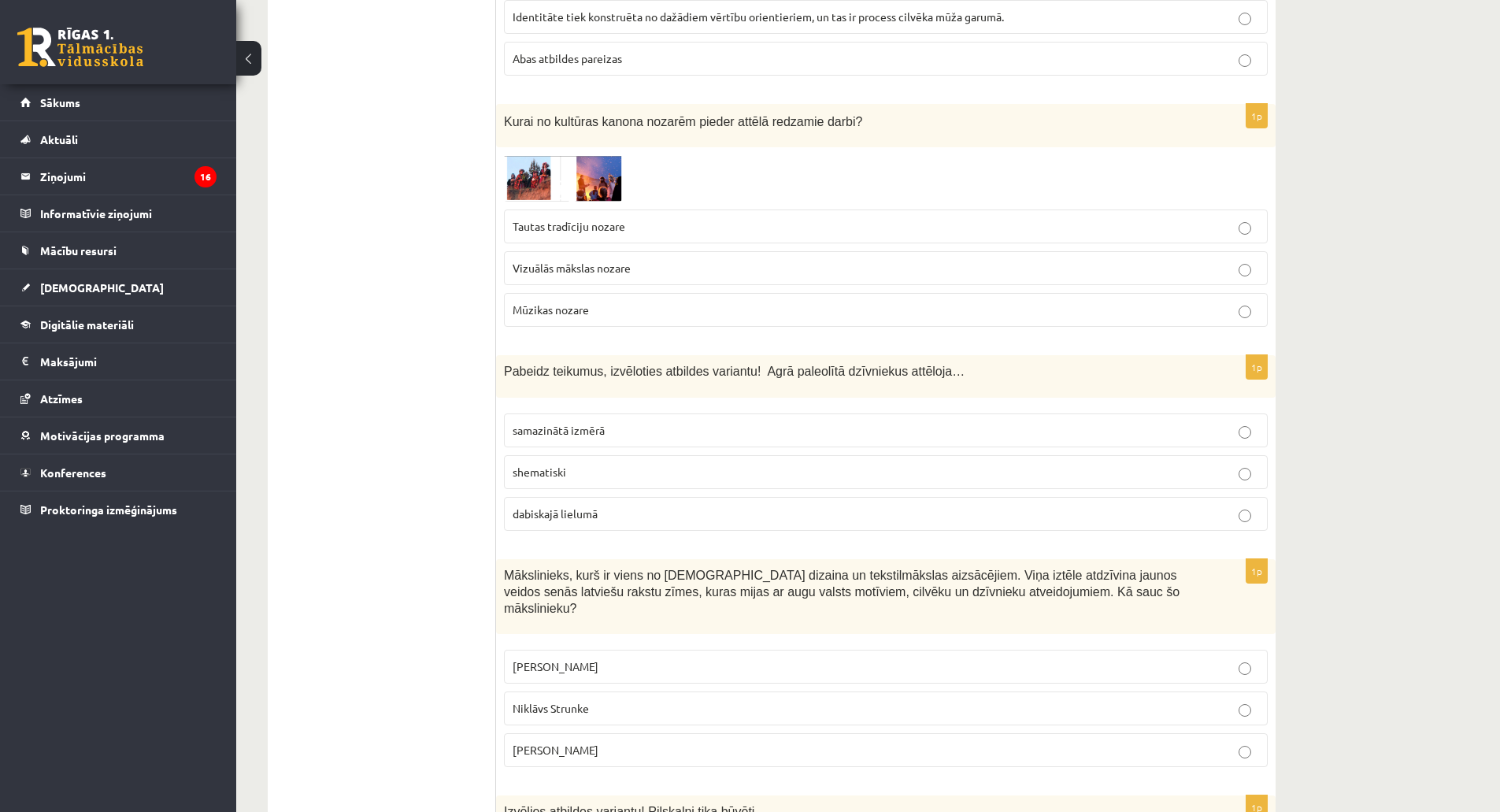
click at [531, 185] on img at bounding box center [562, 179] width 118 height 47
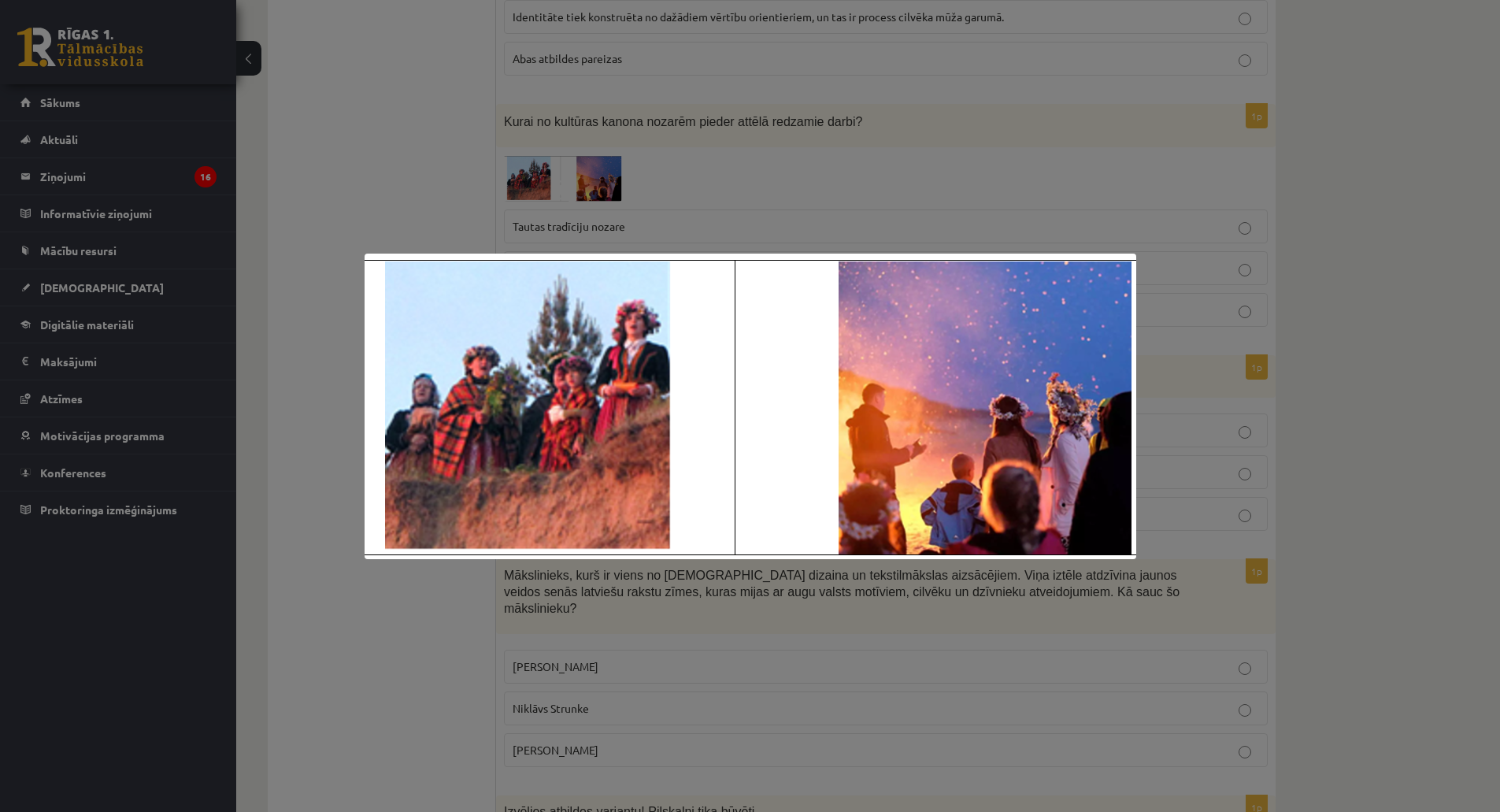
click at [397, 201] on div at bounding box center [750, 406] width 1500 height 812
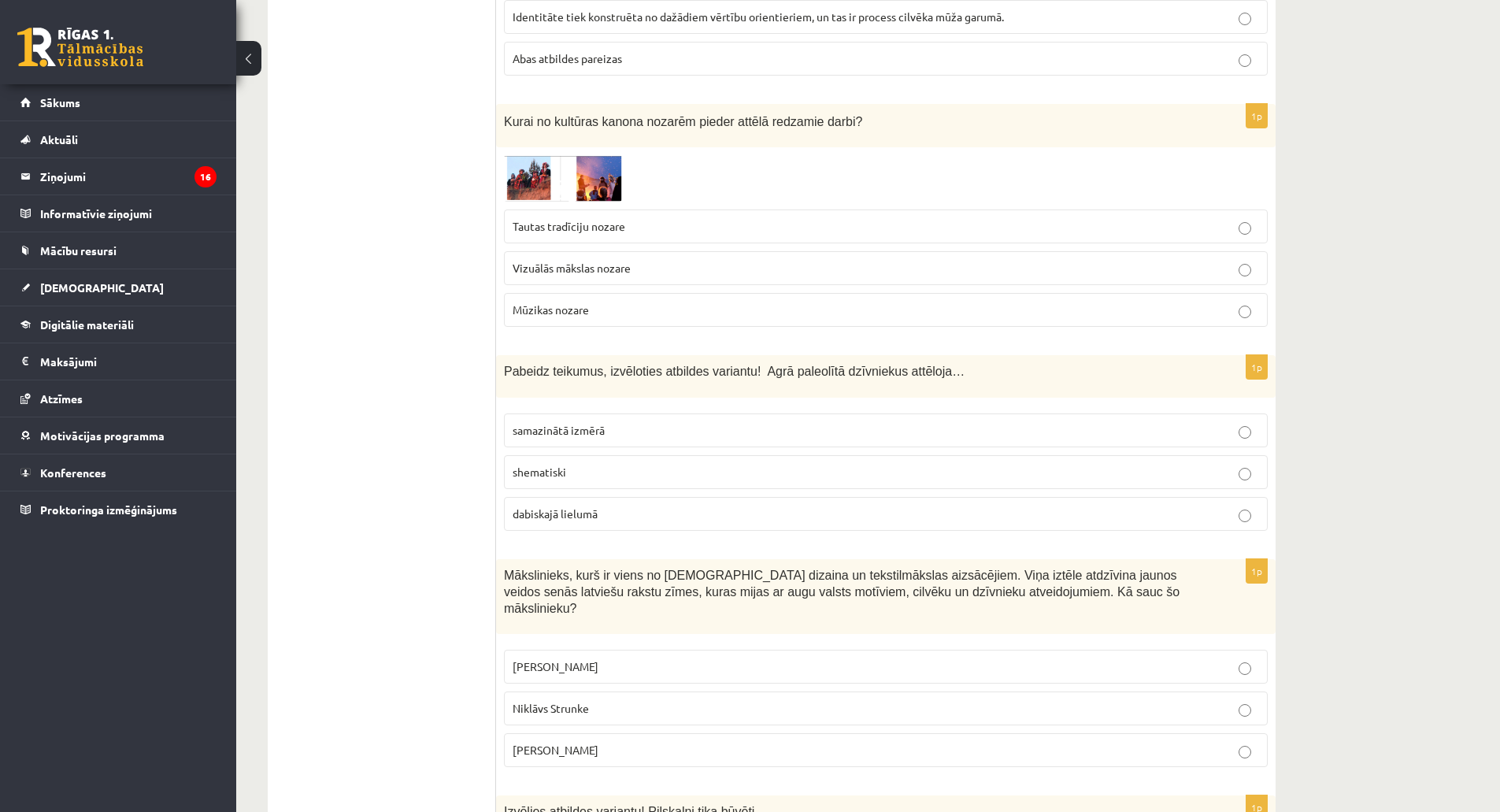
click at [519, 188] on img at bounding box center [562, 179] width 118 height 47
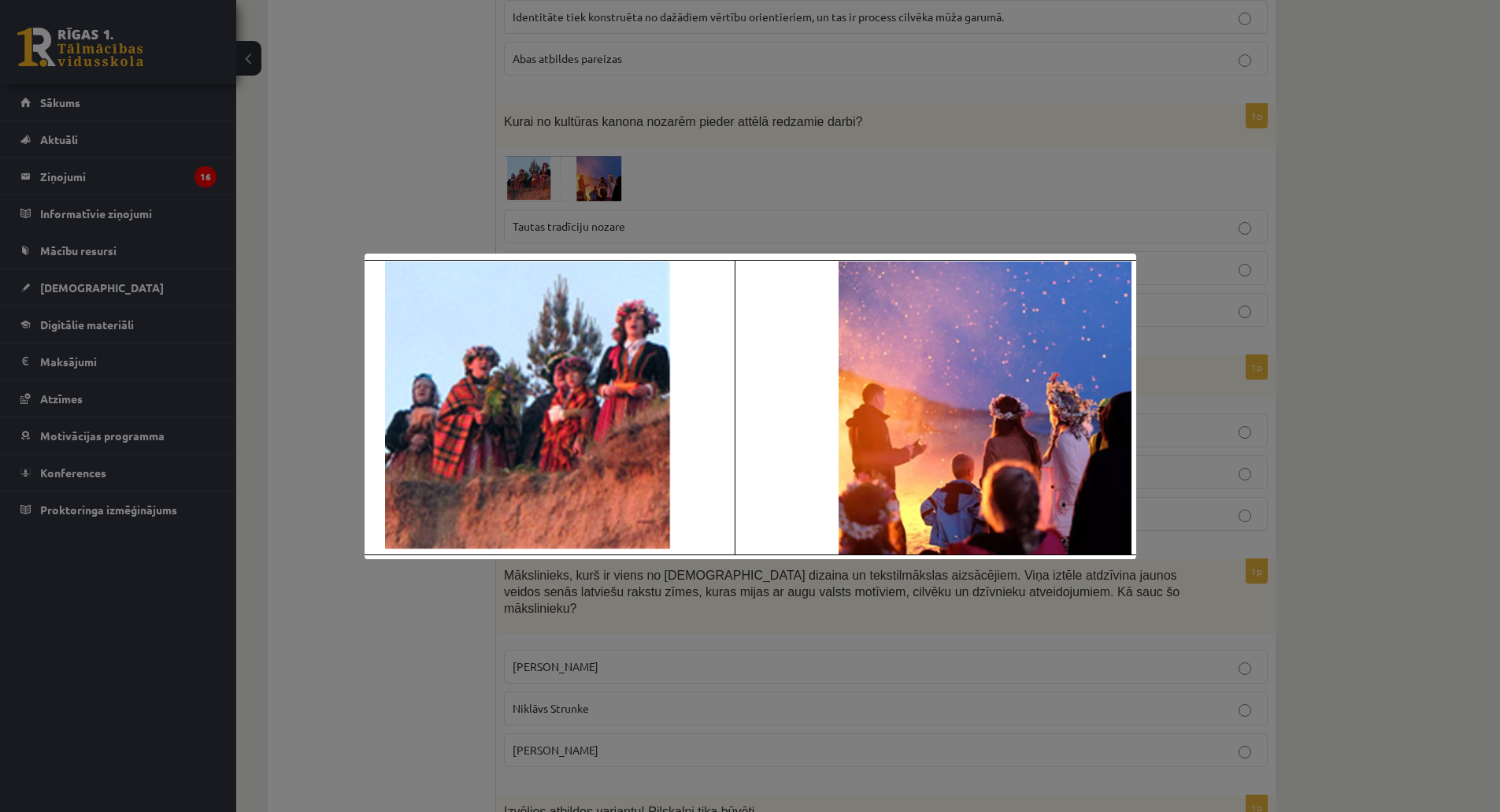
click at [519, 188] on div at bounding box center [750, 406] width 1500 height 812
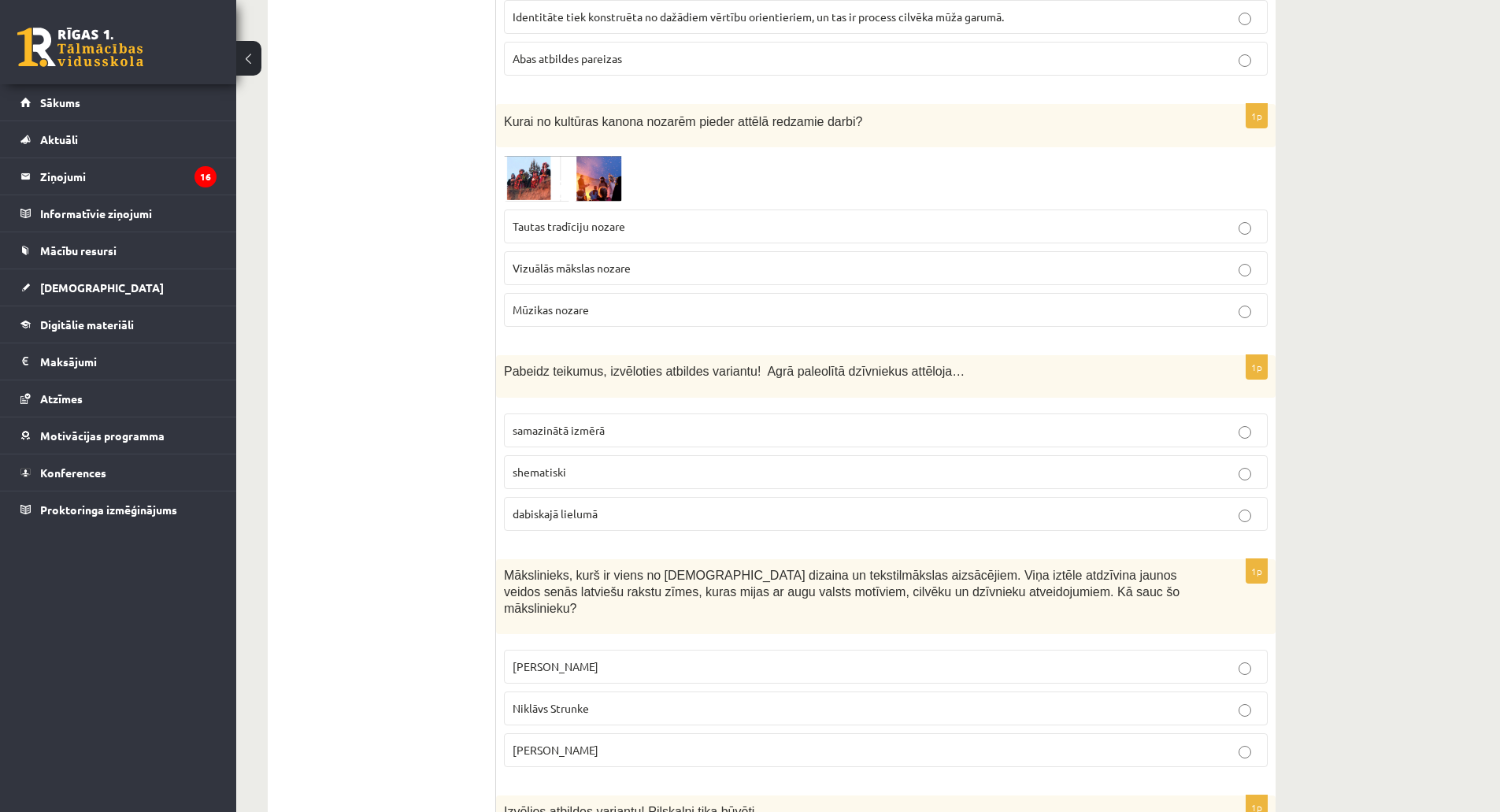
click at [519, 188] on img at bounding box center [562, 179] width 118 height 47
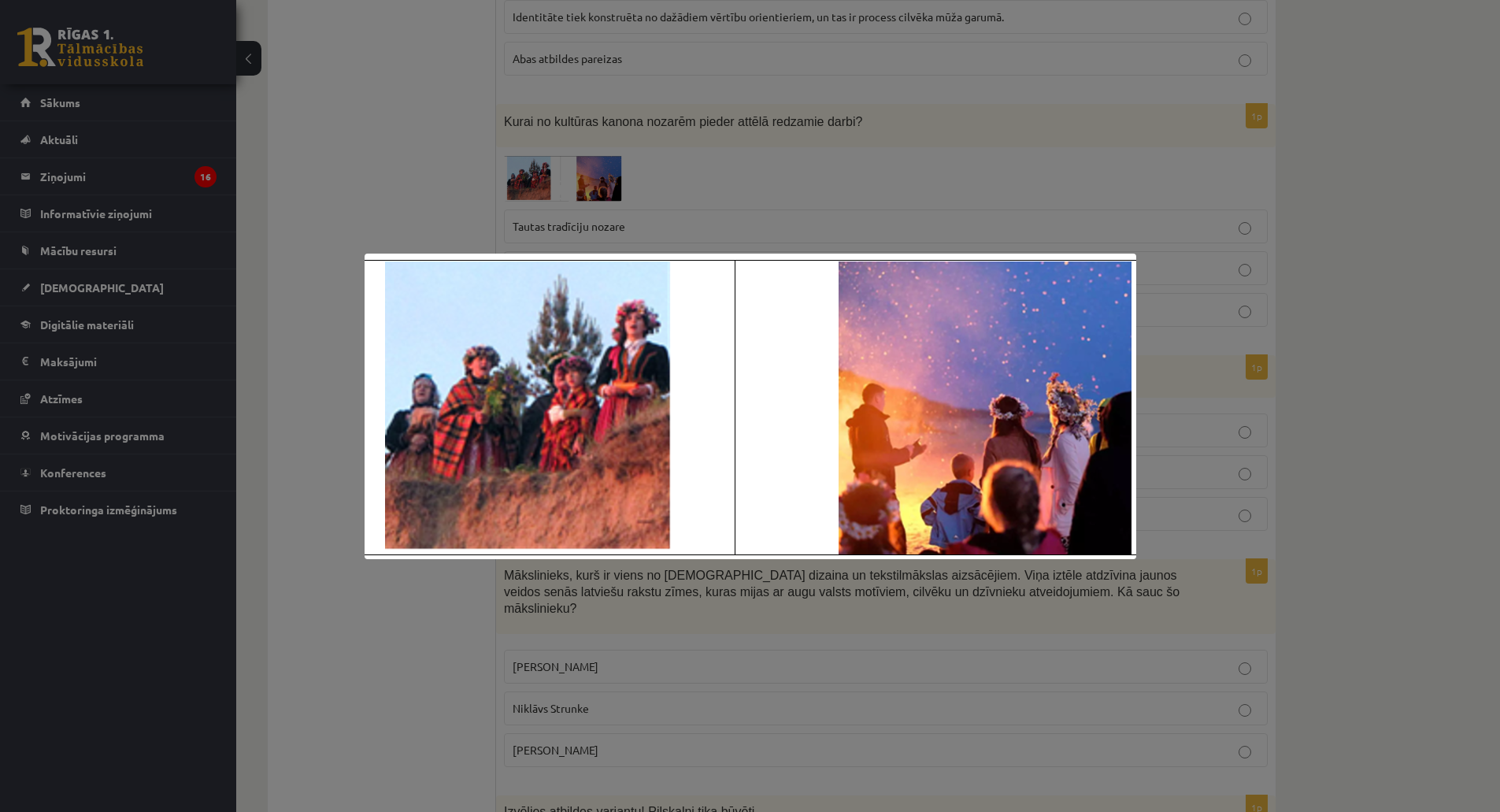
click at [518, 188] on div at bounding box center [750, 406] width 1500 height 812
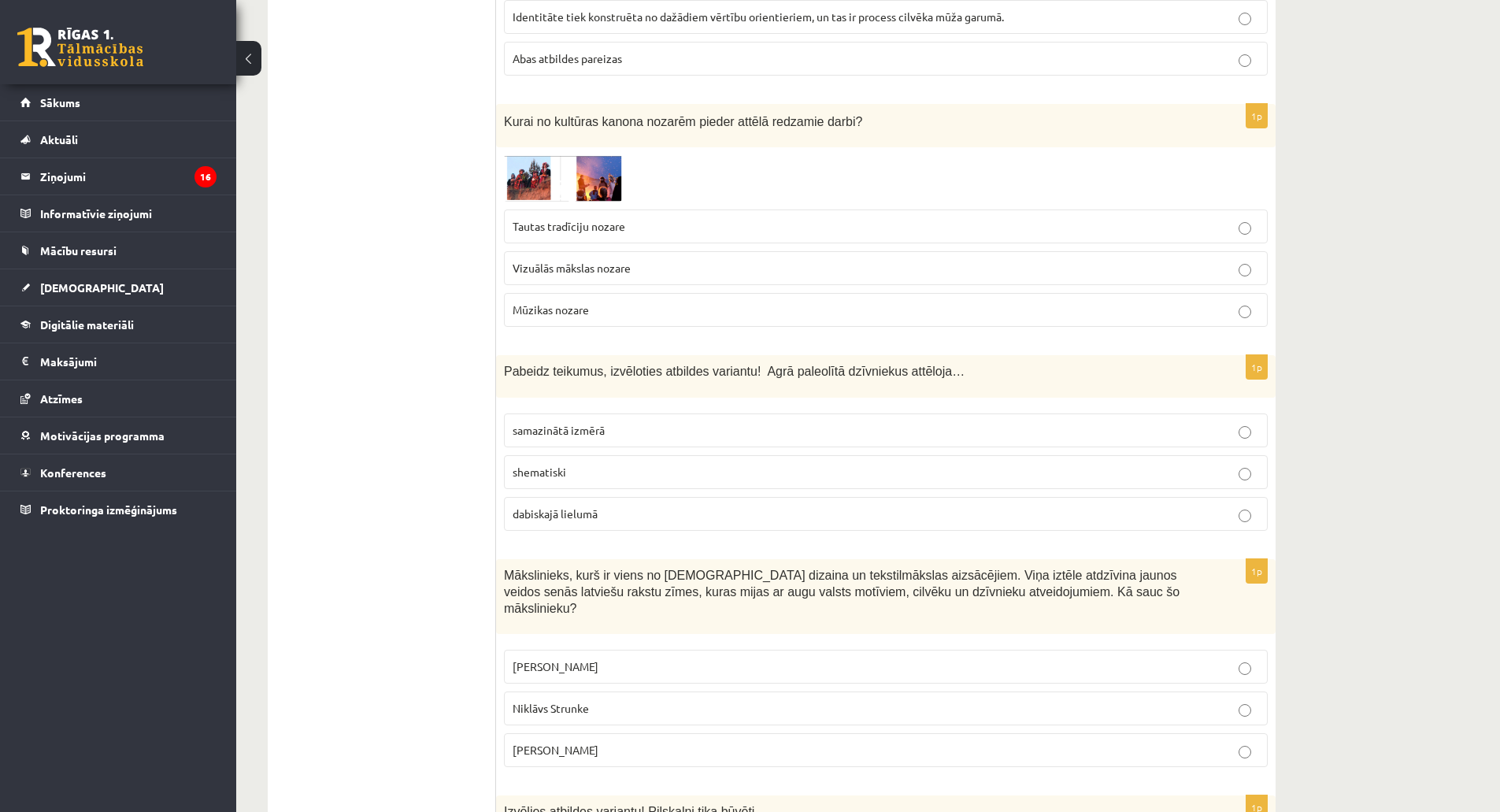
click at [524, 223] on span "Tautas tradīciju nozare" at bounding box center [568, 225] width 112 height 15
click at [519, 199] on img at bounding box center [562, 179] width 118 height 47
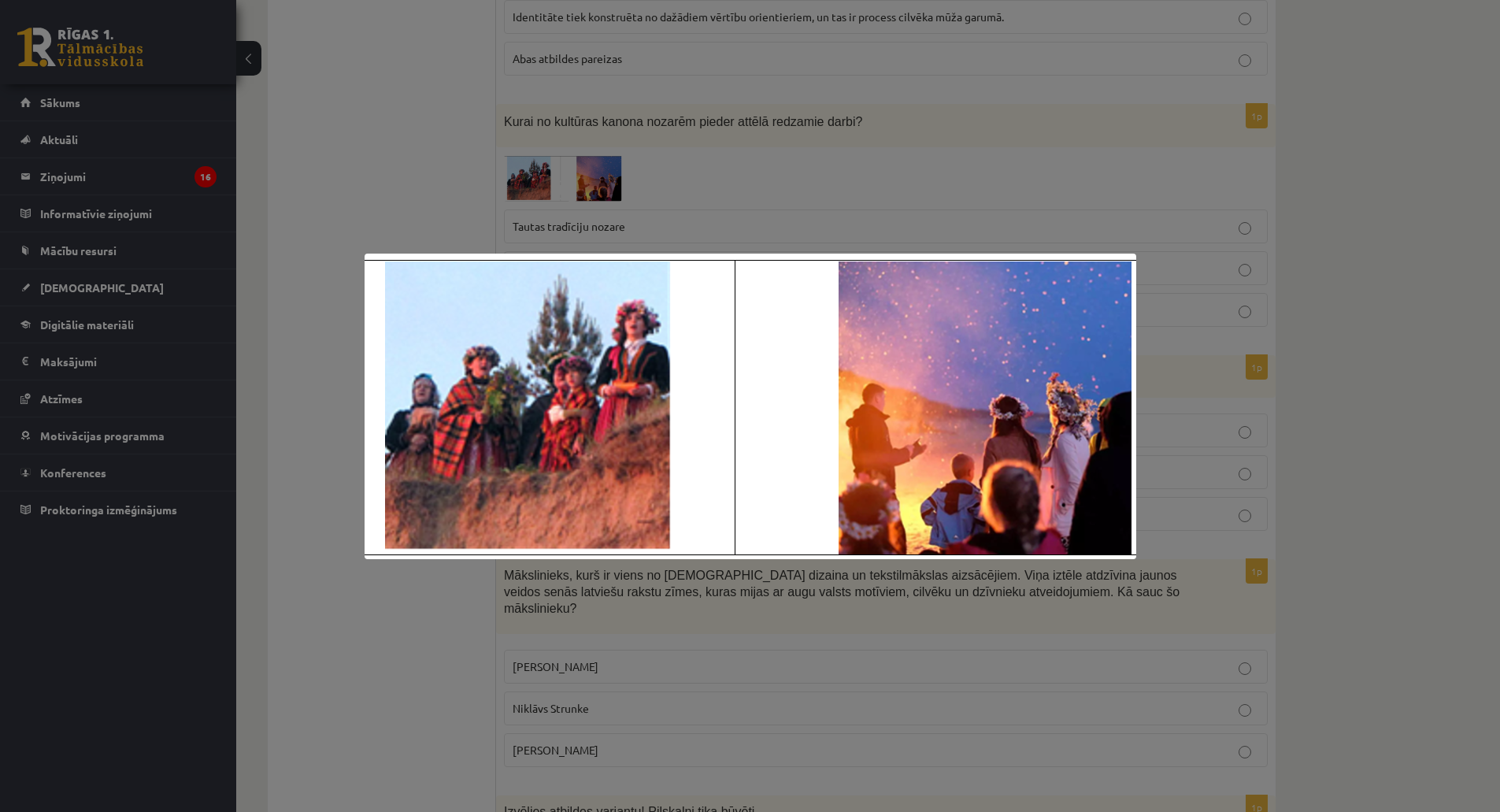
click at [519, 199] on div at bounding box center [750, 406] width 1500 height 812
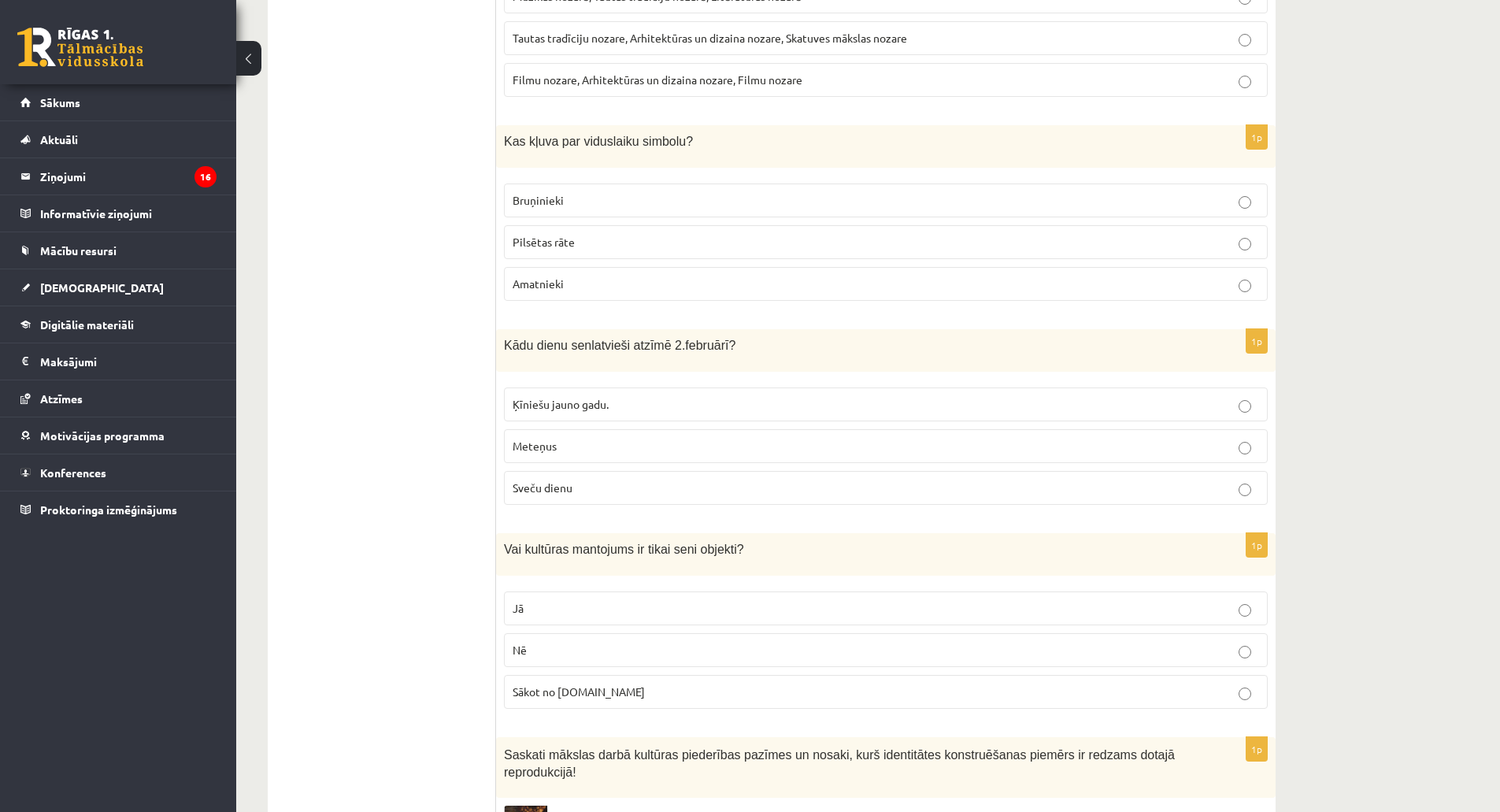
scroll to position [5667, 0]
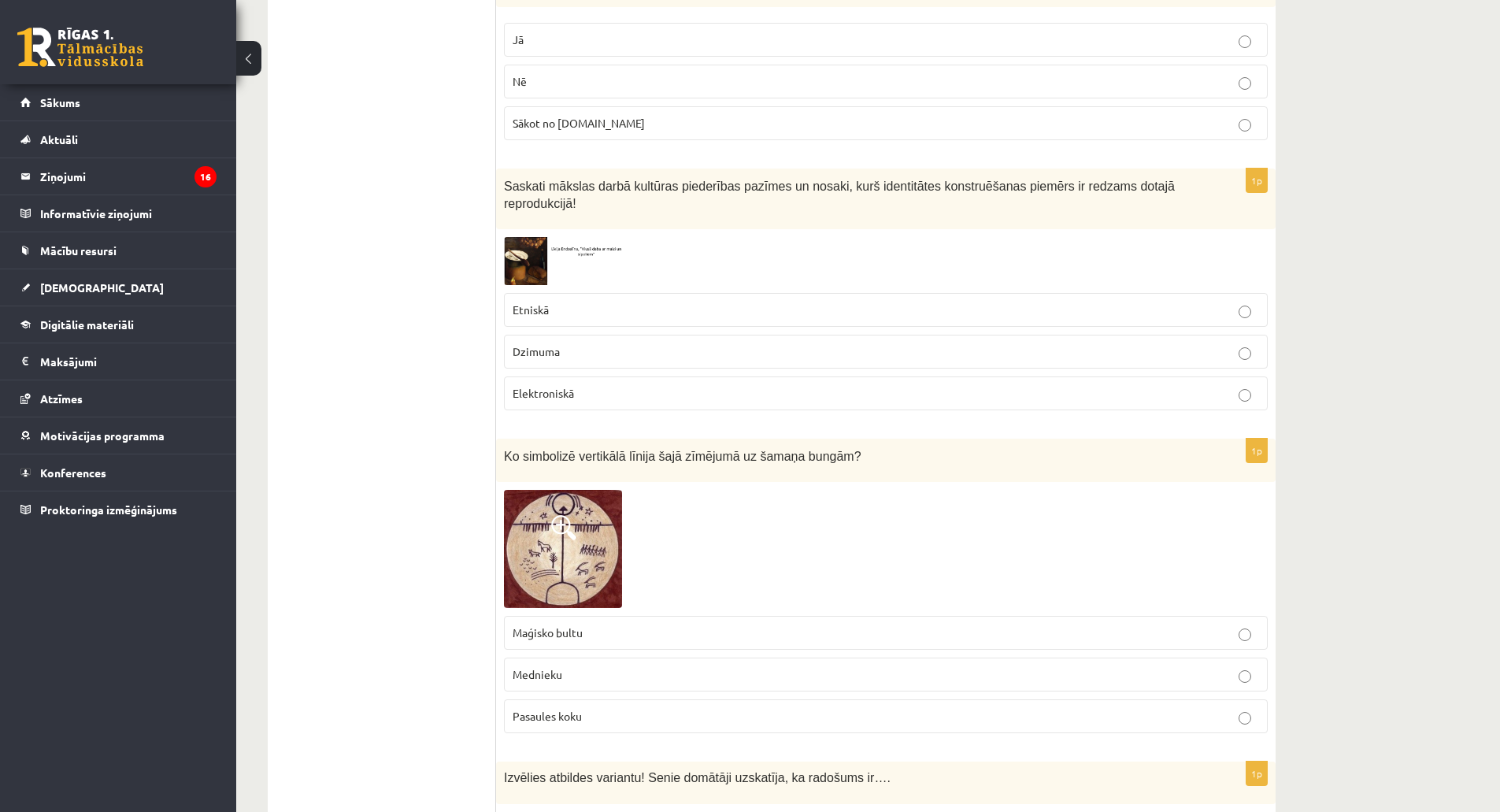
click at [577, 493] on img at bounding box center [562, 548] width 118 height 118
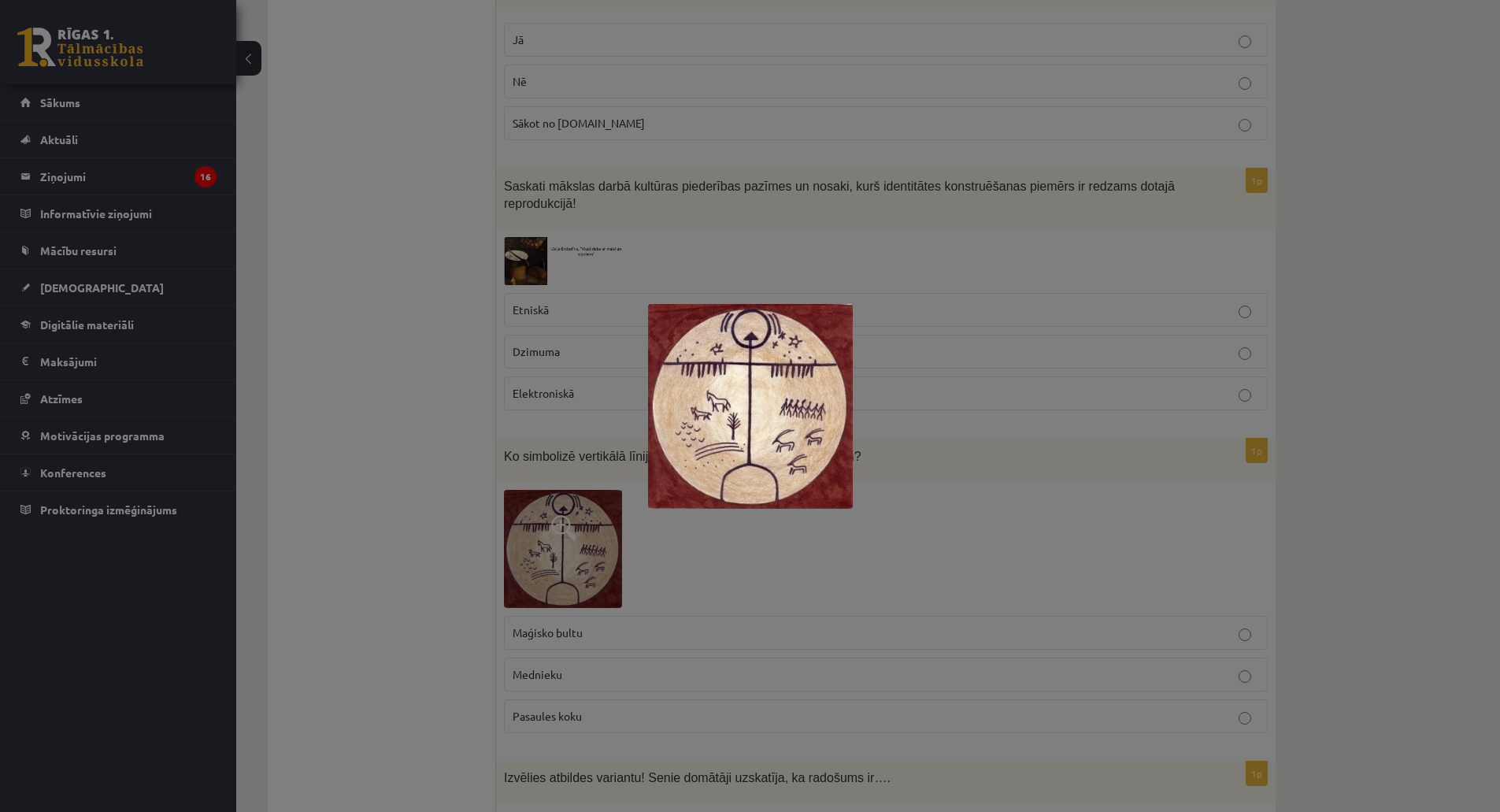
click at [574, 486] on div at bounding box center [750, 406] width 1500 height 812
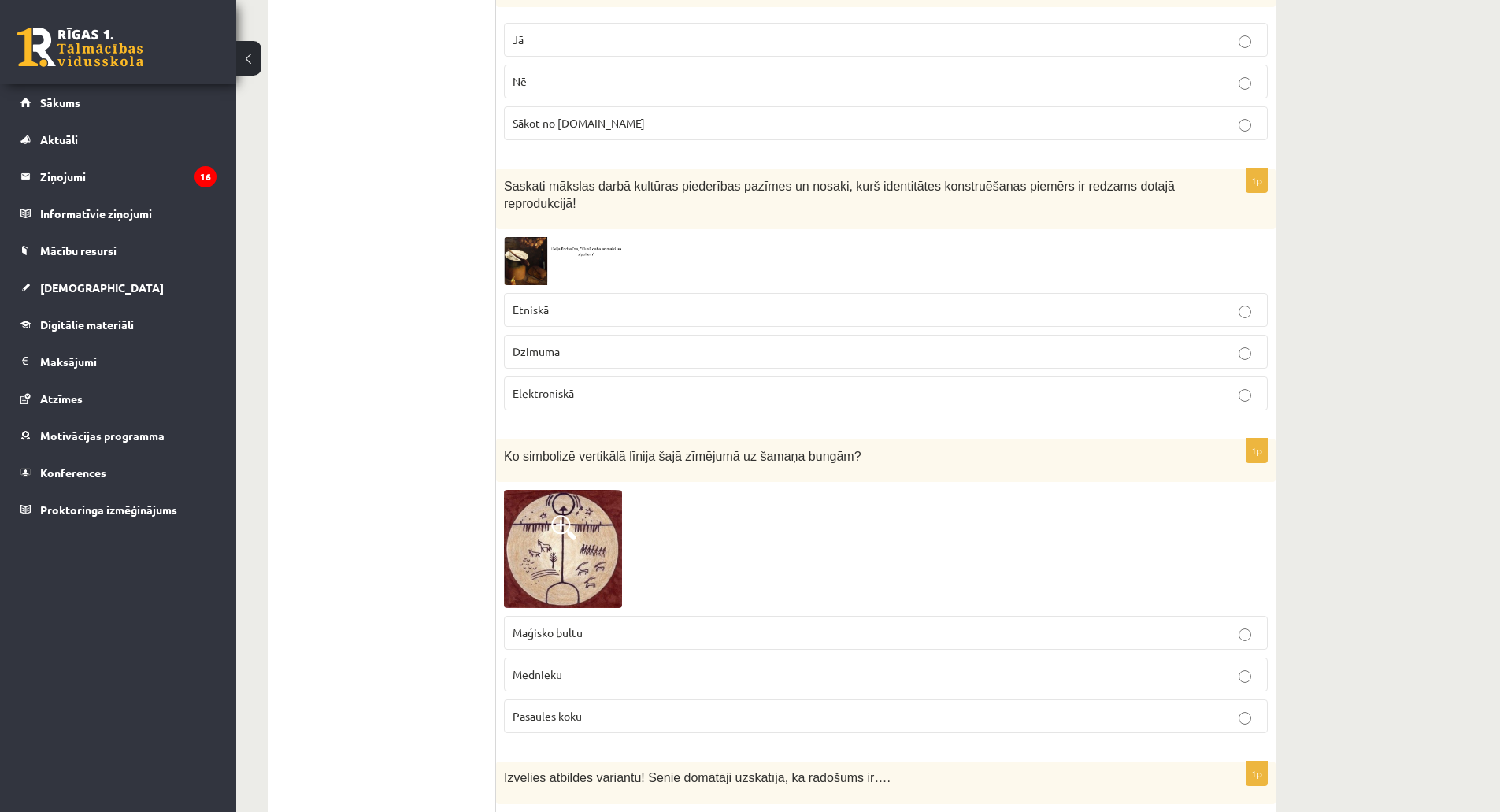
click at [594, 493] on img at bounding box center [562, 548] width 118 height 118
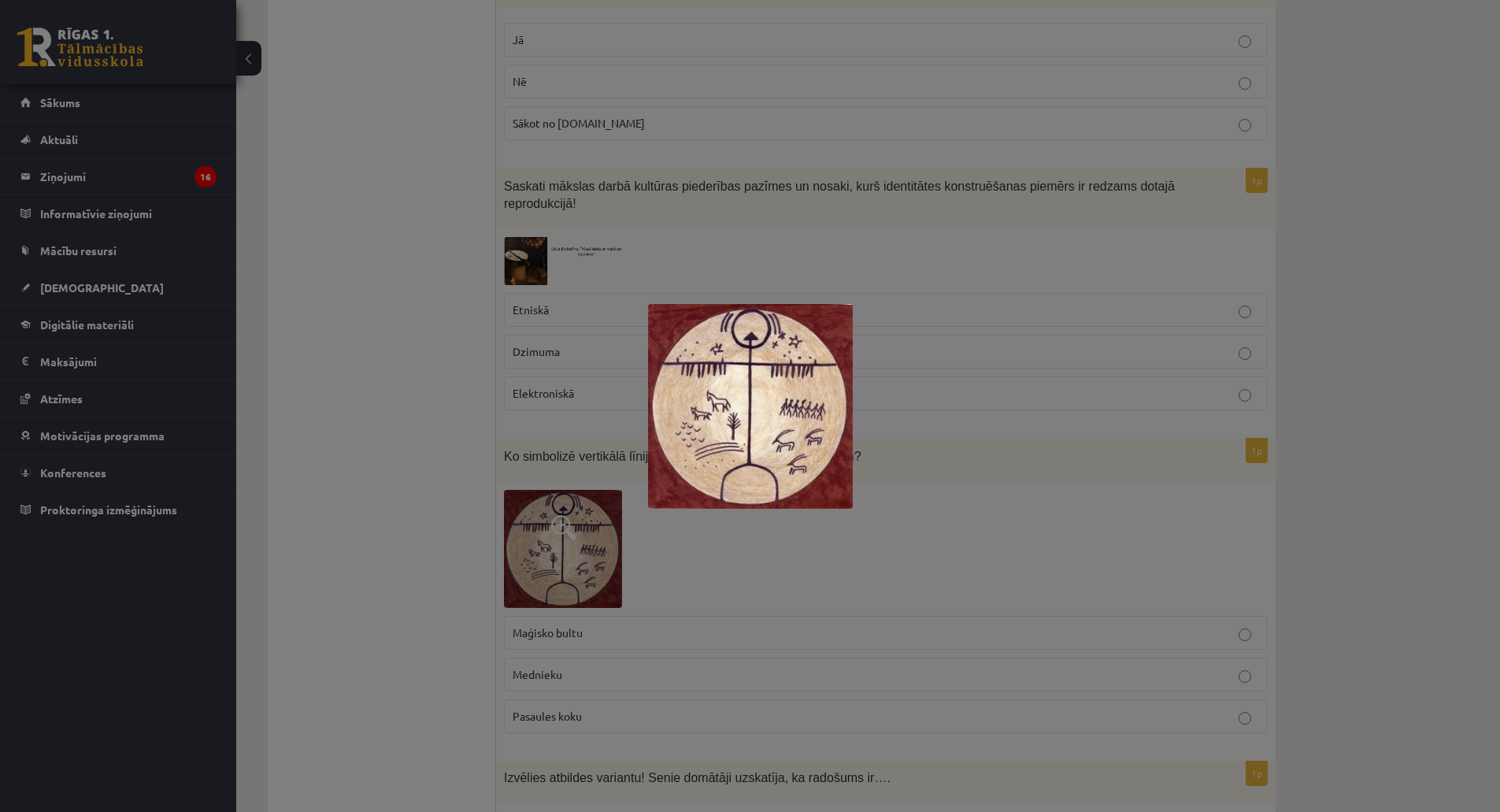
click at [597, 490] on div at bounding box center [750, 406] width 1500 height 812
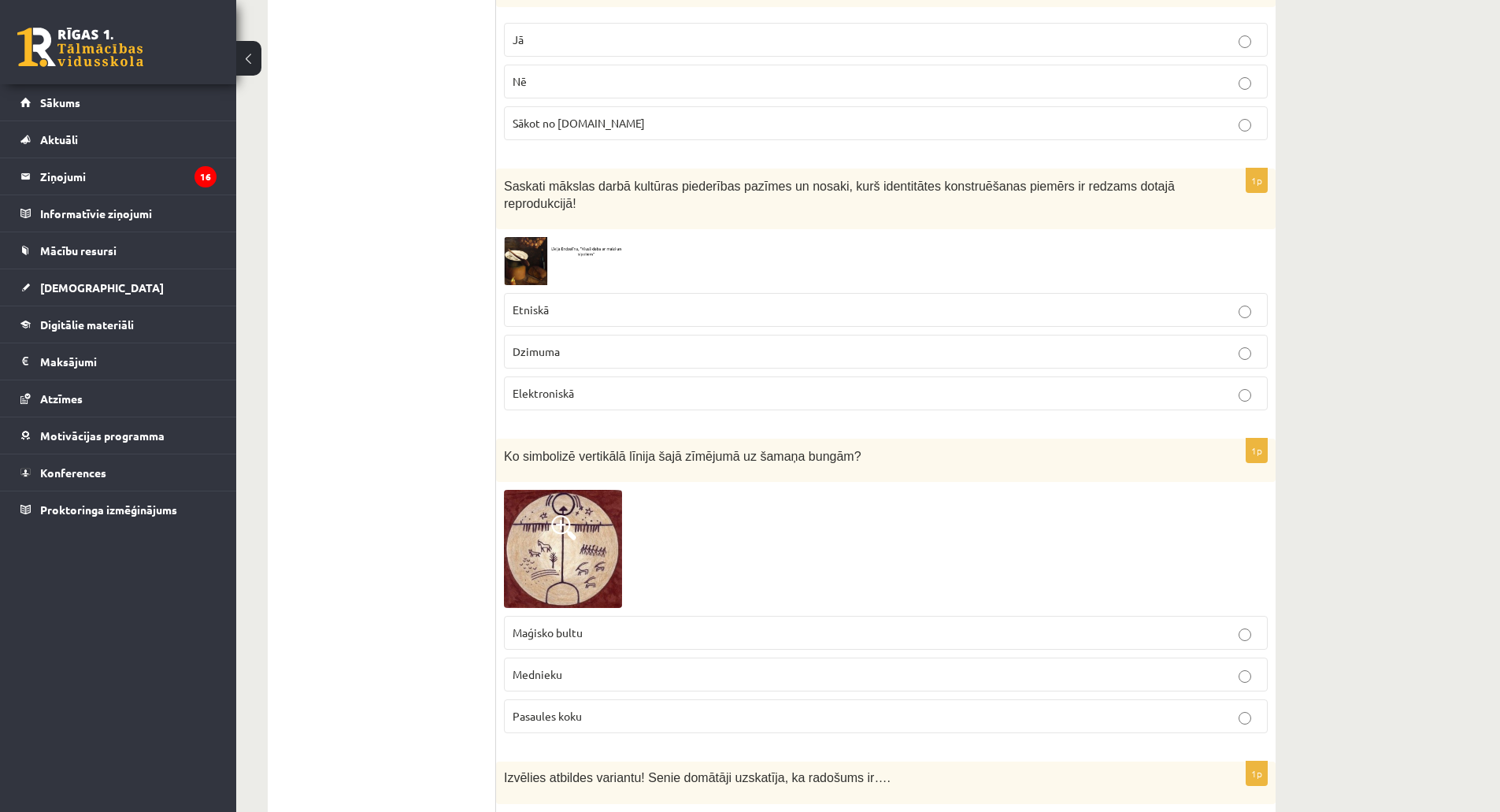
click at [576, 625] on span "Maģisko bultu" at bounding box center [548, 631] width 70 height 15
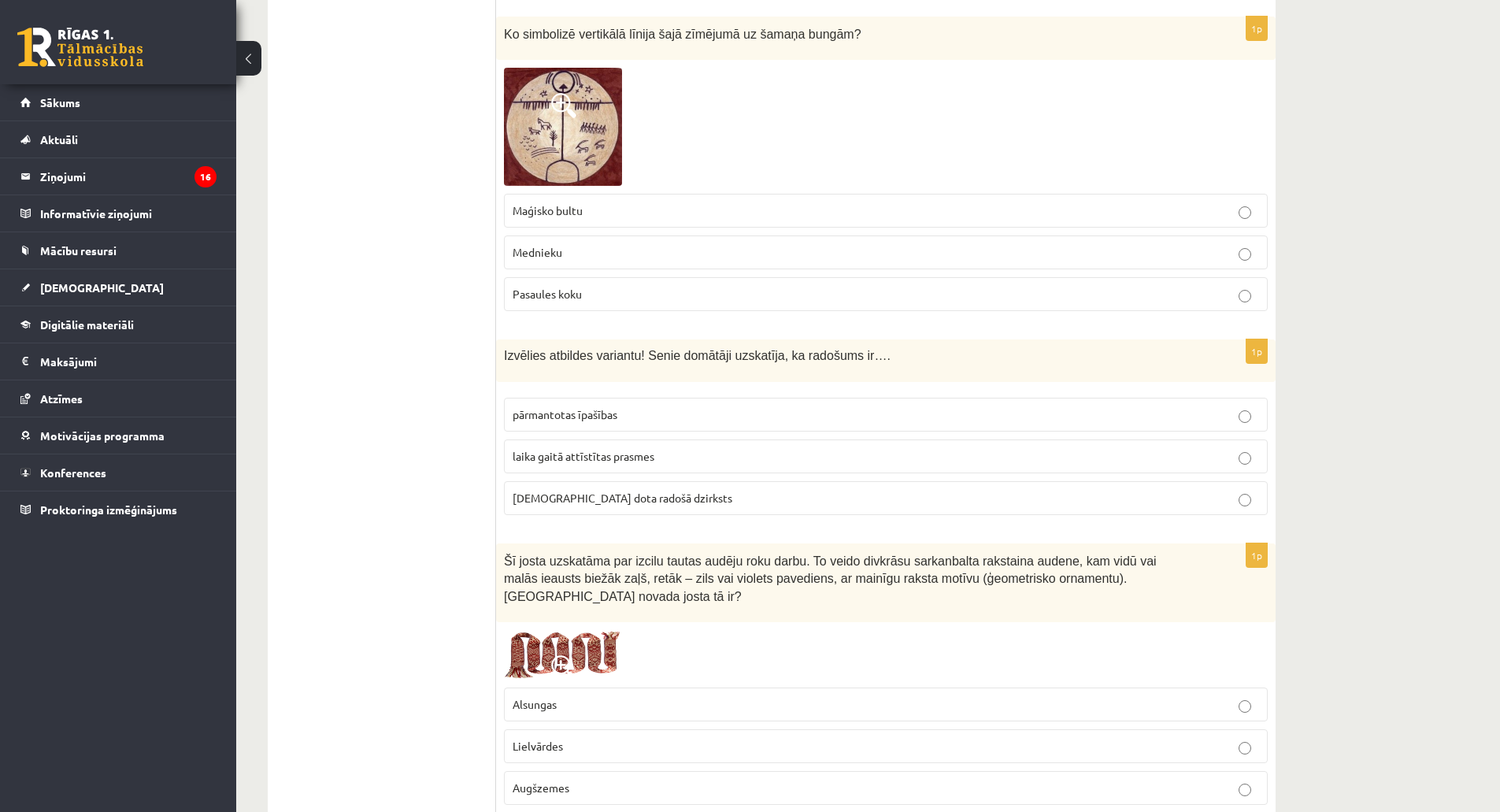
scroll to position [6092, 0]
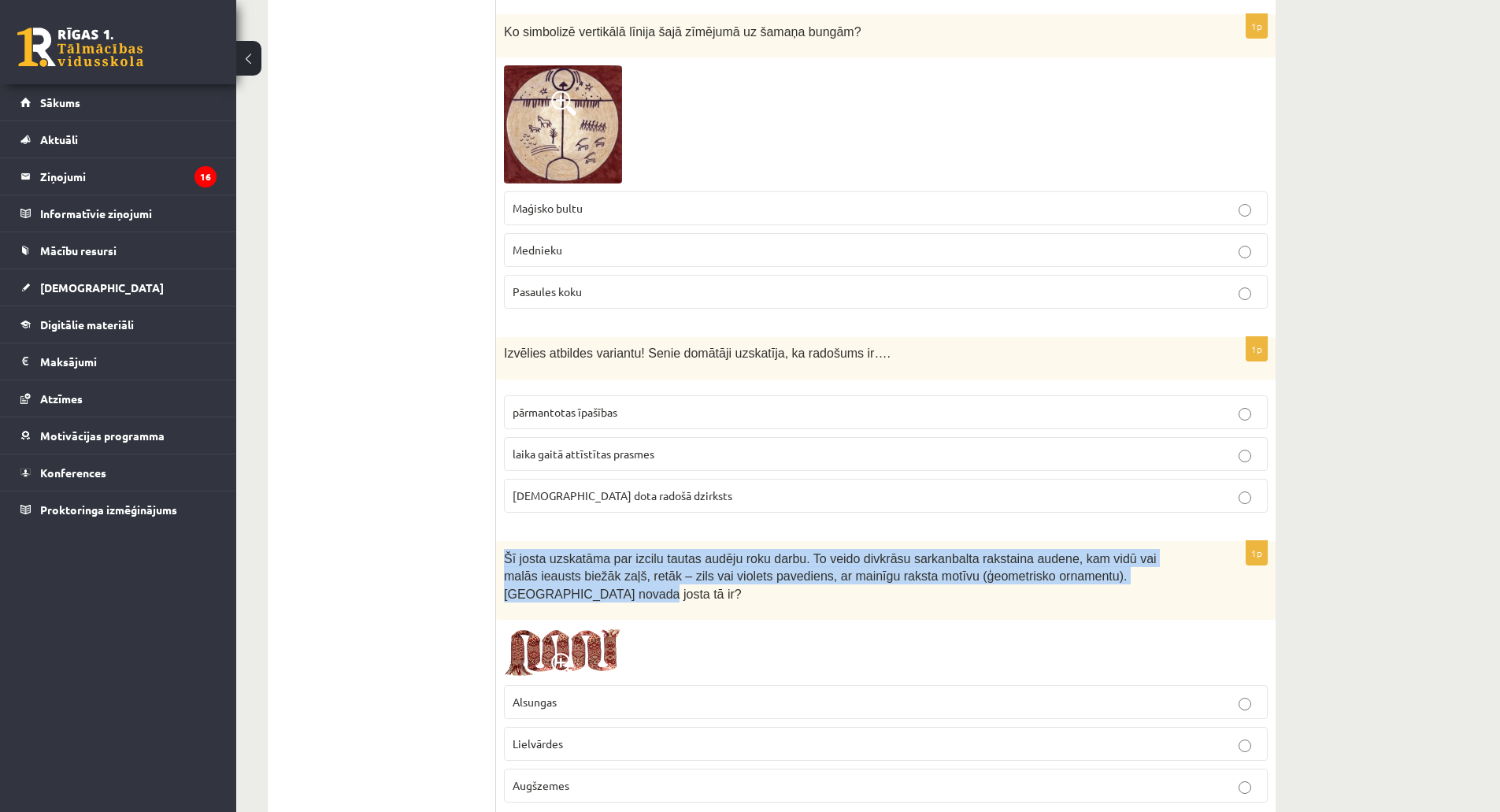
drag, startPoint x: 511, startPoint y: 526, endPoint x: 1140, endPoint y: 550, distance: 629.5
click at [1140, 550] on div "Šī josta uzskatāma par izcilu tautas audēju roku darbu. To veido divkrāsu sarka…" at bounding box center [886, 580] width 779 height 79
copy span "Šī josta uzskatāma par izcilu tautas audēju roku darbu. To veido divkrāsu sarka…"
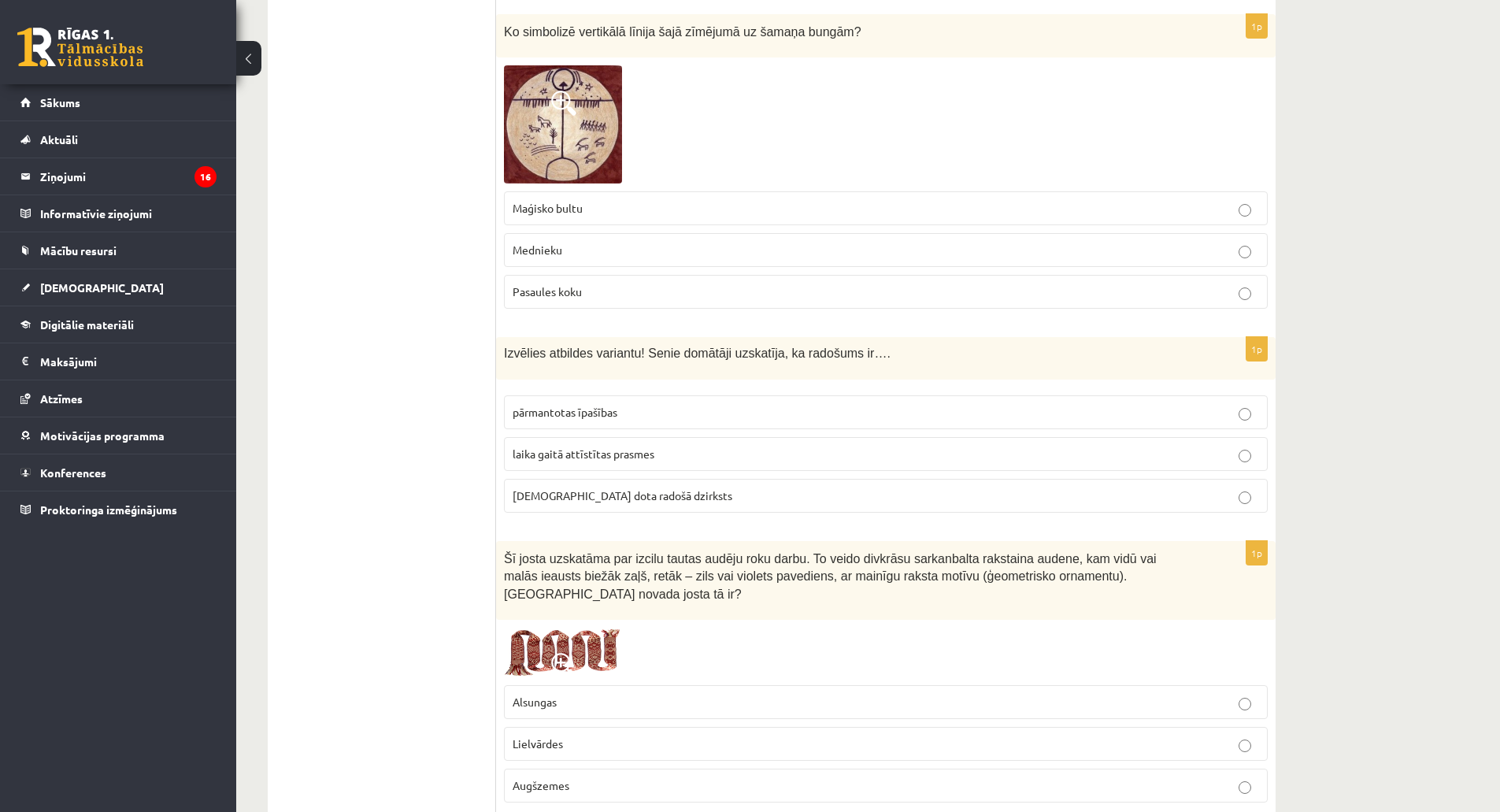
click at [531, 726] on label "Lielvārdes" at bounding box center [886, 743] width 764 height 34
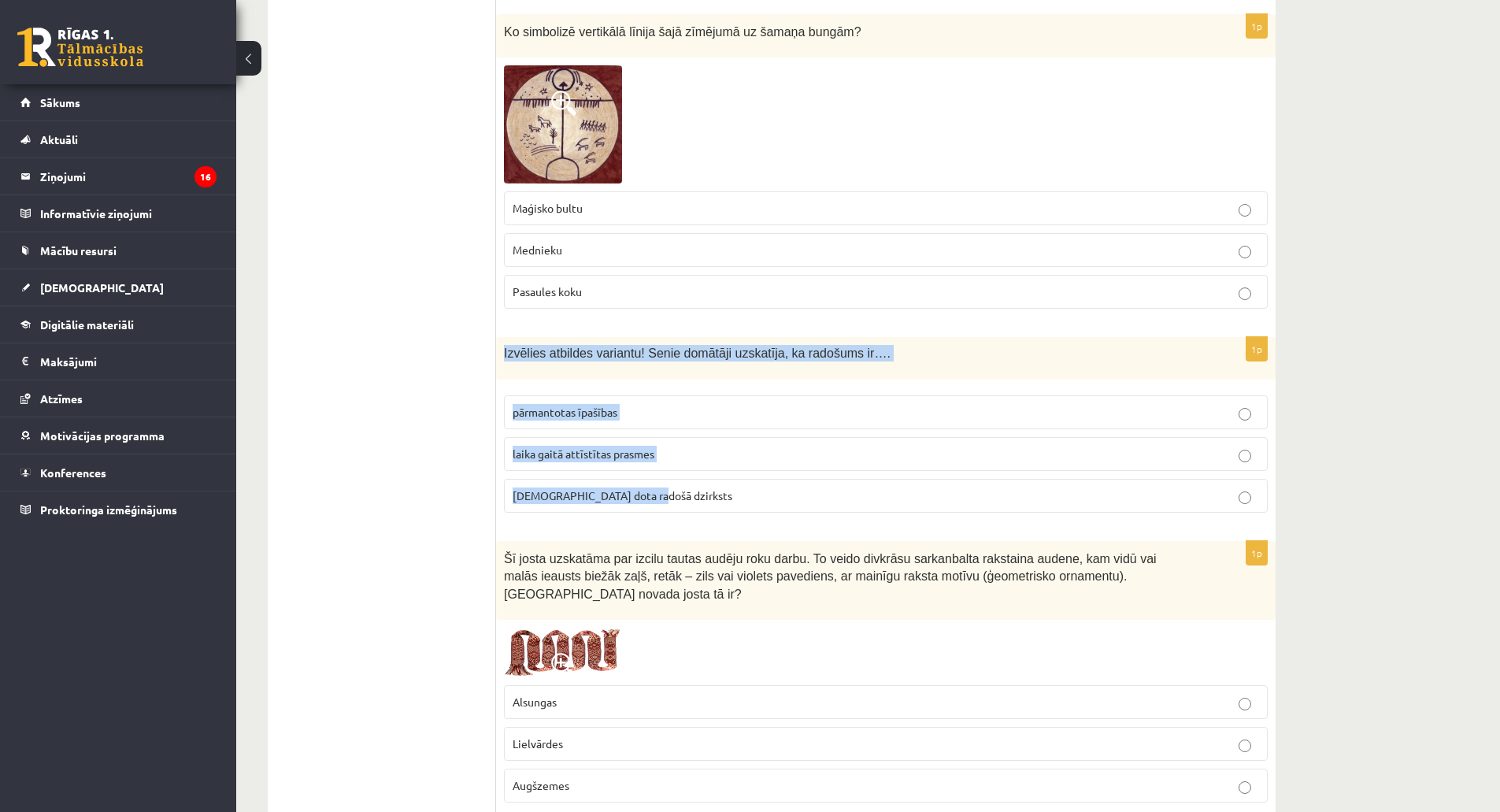
drag, startPoint x: 503, startPoint y: 318, endPoint x: 671, endPoint y: 463, distance: 221.9
click at [671, 463] on div "1p Izvēlies atbildes variantu! Senie domātāji uzskatīja, ka radošums ir…. pārma…" at bounding box center [886, 430] width 779 height 188
copy div "Izvēlies atbildes variantu! Senie domātāji uzskatīja, ka radošums ir…. pārmanto…"
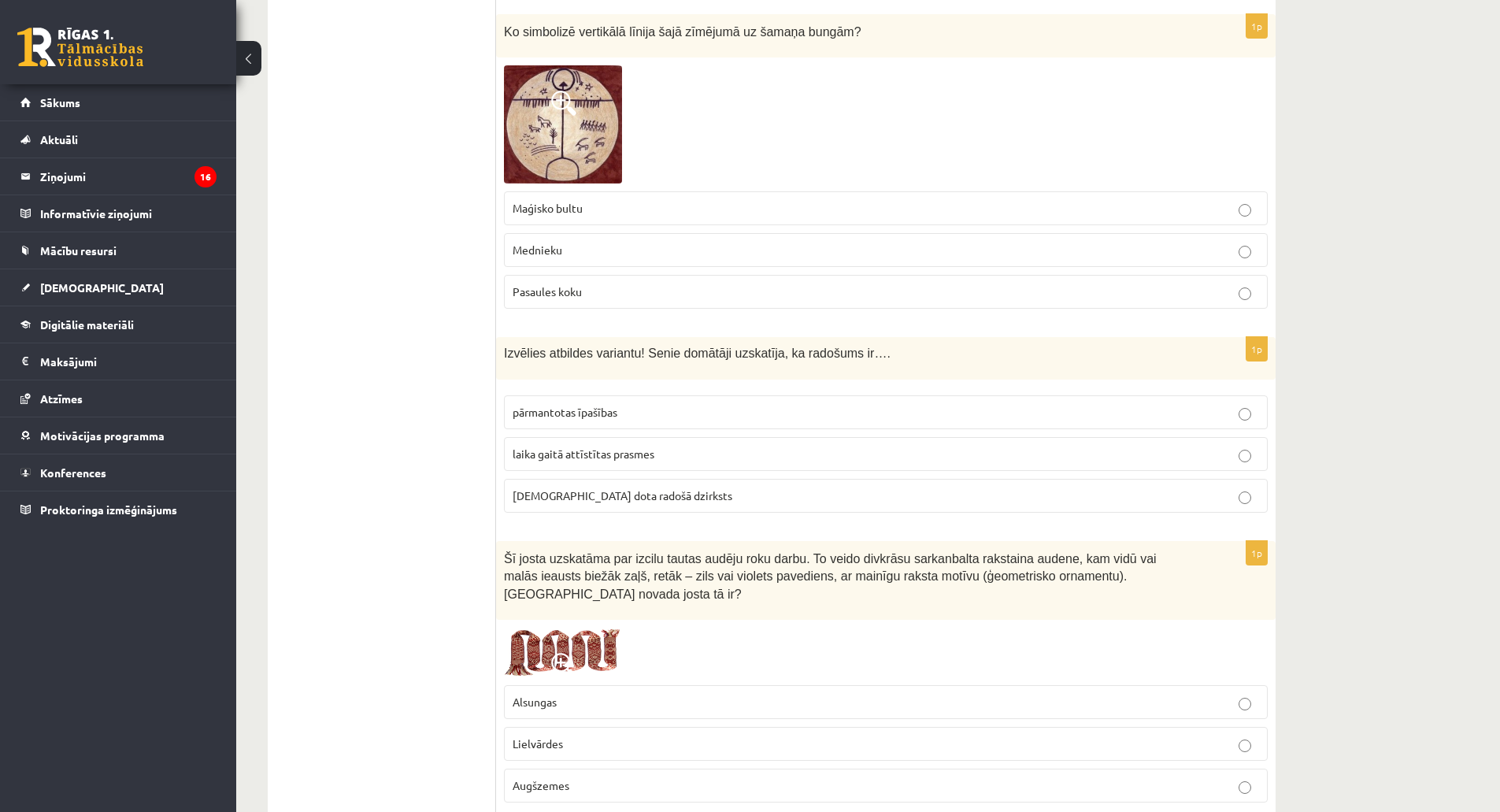
click at [575, 488] on span "dieva dota radošā dzirksts" at bounding box center [622, 495] width 220 height 15
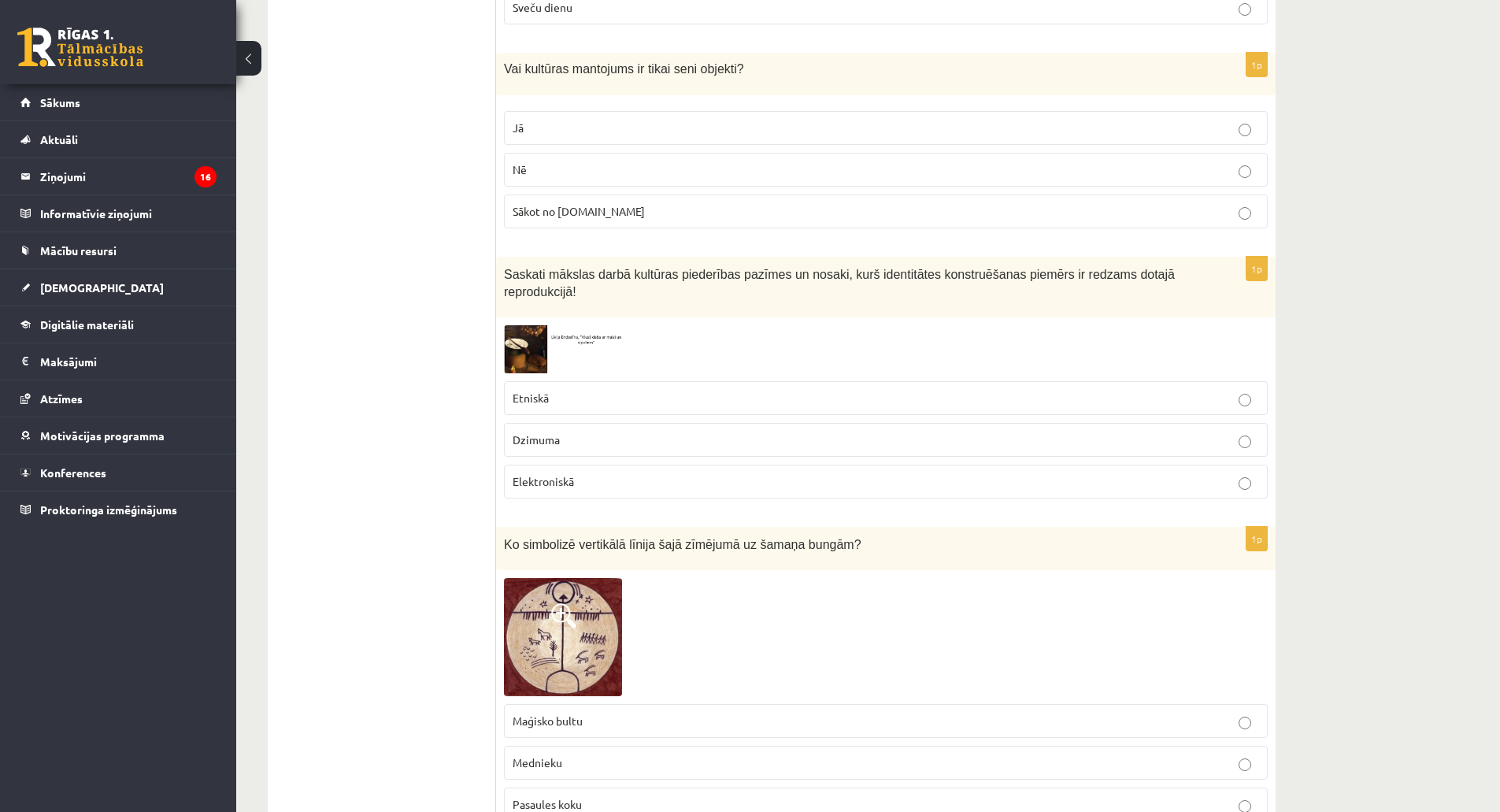
scroll to position [5541, 0]
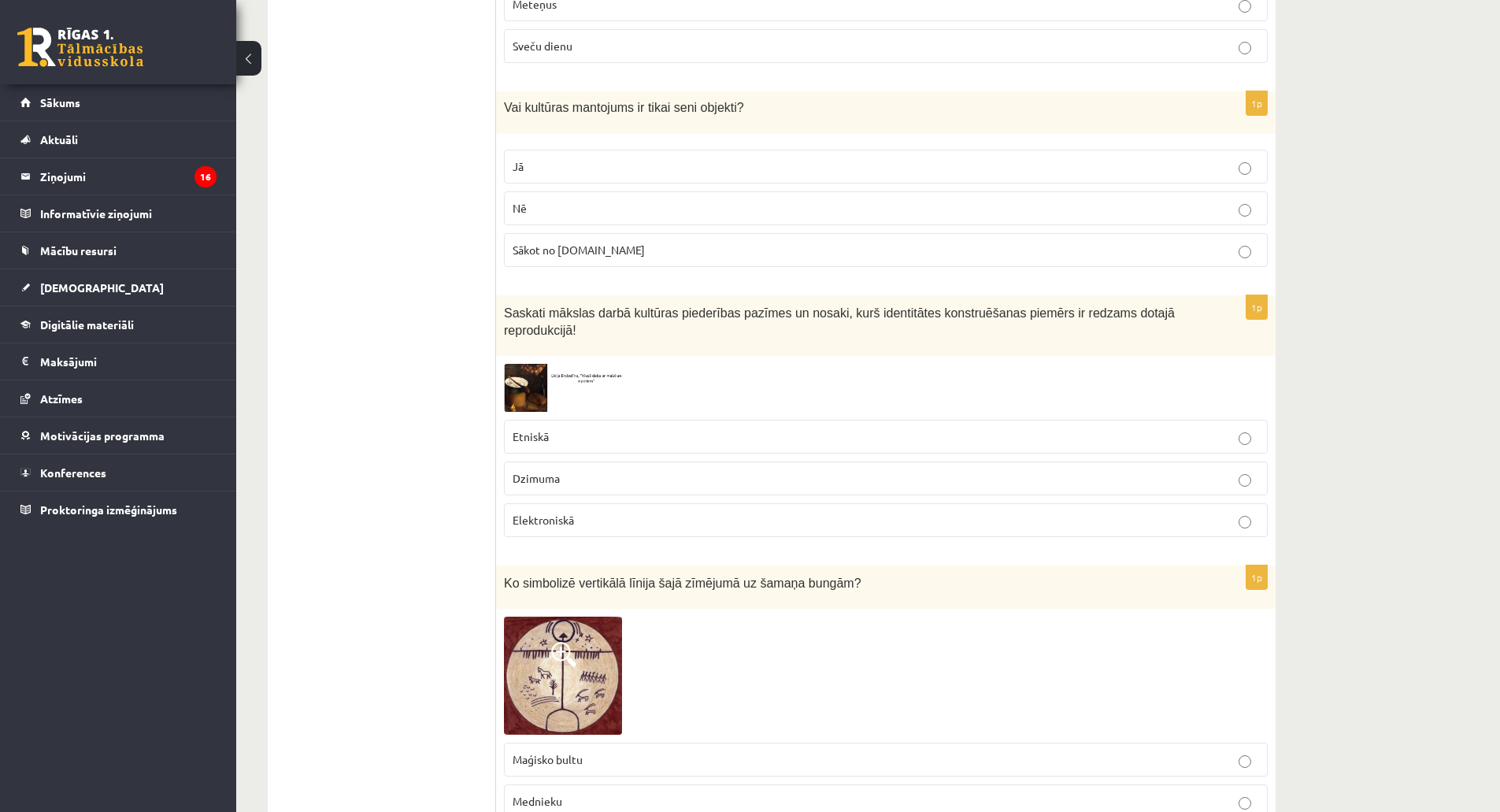
click at [526, 371] on img at bounding box center [562, 387] width 118 height 48
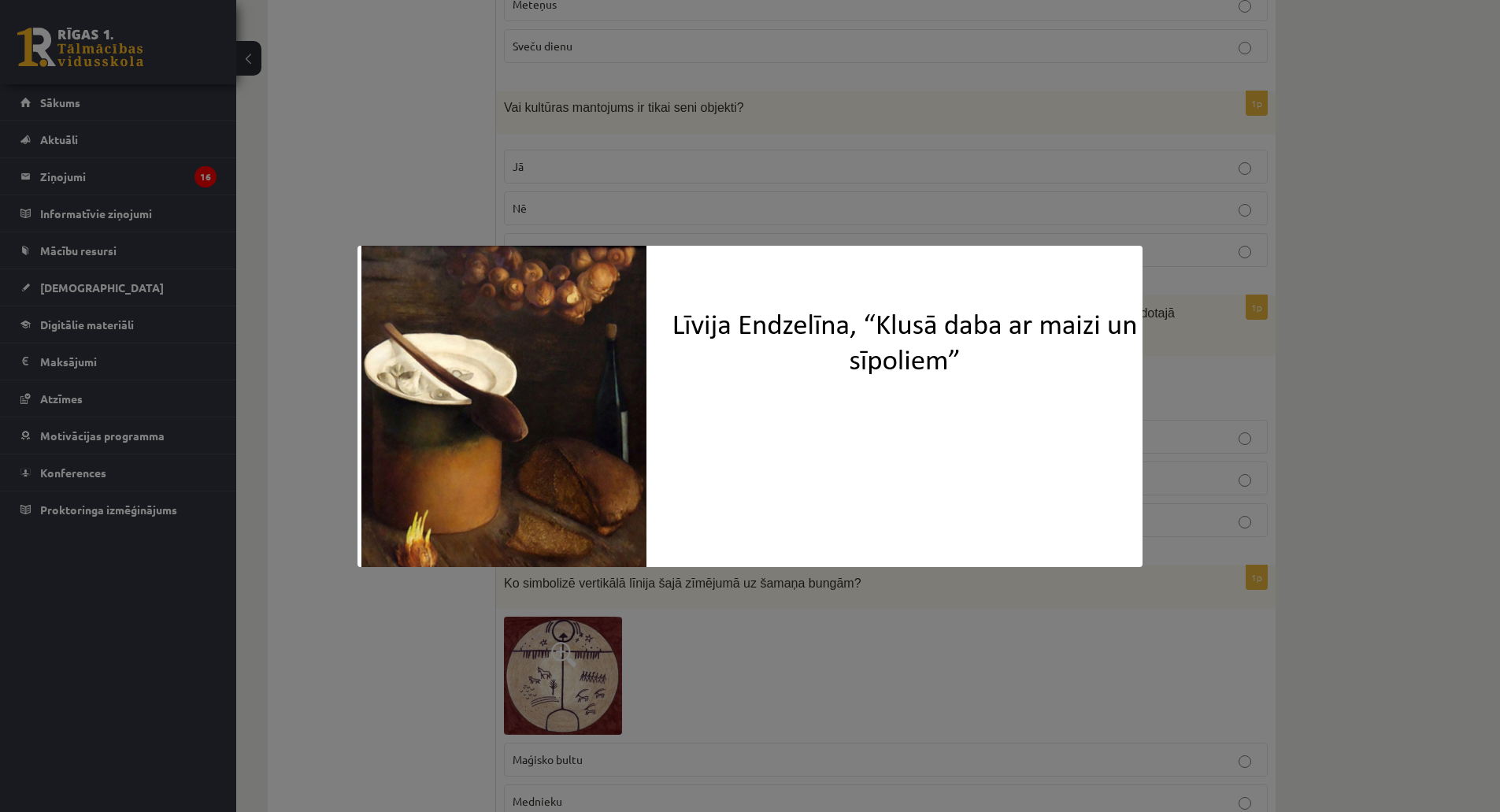
click at [529, 371] on img at bounding box center [750, 406] width 785 height 321
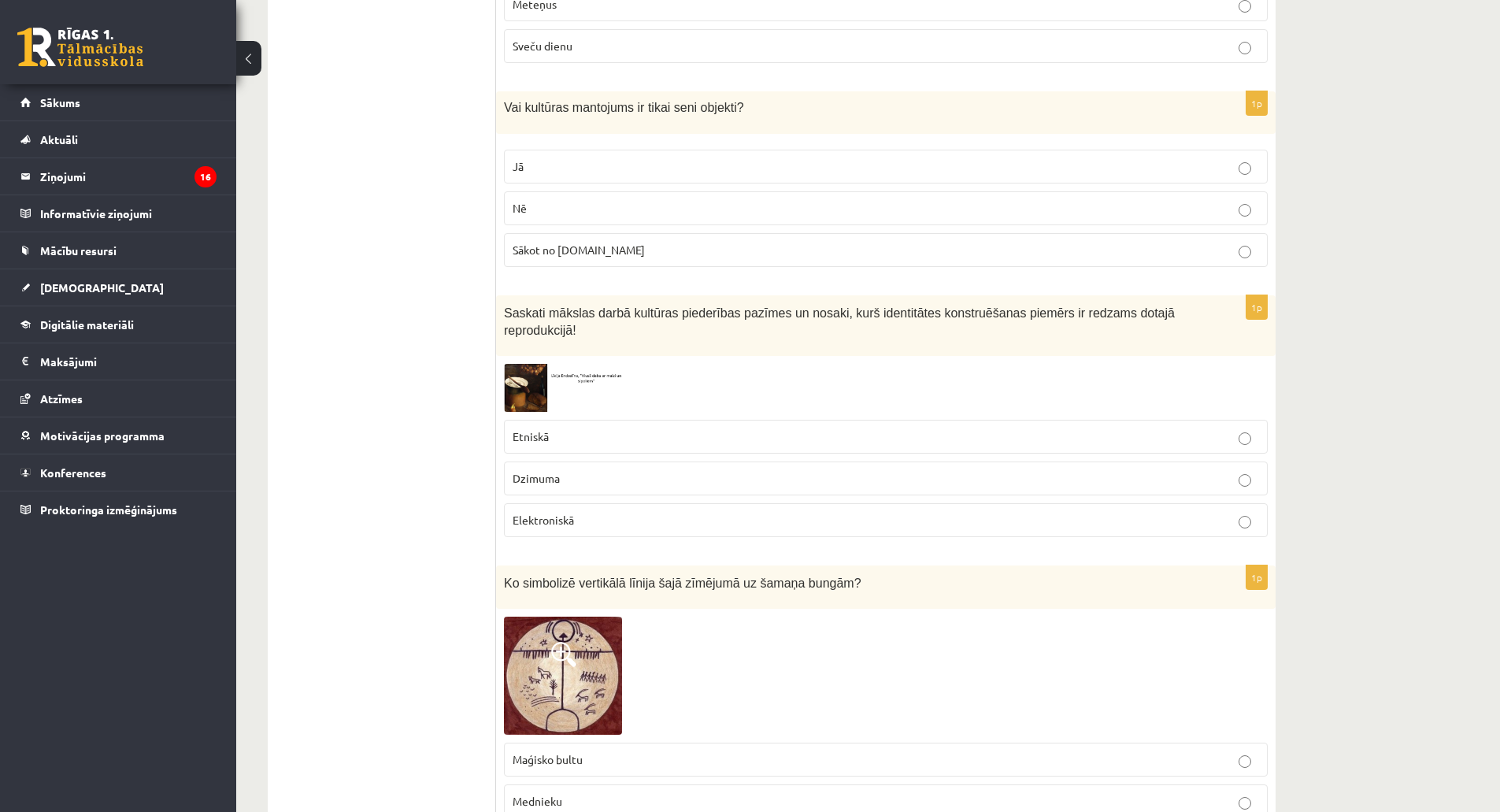
click at [567, 428] on p "Etniskā" at bounding box center [886, 436] width 747 height 17
click at [532, 364] on img at bounding box center [562, 387] width 118 height 48
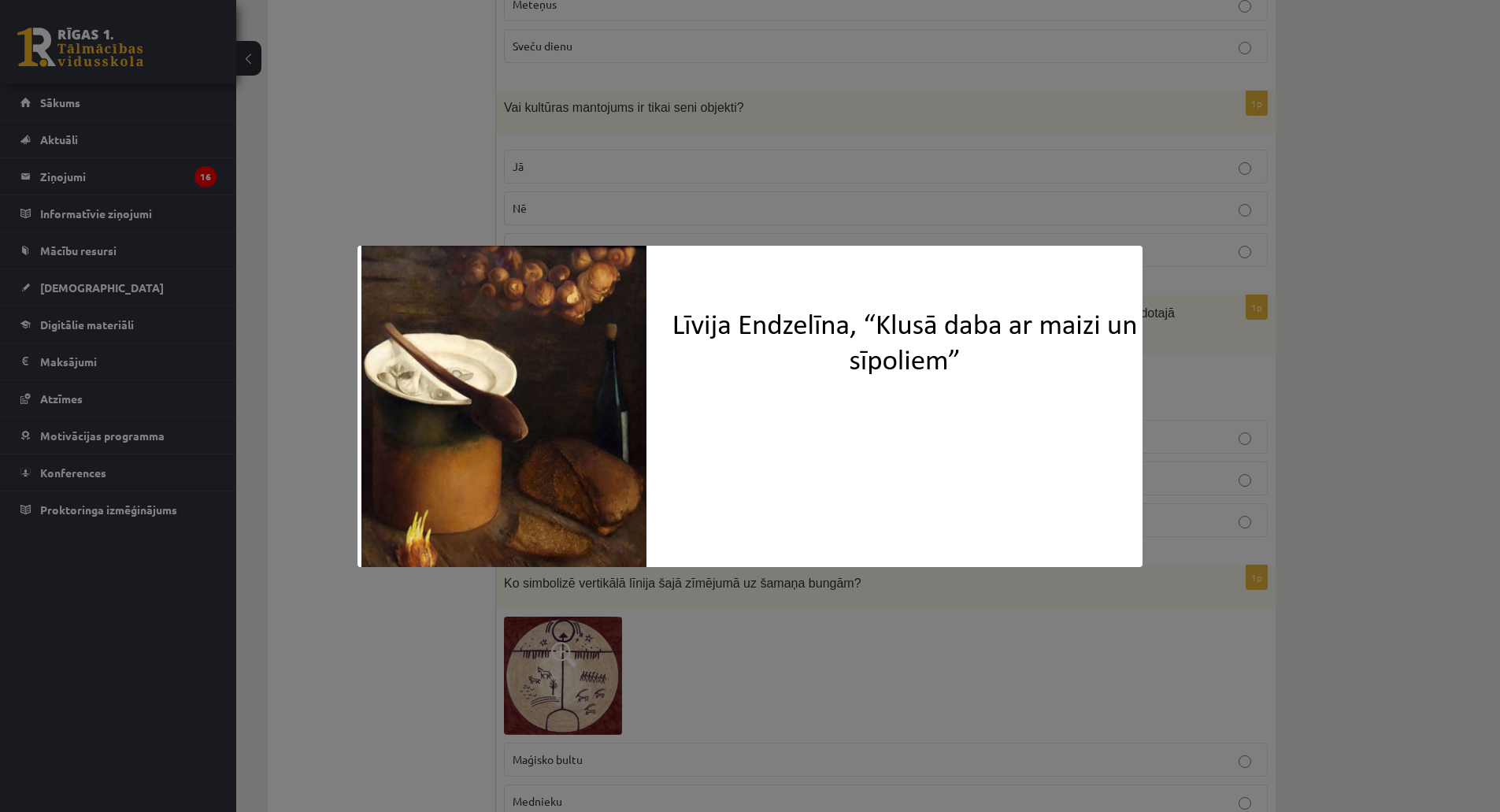
click at [534, 359] on img at bounding box center [750, 406] width 785 height 321
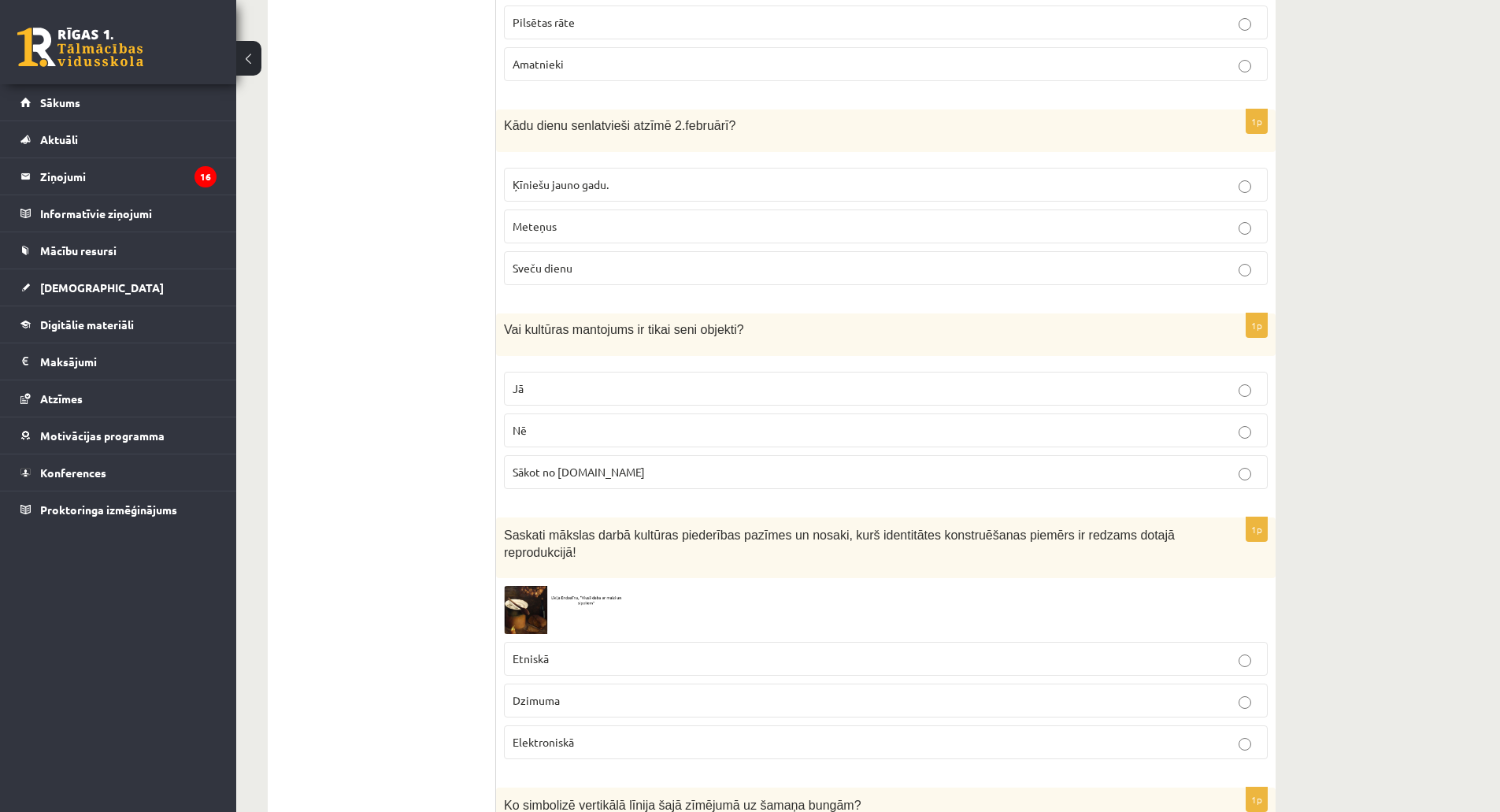
scroll to position [5304, 0]
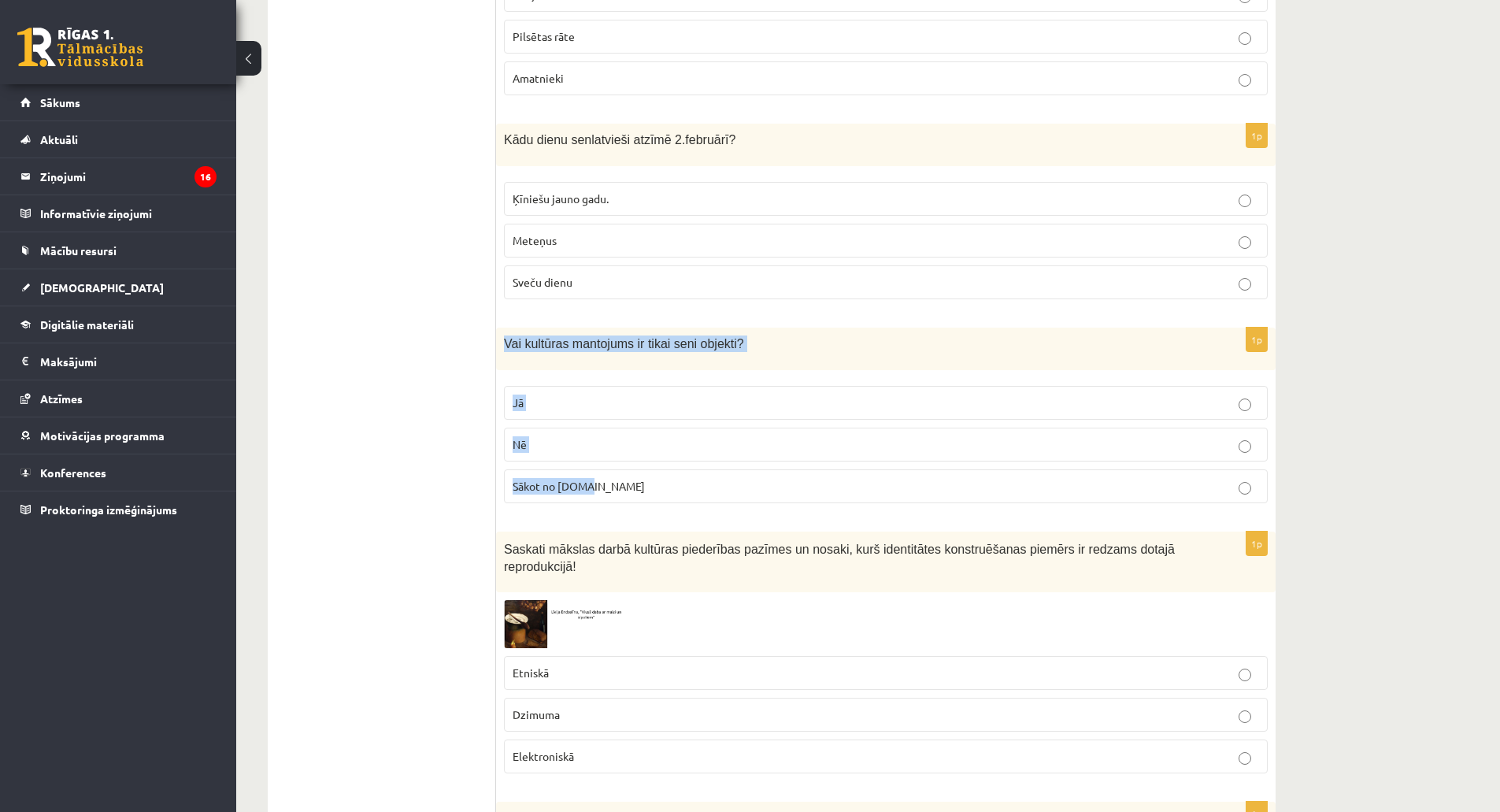
drag, startPoint x: 506, startPoint y: 328, endPoint x: 654, endPoint y: 481, distance: 212.9
click at [660, 489] on div "1p Vai kultūras mantojums ir tikai seni objekti? Jā Nē Sākot no 10.gs" at bounding box center [886, 422] width 779 height 188
copy div "Vai kultūras mantojums ir tikai seni objekti? Jā Nē Sākot no 10.gs"
click at [543, 436] on p "Nē" at bounding box center [886, 444] width 747 height 17
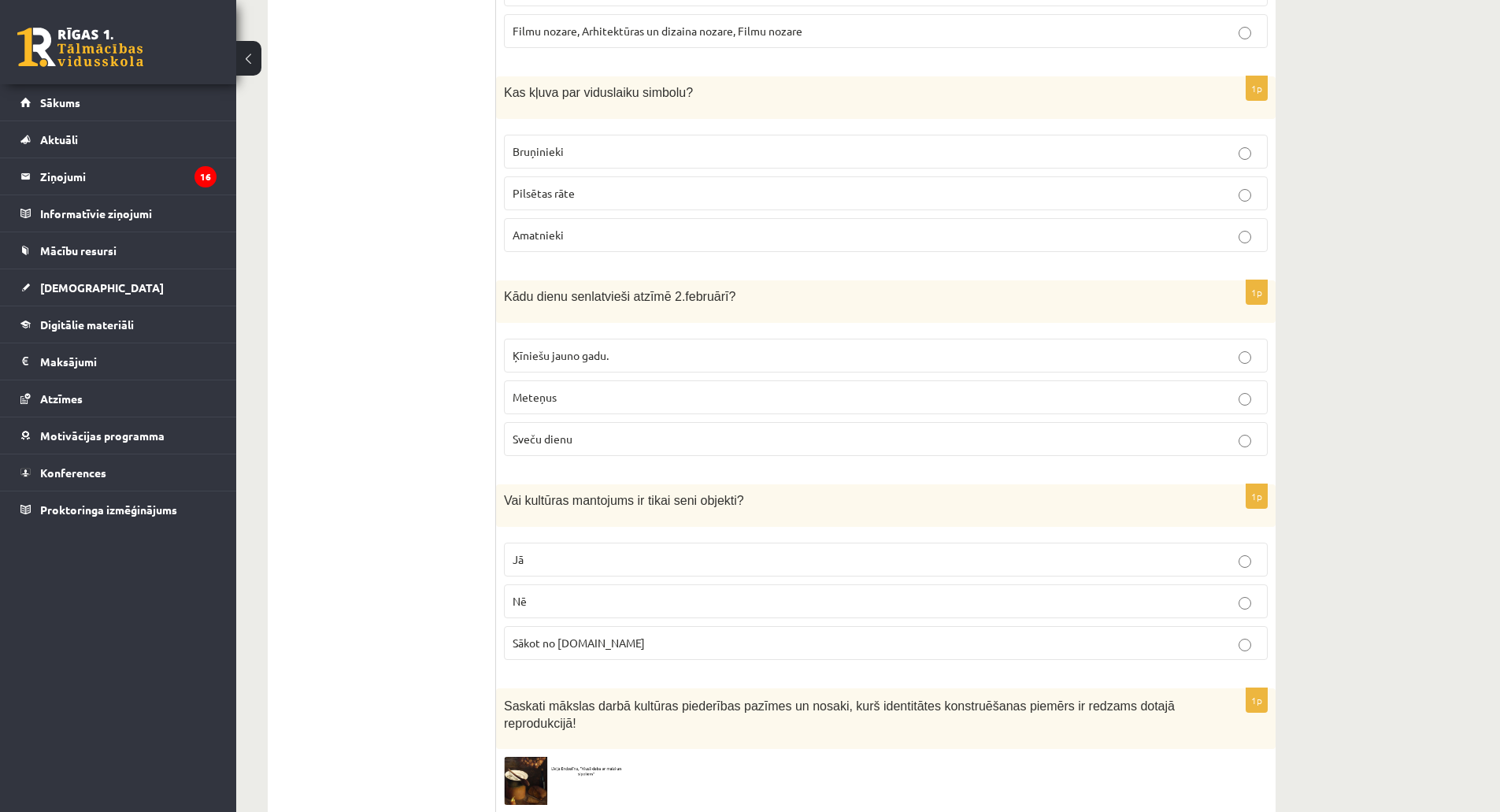
scroll to position [5147, 0]
drag, startPoint x: 503, startPoint y: 283, endPoint x: 621, endPoint y: 421, distance: 181.6
click at [621, 421] on div "1p Kādu dienu senlatvieši atzīmē 2.februārī? Ķīniešu jauno gadu. Meteņus Sveču …" at bounding box center [886, 375] width 779 height 188
copy div "Kādu dienu senlatvieši atzīmē 2.februārī? Ķīniešu jauno gadu. Meteņus Sveču die…"
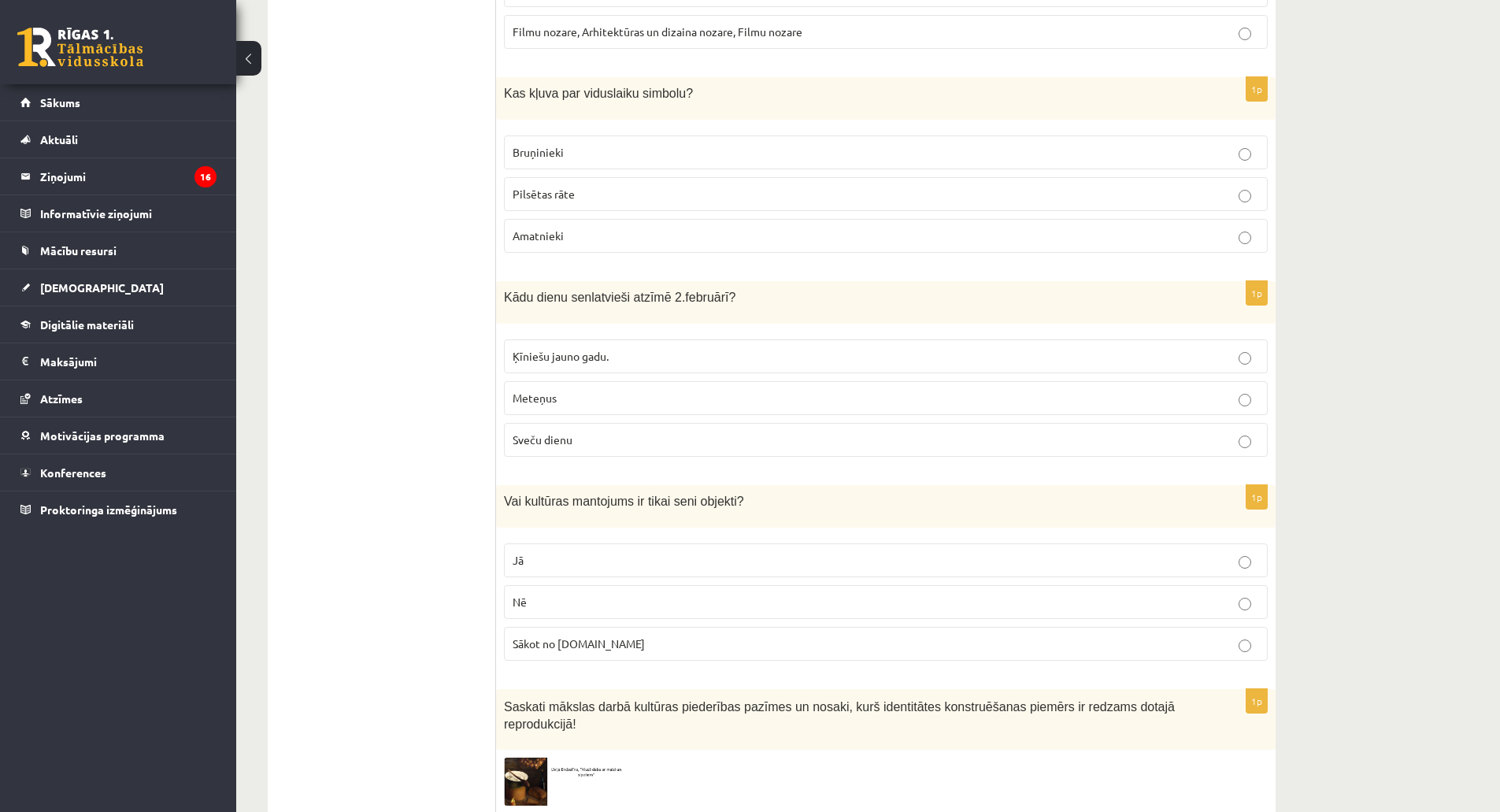
click at [543, 432] on span "Sveču dienu" at bounding box center [542, 439] width 60 height 15
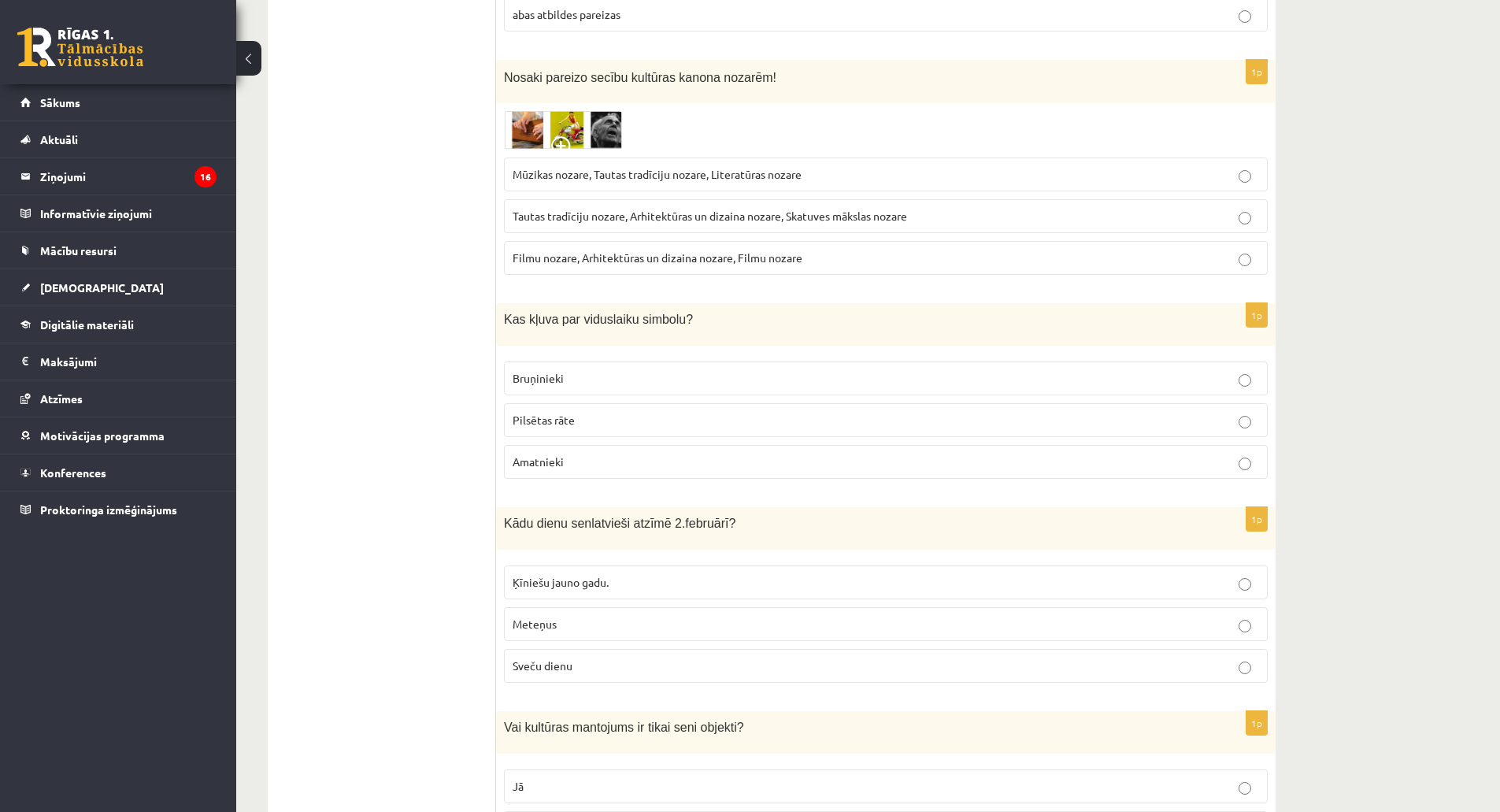
scroll to position [4911, 0]
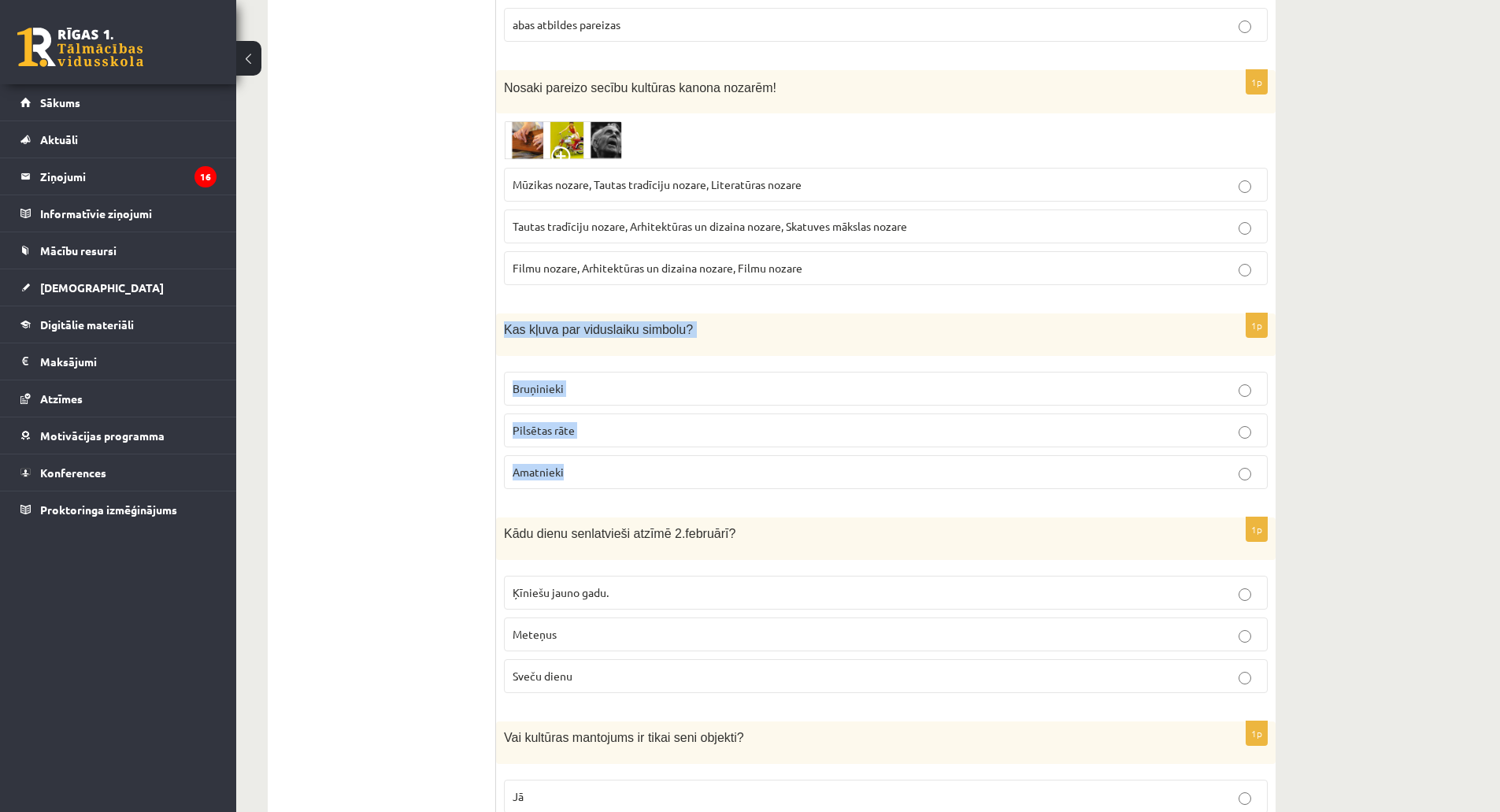
drag, startPoint x: 503, startPoint y: 313, endPoint x: 627, endPoint y: 451, distance: 185.5
click at [627, 451] on div "1p Kas kļuva par viduslaiku simbolu? Bruņinieki Pilsētas rāte Amatnieki" at bounding box center [886, 407] width 779 height 188
copy div "Kas kļuva par viduslaiku simbolu? Bruņinieki Pilsētas rāte Amatnieki"
click at [552, 381] on span "Bruņinieki" at bounding box center [538, 387] width 51 height 15
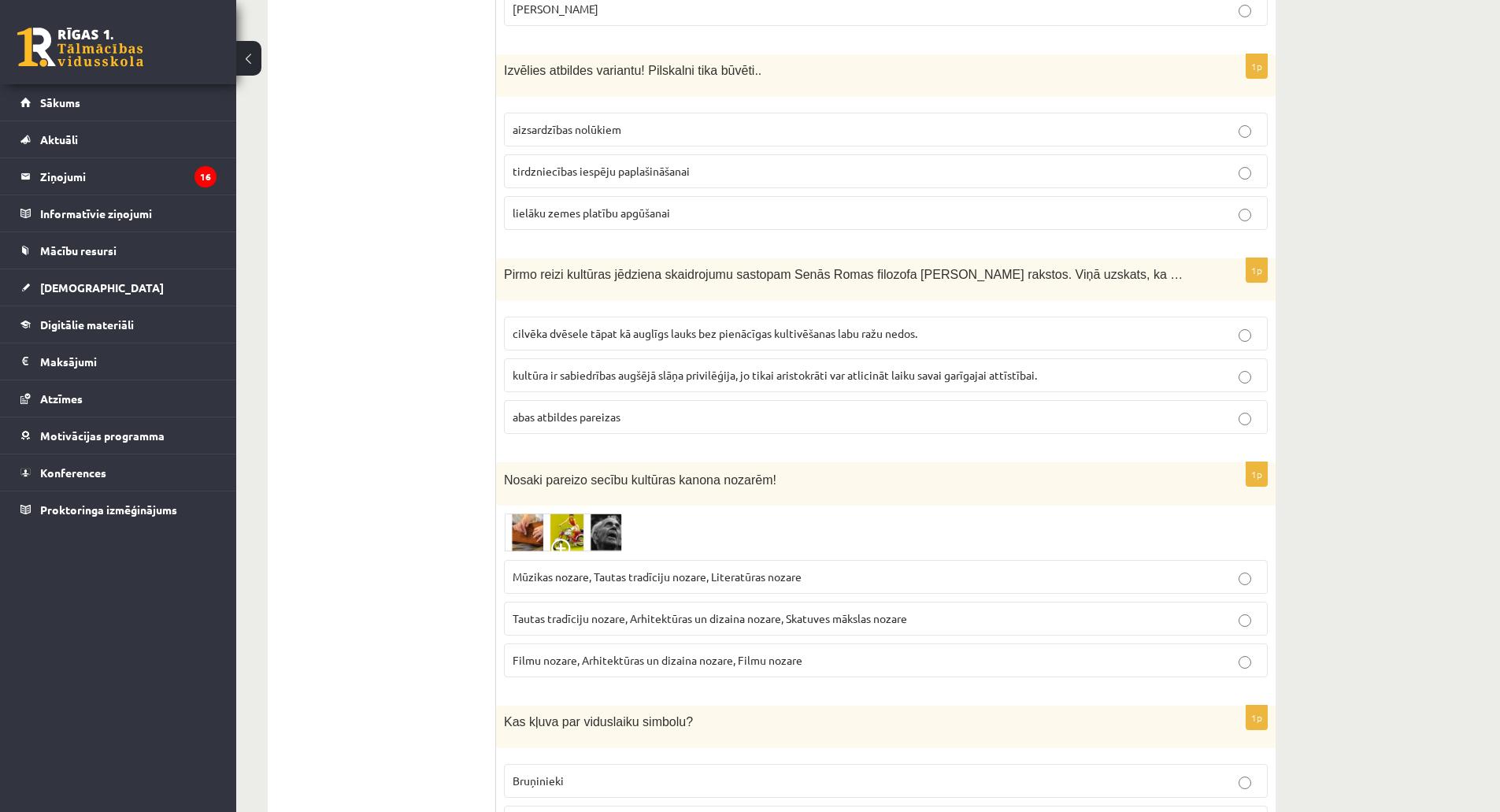
scroll to position [4518, 0]
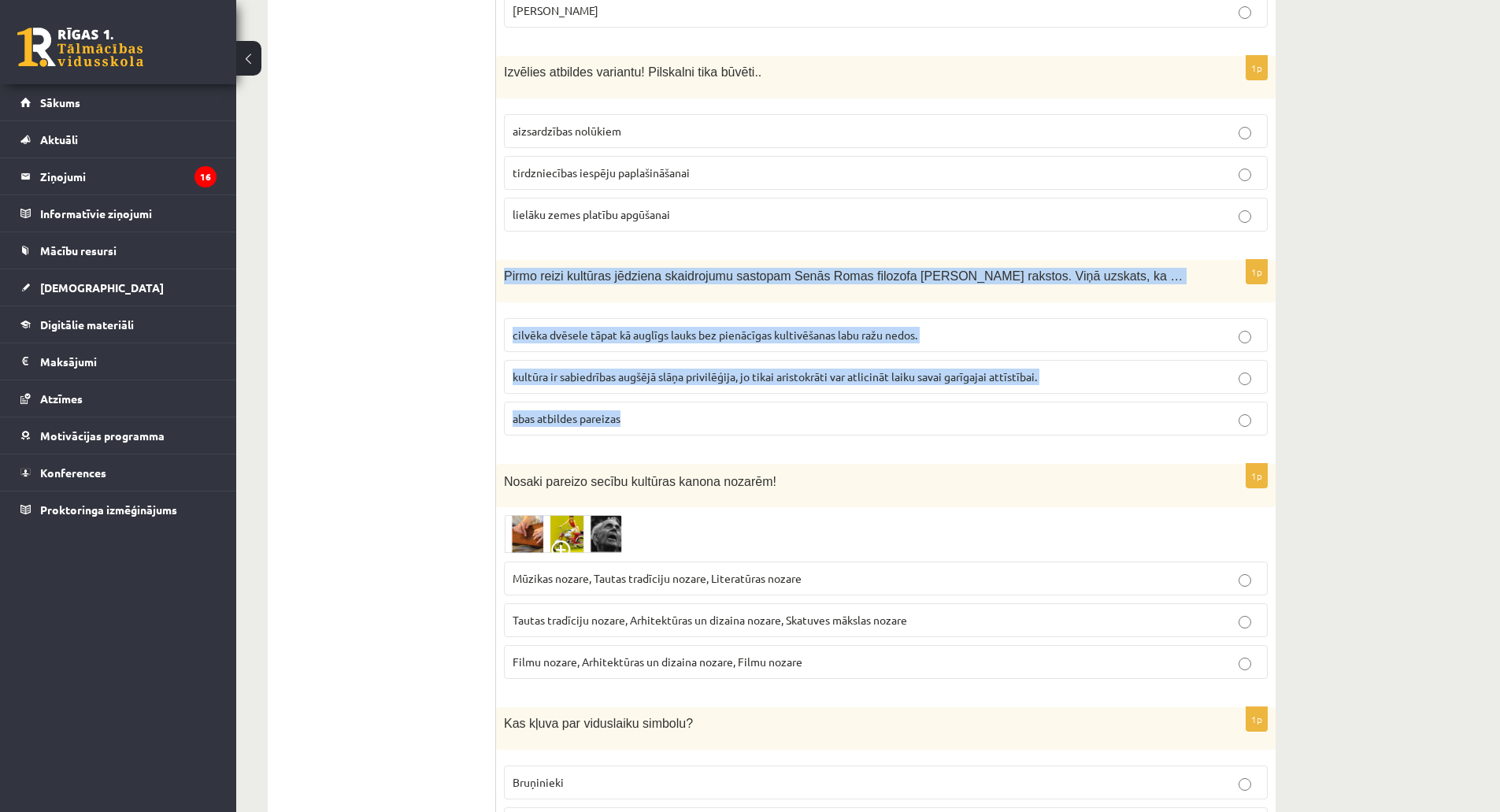
drag, startPoint x: 503, startPoint y: 262, endPoint x: 646, endPoint y: 405, distance: 202.2
click at [646, 405] on div "1p Pirmo reizi kultūras jēdziena skaidrojumu sastopam Senās Romas filozofa Cice…" at bounding box center [886, 353] width 779 height 188
copy div "Pirmo reizi kultūras jēdziena skaidrojumu sastopam Senās Romas filozofa Ciceron…"
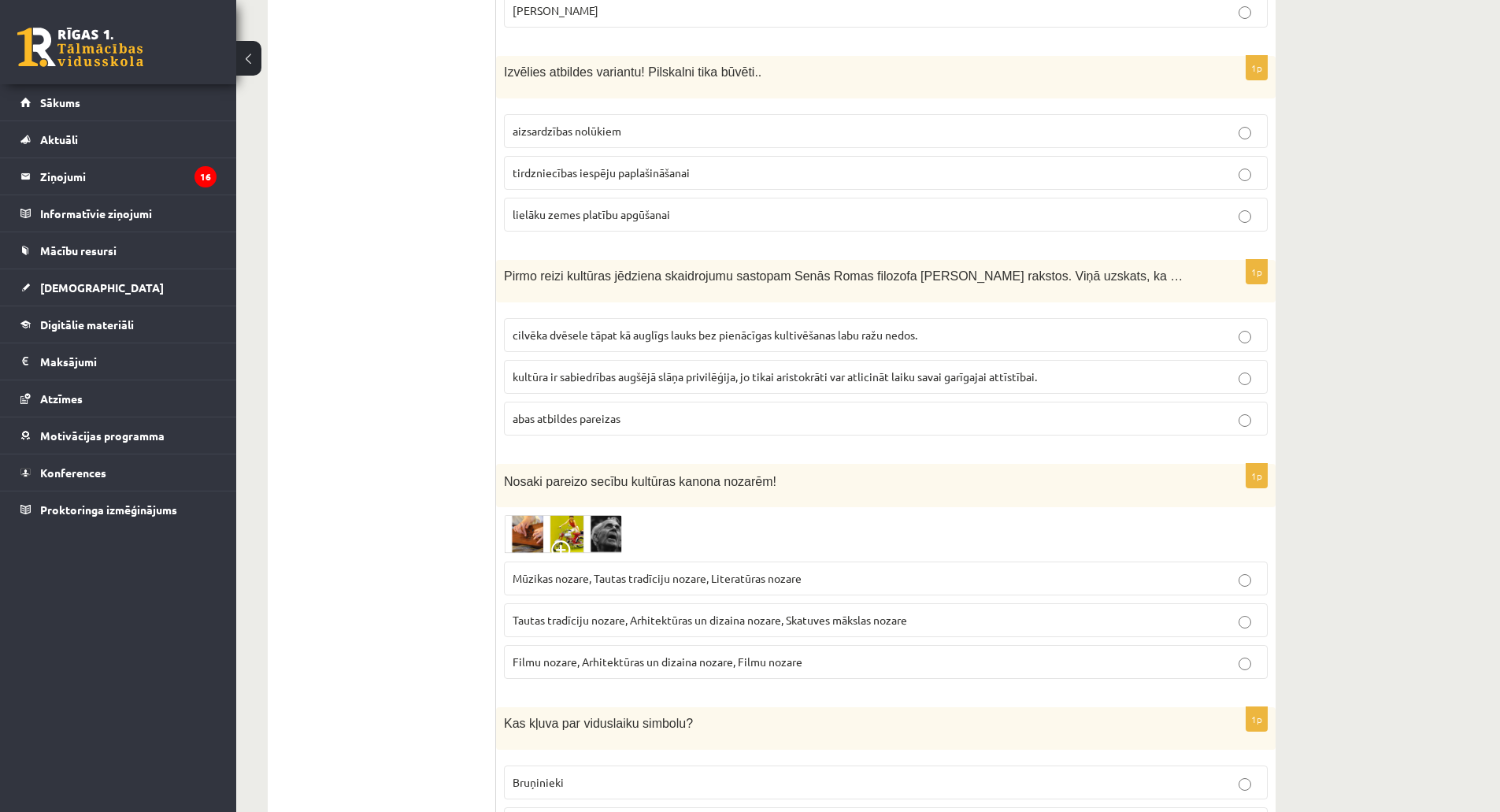
click at [596, 328] on span "cilvēka dvēsele tāpat kā auglīgs lauks bez pienācīgas kultivēšanas labu ražu ne…" at bounding box center [715, 335] width 405 height 15
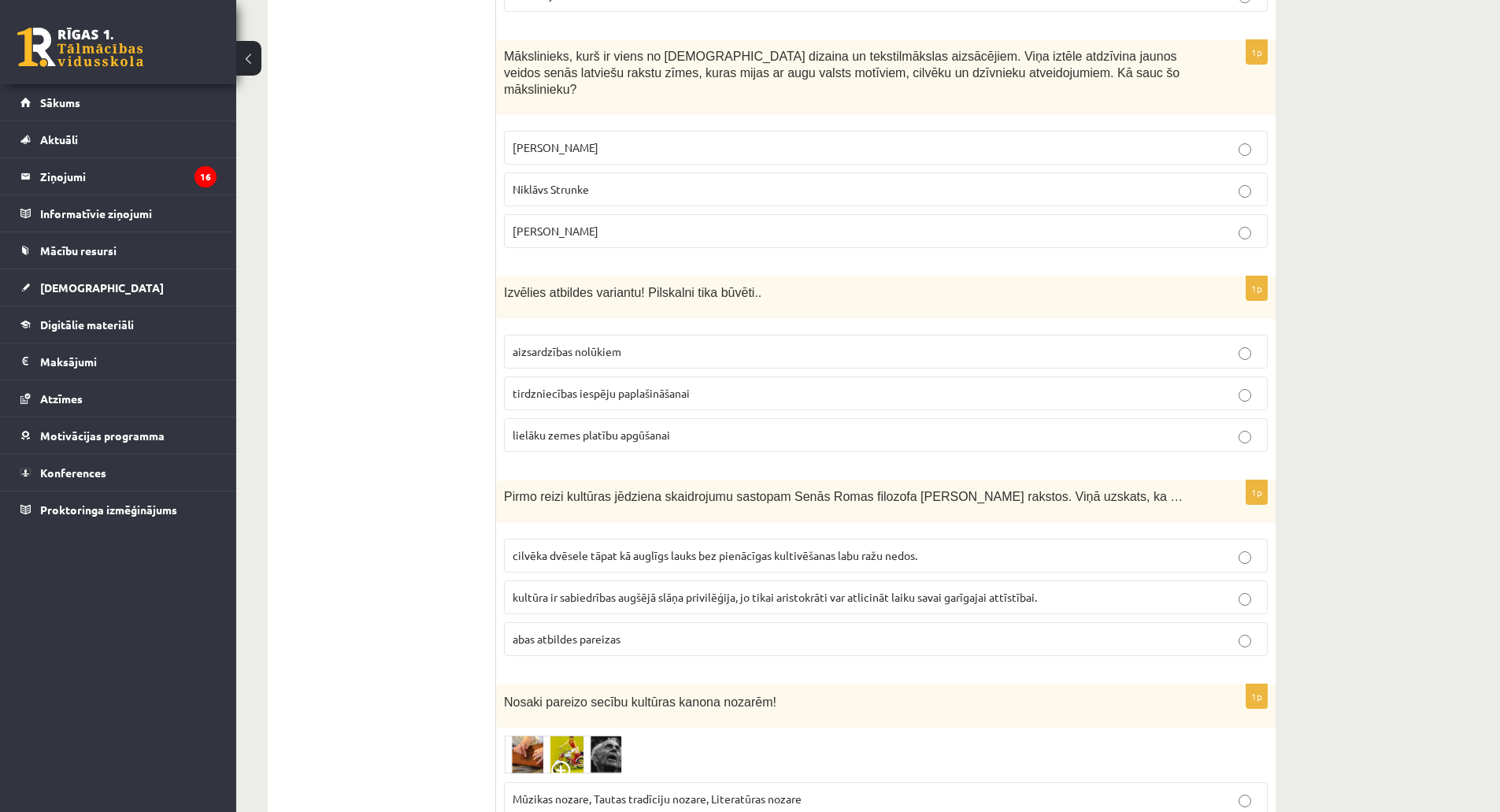
scroll to position [4282, 0]
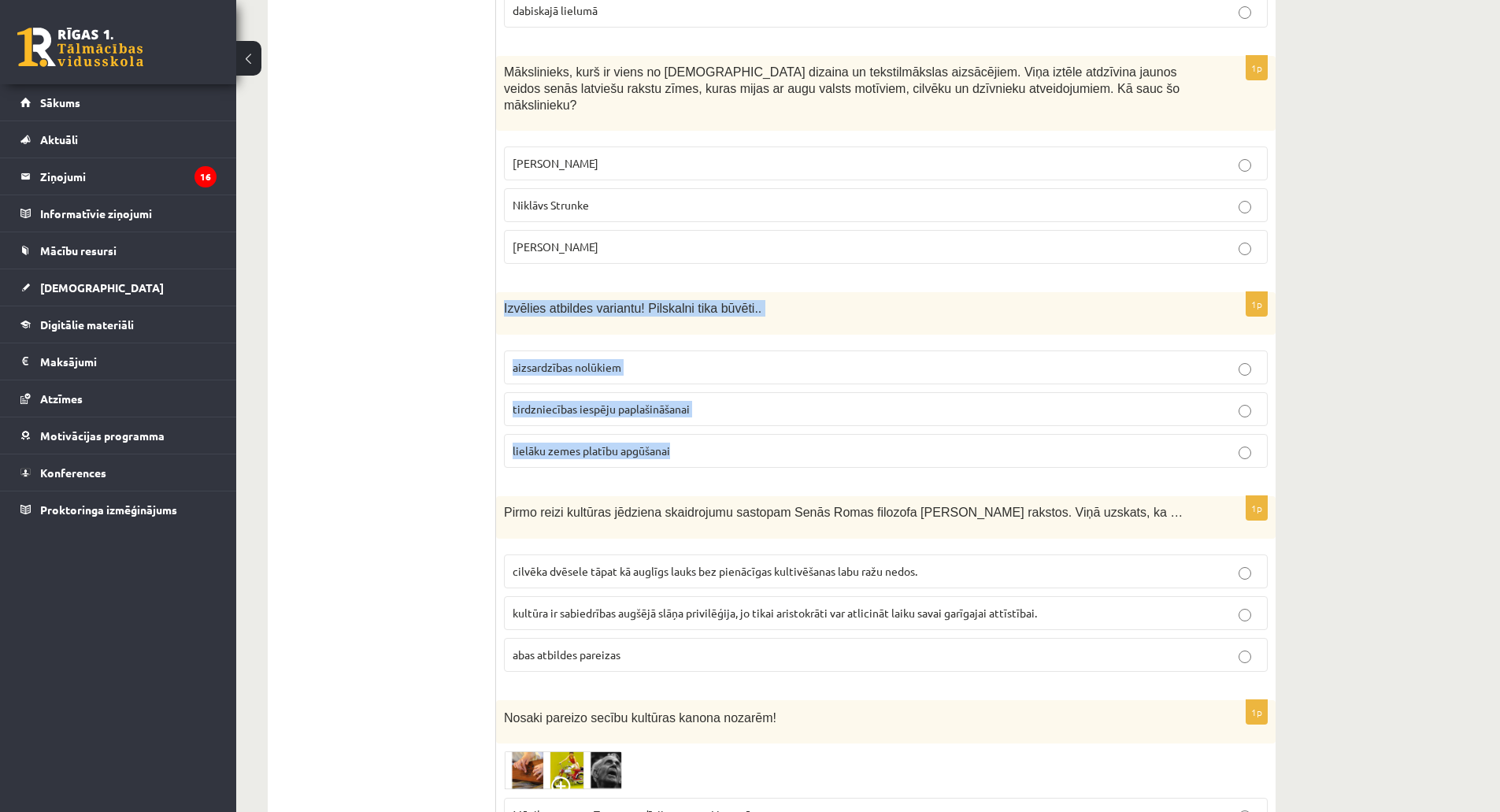
drag, startPoint x: 504, startPoint y: 295, endPoint x: 679, endPoint y: 429, distance: 220.4
click at [679, 429] on div "1p Izvēlies atbildes variantu! Pilskalni tika būvēti.. aizsardzības nolūkiem ti…" at bounding box center [886, 386] width 779 height 188
copy div "Izvēlies atbildes variantu! Pilskalni tika būvēti.. aizsardzības nolūkiem tirdz…"
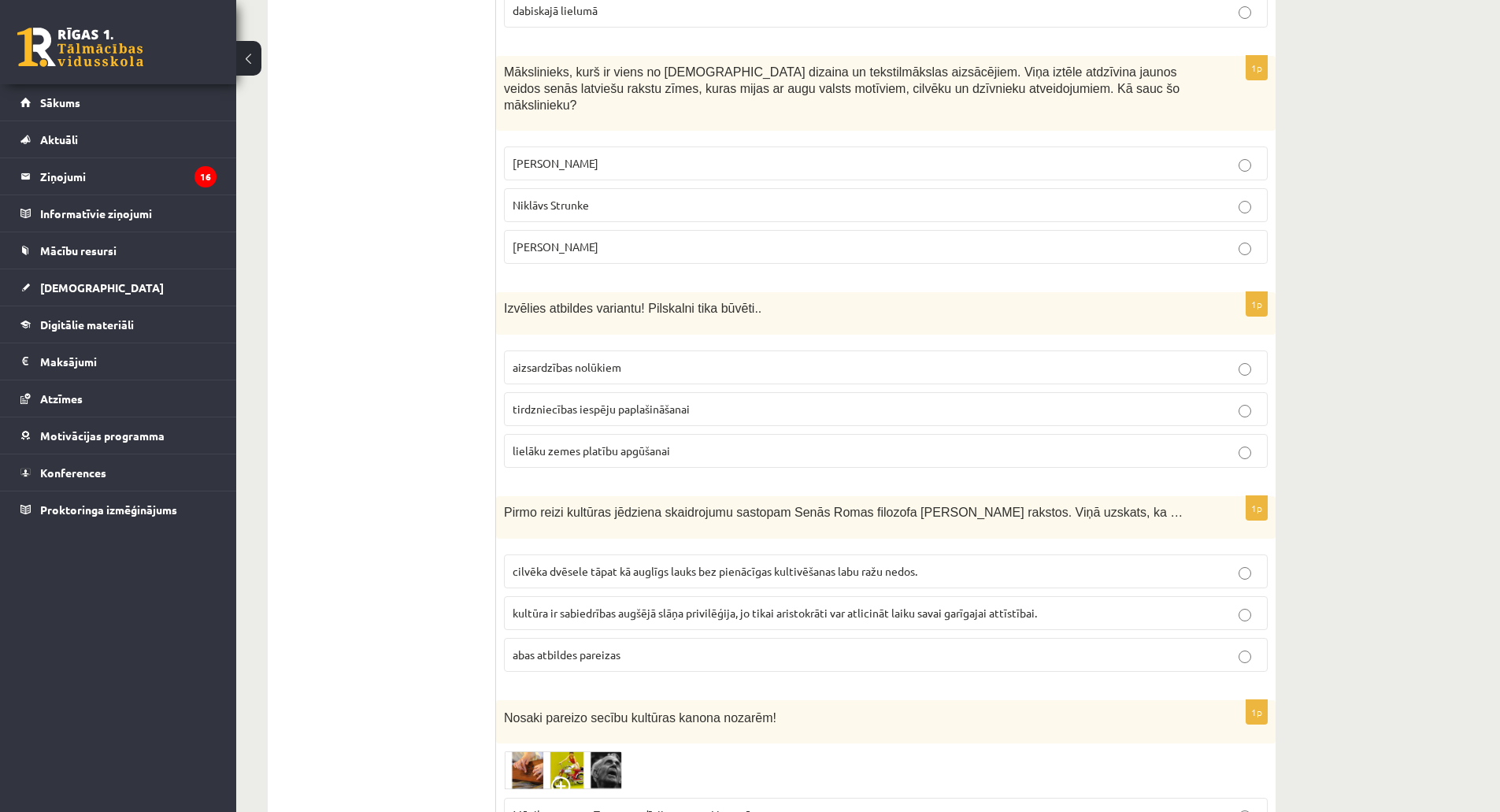
click at [569, 360] on span "aizsardzības nolūkiem" at bounding box center [566, 367] width 108 height 15
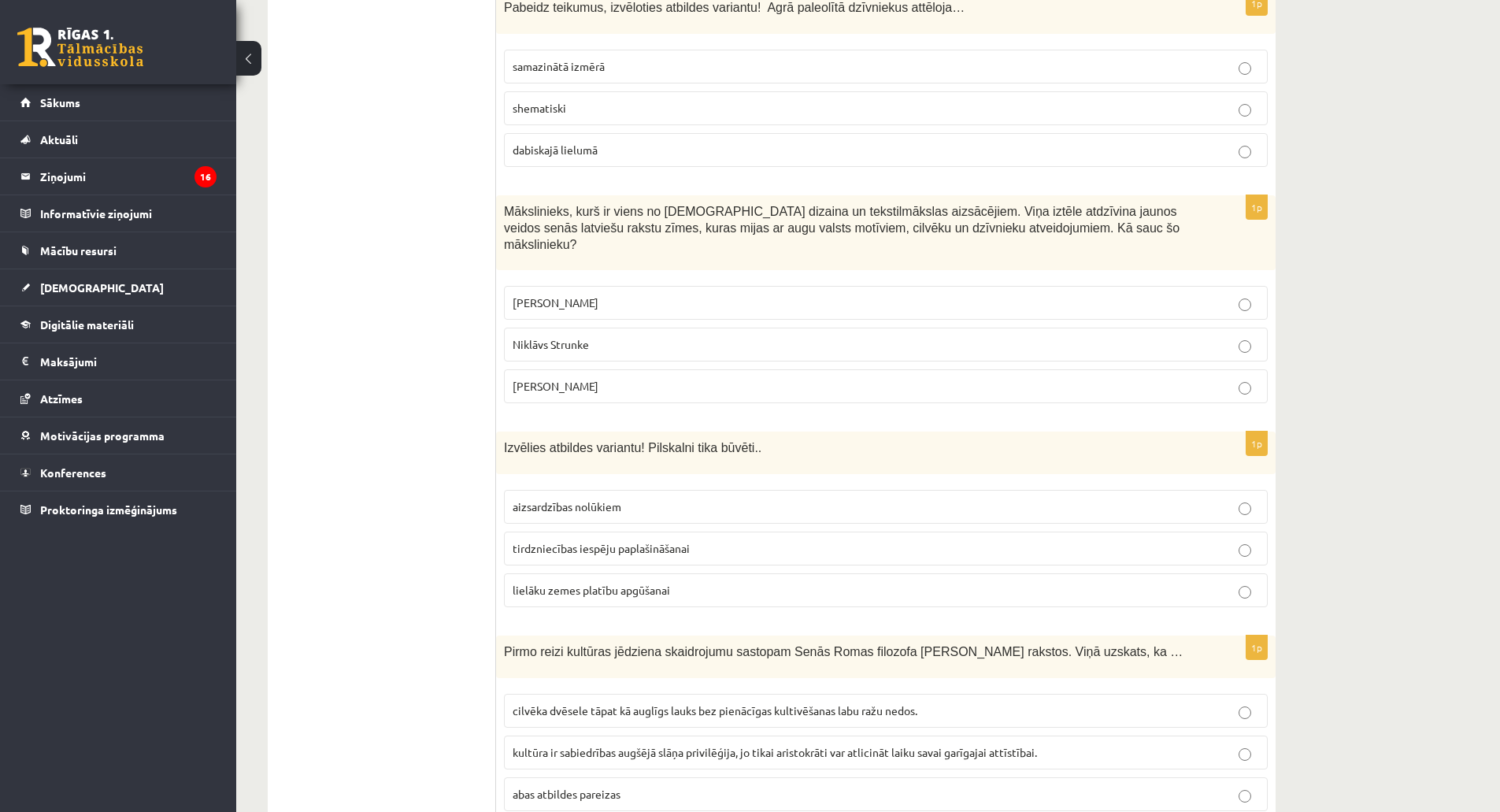
scroll to position [4045, 0]
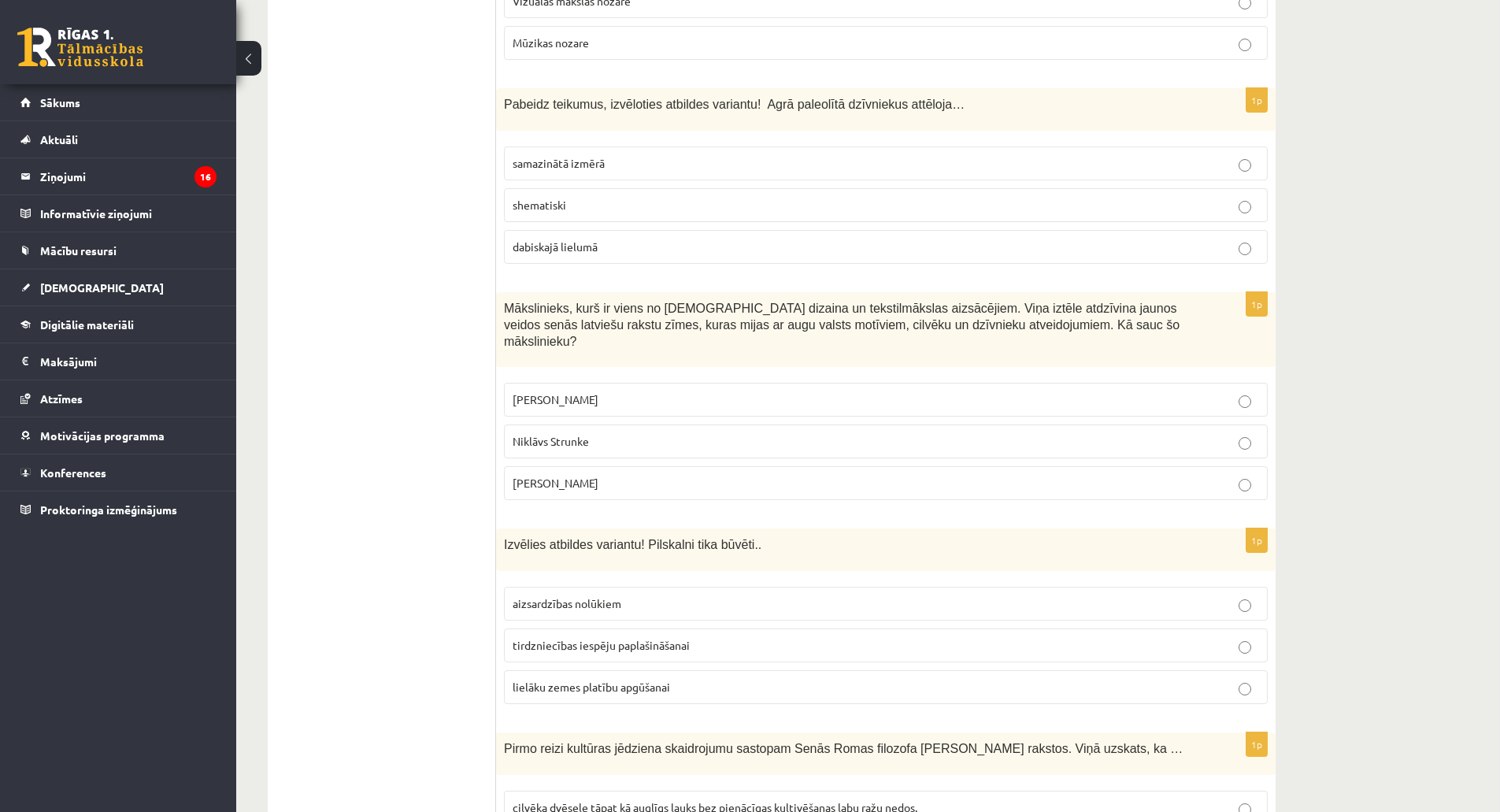
drag, startPoint x: 505, startPoint y: 308, endPoint x: 609, endPoint y: 464, distance: 187.5
click at [609, 464] on div "1p Mākslinieks, kurš ir viens no latviešu dizaina un tekstilmākslas aizsācējiem…" at bounding box center [886, 402] width 779 height 221
copy div "Mākslinieks, kurš ir viens no latviešu dizaina un tekstilmākslas aizsācējiem. V…"
click at [576, 391] on p "Ansis Cīrulis" at bounding box center [886, 399] width 747 height 17
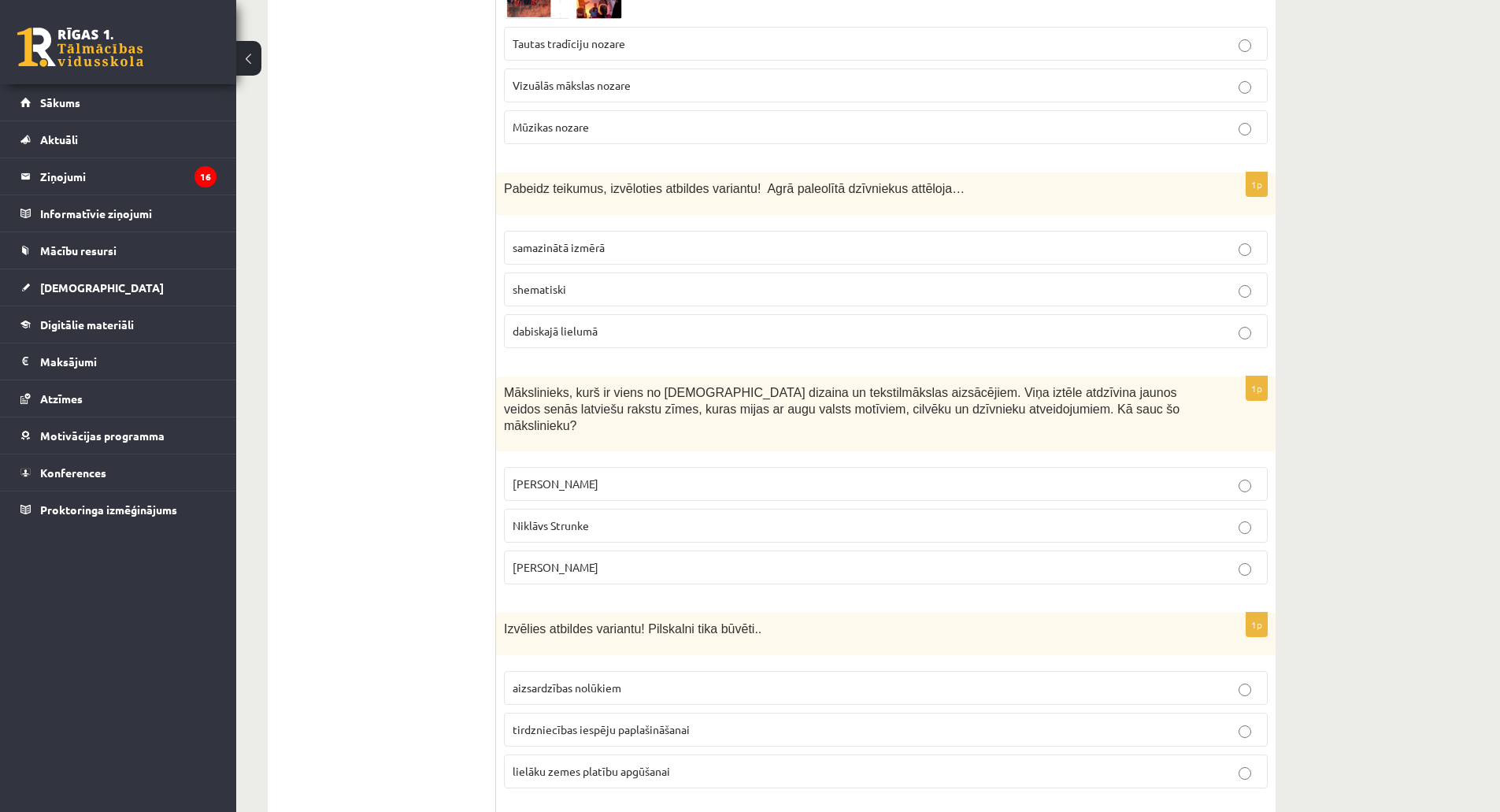
scroll to position [3887, 0]
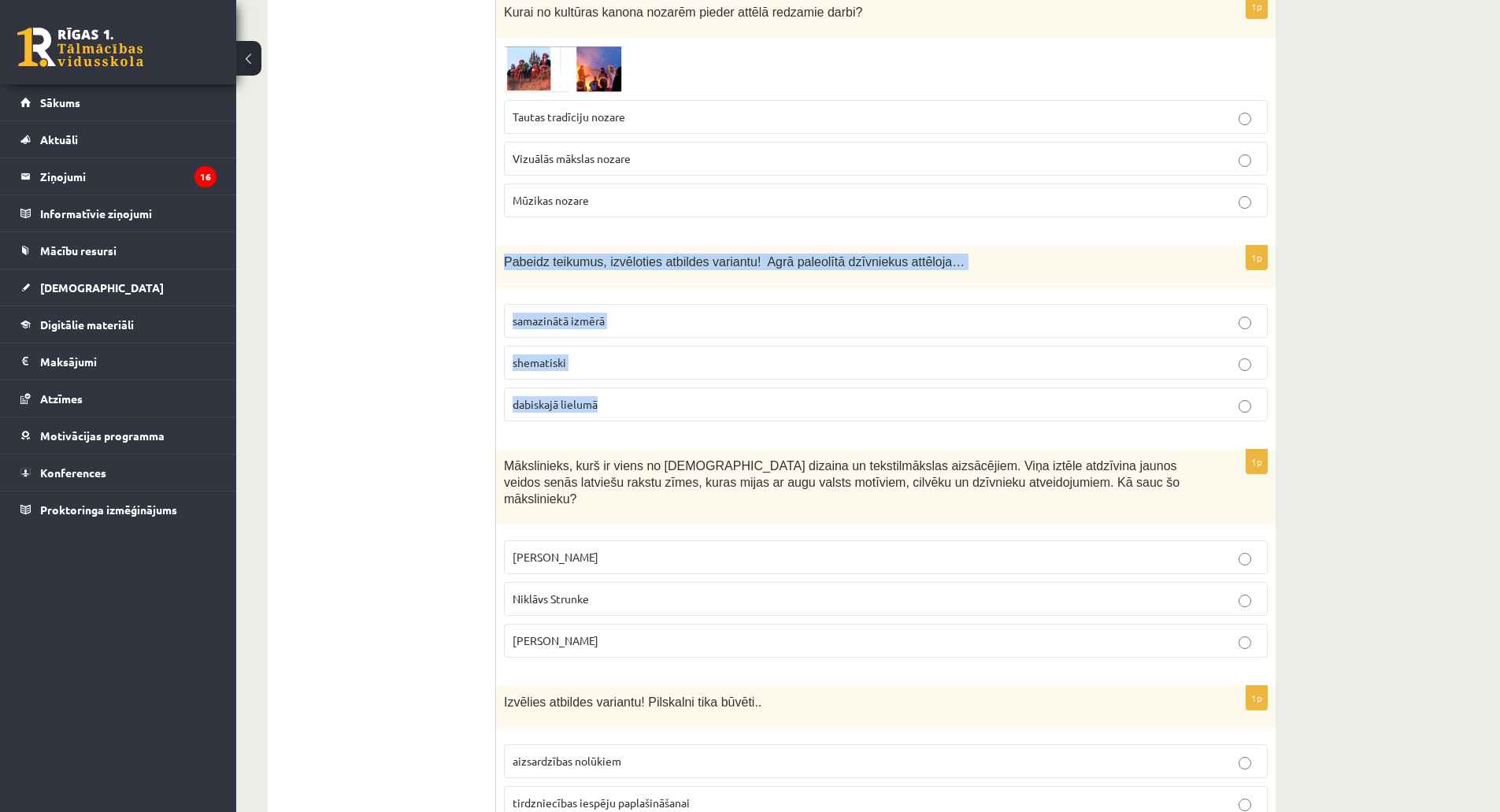
drag, startPoint x: 502, startPoint y: 263, endPoint x: 629, endPoint y: 400, distance: 186.8
click at [629, 400] on div "1p Pabeidz teikumus, izvēloties atbildes variantu! Agrā paleolītā dzīvniekus at…" at bounding box center [886, 340] width 779 height 188
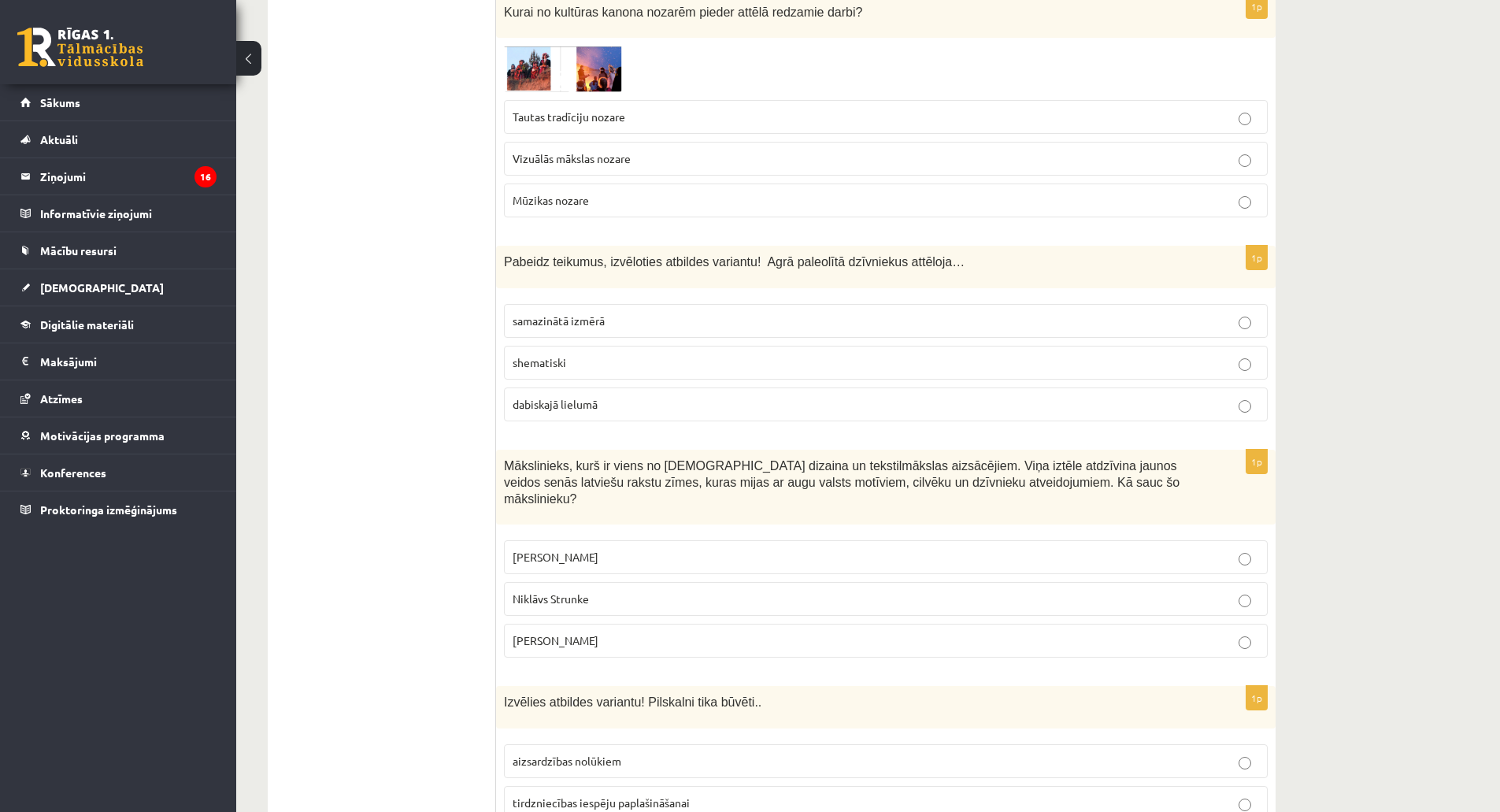
click at [567, 412] on p "dabiskajā lielumā" at bounding box center [886, 404] width 747 height 17
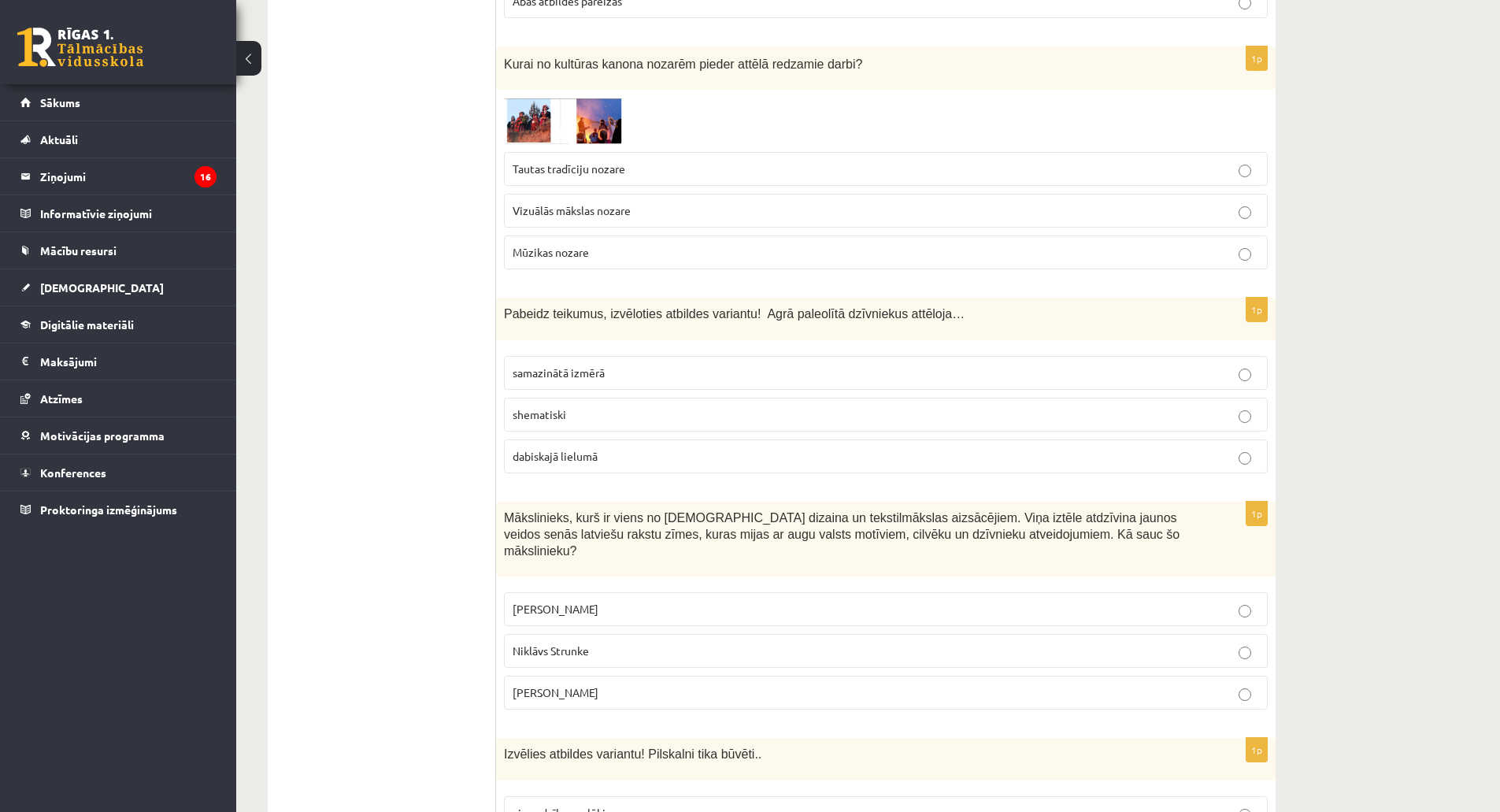
scroll to position [3651, 0]
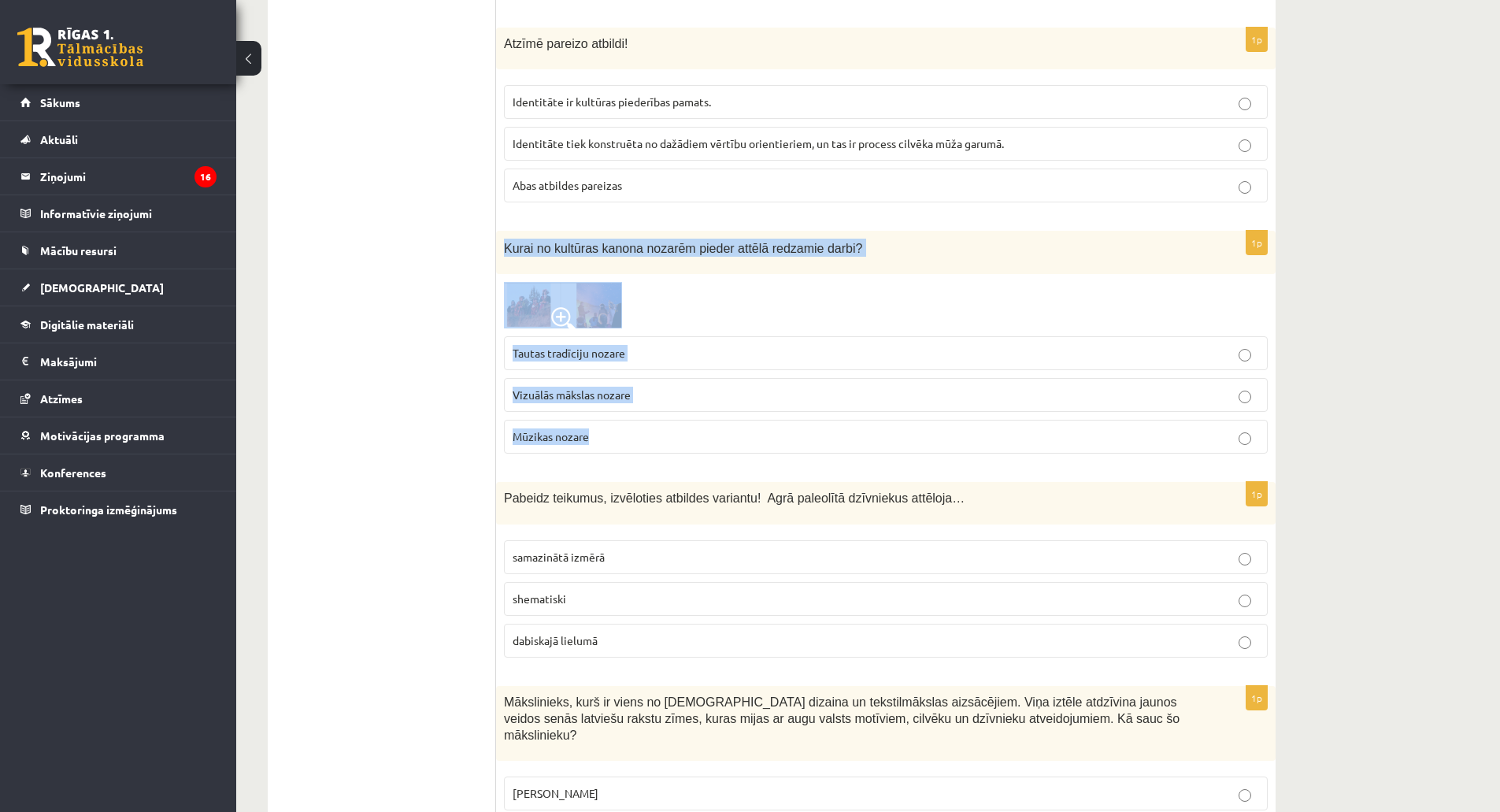
drag, startPoint x: 505, startPoint y: 249, endPoint x: 646, endPoint y: 427, distance: 227.1
click at [646, 427] on div "1p Kurai no kultūras kanona nozarēm pieder attēlā redzamie darbi? Tautas tradīc…" at bounding box center [886, 347] width 779 height 235
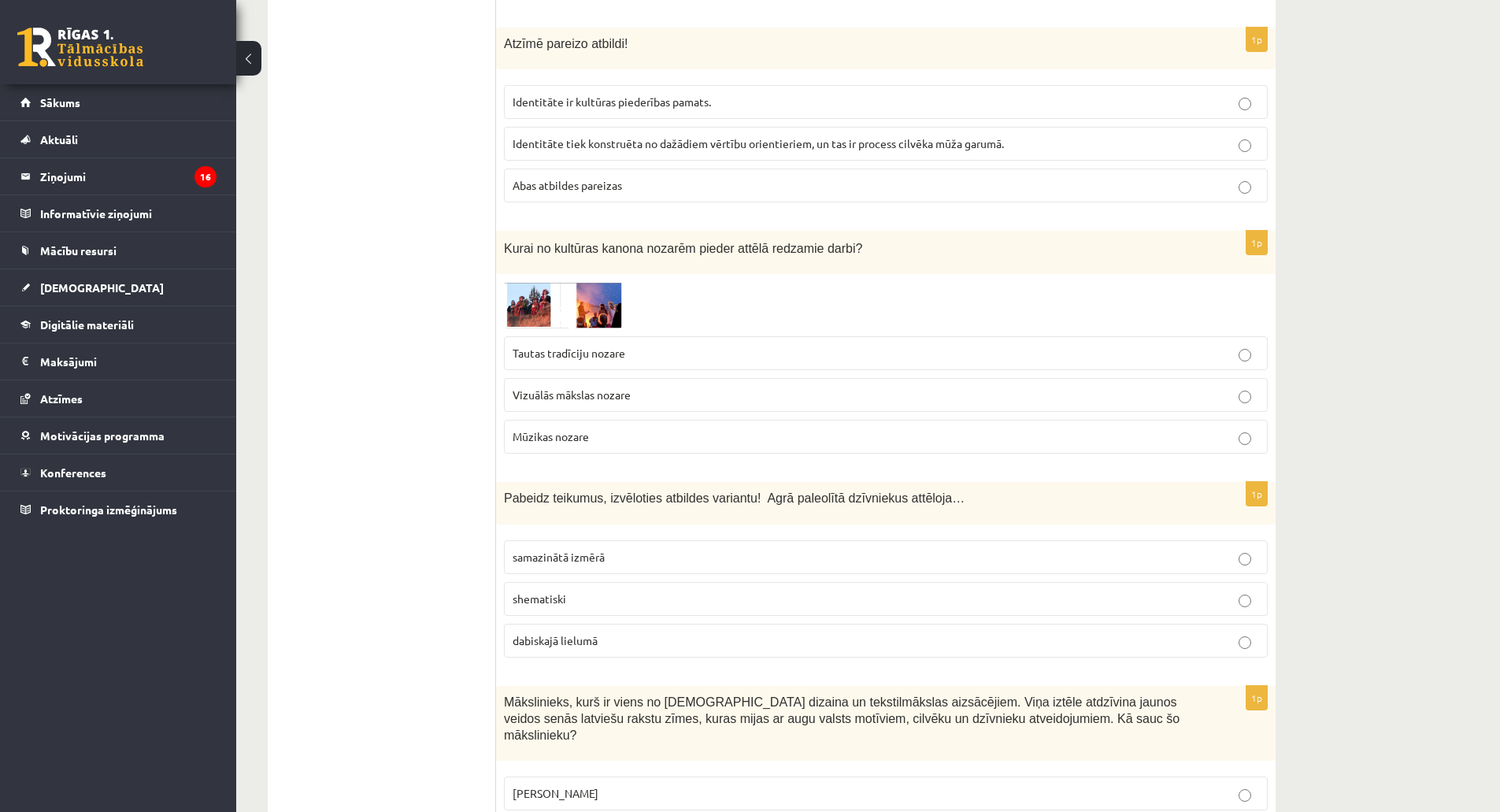
drag, startPoint x: 646, startPoint y: 427, endPoint x: 388, endPoint y: 377, distance: 262.8
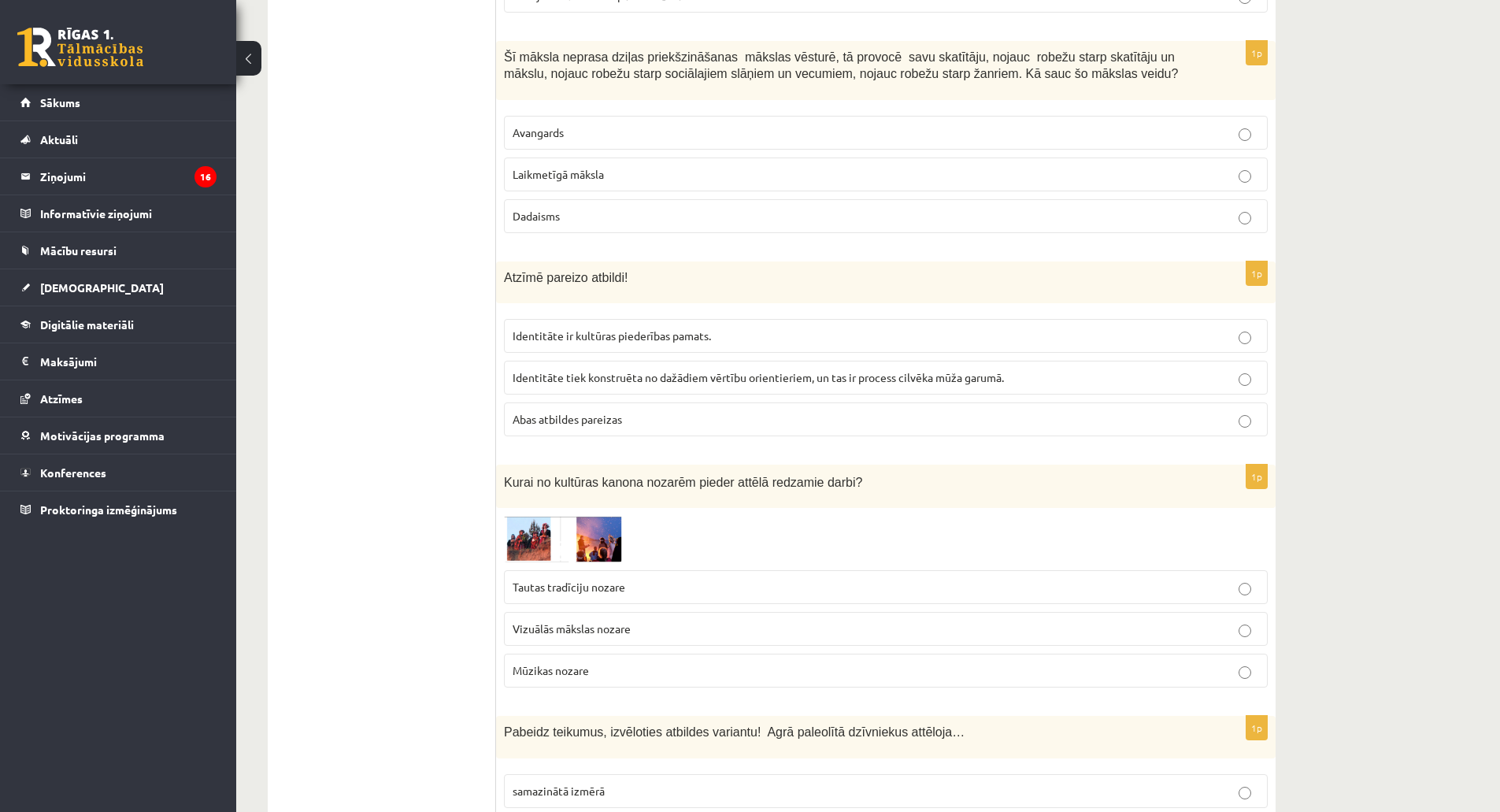
scroll to position [3415, 0]
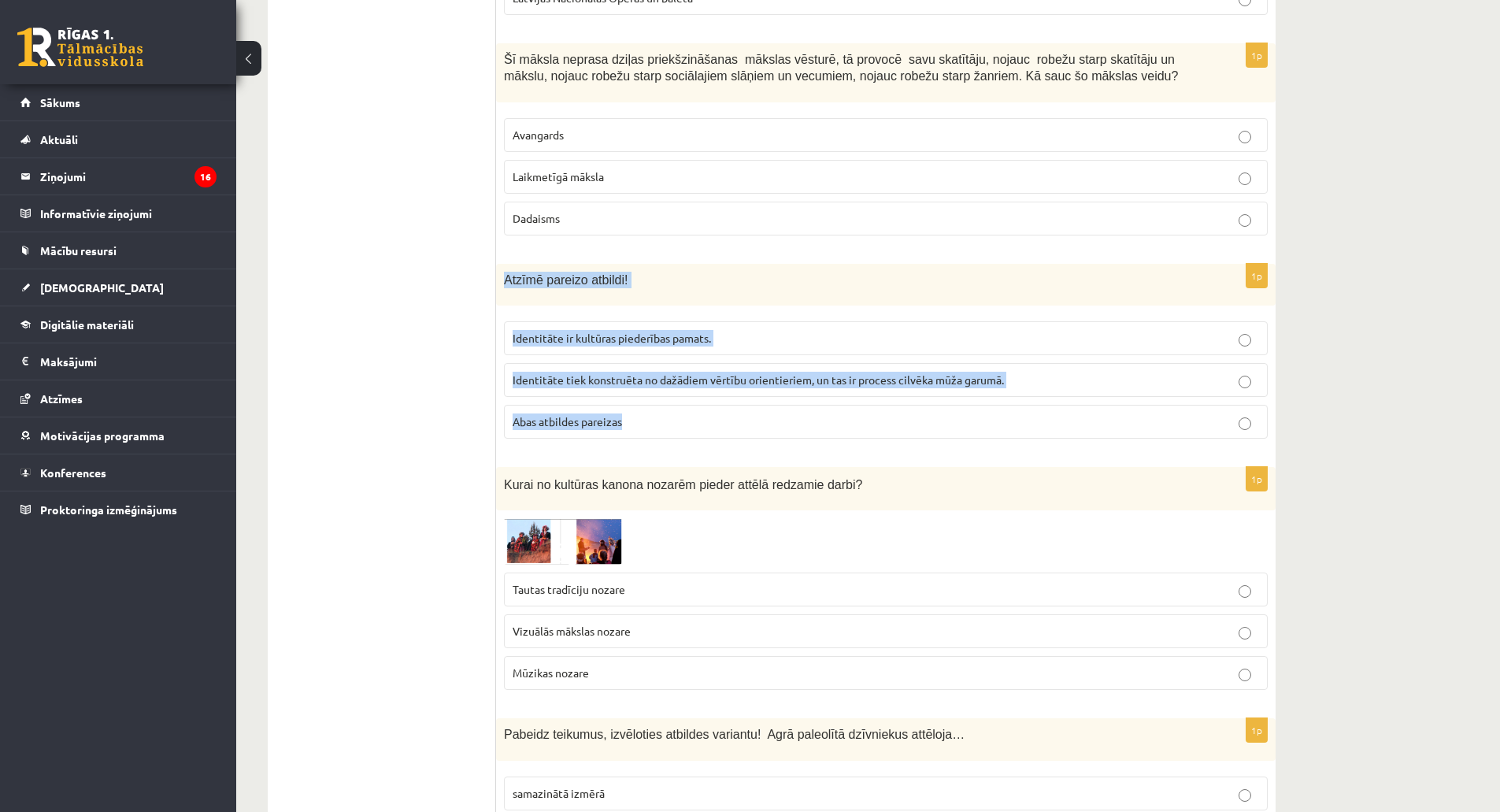
drag, startPoint x: 507, startPoint y: 279, endPoint x: 669, endPoint y: 422, distance: 216.1
click at [669, 422] on div "1p Atzīmē pareizo atbildi! Identitāte ir kultūras piederības pamats. Identitāte…" at bounding box center [886, 357] width 779 height 188
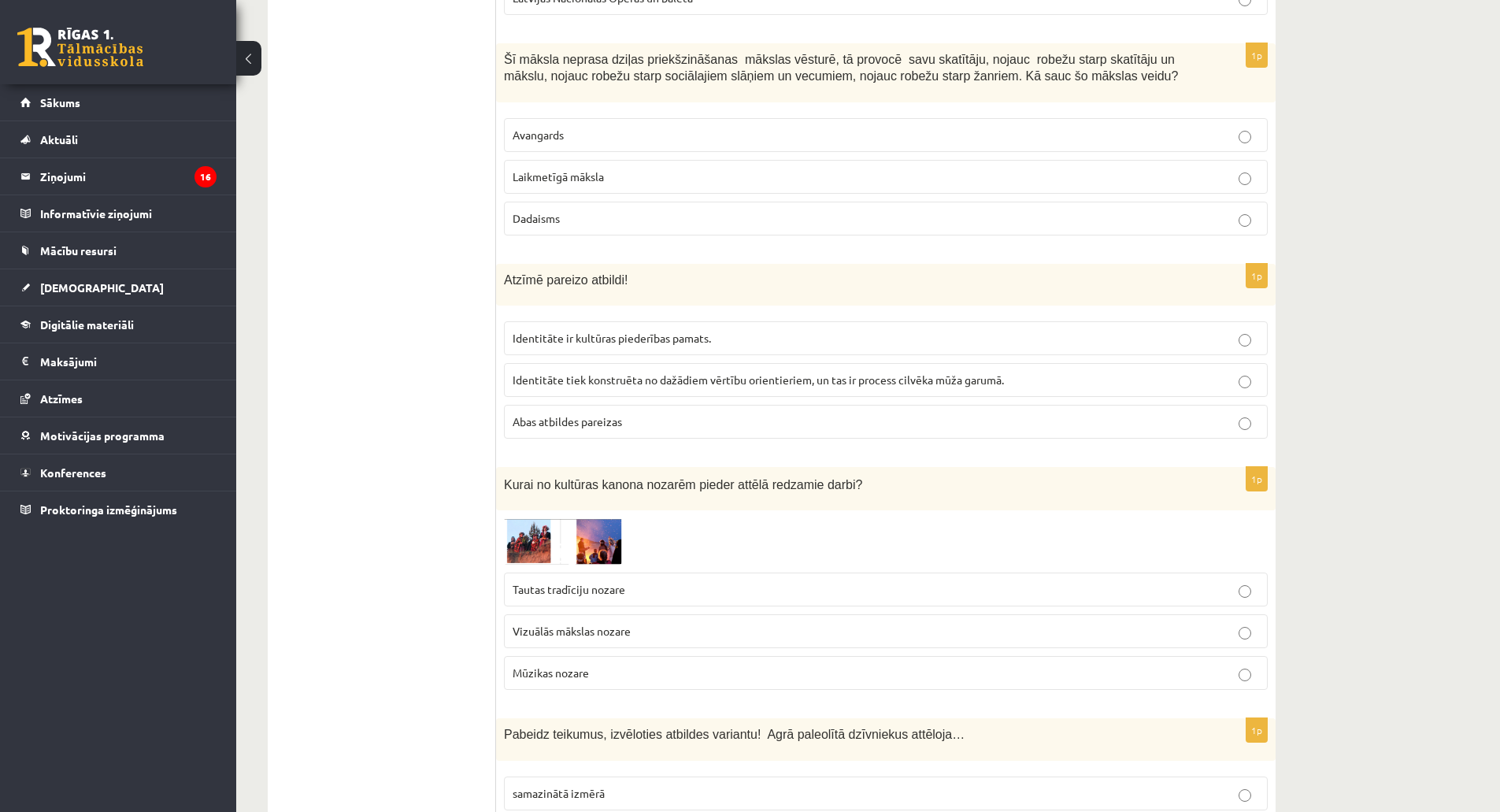
click at [385, 377] on ul "Tests Izvērtējums!" at bounding box center [390, 180] width 213 height 6625
click at [533, 416] on span "Abas atbildes pareizas" at bounding box center [567, 421] width 109 height 15
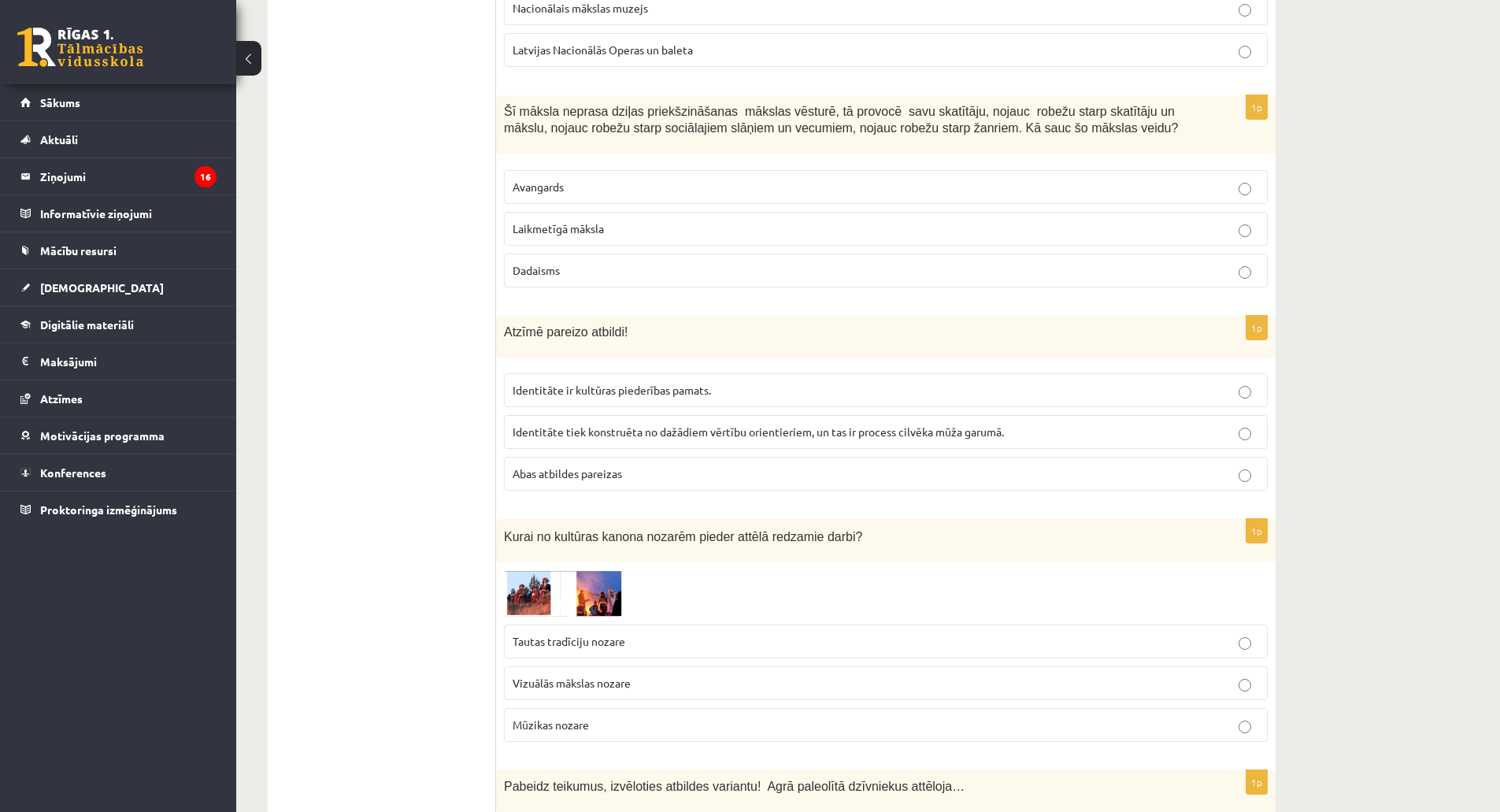
scroll to position [3258, 0]
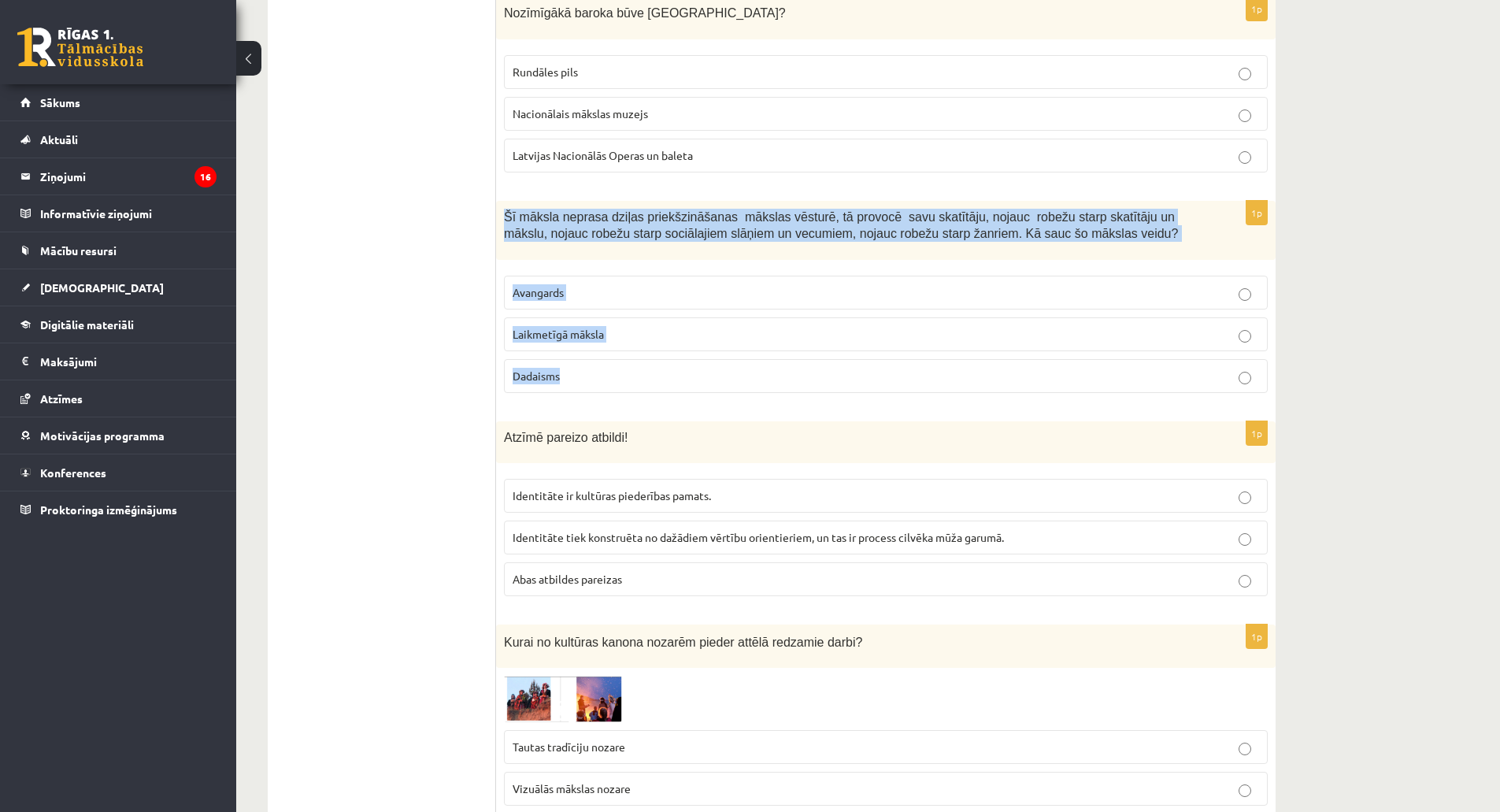
drag, startPoint x: 503, startPoint y: 218, endPoint x: 619, endPoint y: 367, distance: 188.8
click at [619, 367] on div "1p Šī māksla neprasa dziļas priekšzināšanas mākslas vēsturē, tā provocē savu sk…" at bounding box center [886, 304] width 779 height 205
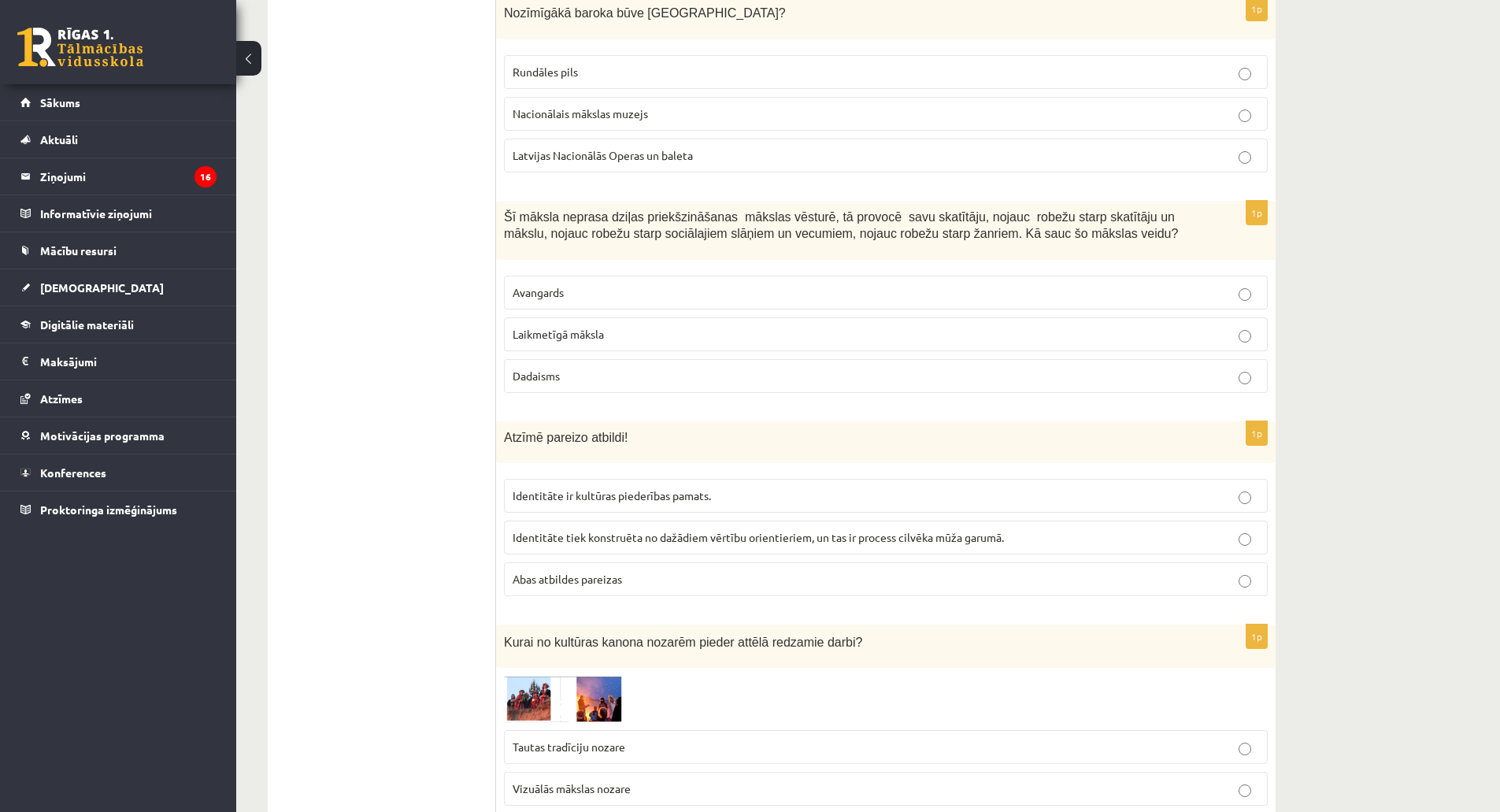
click at [449, 361] on ul "Tests Izvērtējums!" at bounding box center [390, 337] width 213 height 6625
click at [576, 346] on label "Laikmetīgā māksla" at bounding box center [886, 334] width 764 height 34
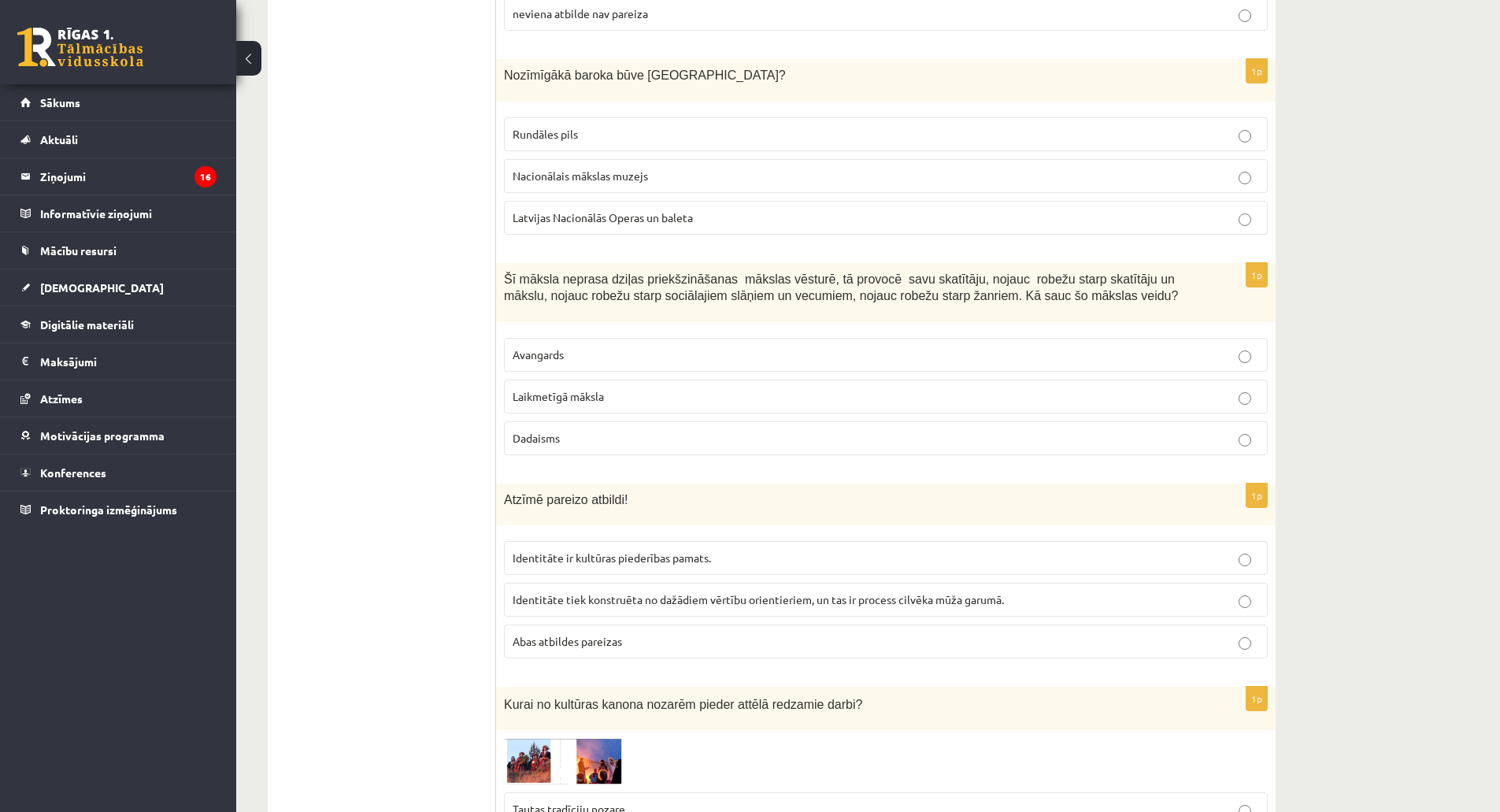
scroll to position [3101, 0]
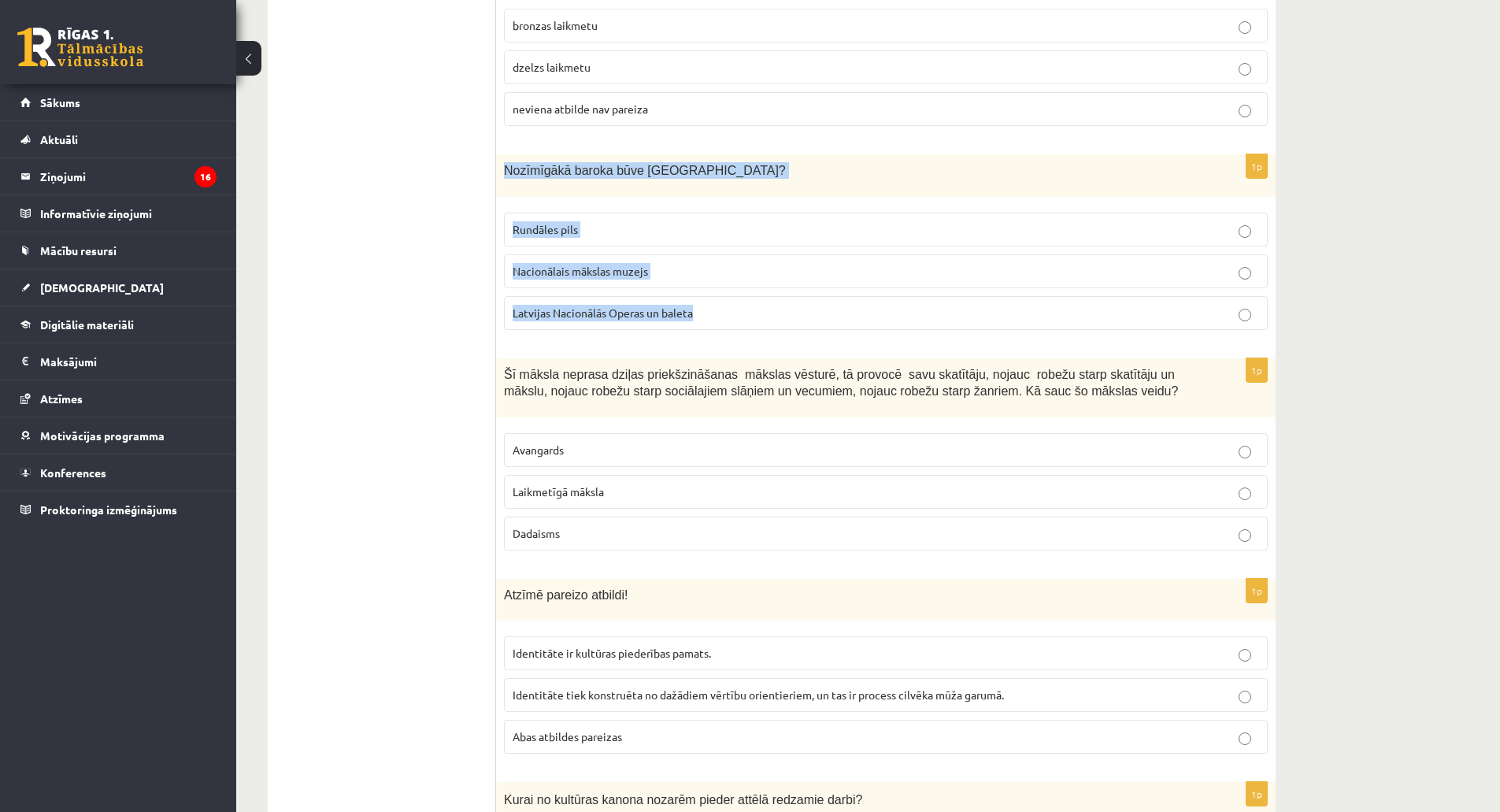
drag, startPoint x: 502, startPoint y: 169, endPoint x: 726, endPoint y: 324, distance: 272.4
click at [726, 324] on div "1p Nozīmīgākā baroka būve Latvijā? Rundāles pils Nacionālais mākslas muzejs Lat…" at bounding box center [886, 248] width 779 height 188
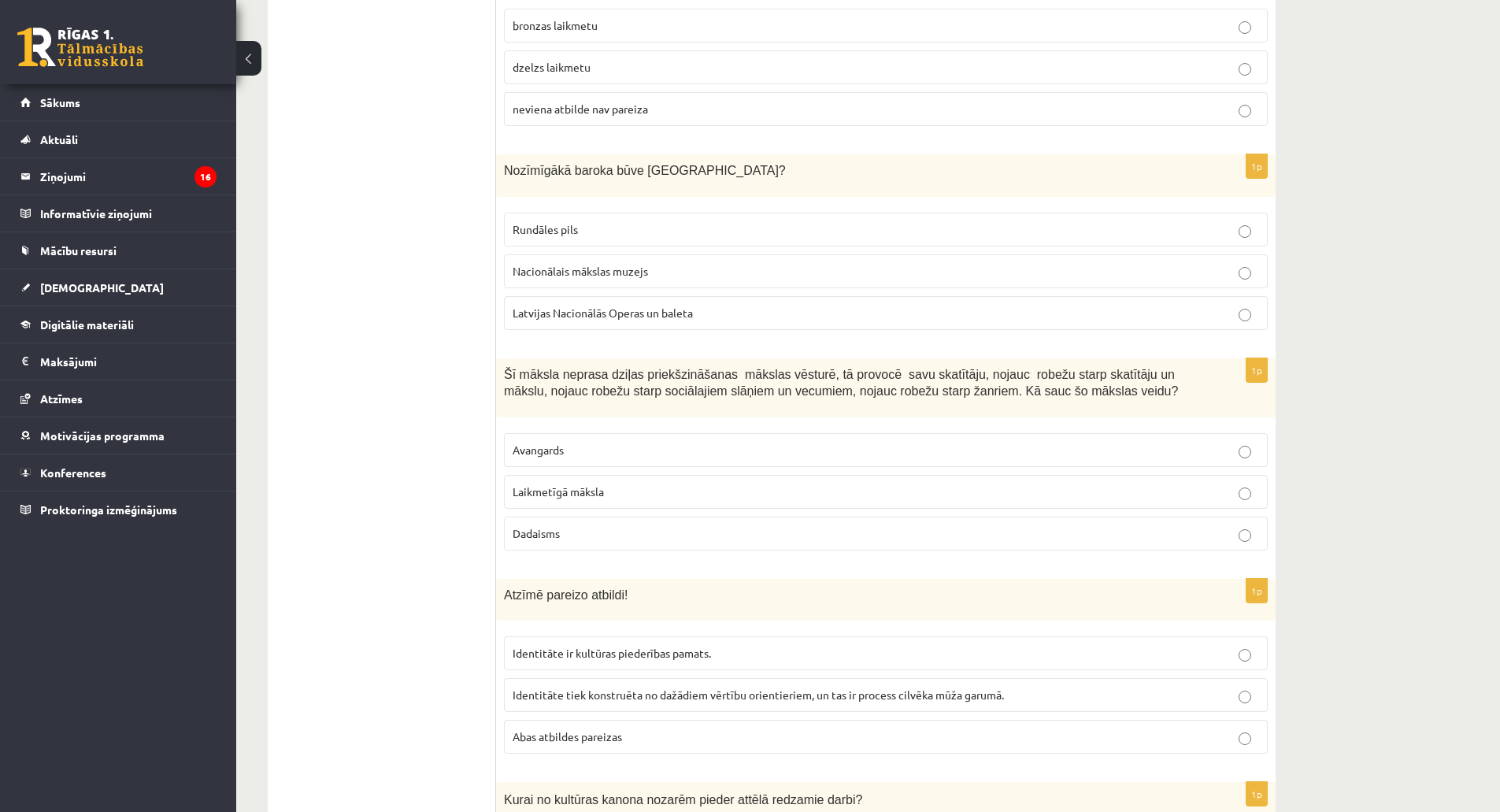
click at [442, 264] on ul "Tests Izvērtējums!" at bounding box center [390, 495] width 213 height 6625
click at [588, 246] on label "Rundāles pils" at bounding box center [886, 229] width 764 height 34
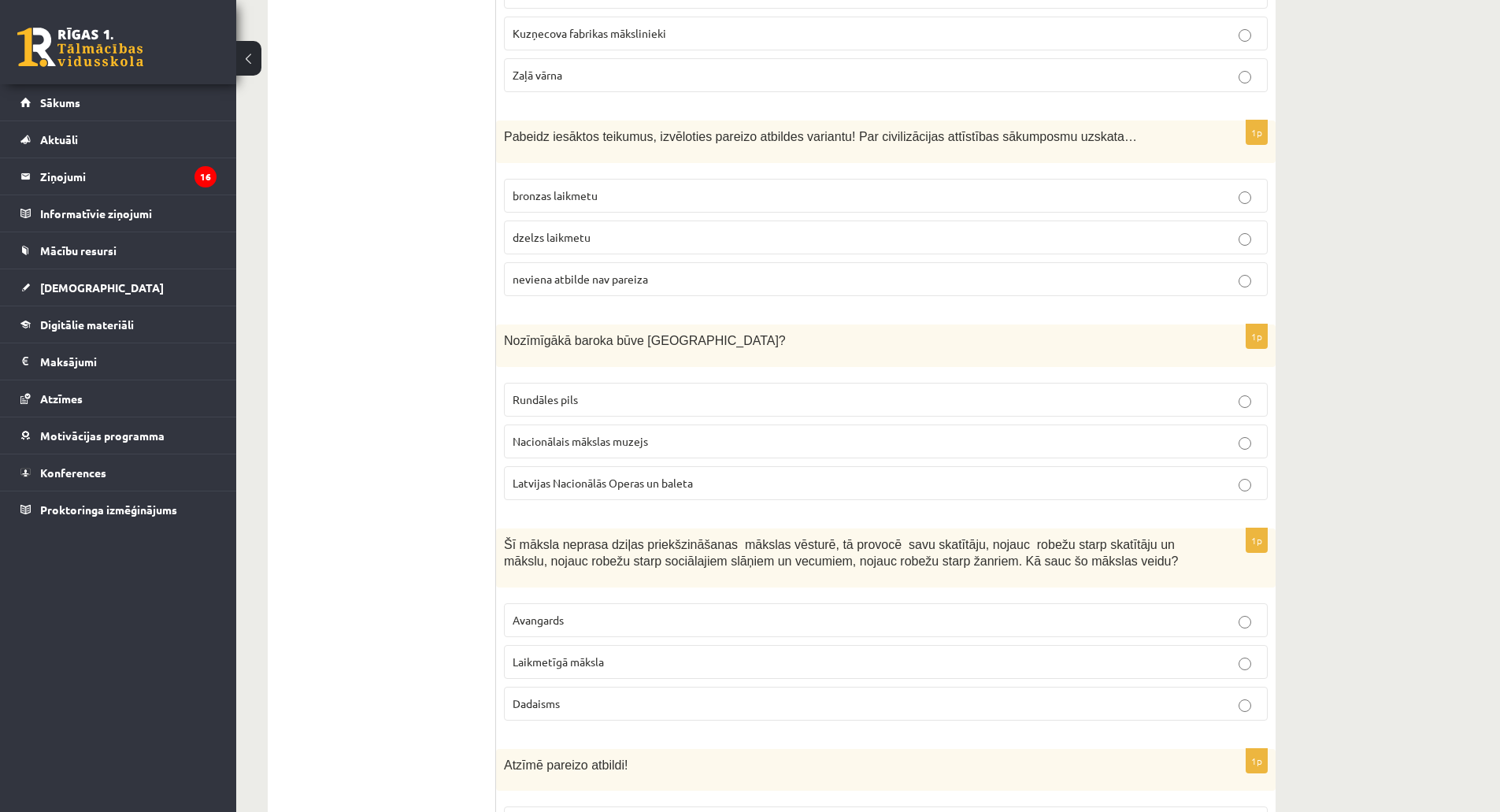
scroll to position [2707, 0]
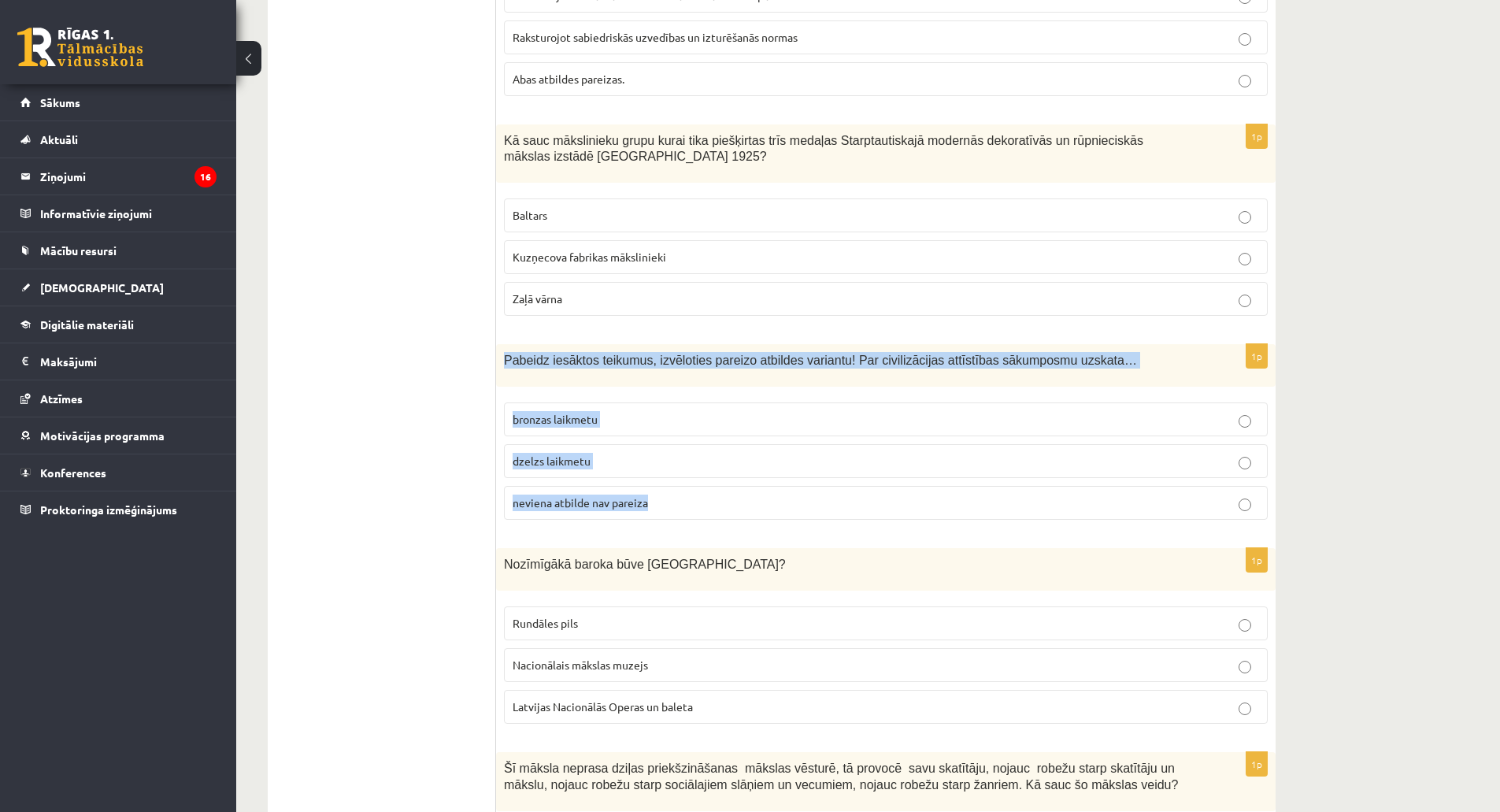
drag, startPoint x: 503, startPoint y: 363, endPoint x: 727, endPoint y: 507, distance: 266.3
click at [728, 508] on div "1p Pabeidz iesāktos teikumus, izvēloties pareizo atbildes variantu! Par civiliz…" at bounding box center [886, 437] width 779 height 188
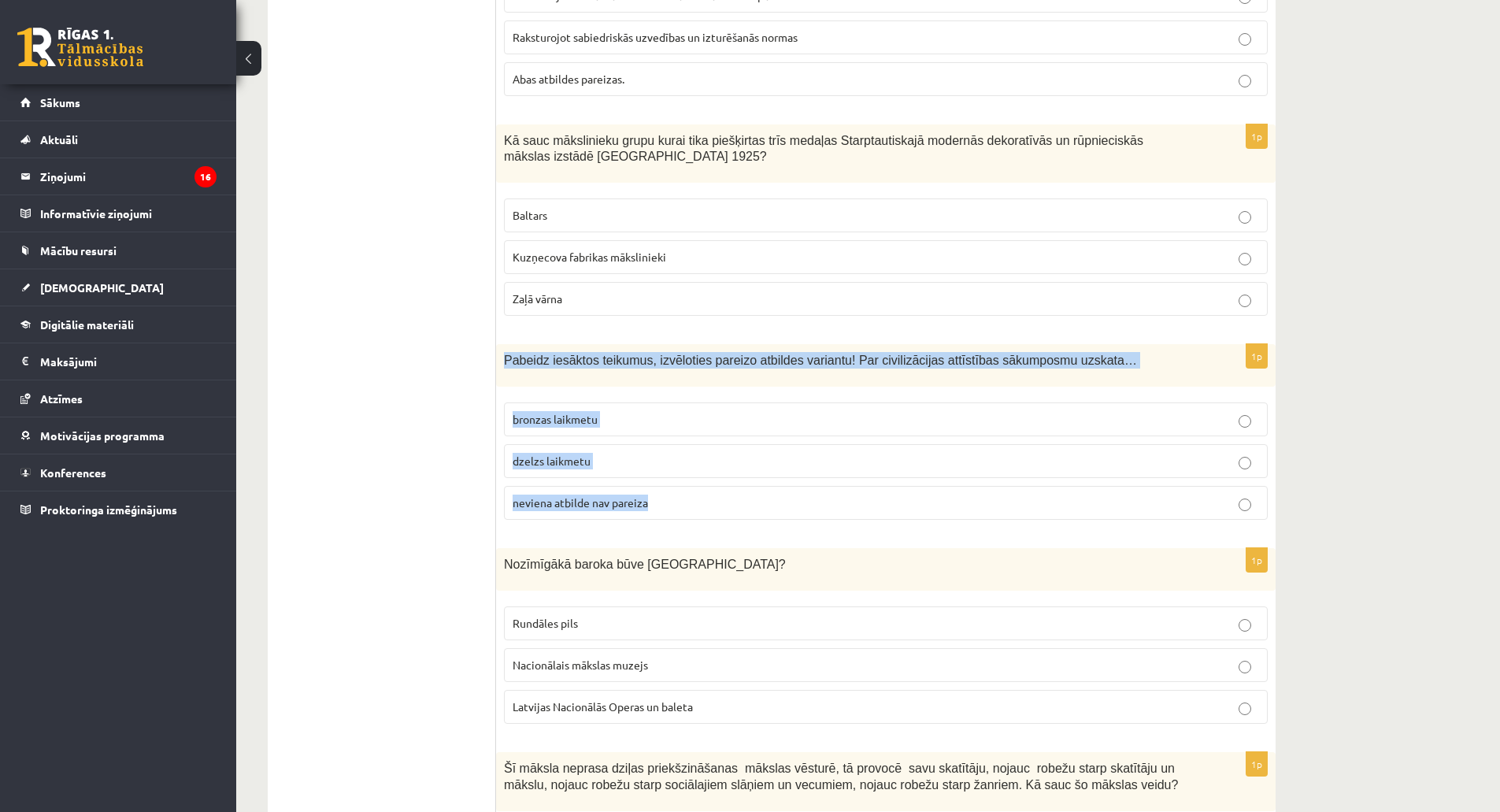
drag, startPoint x: 506, startPoint y: 360, endPoint x: 714, endPoint y: 501, distance: 251.3
click at [714, 501] on div "1p Pabeidz iesāktos teikumus, izvēloties pareizo atbildes variantu! Par civiliz…" at bounding box center [886, 437] width 779 height 188
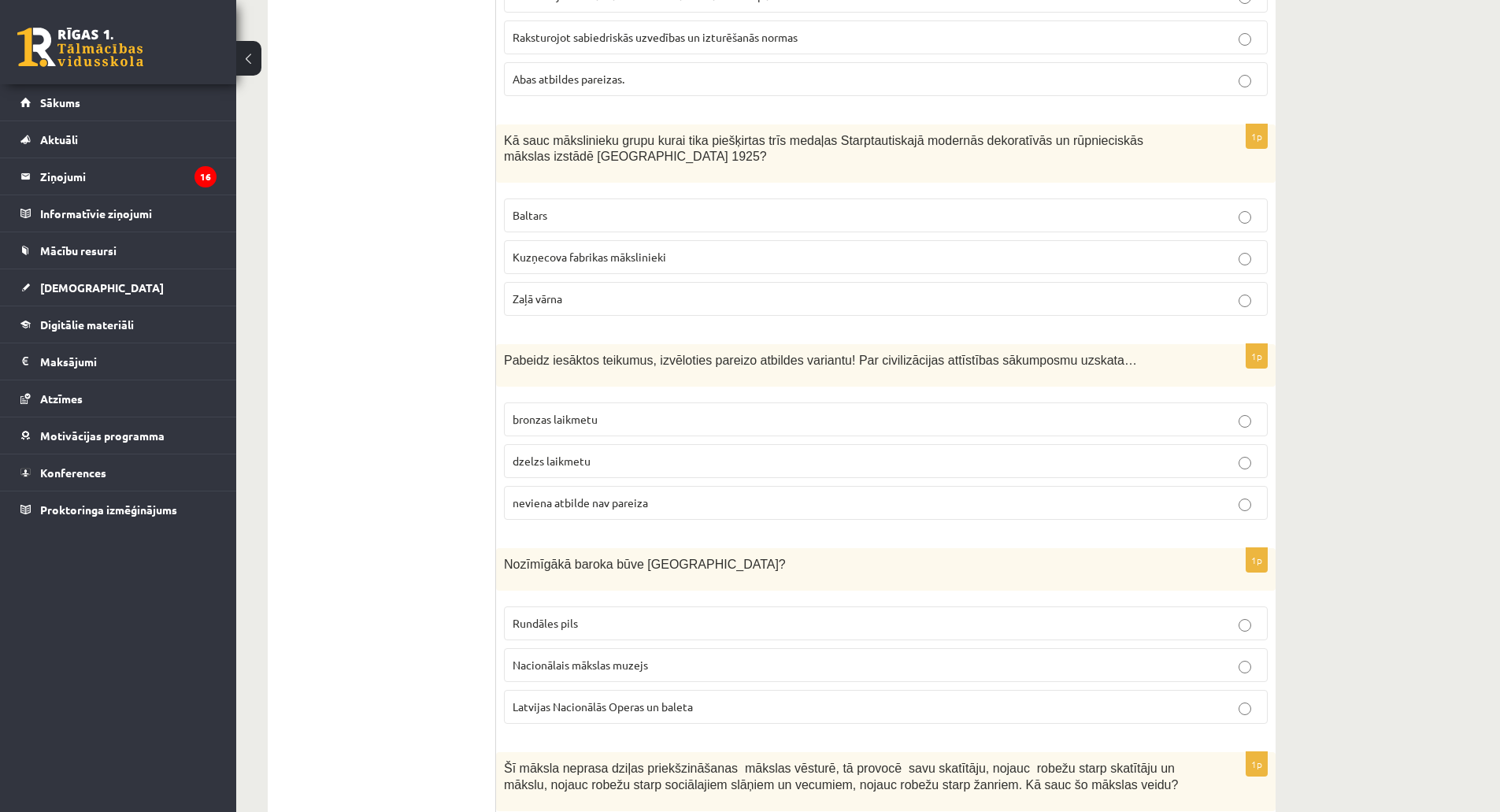
click at [596, 422] on span "bronzas laikmetu" at bounding box center [555, 419] width 85 height 15
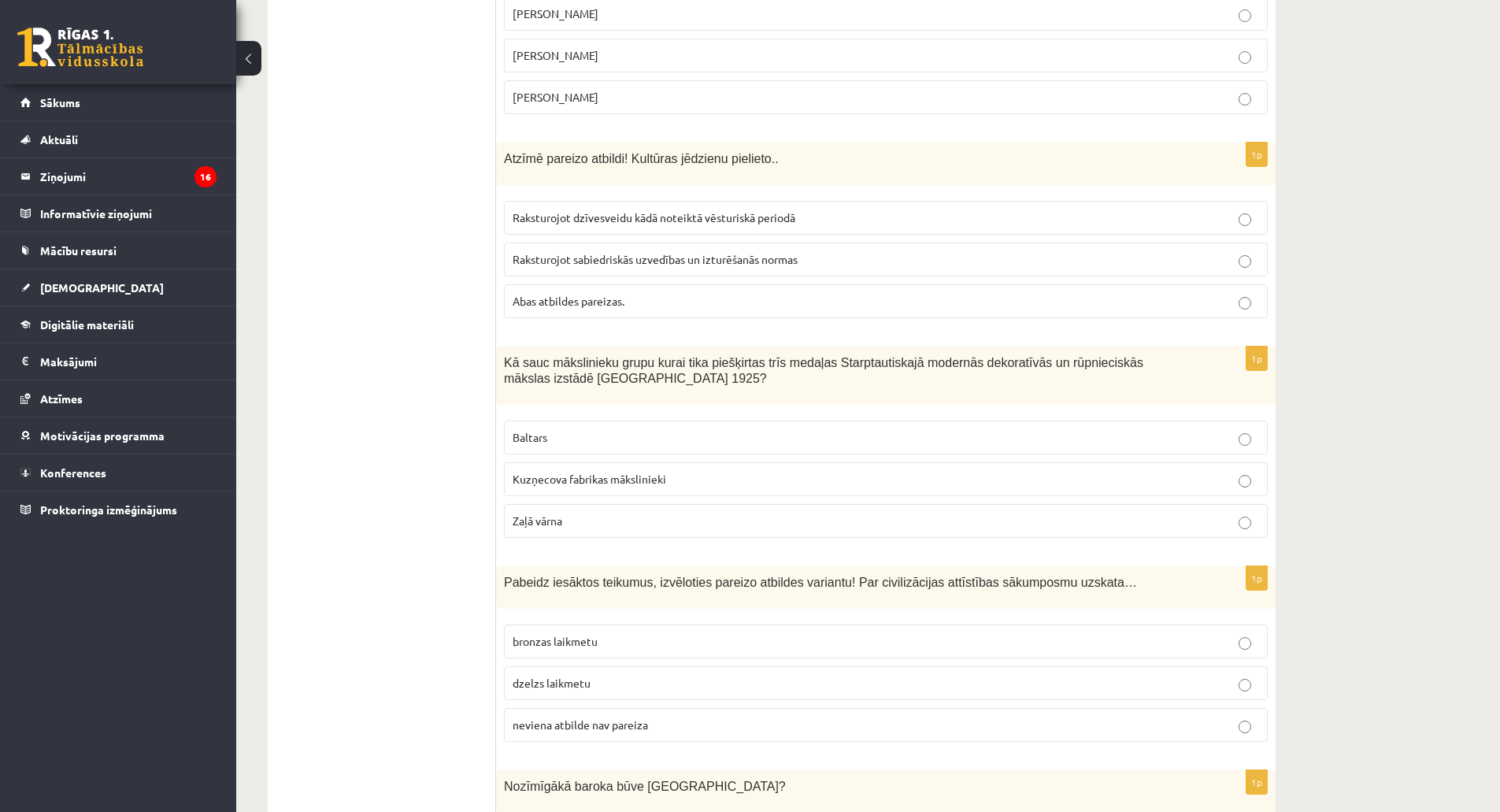
scroll to position [2471, 0]
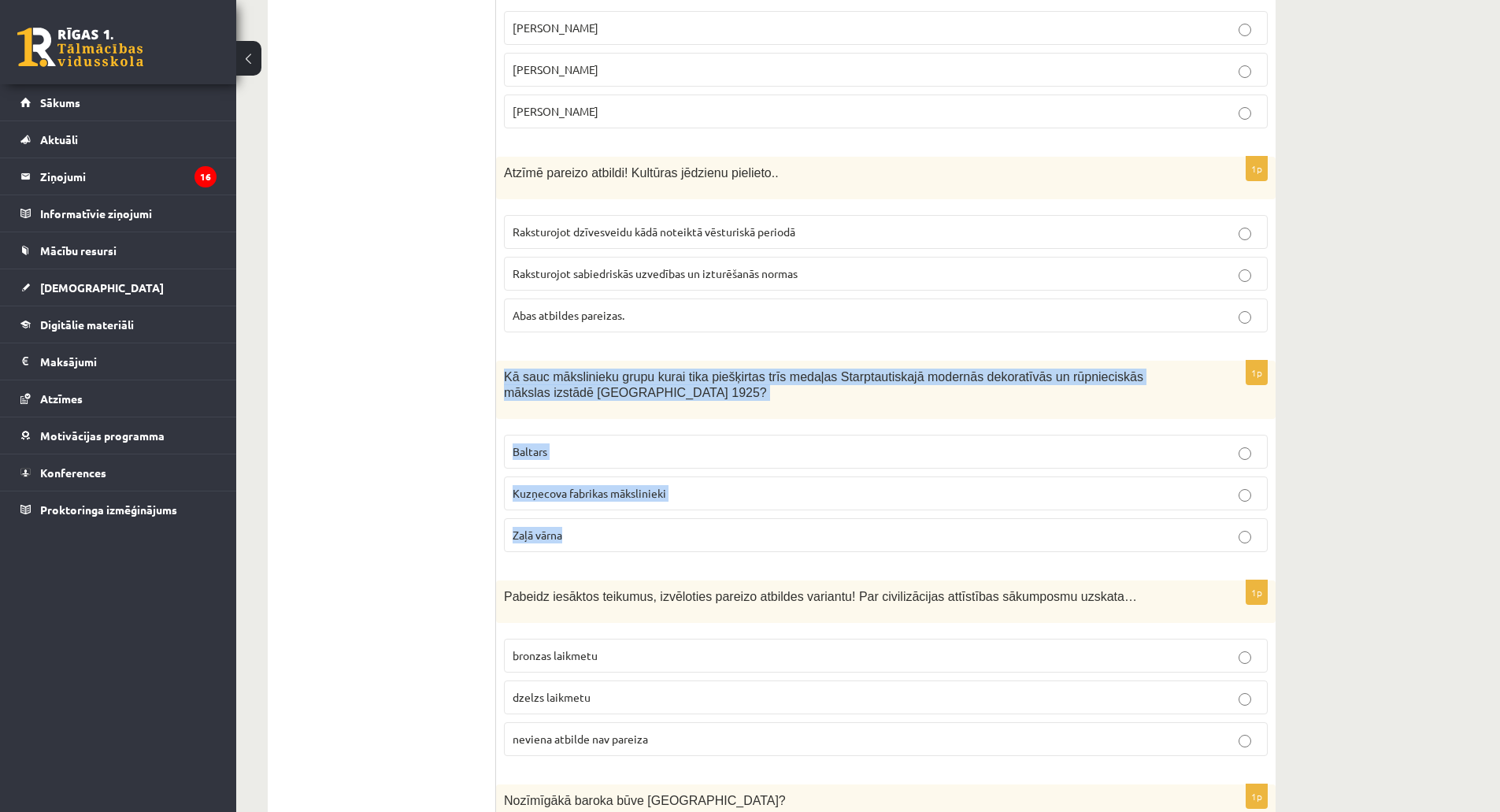
drag, startPoint x: 506, startPoint y: 381, endPoint x: 614, endPoint y: 537, distance: 189.7
click at [614, 537] on div "1p Kā sauc mākslinieku grupu kurai tika piešķirtas trīs medaļas Starptautiskajā…" at bounding box center [886, 463] width 779 height 205
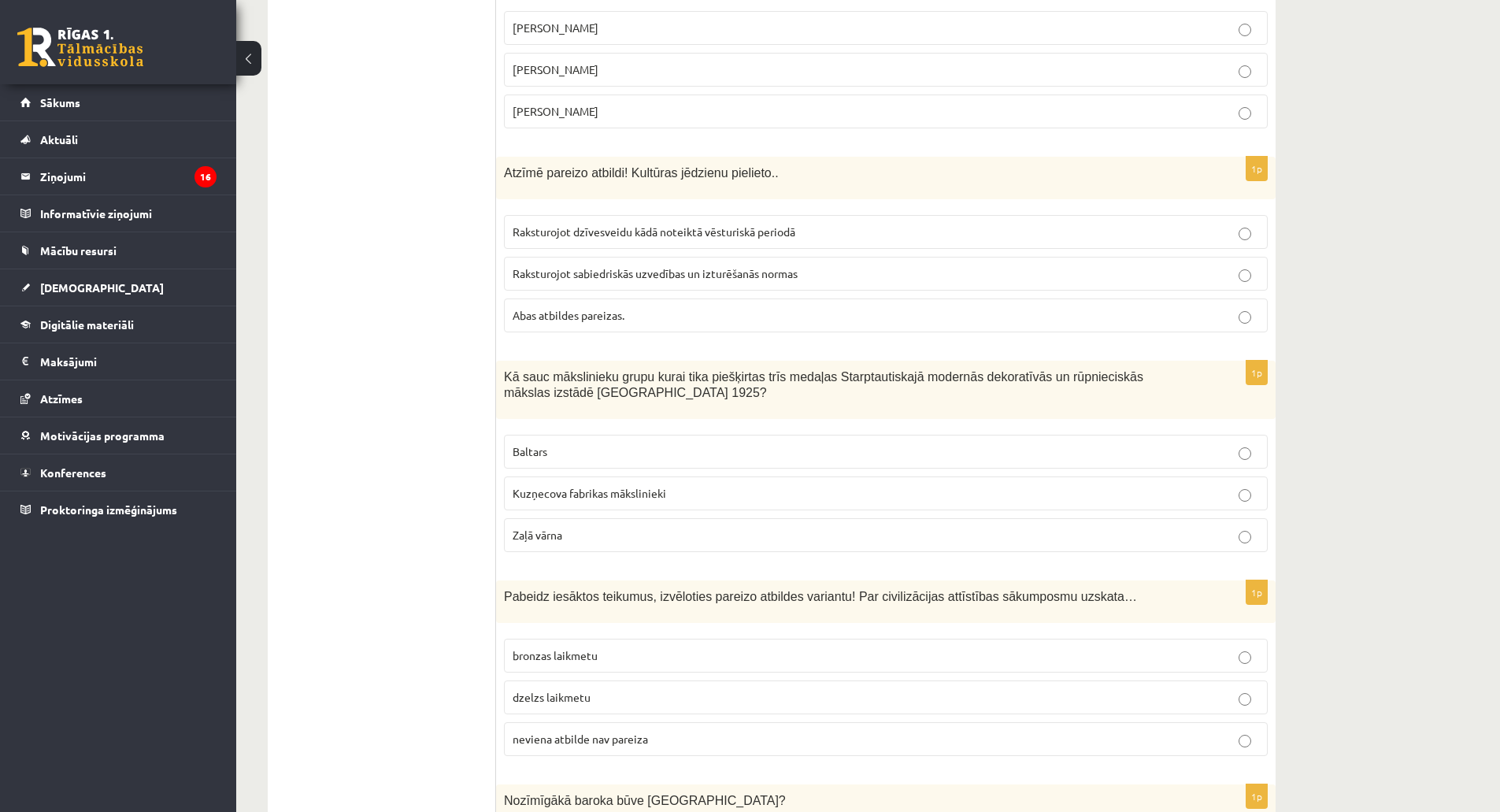
click at [508, 459] on label "Baltars" at bounding box center [886, 451] width 764 height 34
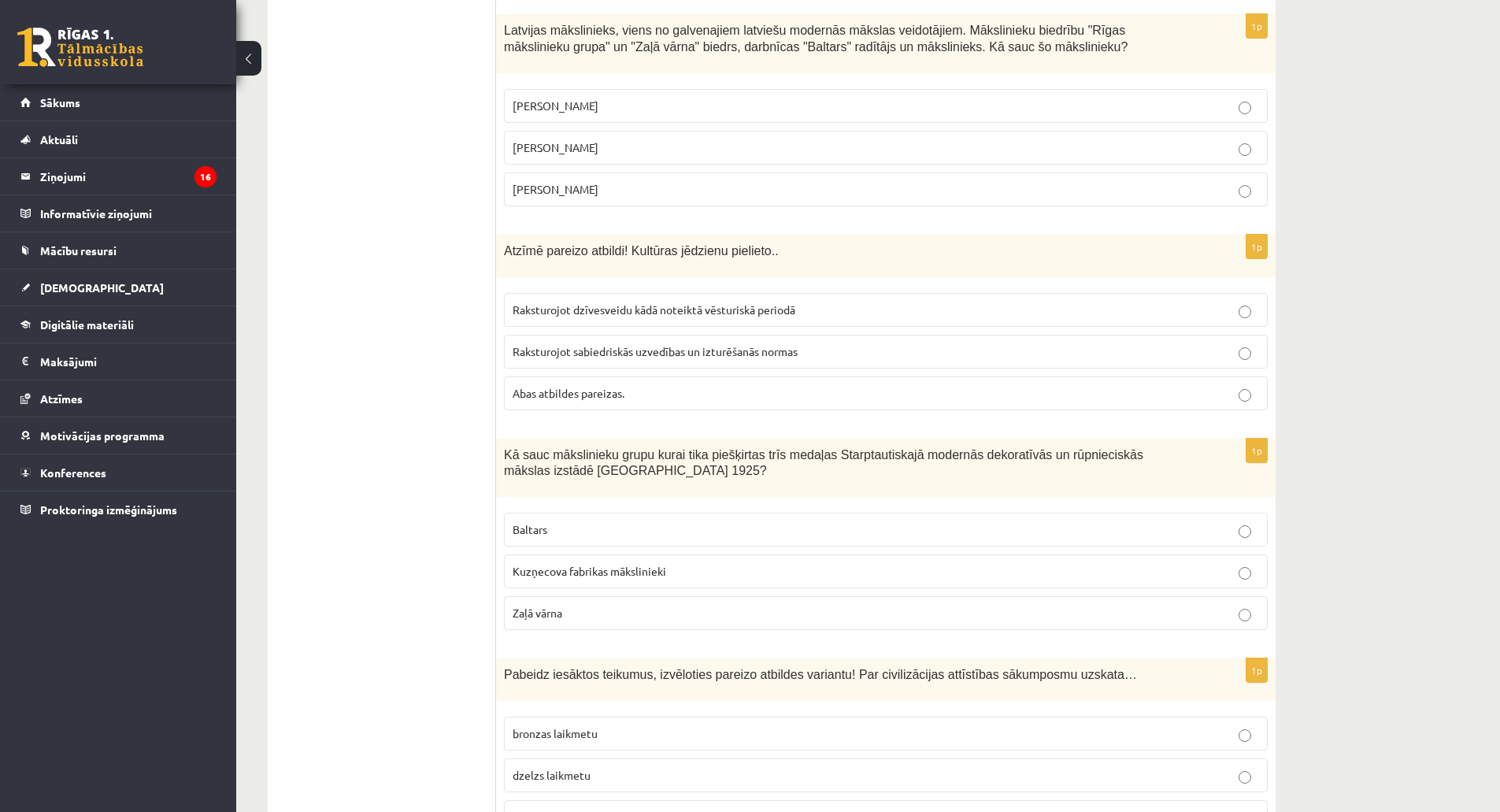
scroll to position [2392, 0]
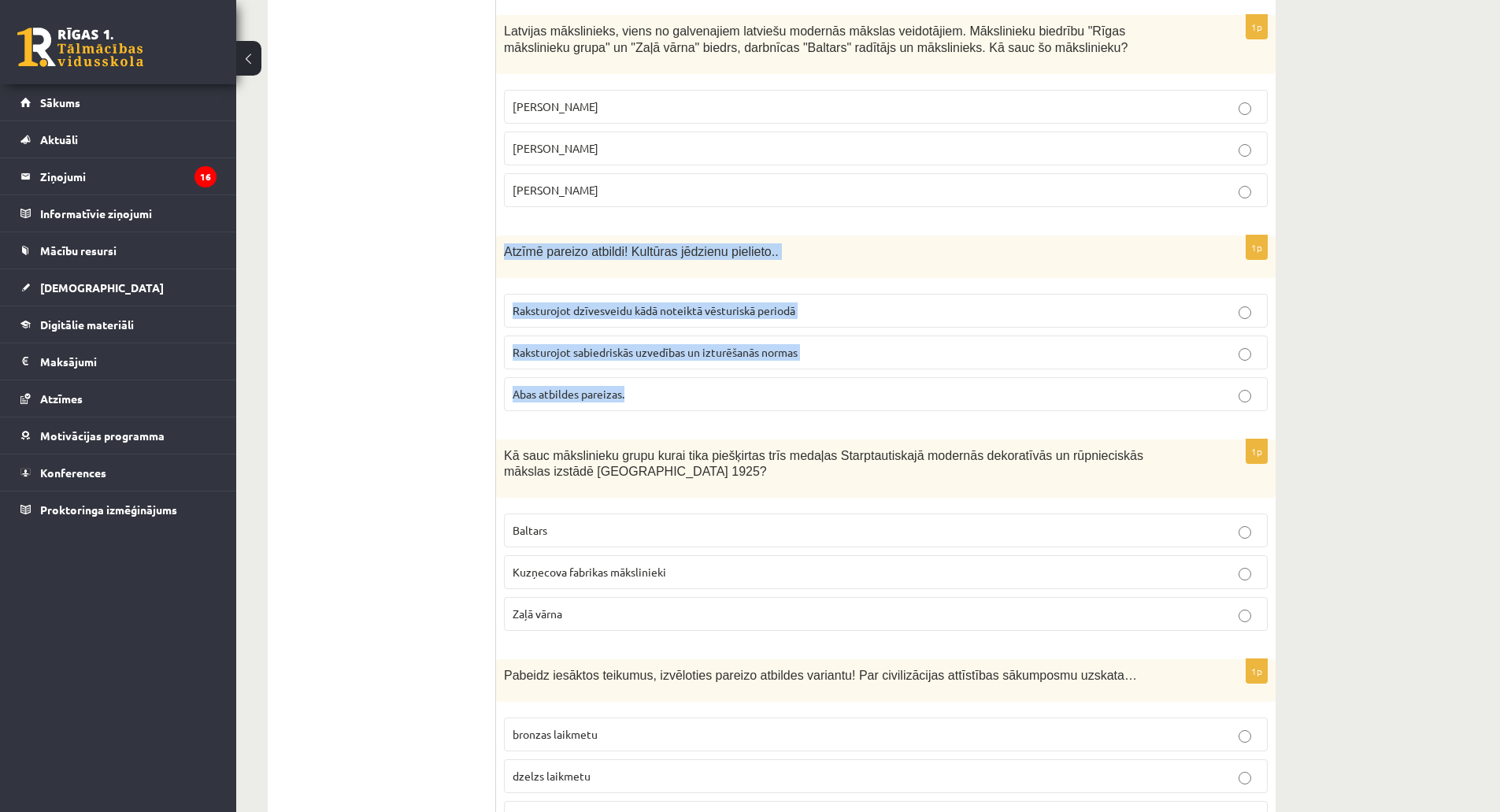
drag, startPoint x: 505, startPoint y: 252, endPoint x: 640, endPoint y: 395, distance: 196.7
click at [640, 395] on div "1p Atzīmē pareizo atbildi! Kultūras jēdzienu pielieto.. Raksturojot dzīvesveidu…" at bounding box center [886, 329] width 779 height 188
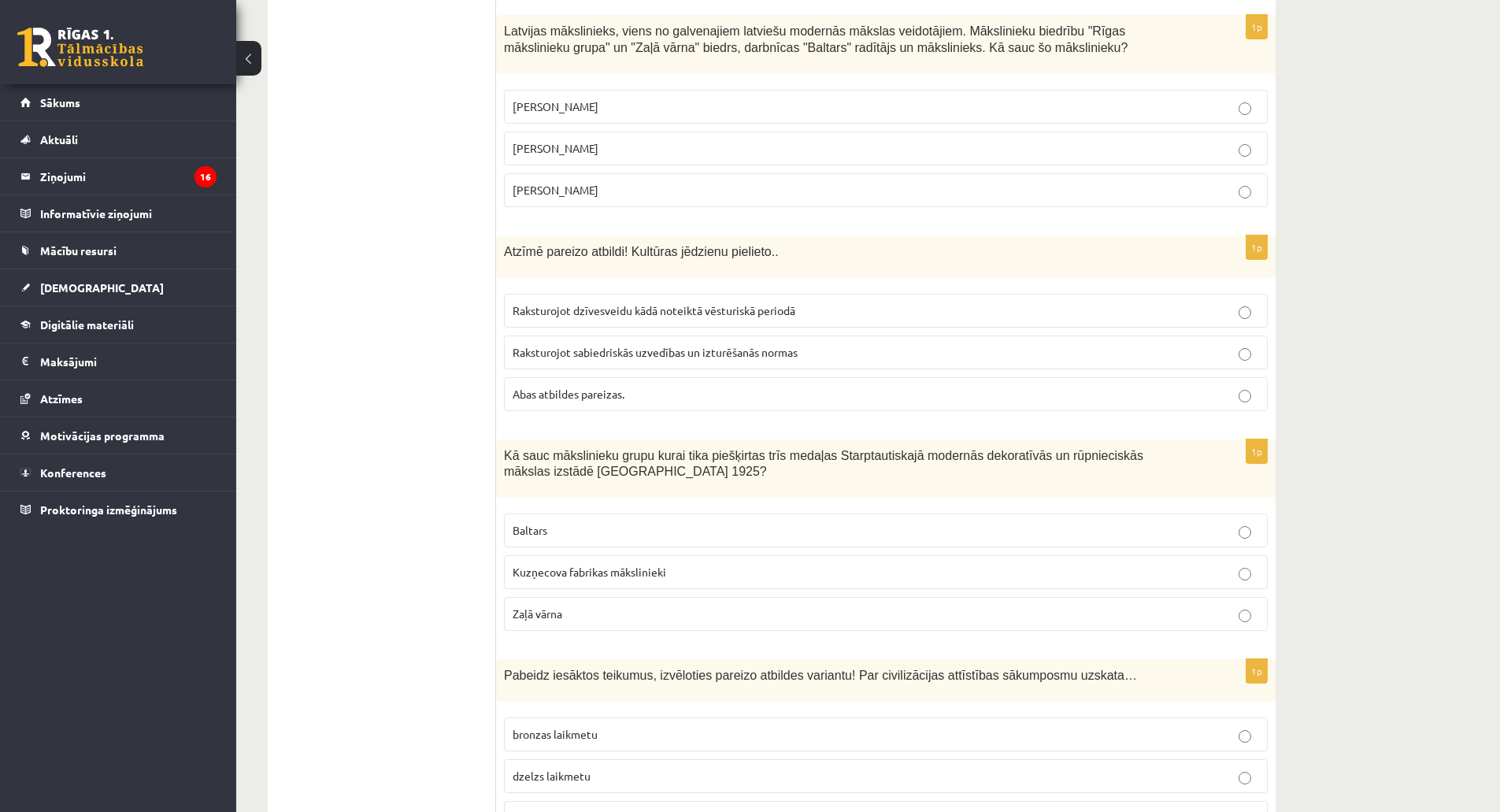
click at [583, 383] on label "Abas atbildes pareizas." at bounding box center [886, 393] width 764 height 34
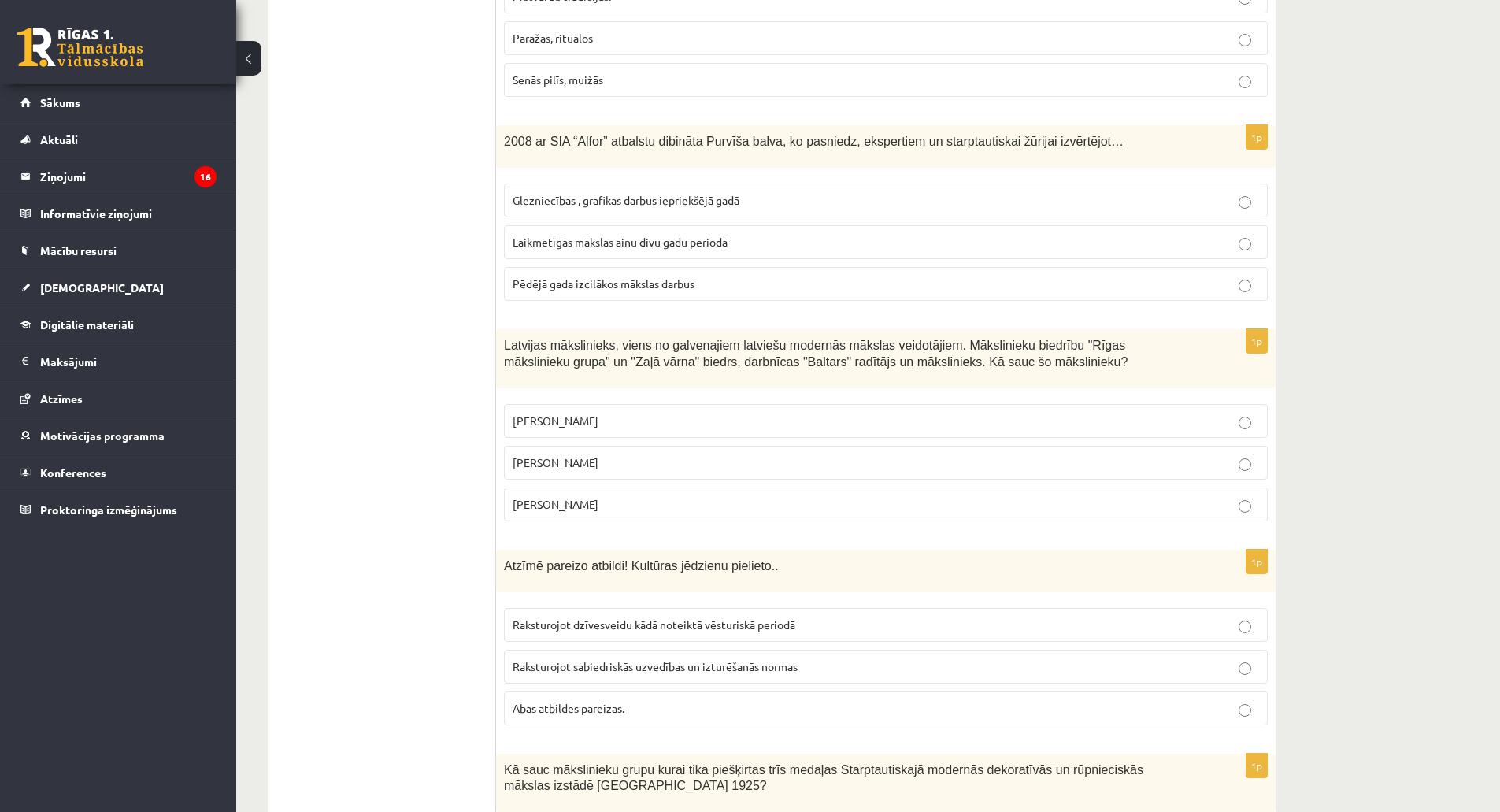
scroll to position [2077, 0]
drag, startPoint x: 503, startPoint y: 343, endPoint x: 659, endPoint y: 506, distance: 225.6
click at [659, 506] on div "1p Latvijas mākslinieks, viens no galvenajiem latviešu modernās mākslas veidotā…" at bounding box center [886, 432] width 779 height 205
click at [540, 476] on label "Romāns Suta" at bounding box center [886, 463] width 764 height 34
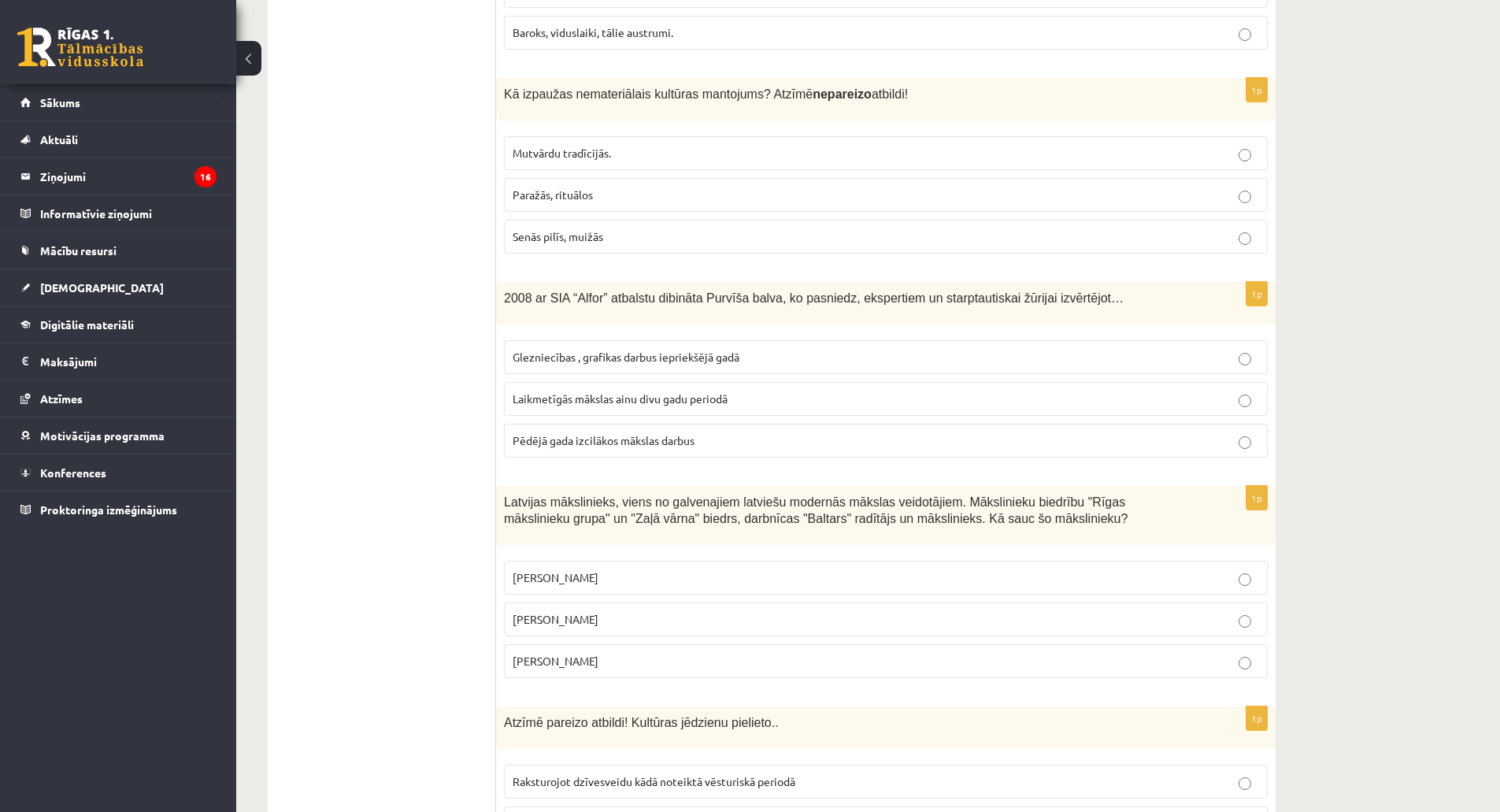
scroll to position [1920, 0]
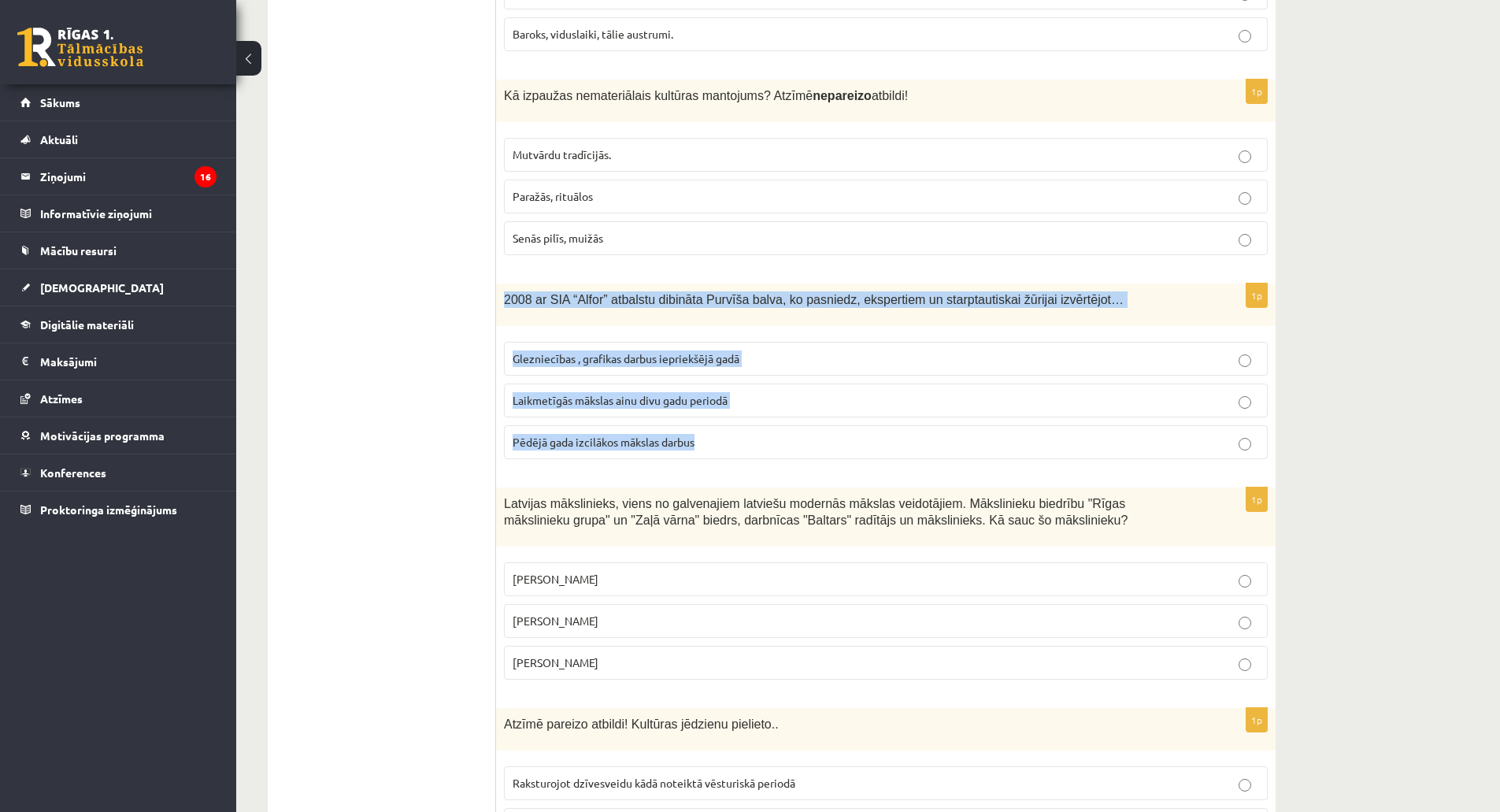
drag, startPoint x: 499, startPoint y: 301, endPoint x: 708, endPoint y: 443, distance: 252.7
click at [708, 443] on div "1p 2008 ar SIA “Alfor” atbalstu dibināta Purvīša balva, ko pasniedz, ekspertiem…" at bounding box center [886, 377] width 779 height 188
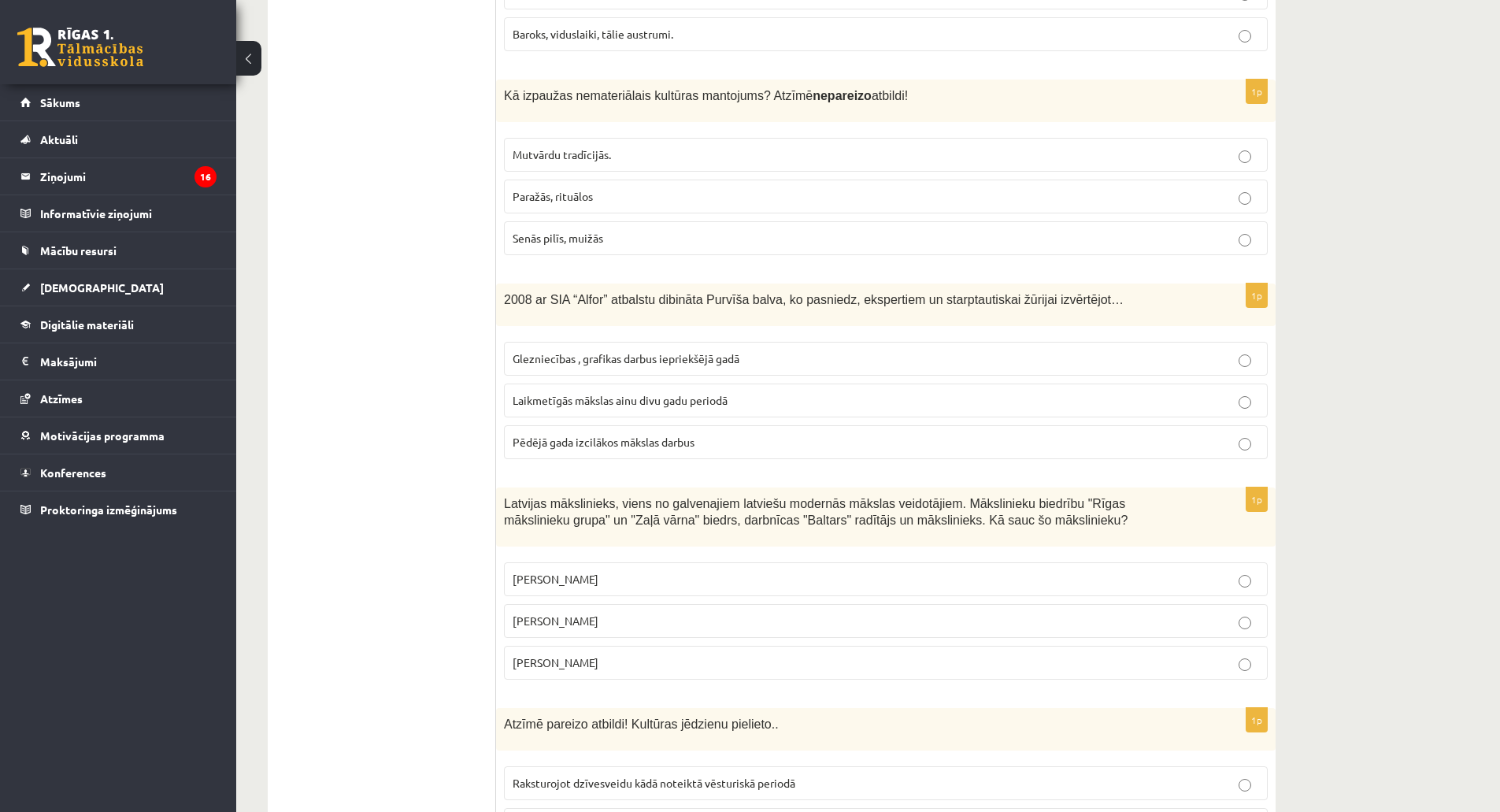
click at [554, 398] on span "Laikmetīgās mākslas ainu divu gadu periodā" at bounding box center [620, 399] width 215 height 15
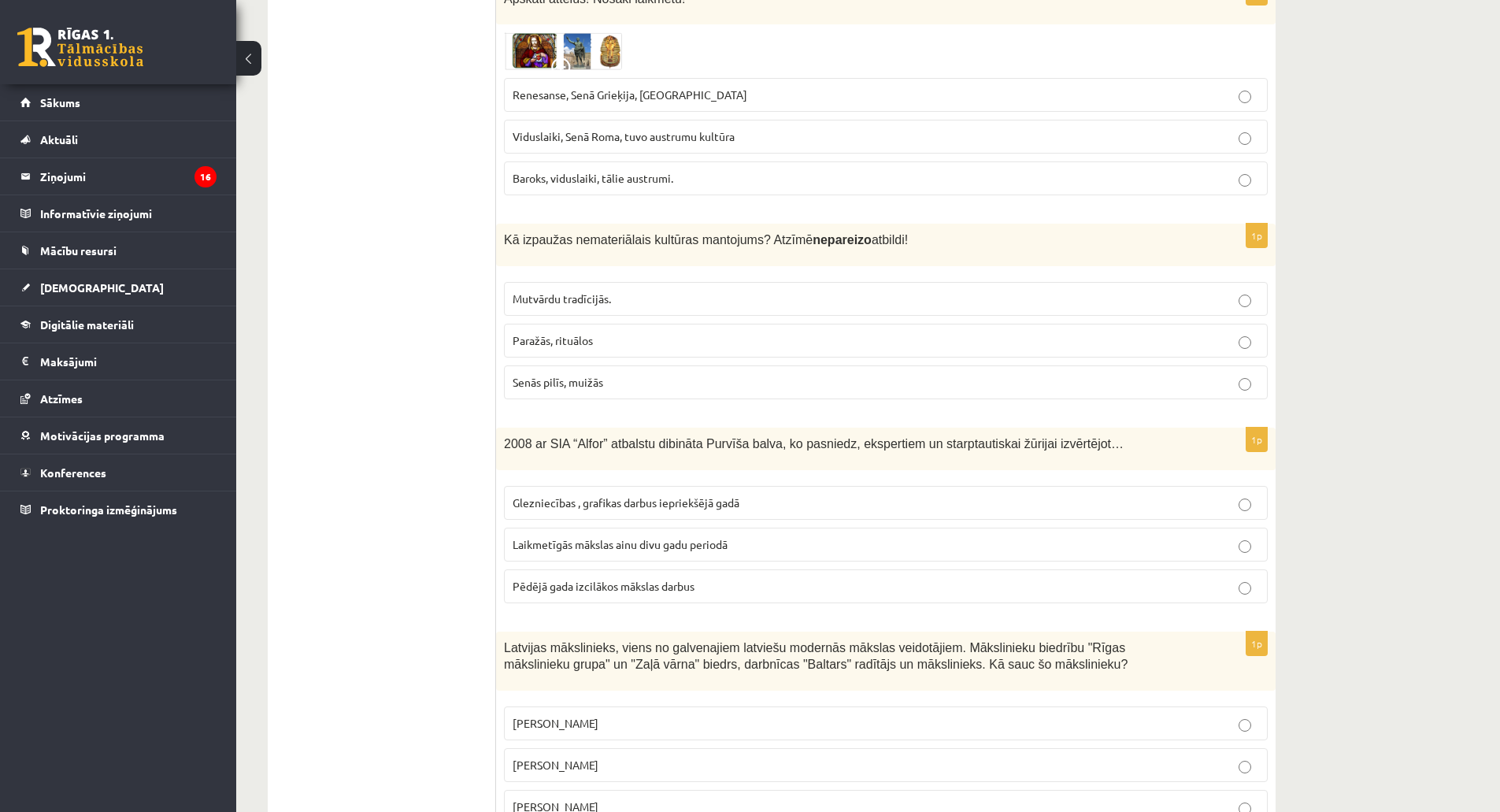
scroll to position [1763, 0]
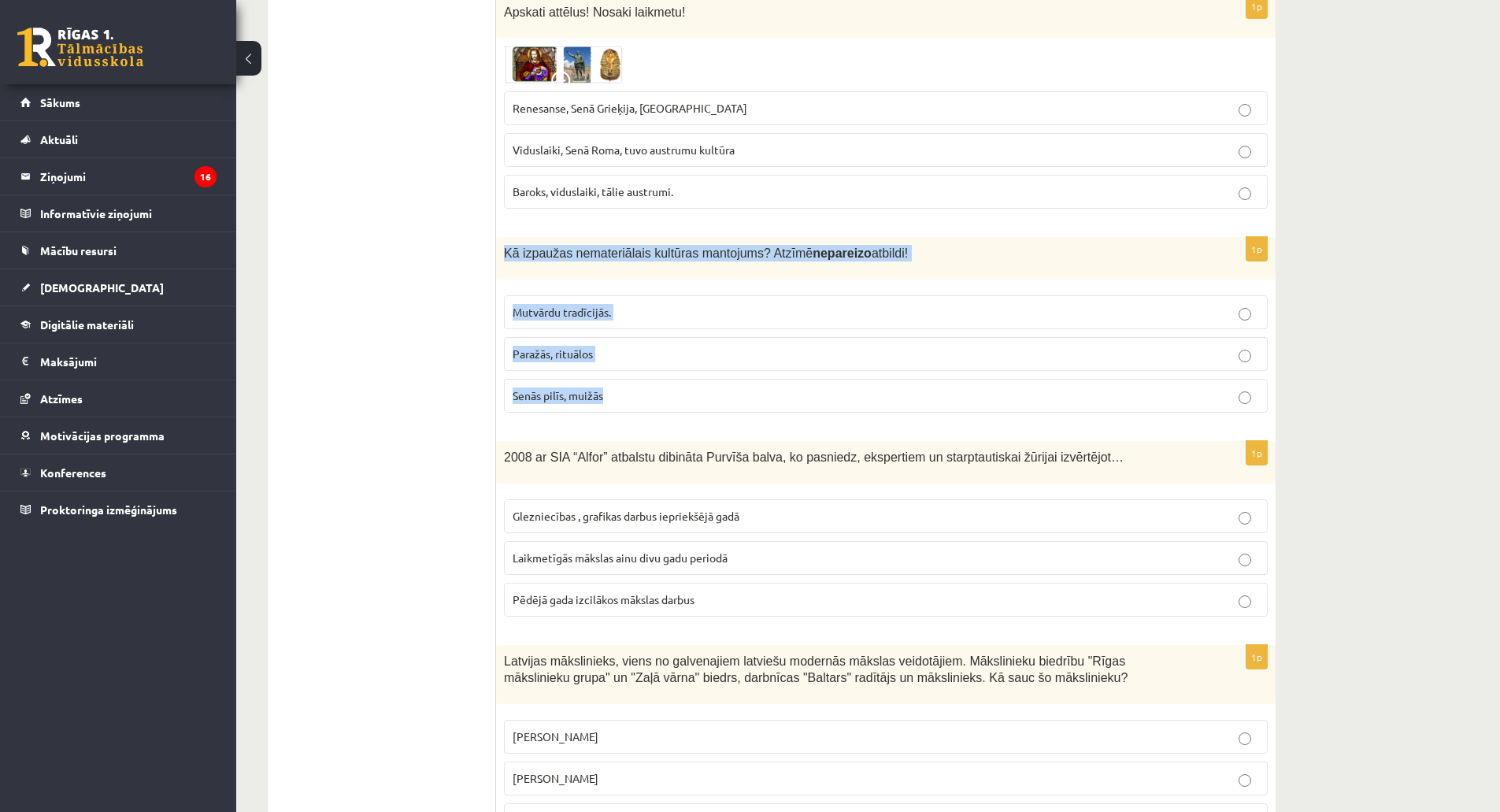
drag, startPoint x: 505, startPoint y: 254, endPoint x: 652, endPoint y: 381, distance: 194.3
click at [652, 381] on div "1p Kā izpaužas nemateriālais kultūras mantojums? Atzīmē nepareizo atbildi! Mutv…" at bounding box center [886, 331] width 779 height 188
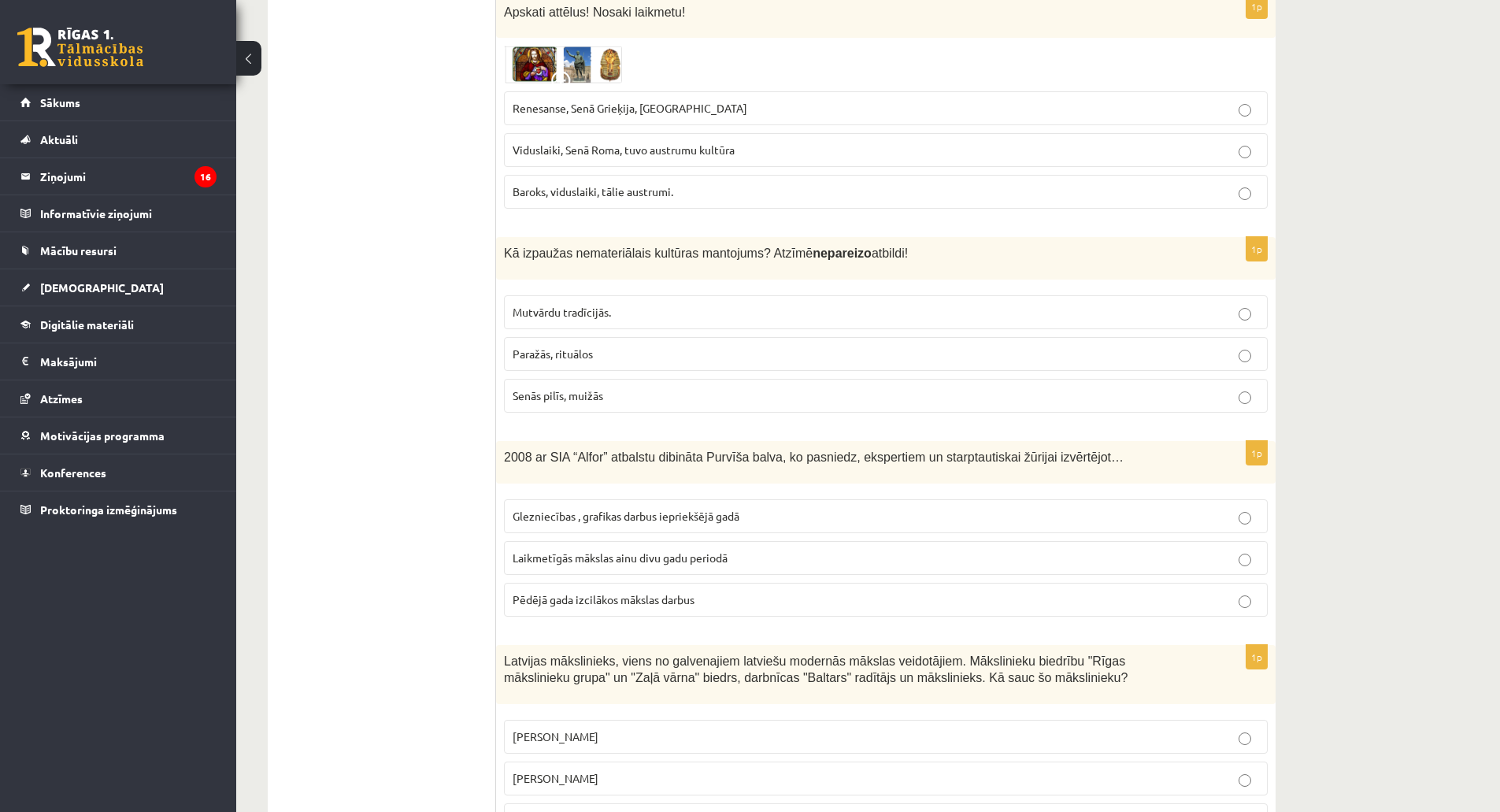
click at [554, 396] on span "Senās pilīs, muižās" at bounding box center [558, 395] width 91 height 15
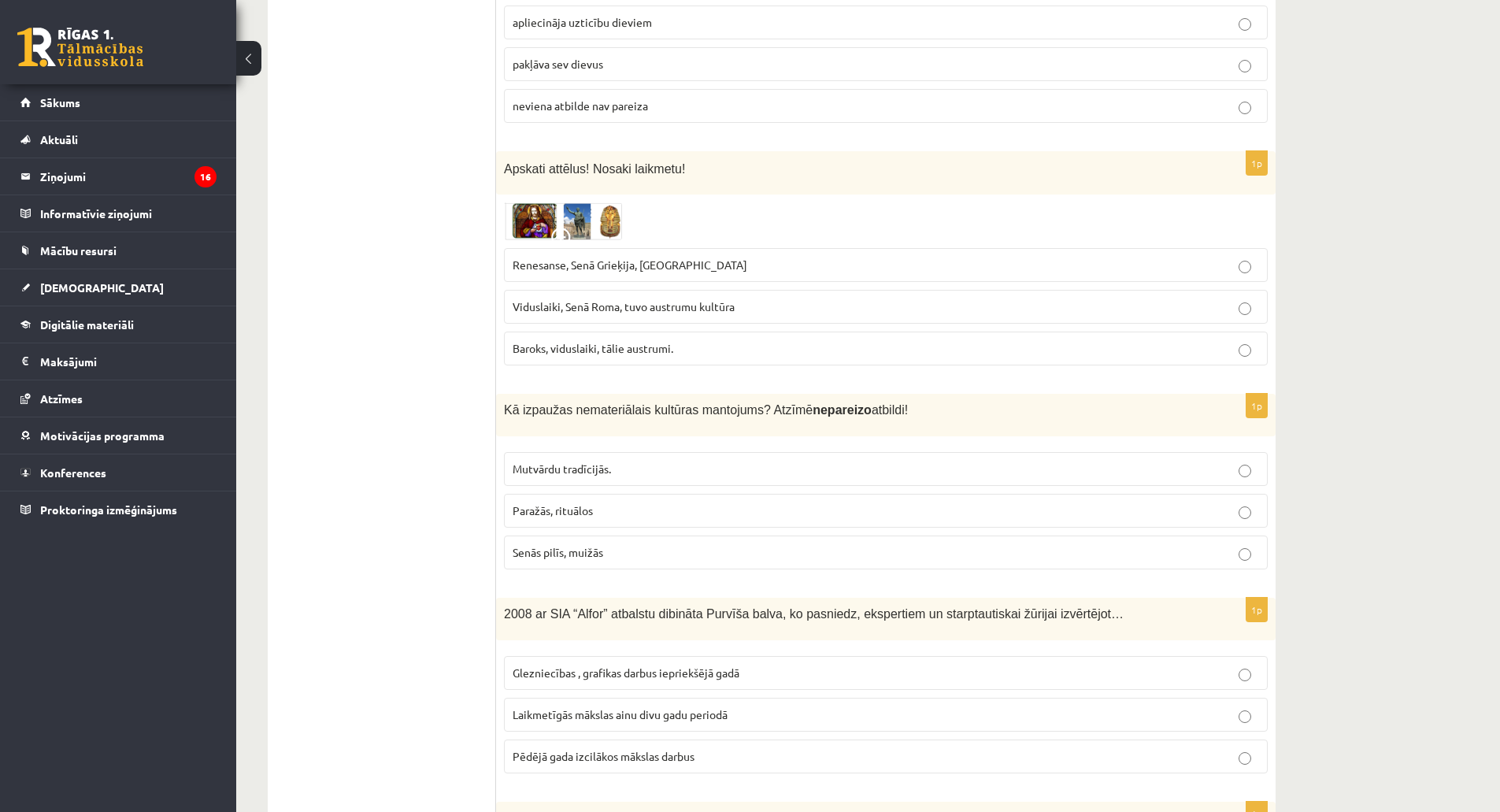
scroll to position [1604, 0]
click at [539, 213] on img at bounding box center [562, 222] width 118 height 38
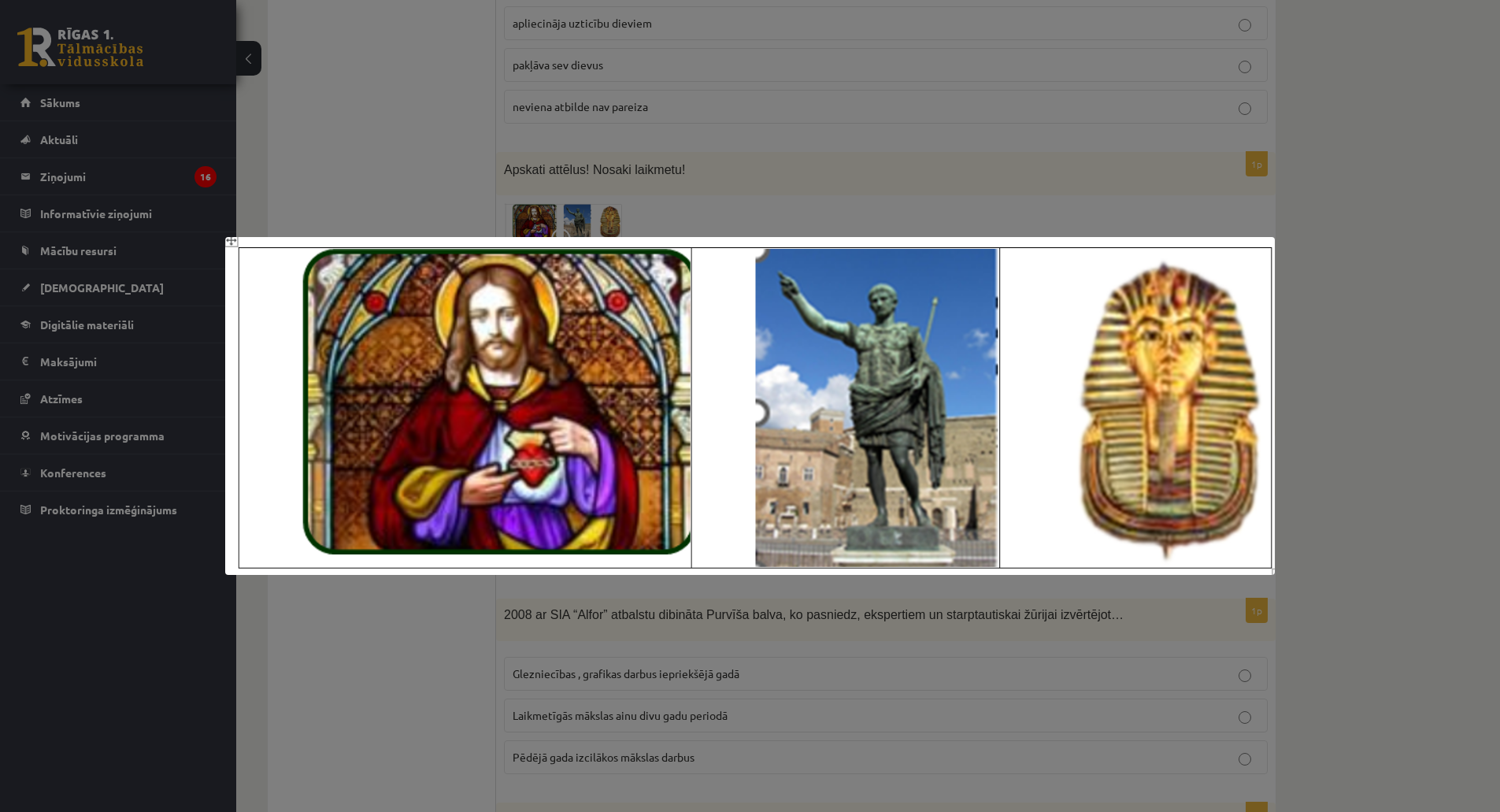
click at [494, 204] on div at bounding box center [750, 406] width 1500 height 812
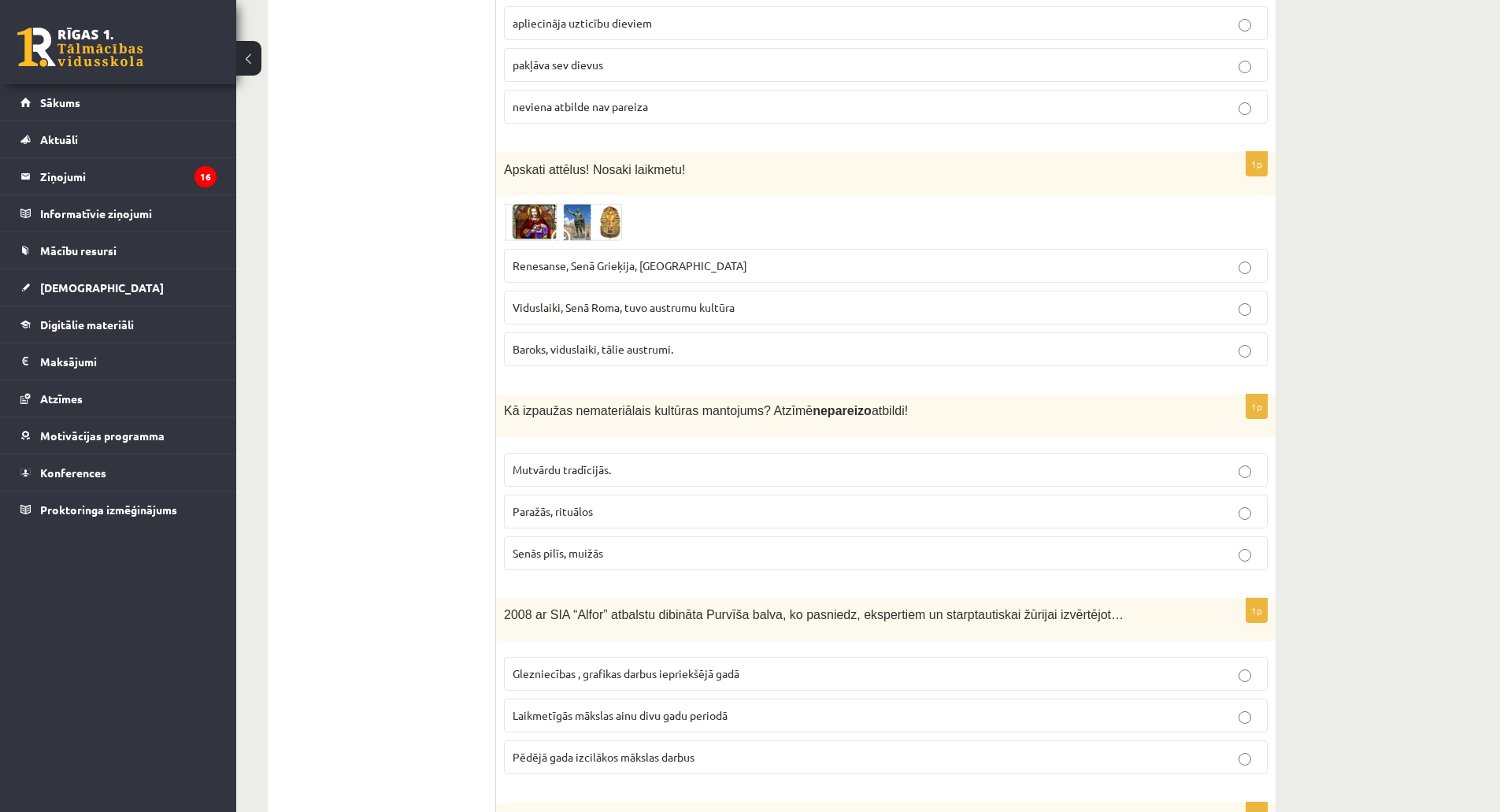
click at [535, 261] on span "Renesanse, Senā Grieķija, Ēģipte" at bounding box center [630, 265] width 234 height 15
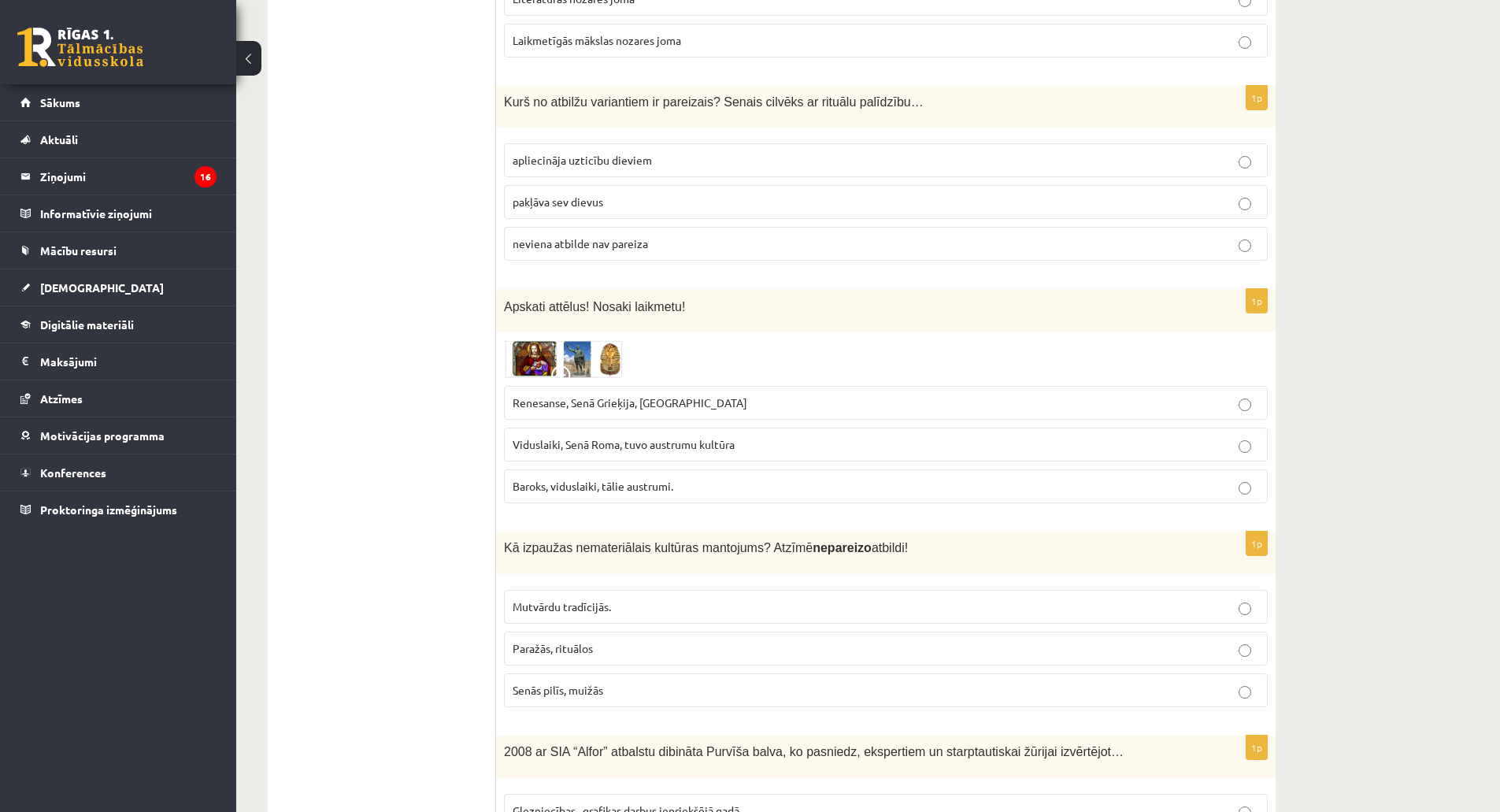
scroll to position [1447, 0]
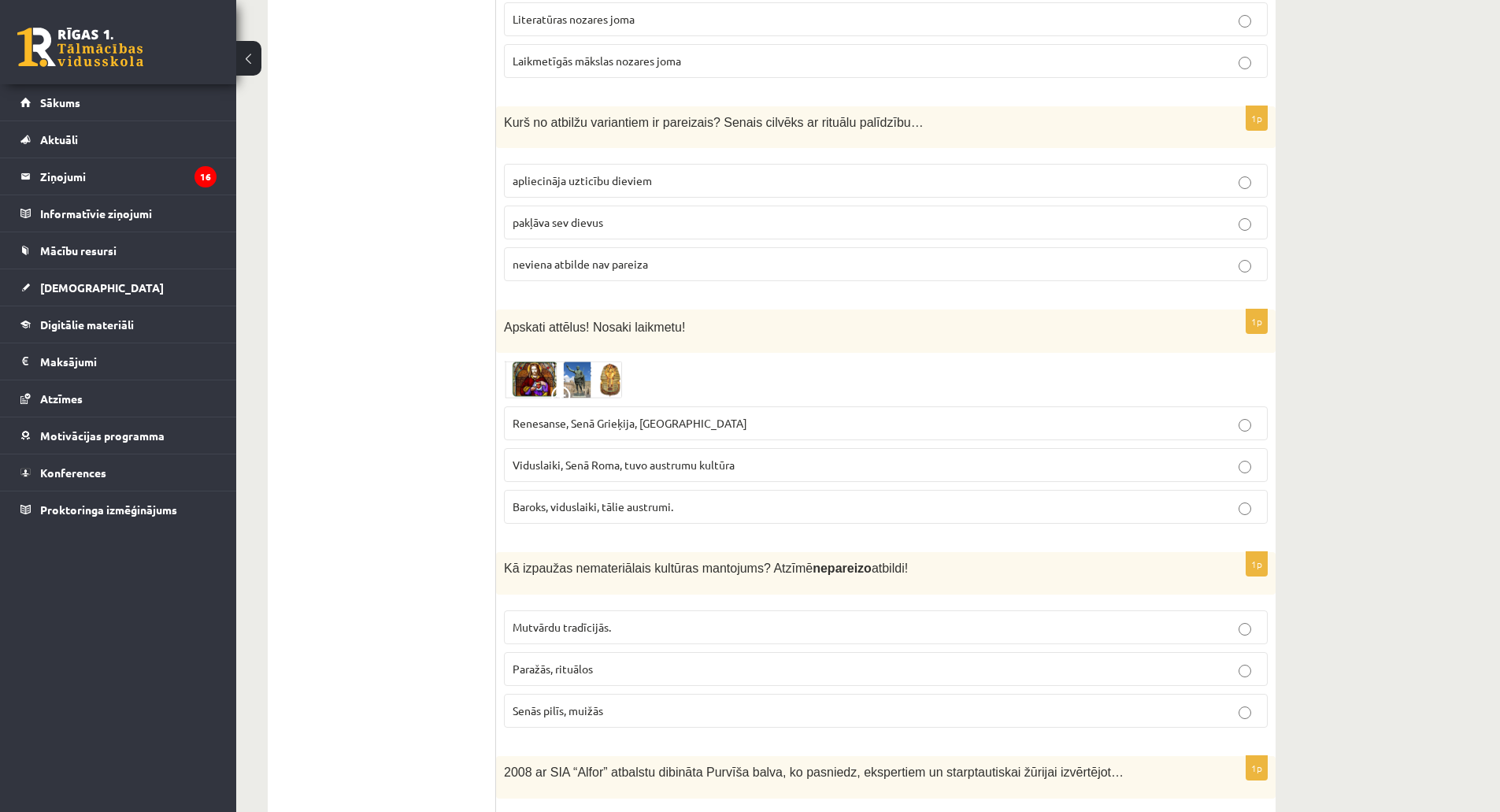
click at [592, 378] on img at bounding box center [562, 379] width 118 height 38
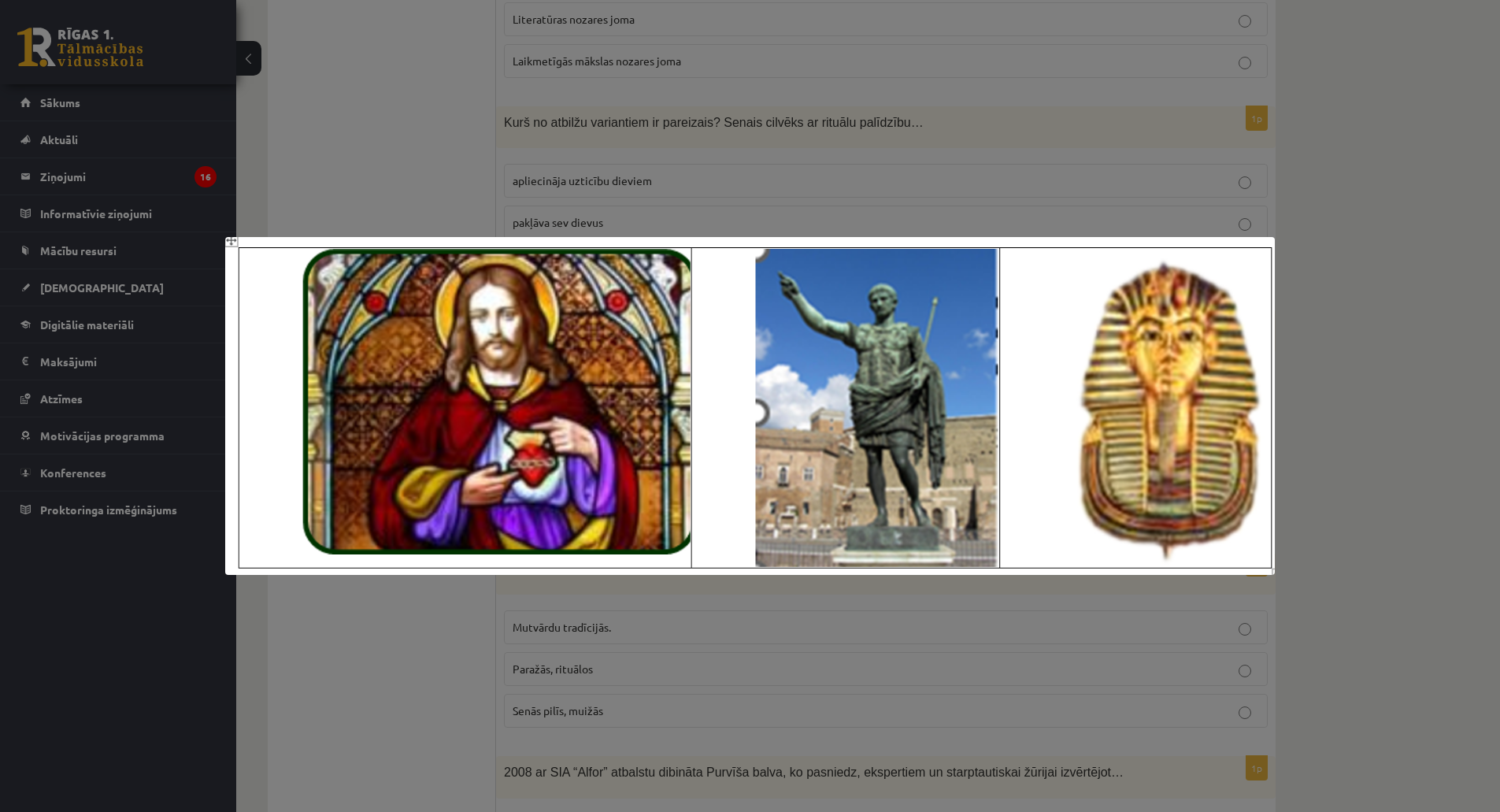
click at [437, 565] on img at bounding box center [751, 406] width 1051 height 339
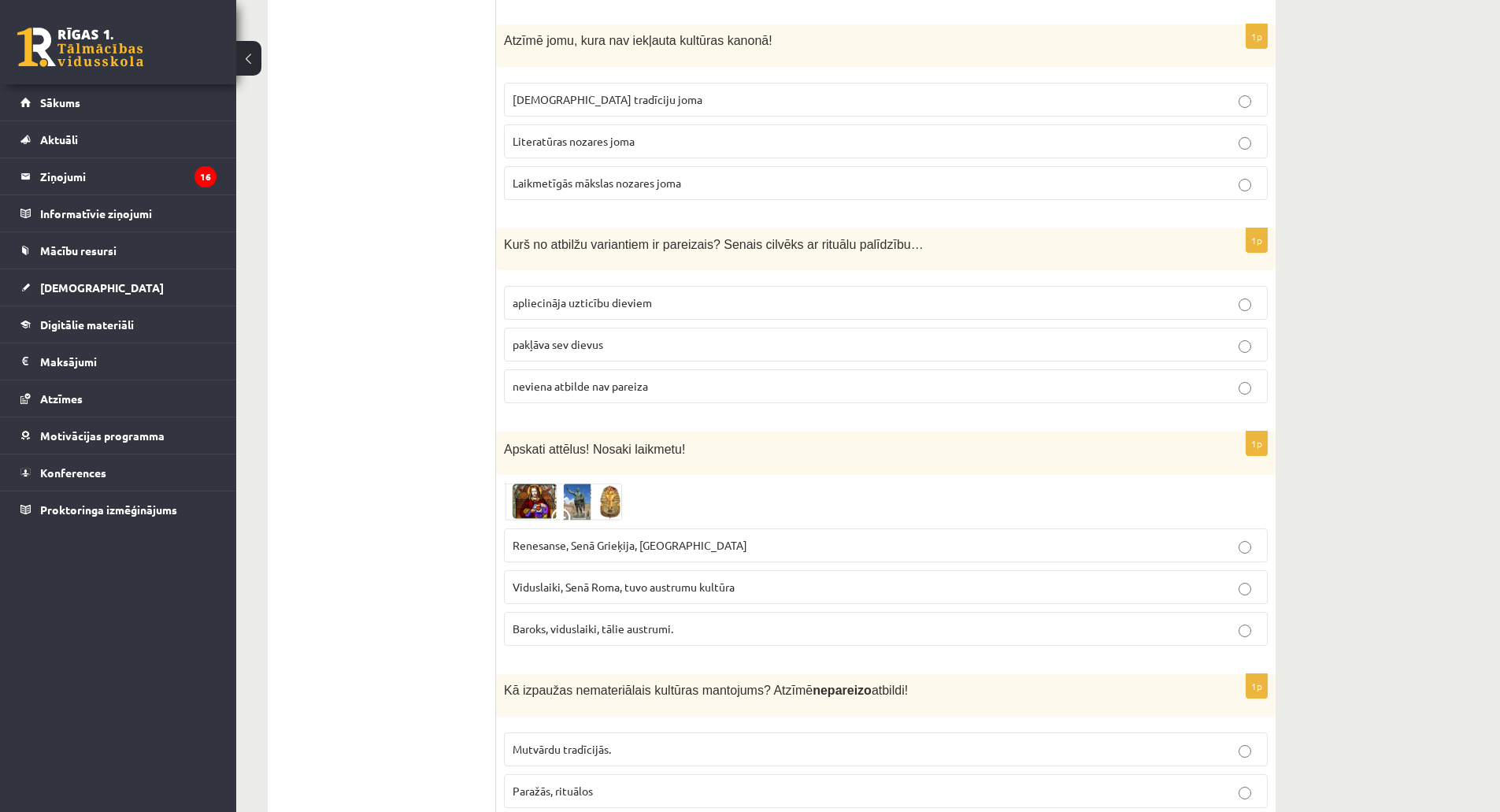
scroll to position [1290, 0]
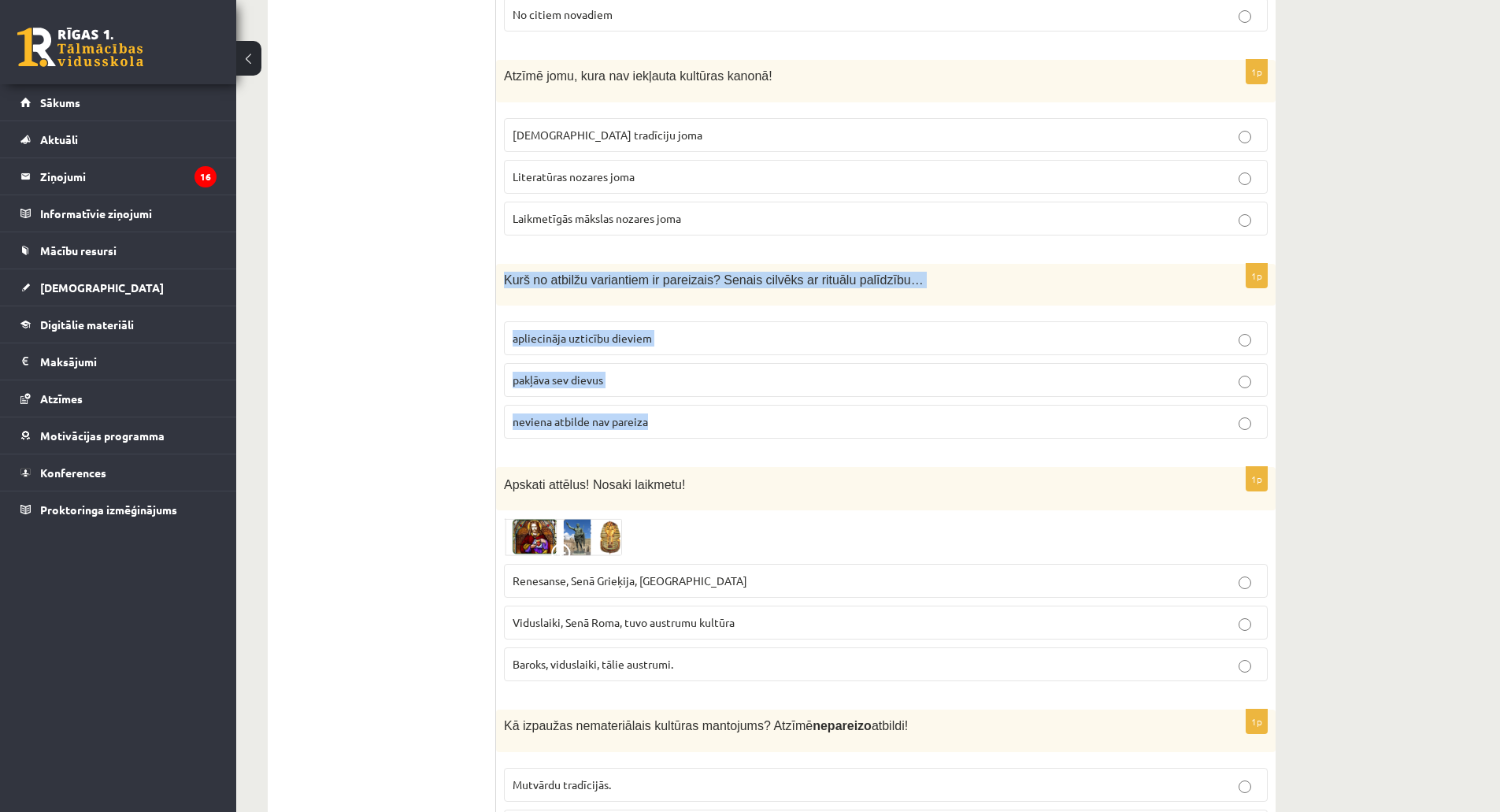
drag, startPoint x: 505, startPoint y: 280, endPoint x: 686, endPoint y: 427, distance: 233.2
click at [686, 427] on div "1p Kurš no atbilžu variantiem ir pareizais? Senais cilvēks ar rituālu palīdzību…" at bounding box center [886, 357] width 779 height 188
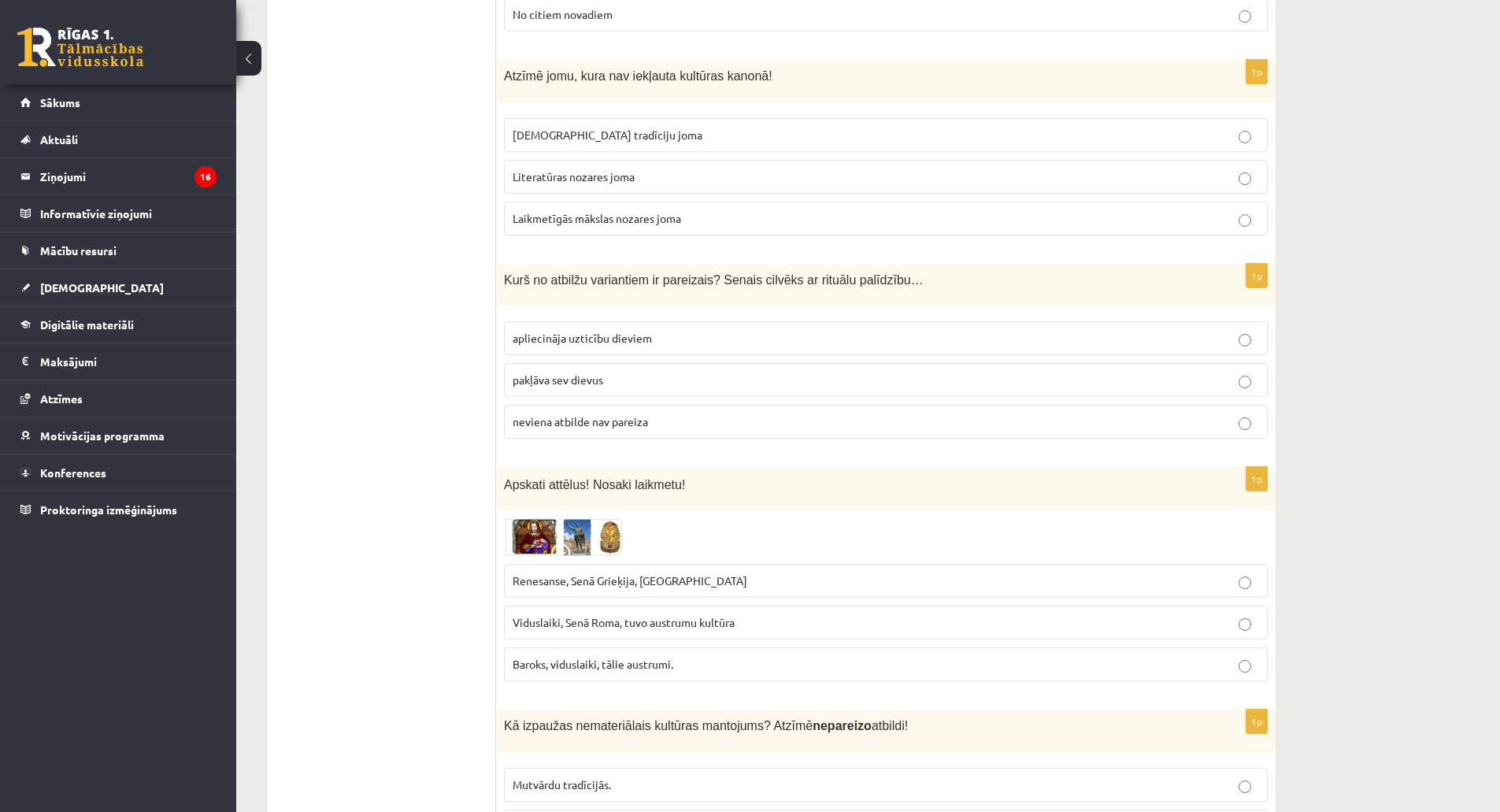
click at [540, 340] on span "apliecināja uzticību dieviem" at bounding box center [582, 338] width 140 height 15
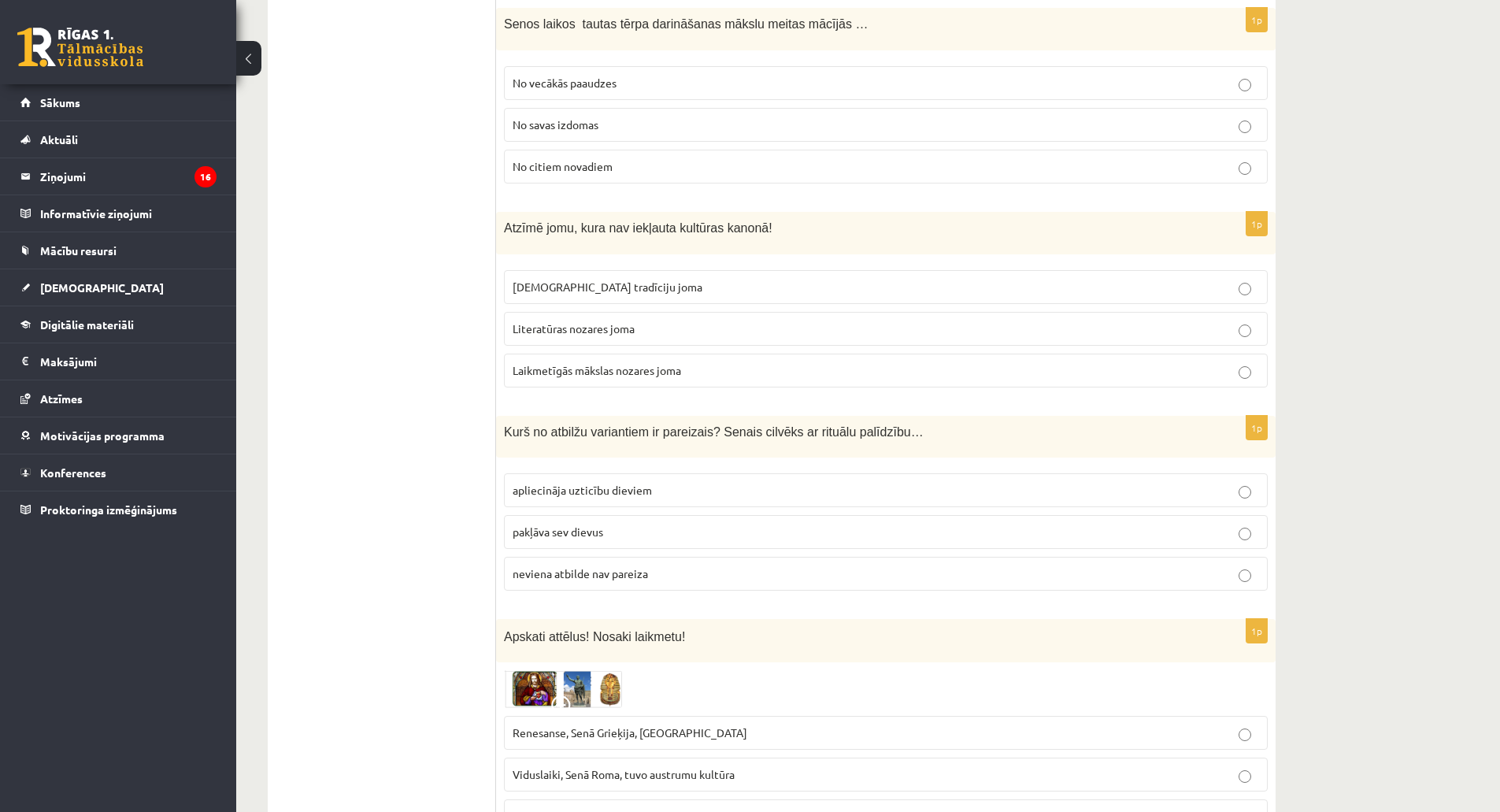
scroll to position [1133, 0]
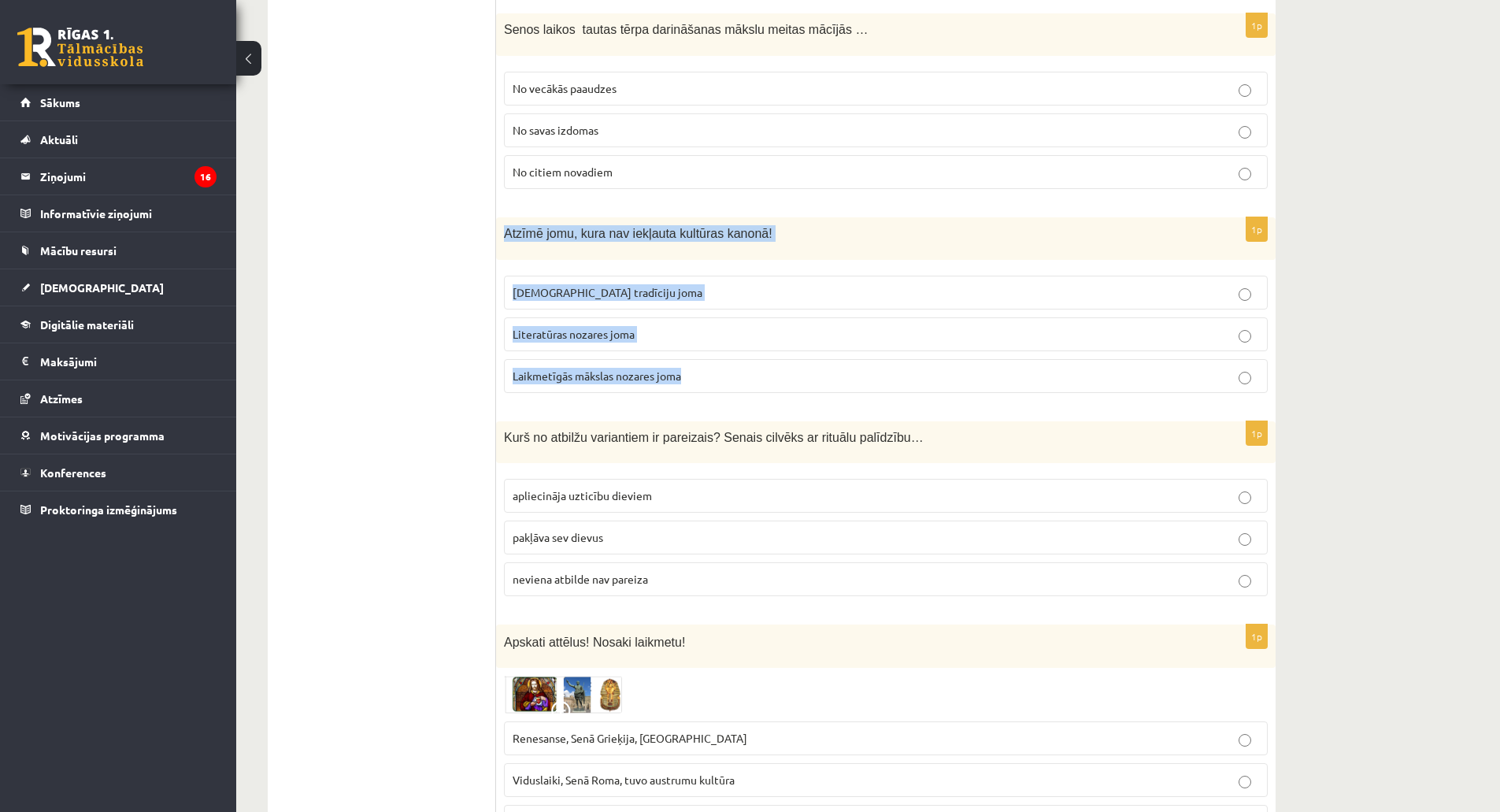
drag, startPoint x: 503, startPoint y: 233, endPoint x: 706, endPoint y: 375, distance: 247.7
click at [706, 375] on div "1p Atzīmē jomu, kura nav iekļauta kultūras kanonā! Tautas tradīciju joma Litera…" at bounding box center [886, 311] width 779 height 188
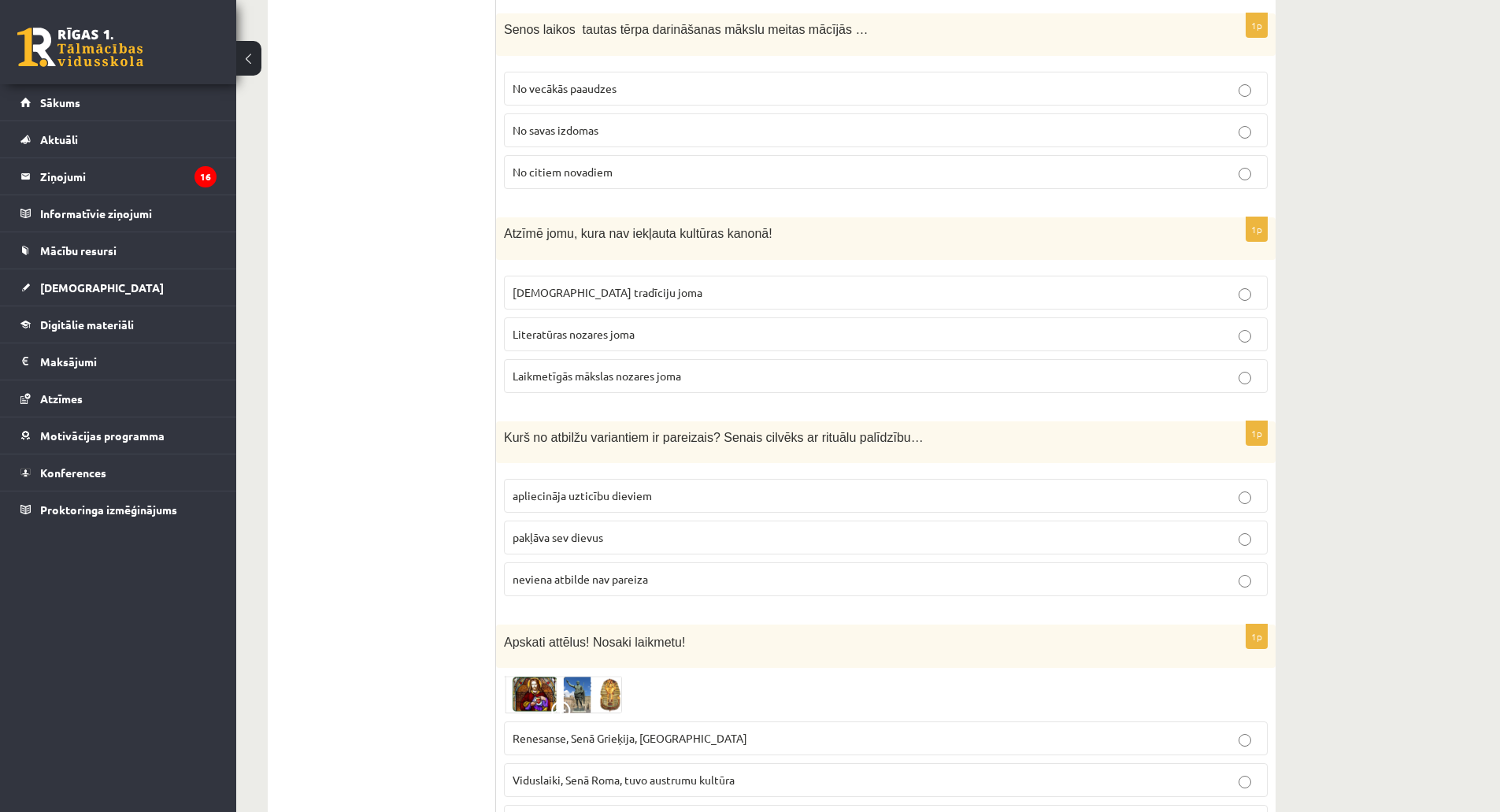
click at [553, 303] on label "Tautas tradīciju joma" at bounding box center [886, 292] width 764 height 34
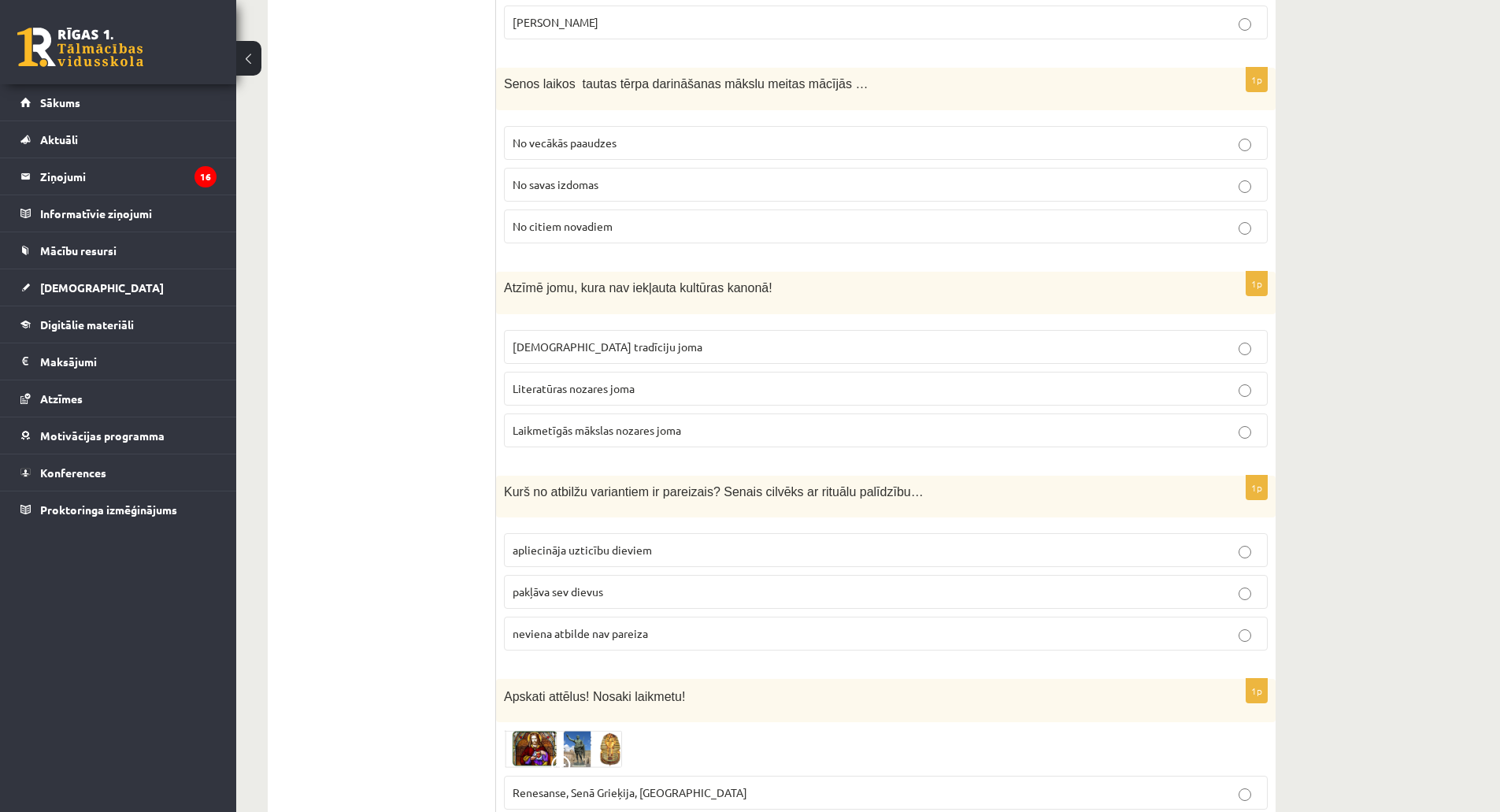
scroll to position [975, 0]
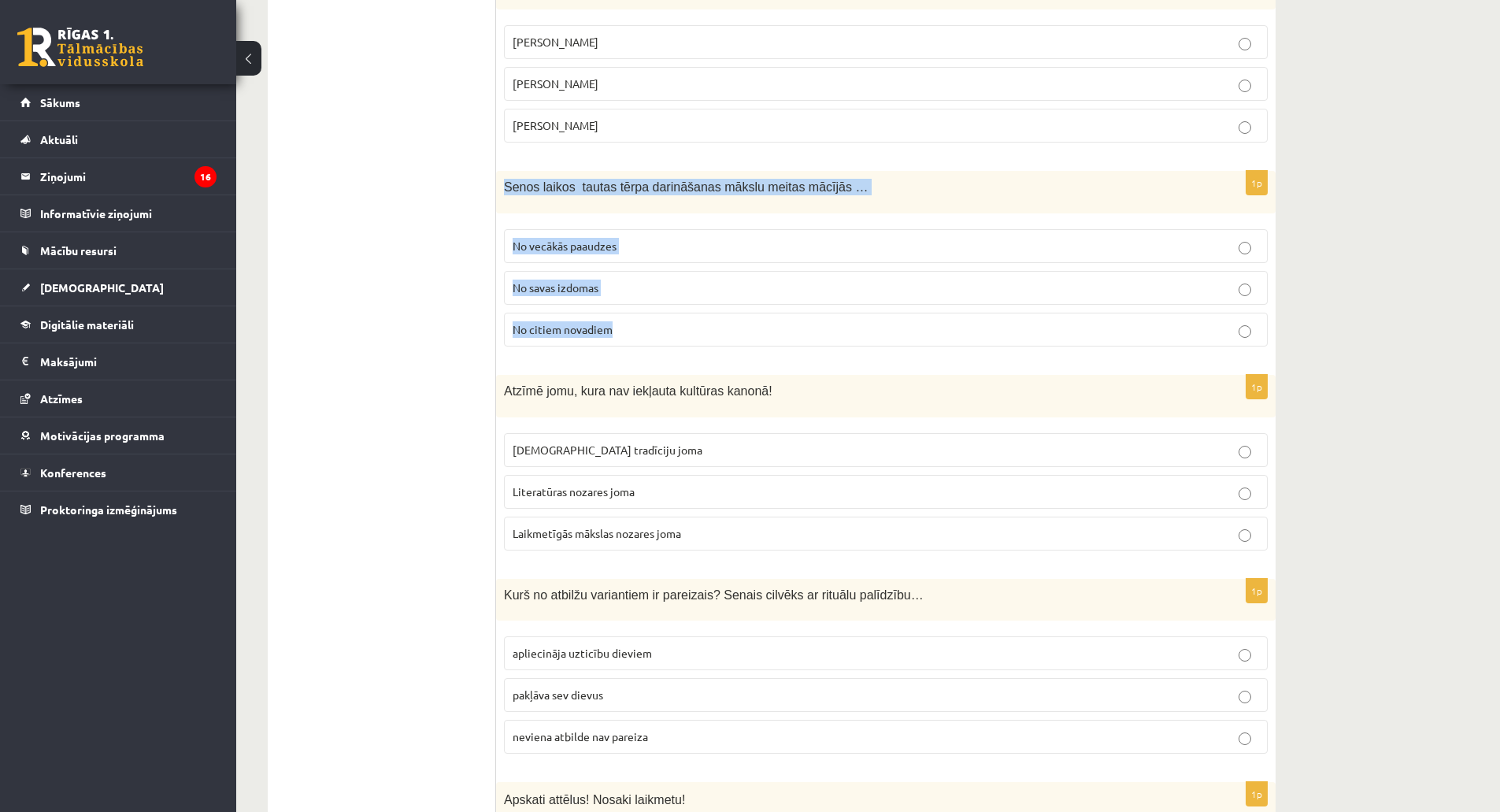
drag, startPoint x: 503, startPoint y: 189, endPoint x: 646, endPoint y: 323, distance: 196.0
click at [646, 323] on div "1p Senos laikos tautas tērpa darināšanas mākslu meitas mācījās … No vecākās paa…" at bounding box center [886, 264] width 779 height 188
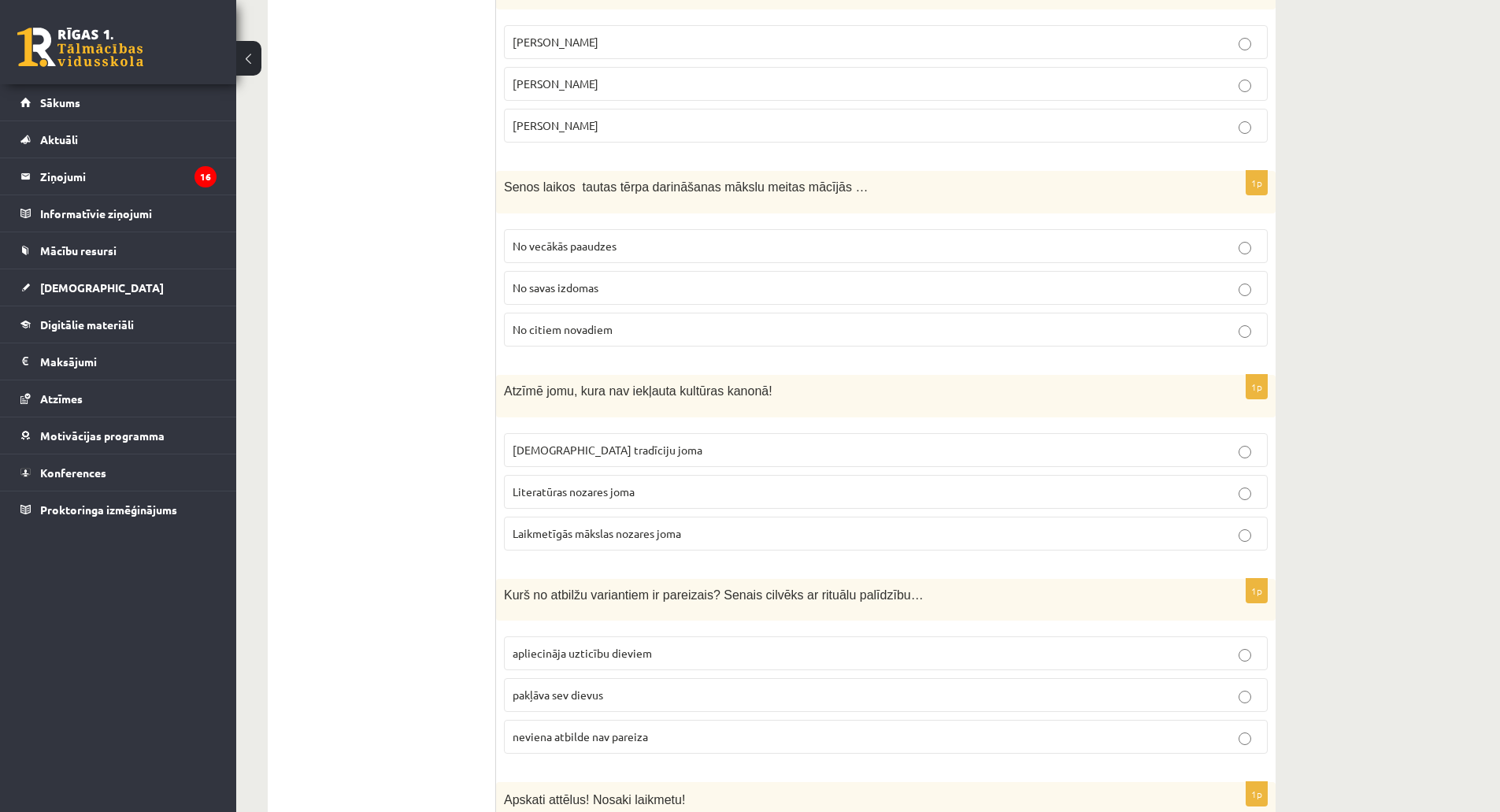
click at [586, 246] on span "No vecākās paaudzes" at bounding box center [564, 245] width 104 height 15
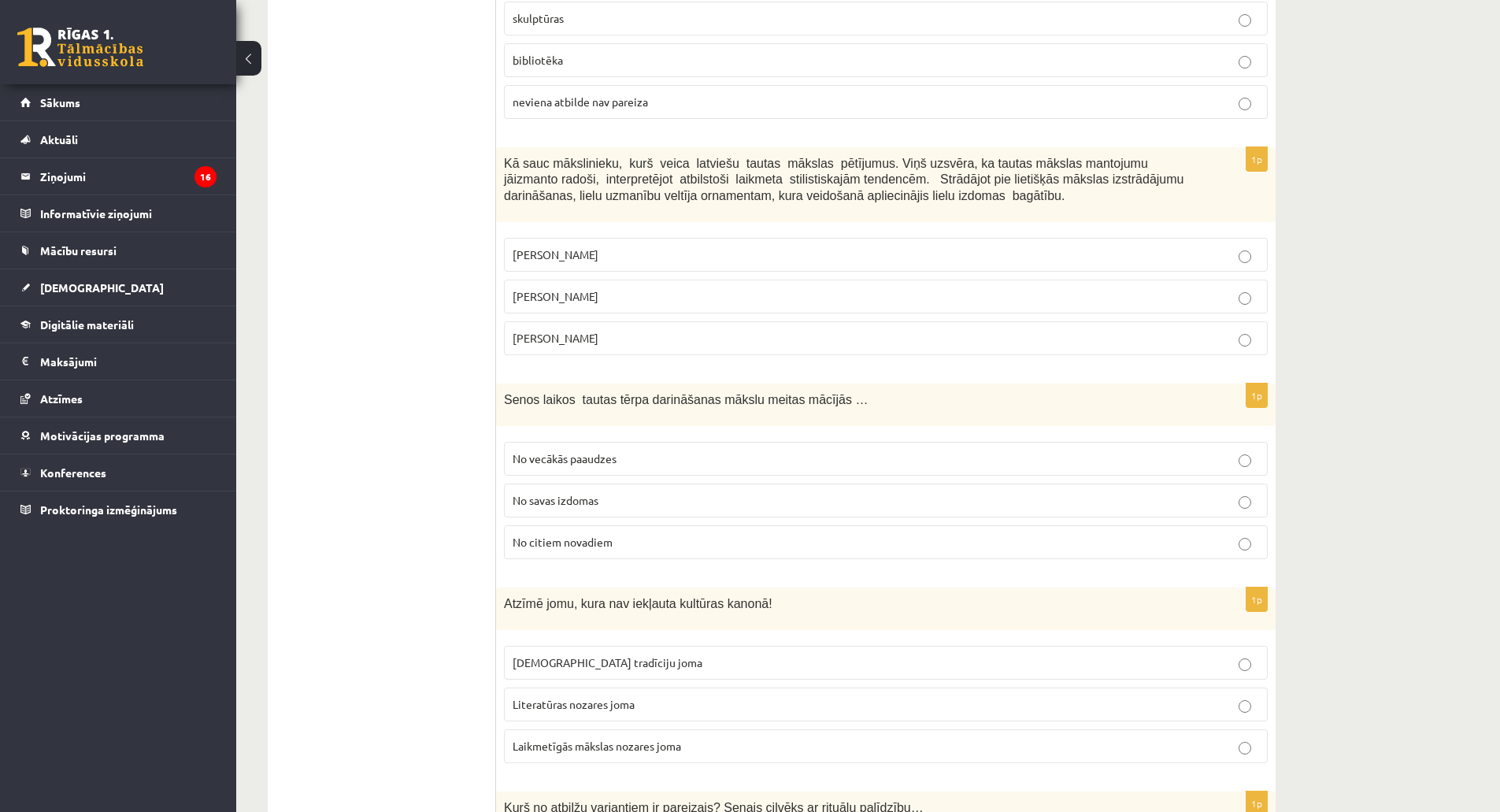
scroll to position [739, 0]
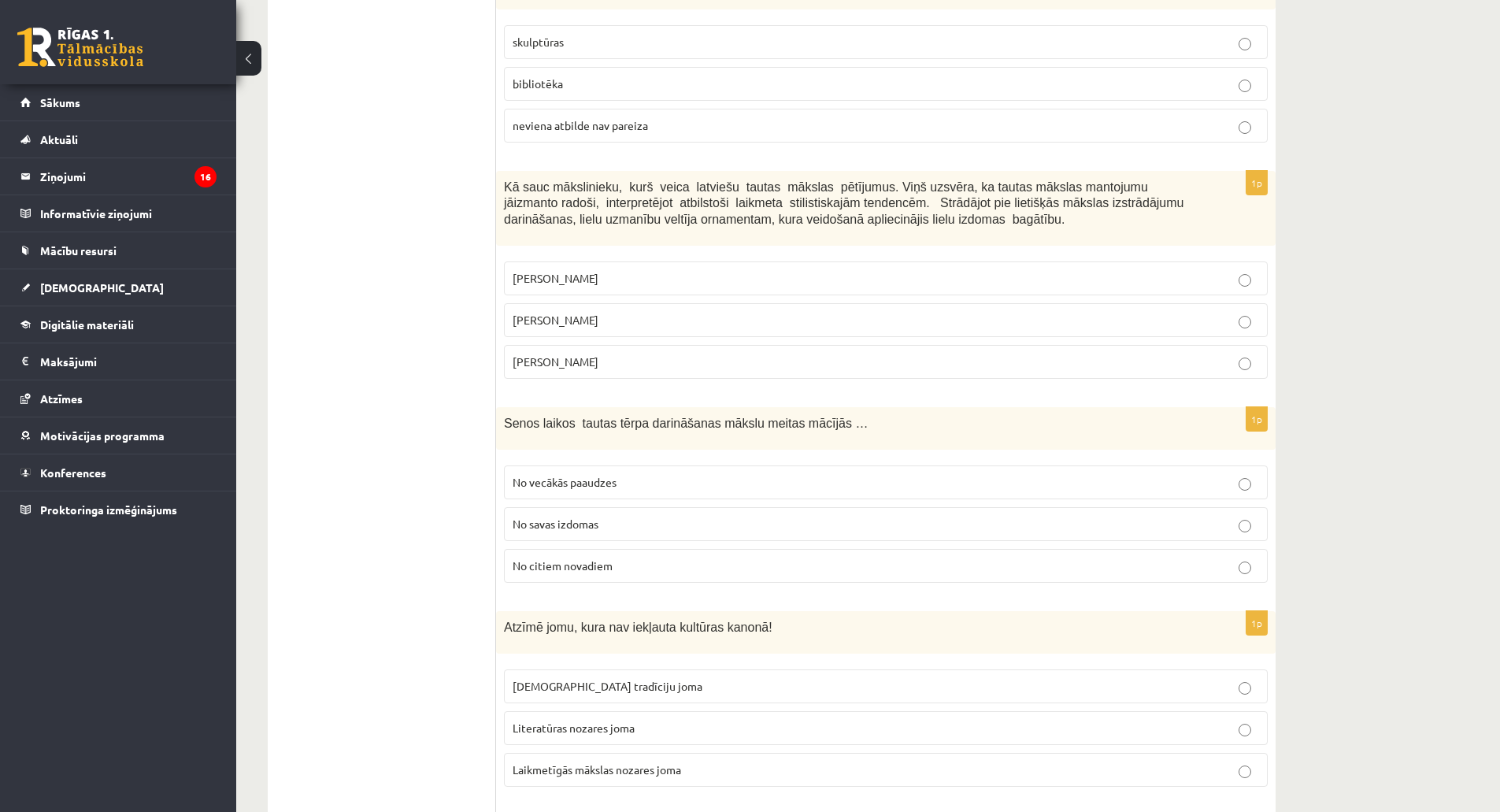
drag, startPoint x: 503, startPoint y: 185, endPoint x: 625, endPoint y: 368, distance: 219.9
click at [625, 368] on div "1p Kā sauc mākslinieku, kurš veica latviešu tautas mākslas pētījumus. Viņš uzsv…" at bounding box center [886, 281] width 779 height 221
click at [544, 315] on span "Jūlijs Madernieks" at bounding box center [556, 319] width 86 height 15
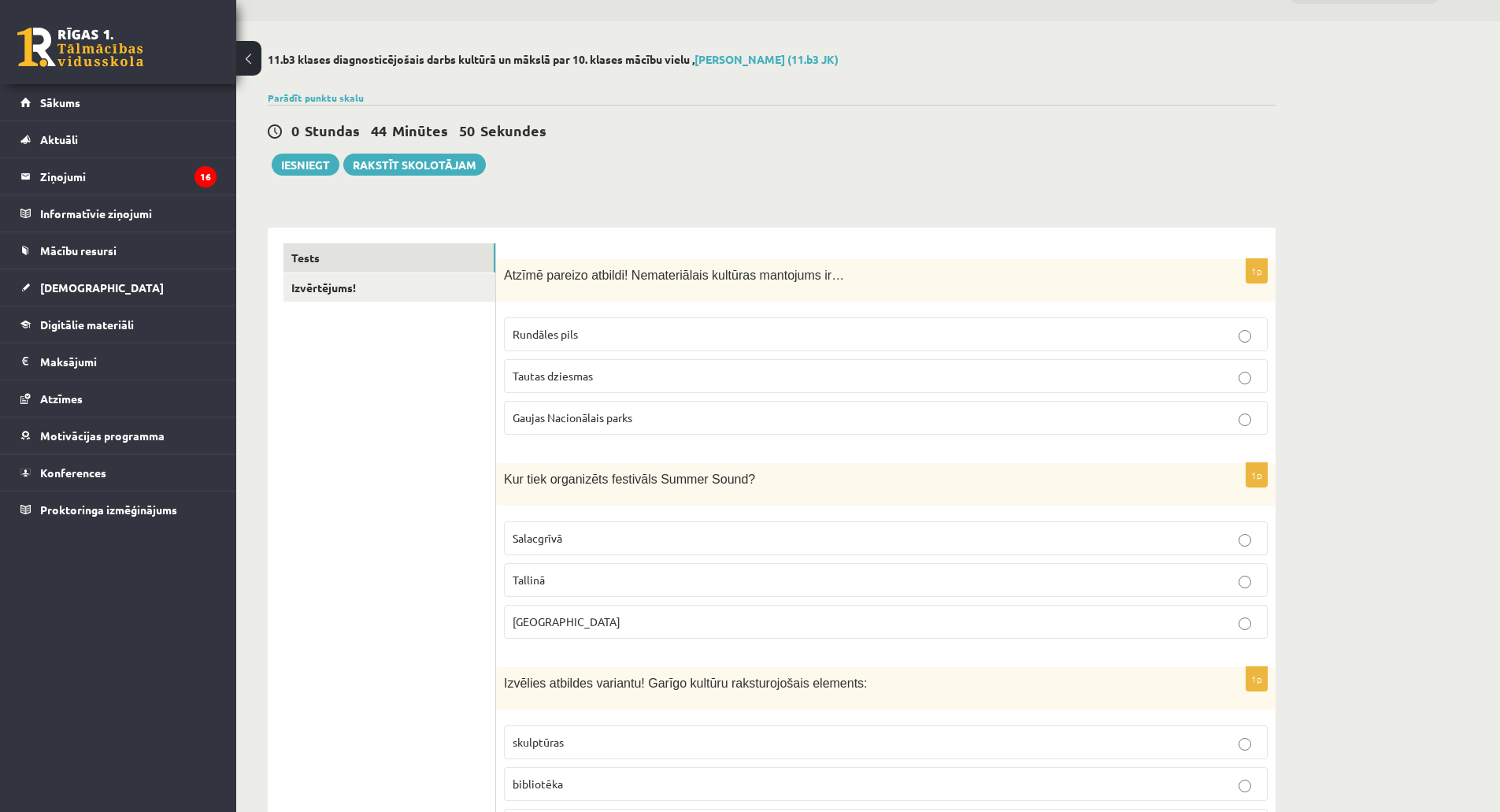
scroll to position [0, 0]
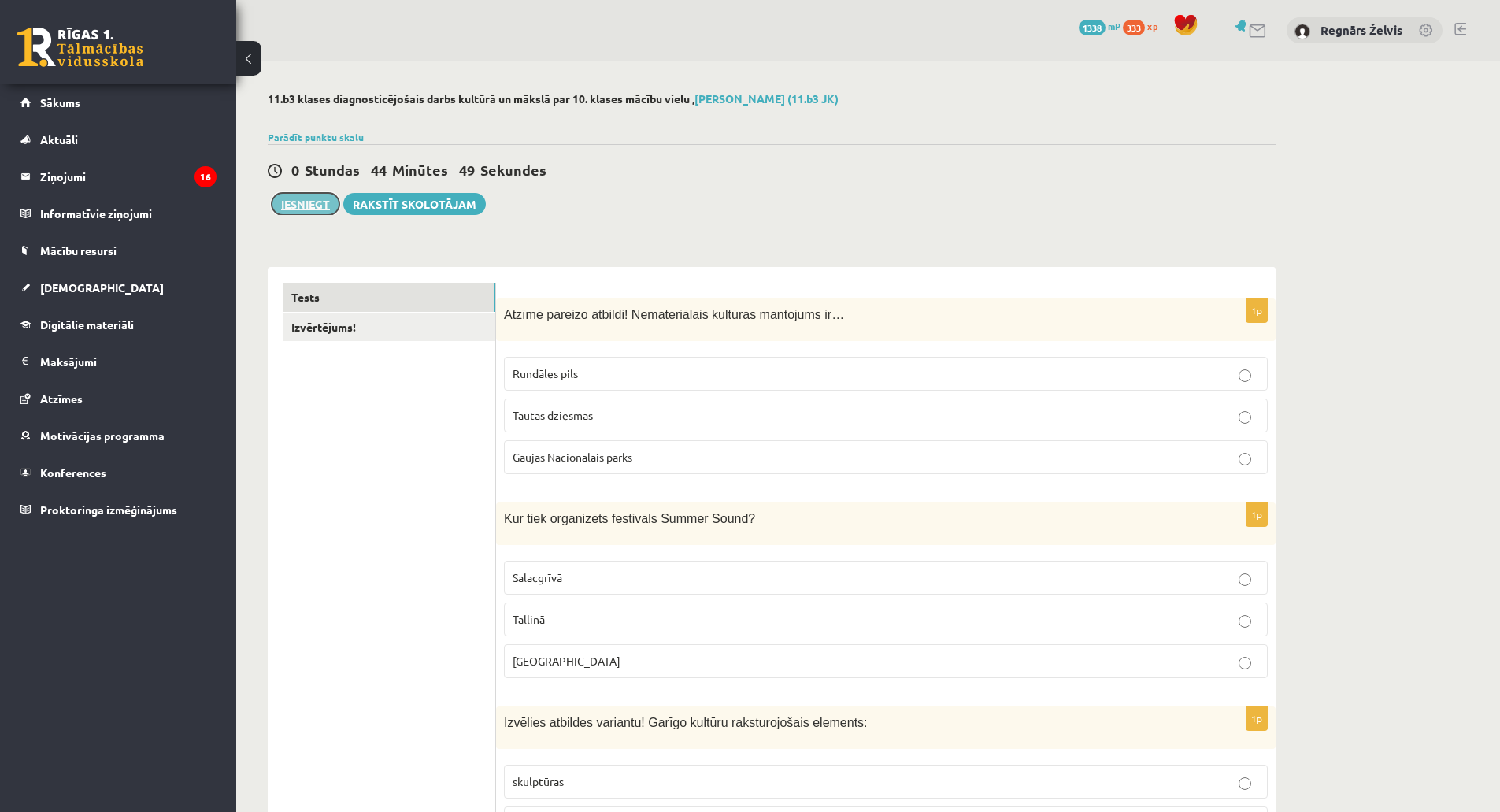
click at [312, 212] on button "Iesniegt" at bounding box center [305, 204] width 67 height 22
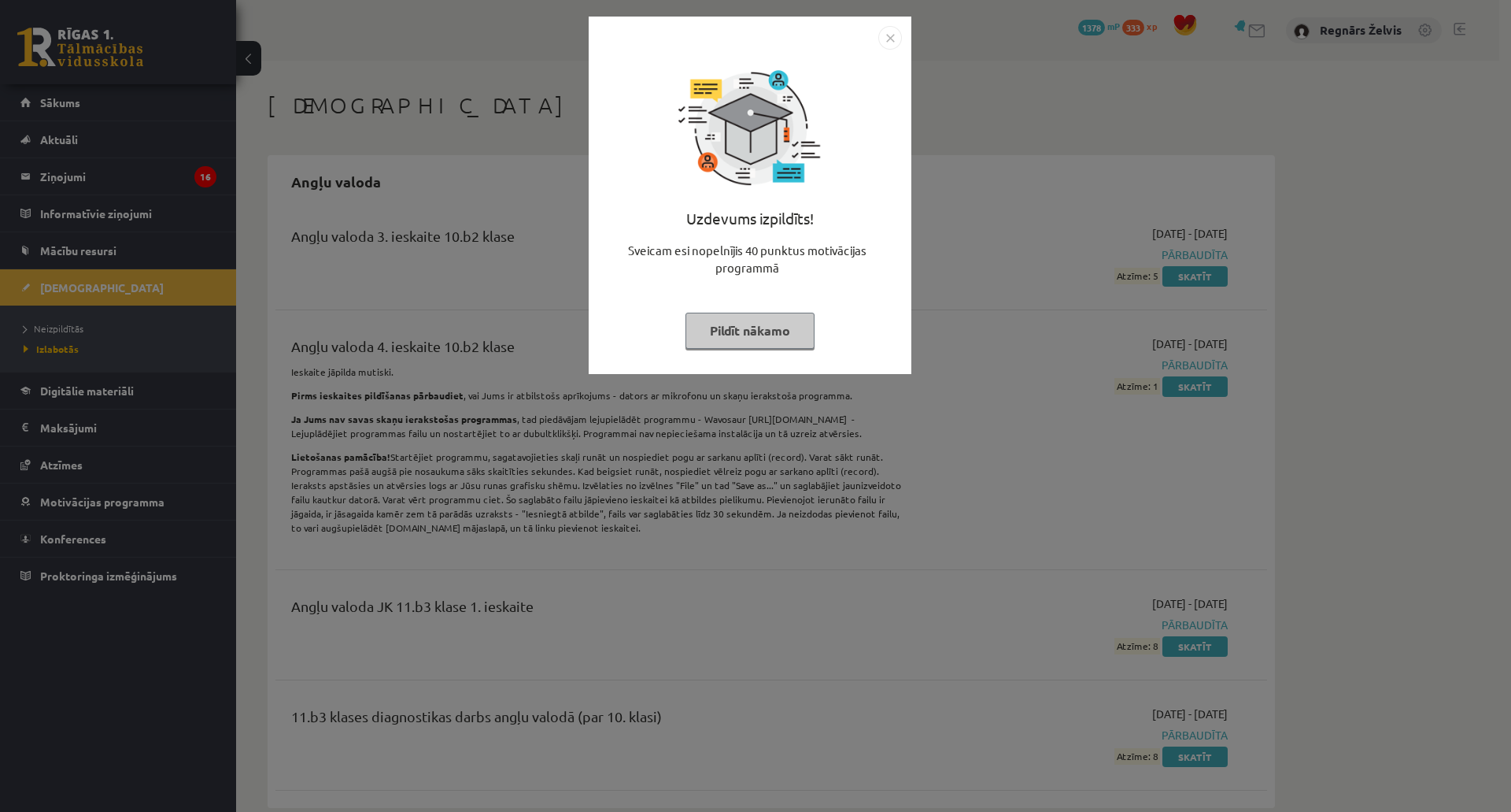
click at [763, 328] on button "Pildīt nākamo" at bounding box center [750, 330] width 129 height 36
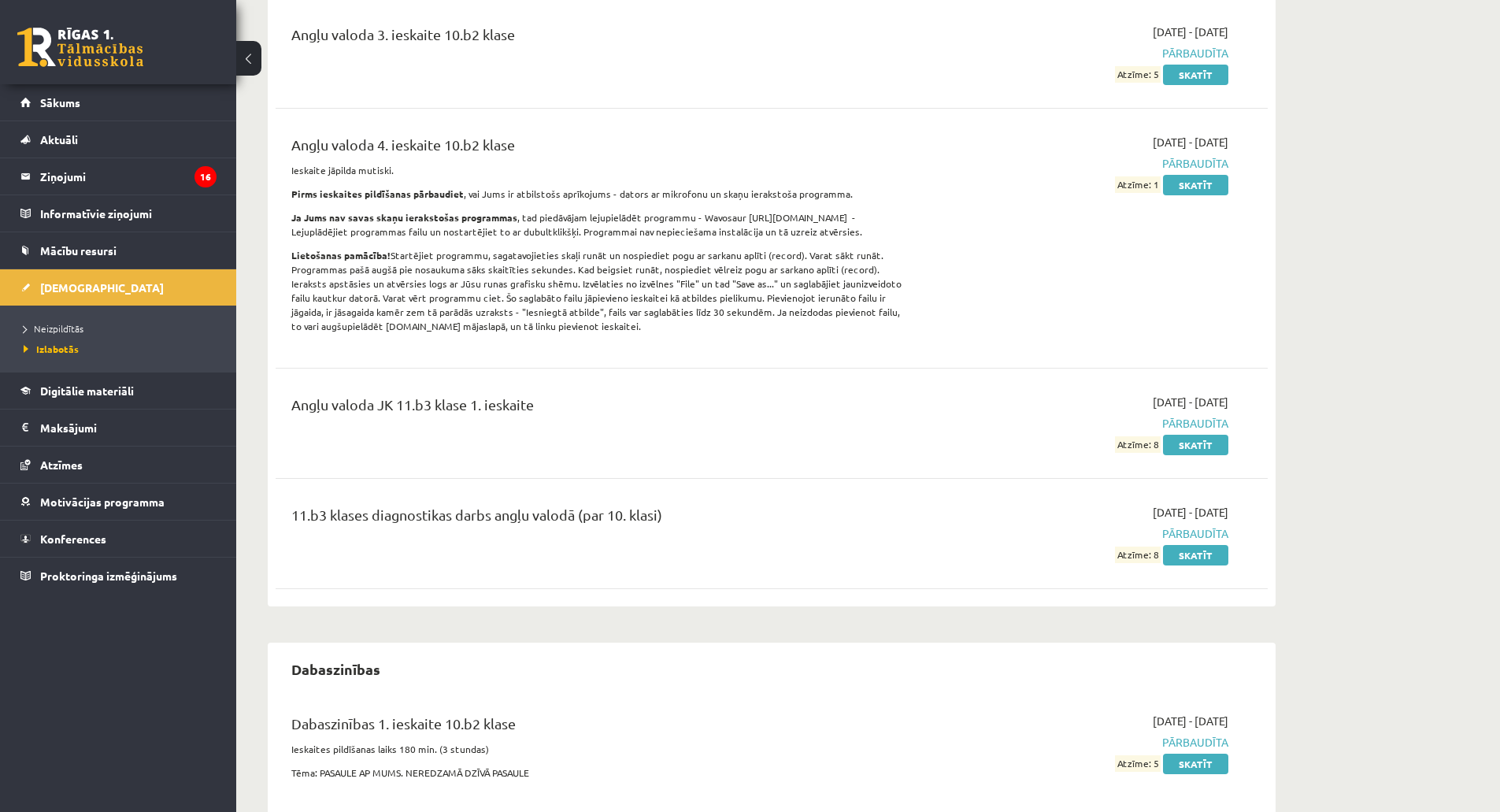
scroll to position [315, 0]
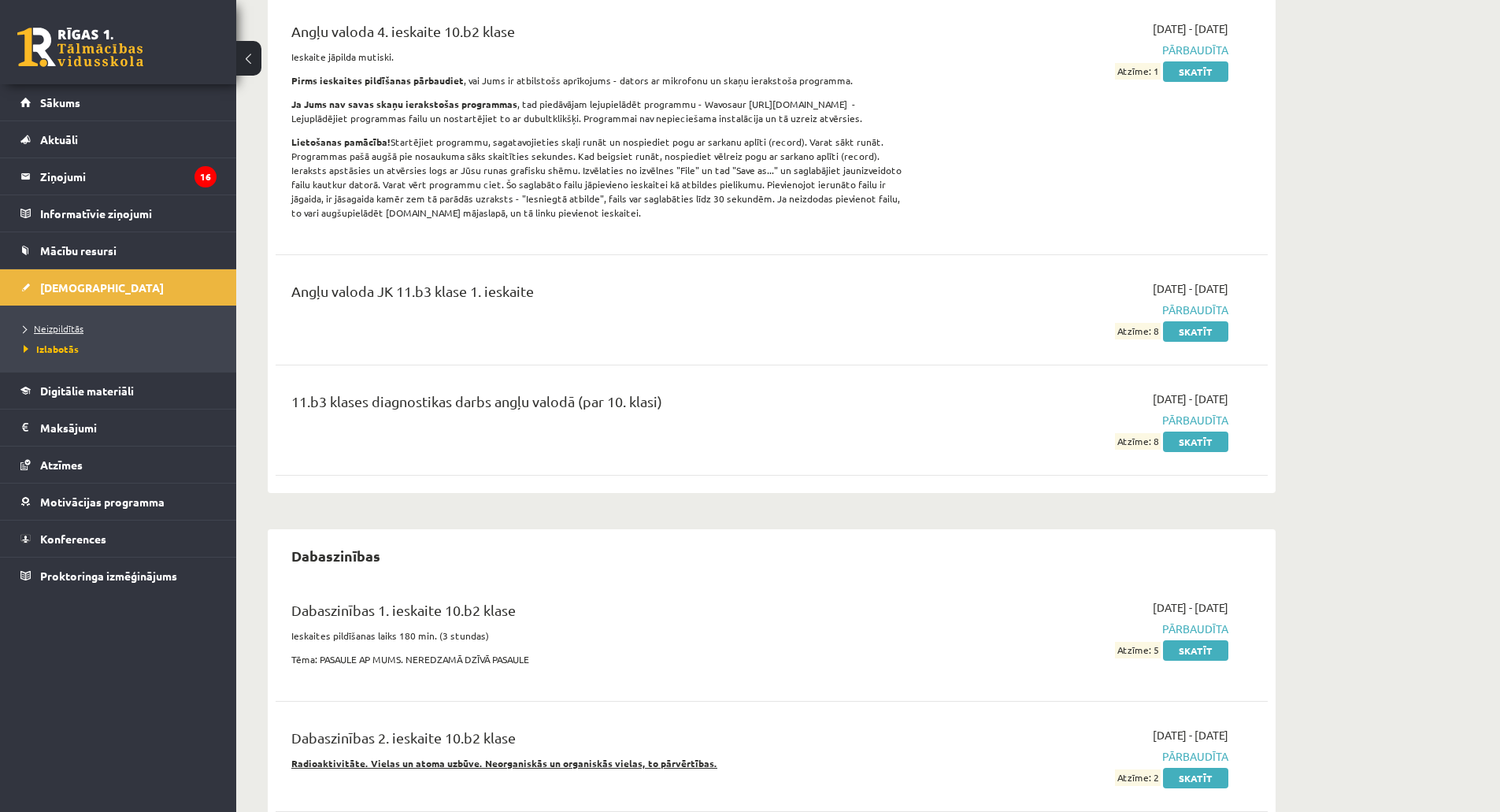
click at [92, 327] on link "Neizpildītās" at bounding box center [122, 328] width 197 height 15
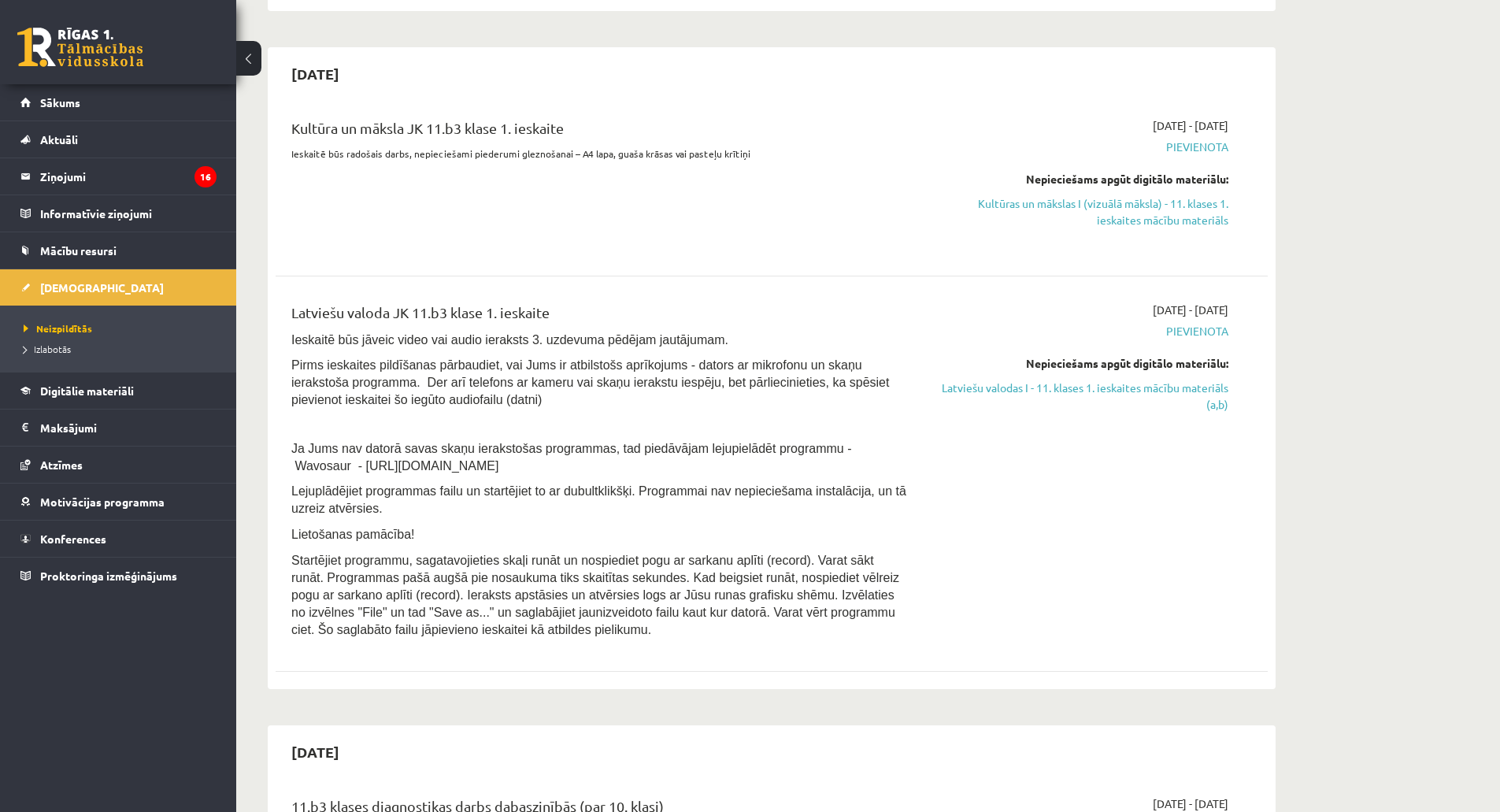
scroll to position [315, 0]
click at [90, 90] on link "Sākums" at bounding box center [118, 102] width 196 height 36
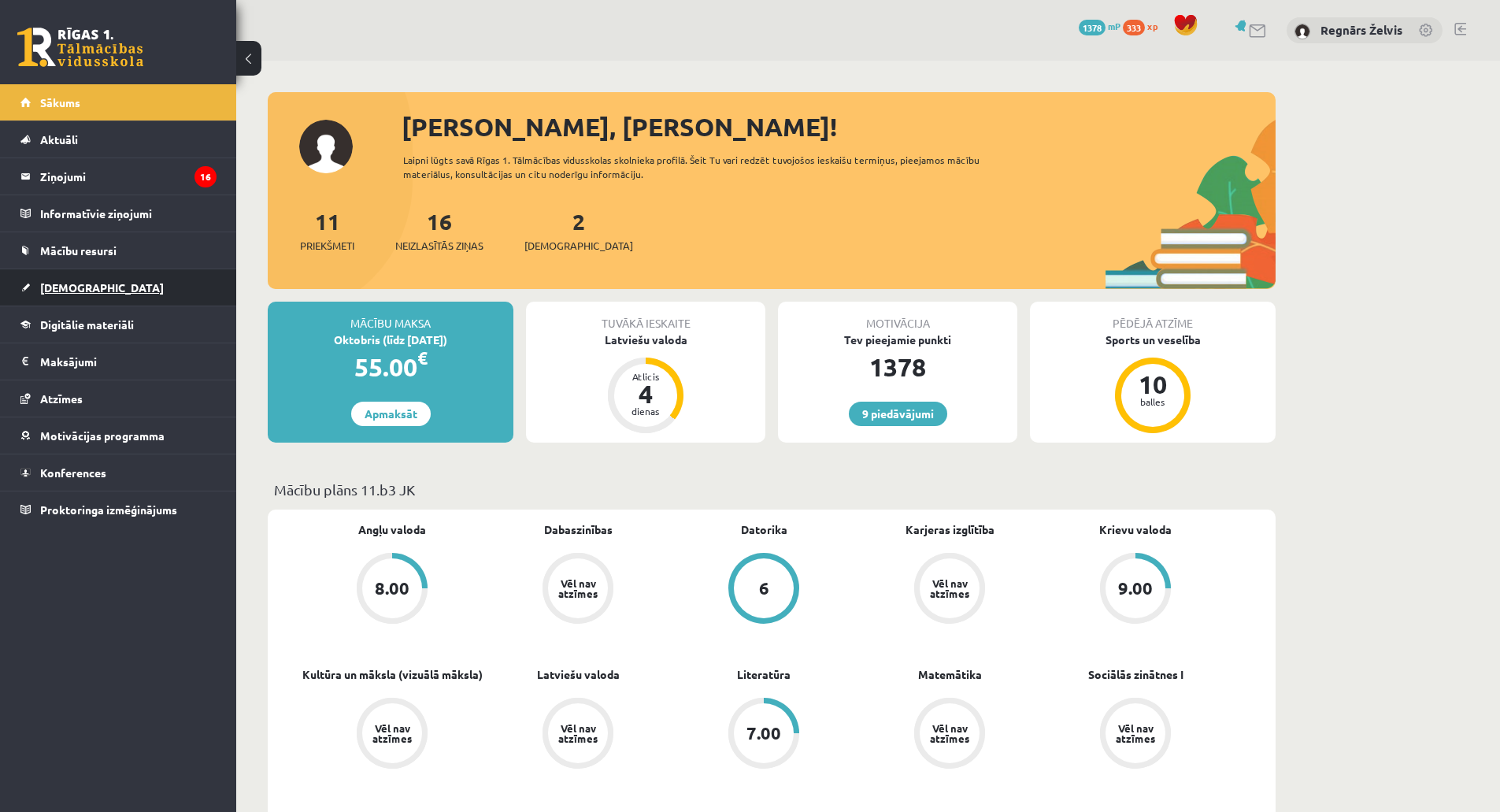
click at [105, 278] on link "[DEMOGRAPHIC_DATA]" at bounding box center [118, 287] width 196 height 36
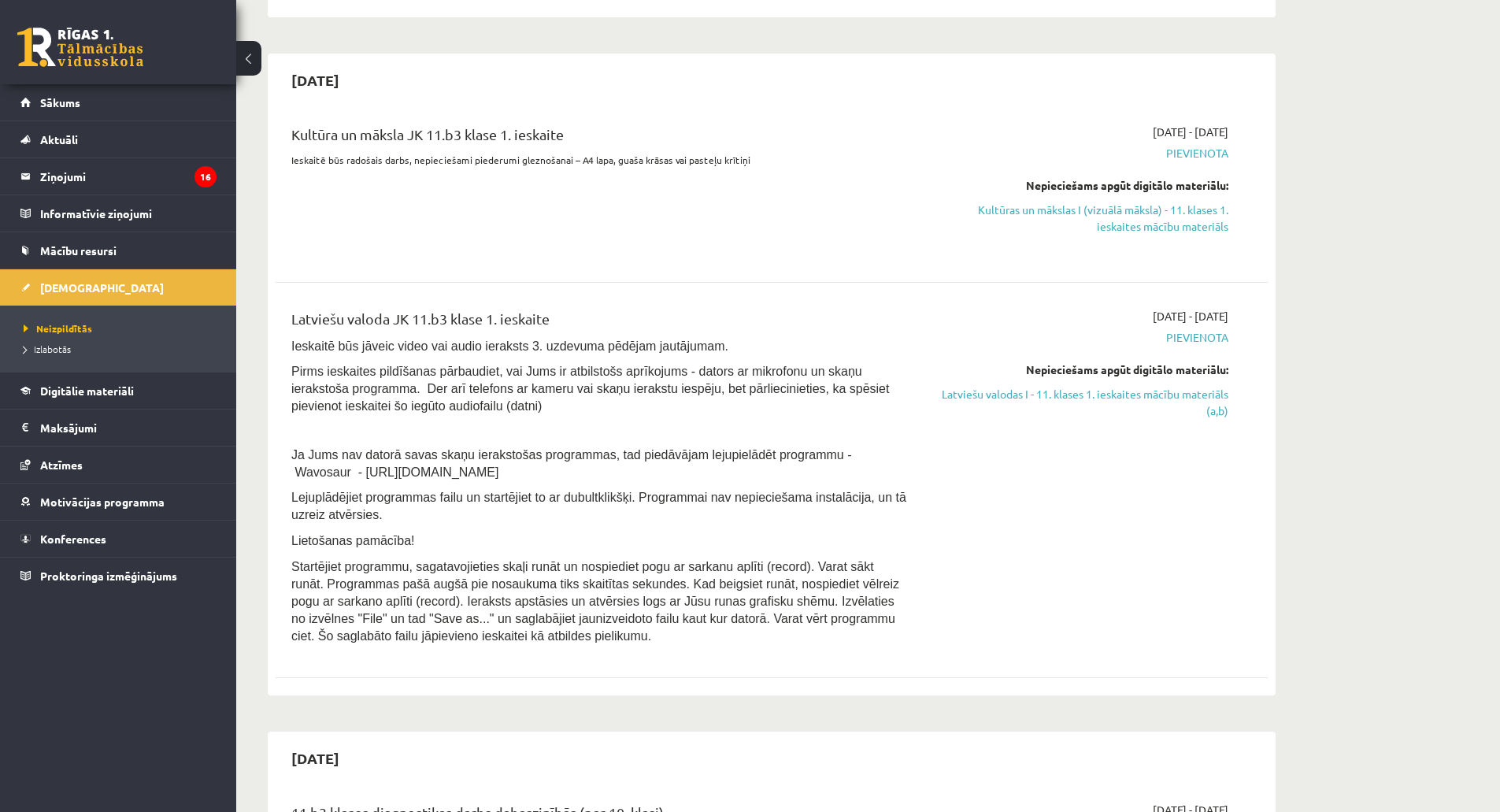
scroll to position [315, 0]
